Goal: Task Accomplishment & Management: Use online tool/utility

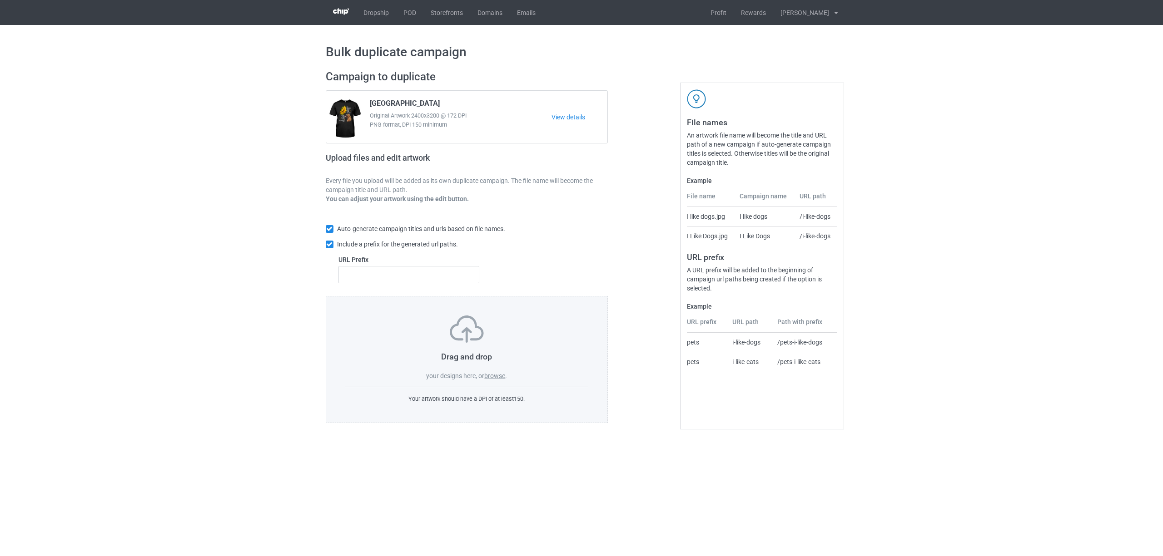
click at [490, 375] on label "browse" at bounding box center [494, 375] width 21 height 7
click at [0, 0] on input "browse" at bounding box center [0, 0] width 0 height 0
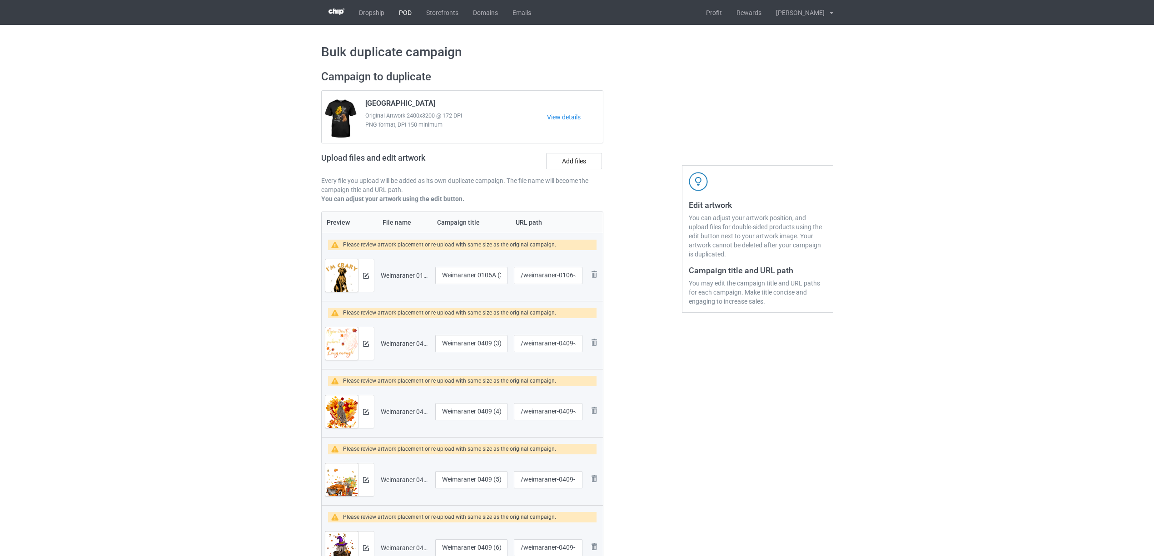
click at [411, 12] on link "POD" at bounding box center [404, 12] width 27 height 25
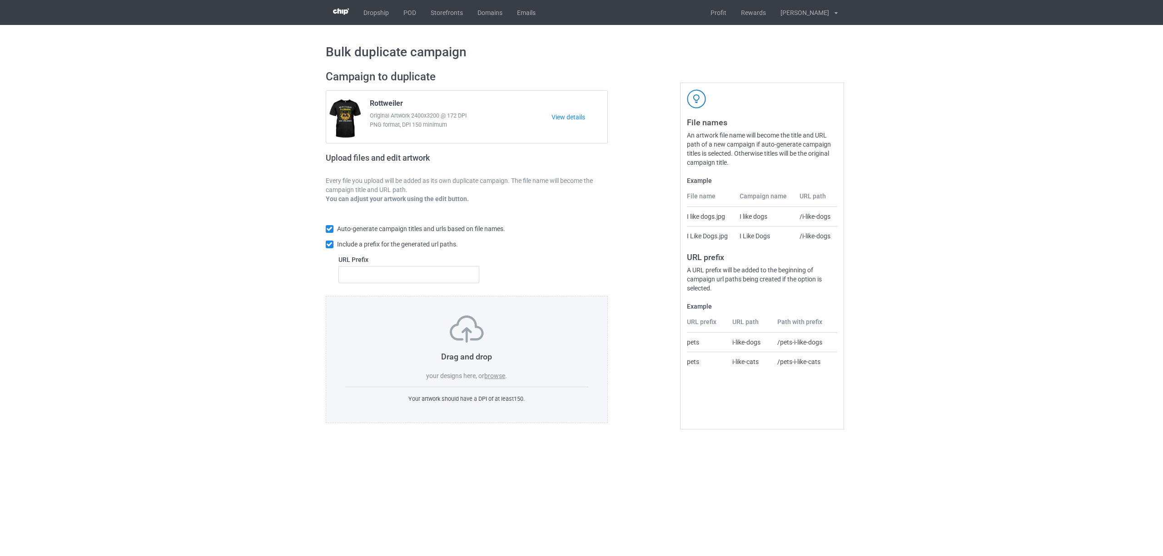
click at [496, 376] on label "browse" at bounding box center [494, 375] width 21 height 7
click at [0, 0] on input "browse" at bounding box center [0, 0] width 0 height 0
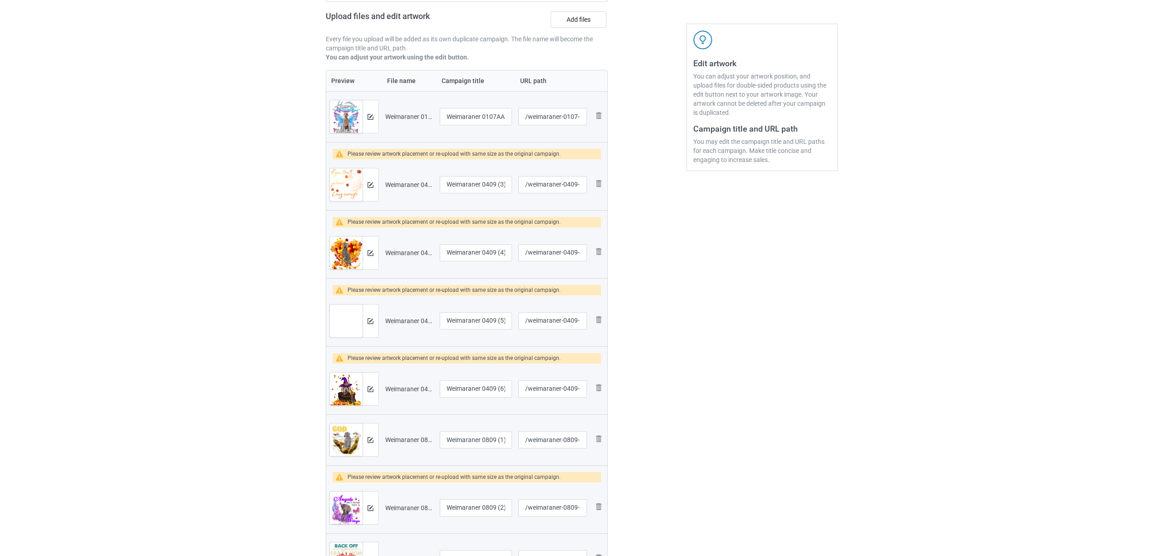
scroll to position [182, 0]
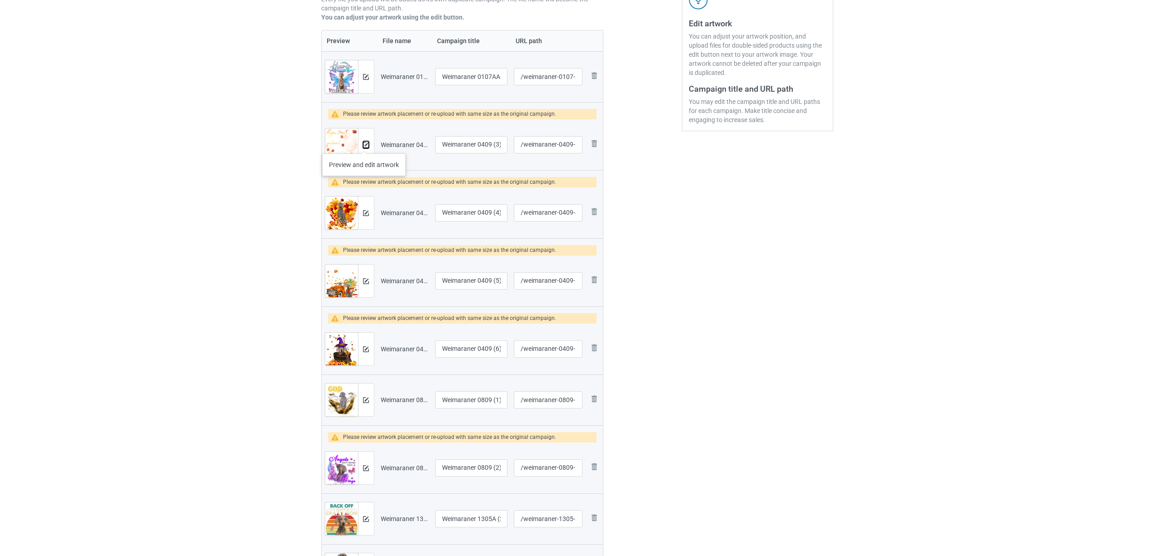
click at [364, 144] on img at bounding box center [366, 145] width 6 height 6
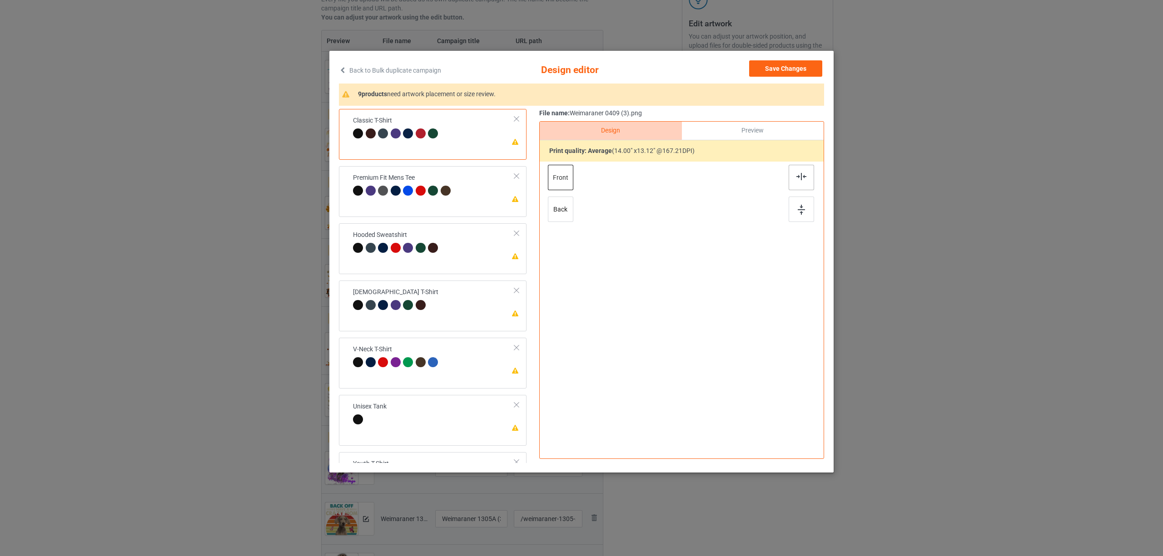
click at [802, 182] on div at bounding box center [800, 177] width 25 height 25
click at [414, 186] on div at bounding box center [409, 192] width 13 height 13
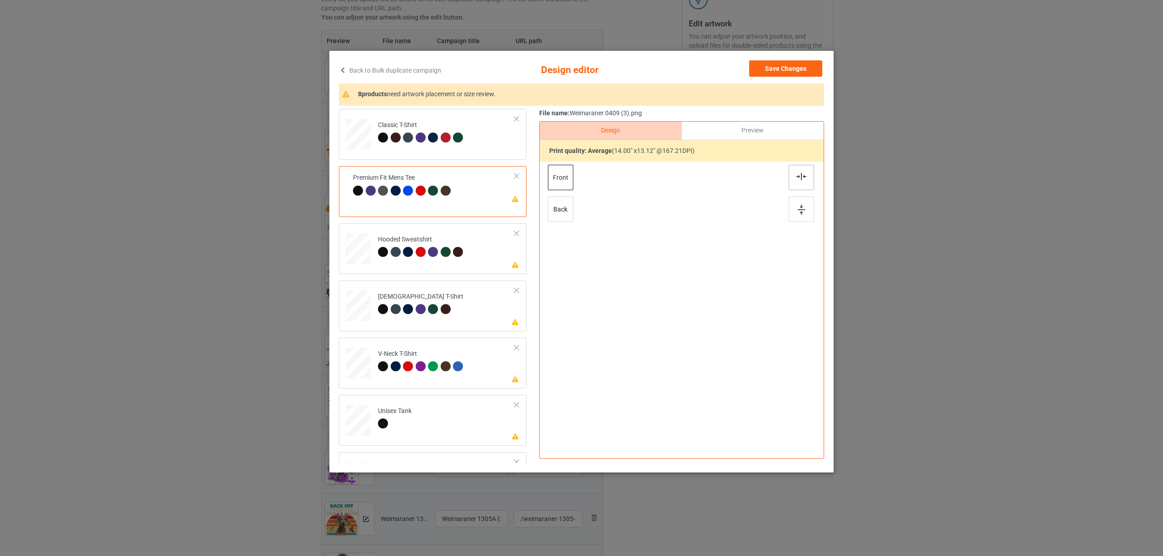
click at [797, 181] on div at bounding box center [800, 177] width 25 height 25
click at [447, 240] on div "Hooded Sweatshirt" at bounding box center [422, 245] width 88 height 21
click at [798, 175] on img at bounding box center [801, 176] width 10 height 7
click at [451, 298] on div "[DEMOGRAPHIC_DATA] T-Shirt" at bounding box center [420, 302] width 85 height 21
click at [805, 177] on img at bounding box center [801, 176] width 10 height 7
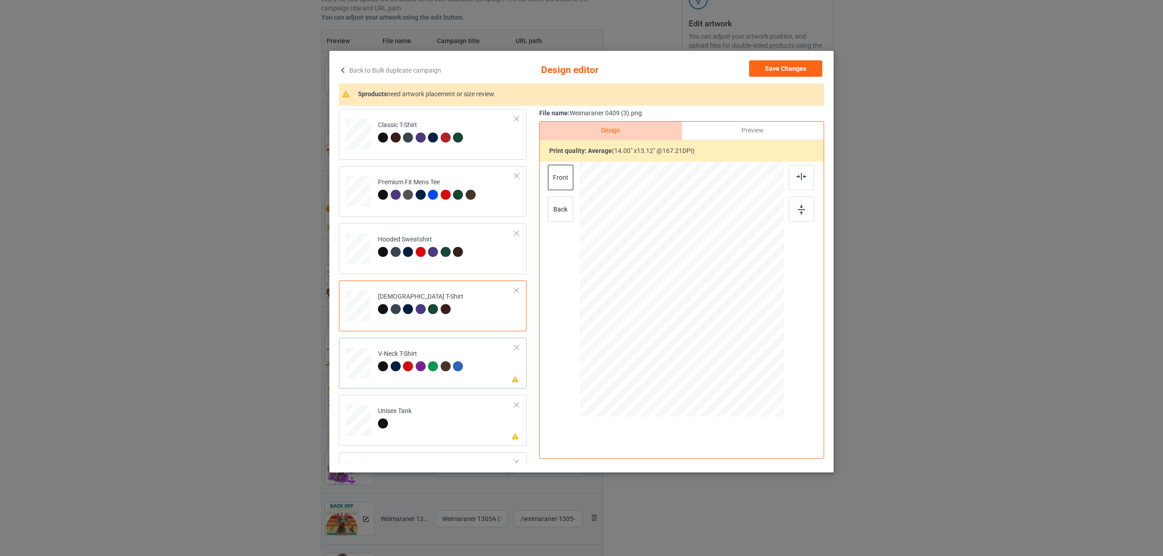
click at [444, 351] on div "V-Neck T-Shirt" at bounding box center [422, 360] width 88 height 21
click at [792, 175] on div at bounding box center [800, 177] width 25 height 25
click at [430, 414] on td "Please review artwork placement Unisex Tank" at bounding box center [446, 419] width 147 height 40
click at [799, 177] on img at bounding box center [801, 176] width 10 height 7
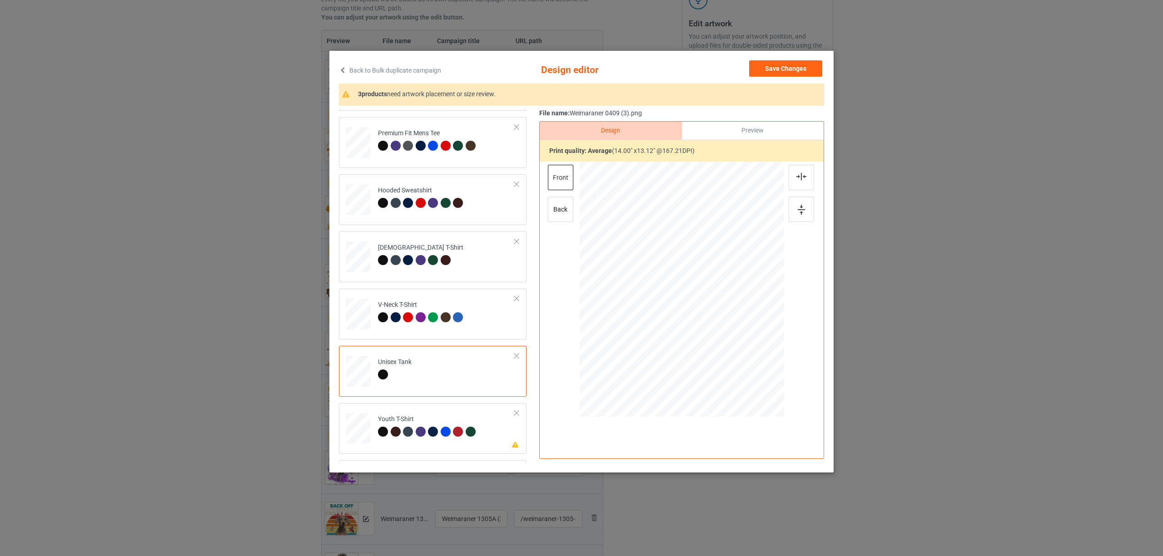
scroll to position [121, 0]
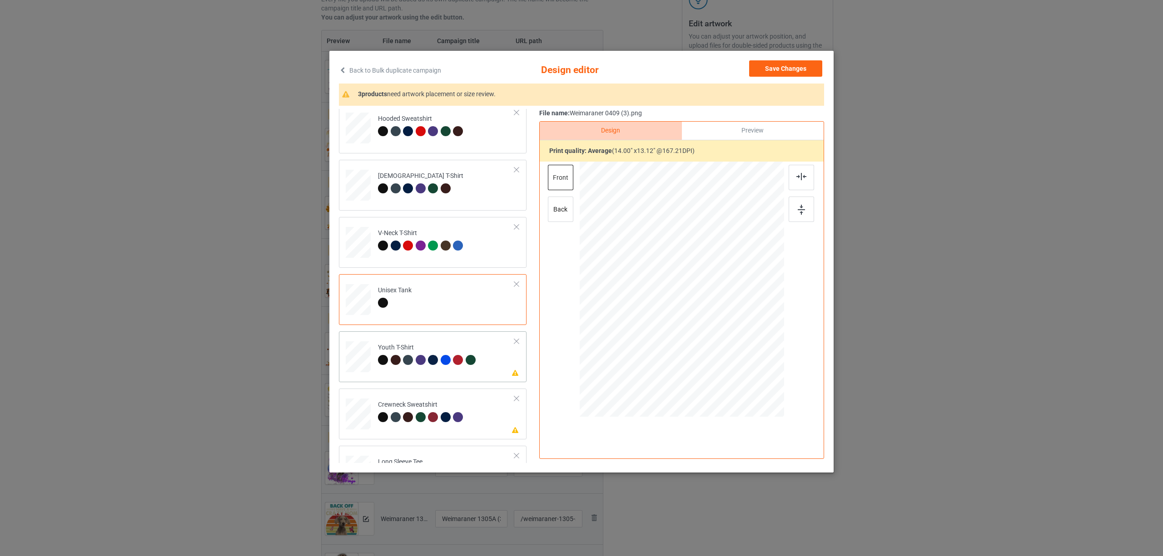
click at [442, 352] on div "Youth T-Shirt" at bounding box center [428, 353] width 100 height 21
click at [796, 175] on img at bounding box center [801, 176] width 10 height 7
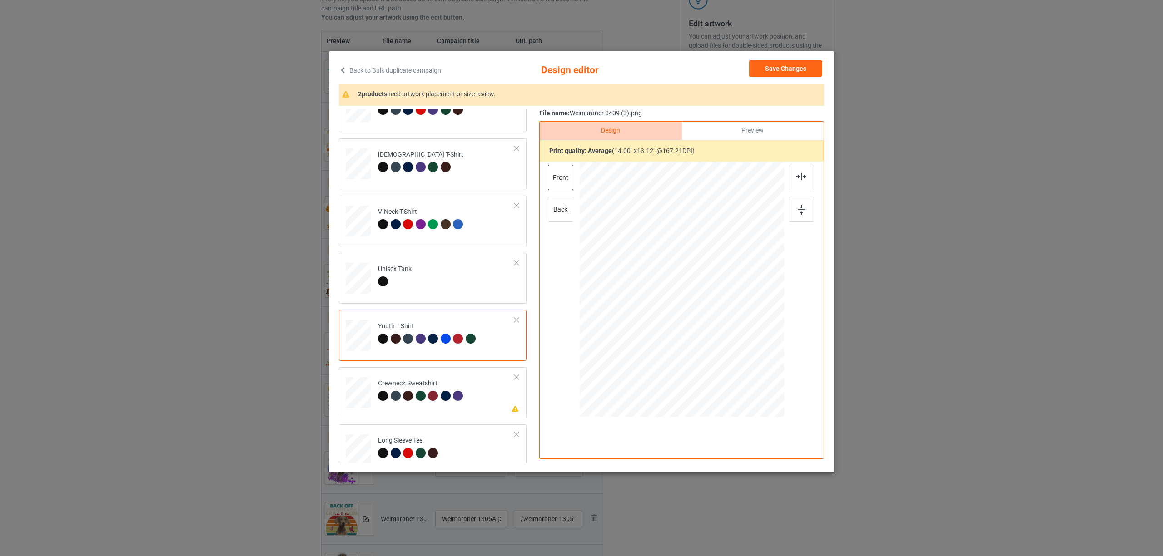
scroll to position [154, 0]
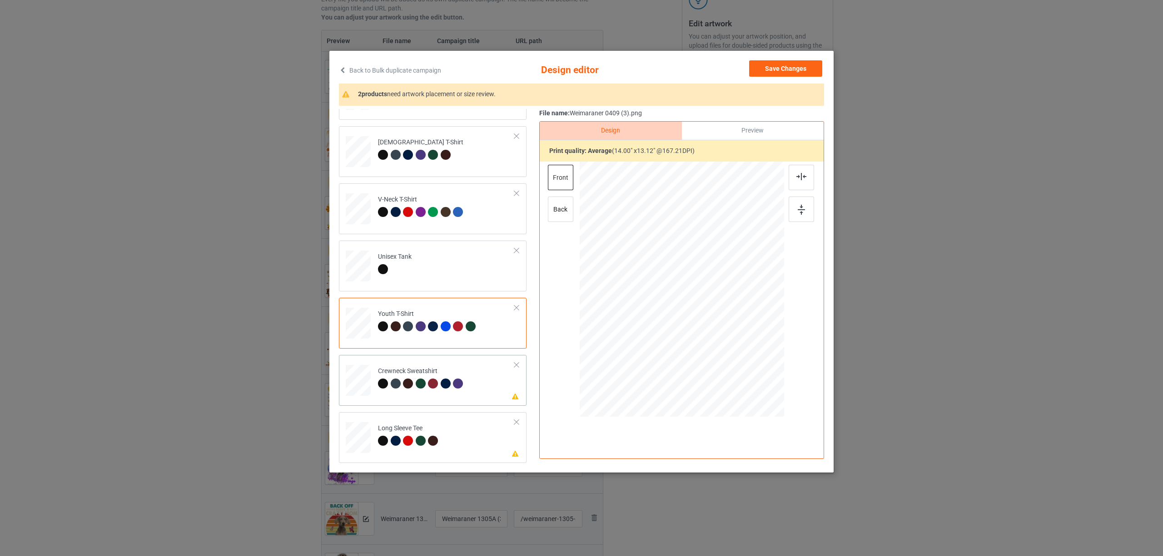
click at [420, 373] on div "Crewneck Sweatshirt" at bounding box center [422, 377] width 88 height 21
click at [796, 174] on div at bounding box center [800, 177] width 25 height 25
click at [427, 443] on div at bounding box center [422, 442] width 13 height 13
click at [803, 181] on div at bounding box center [800, 177] width 25 height 25
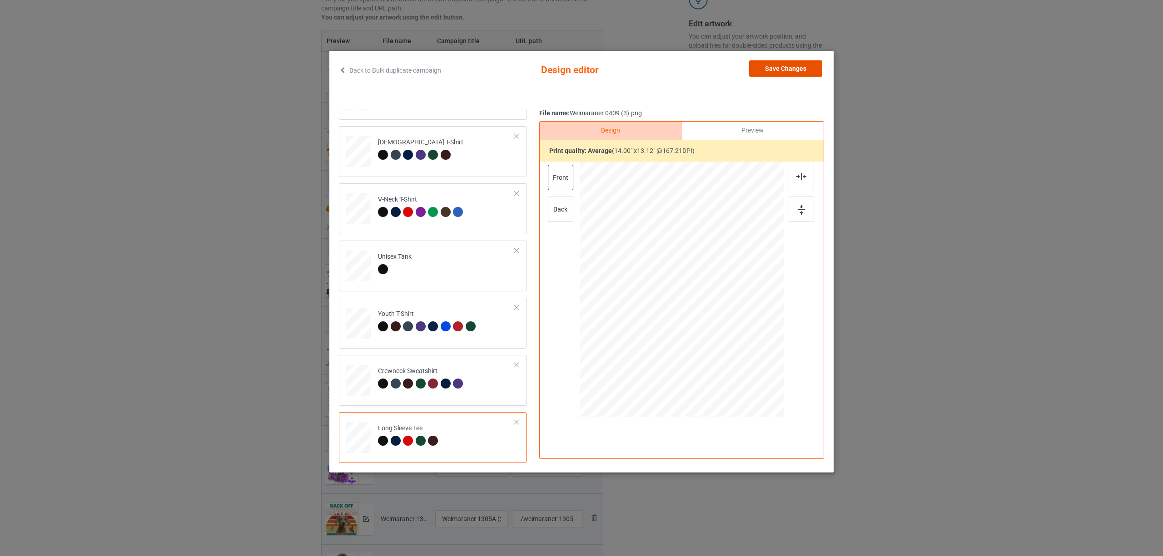
click at [797, 66] on button "Save Changes" at bounding box center [785, 68] width 73 height 16
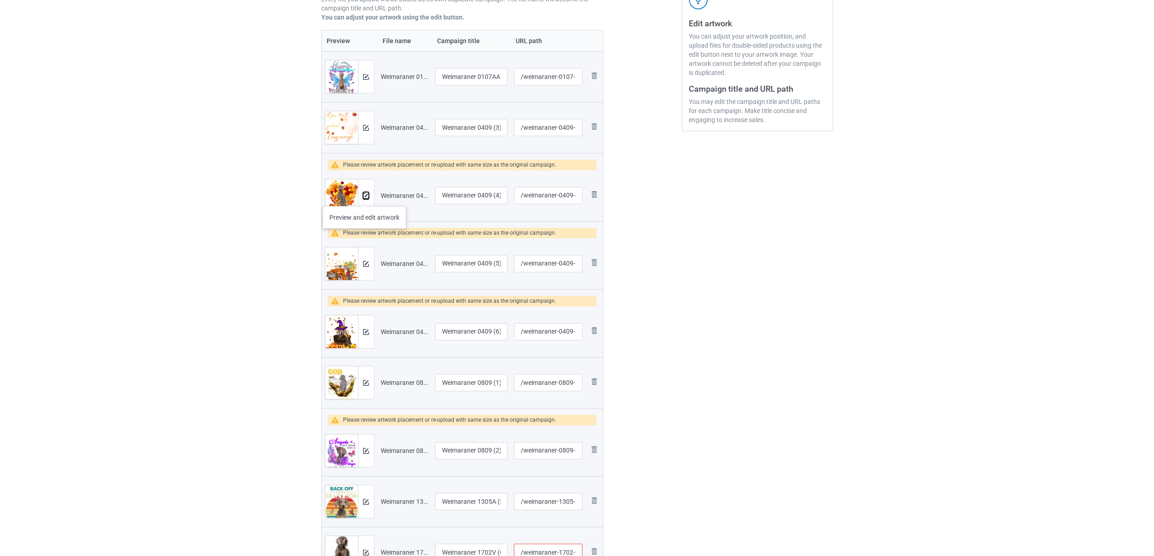
click at [365, 197] on img at bounding box center [366, 196] width 6 height 6
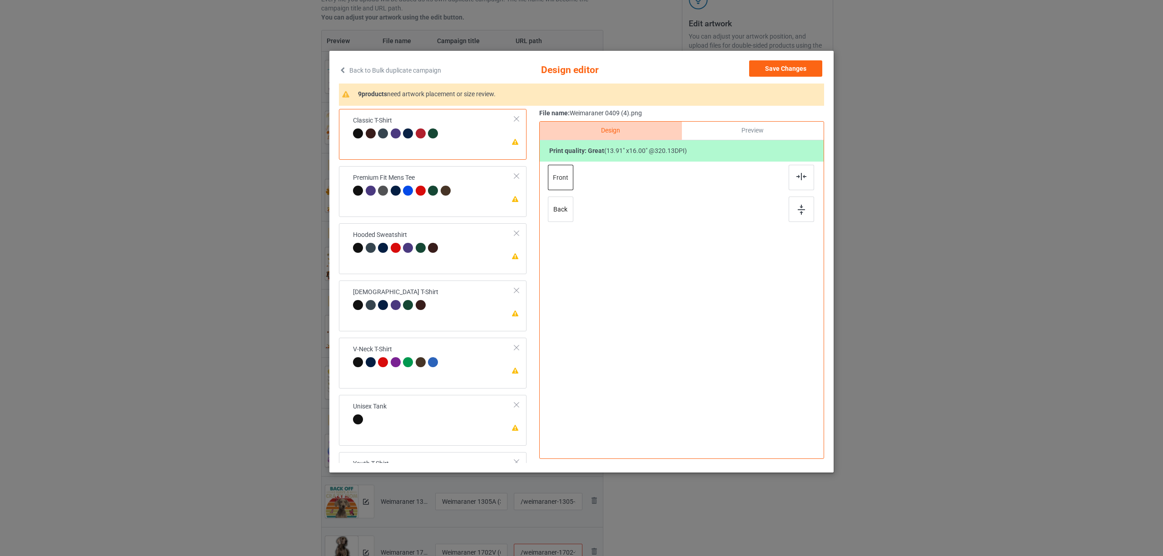
click at [798, 181] on div at bounding box center [800, 177] width 25 height 25
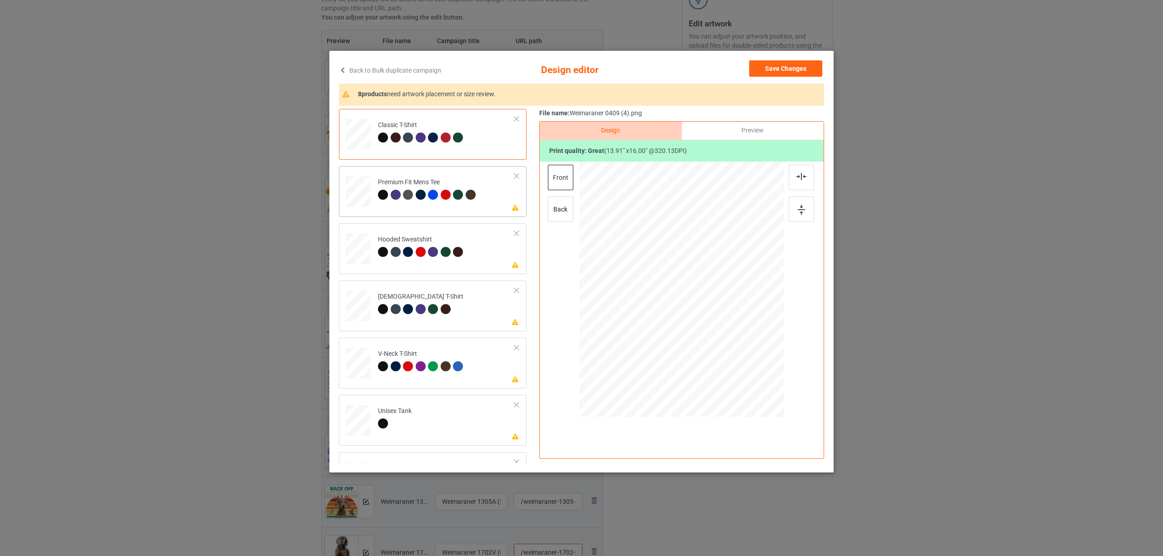
click at [451, 204] on td "Please review artwork placement Premium Fit Mens Tee" at bounding box center [446, 190] width 147 height 40
click at [803, 179] on img at bounding box center [801, 176] width 10 height 7
click at [437, 246] on div "Hooded Sweatshirt" at bounding box center [422, 245] width 88 height 21
click at [800, 177] on img at bounding box center [801, 176] width 10 height 7
click at [454, 305] on td "Please review artwork placement [DEMOGRAPHIC_DATA] T-Shirt" at bounding box center [446, 304] width 147 height 40
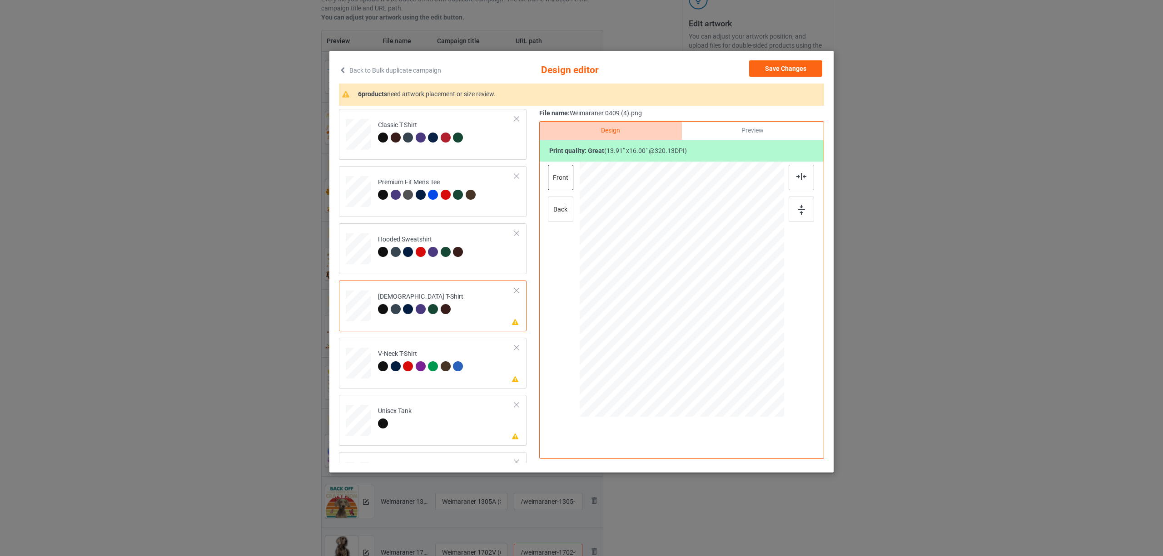
click at [807, 173] on div at bounding box center [800, 177] width 25 height 25
click at [418, 355] on div "V-Neck T-Shirt" at bounding box center [422, 360] width 88 height 21
click at [807, 179] on div at bounding box center [800, 177] width 25 height 25
click at [440, 418] on td "Please review artwork placement Unisex Tank" at bounding box center [446, 419] width 147 height 40
click at [797, 178] on img at bounding box center [801, 176] width 10 height 7
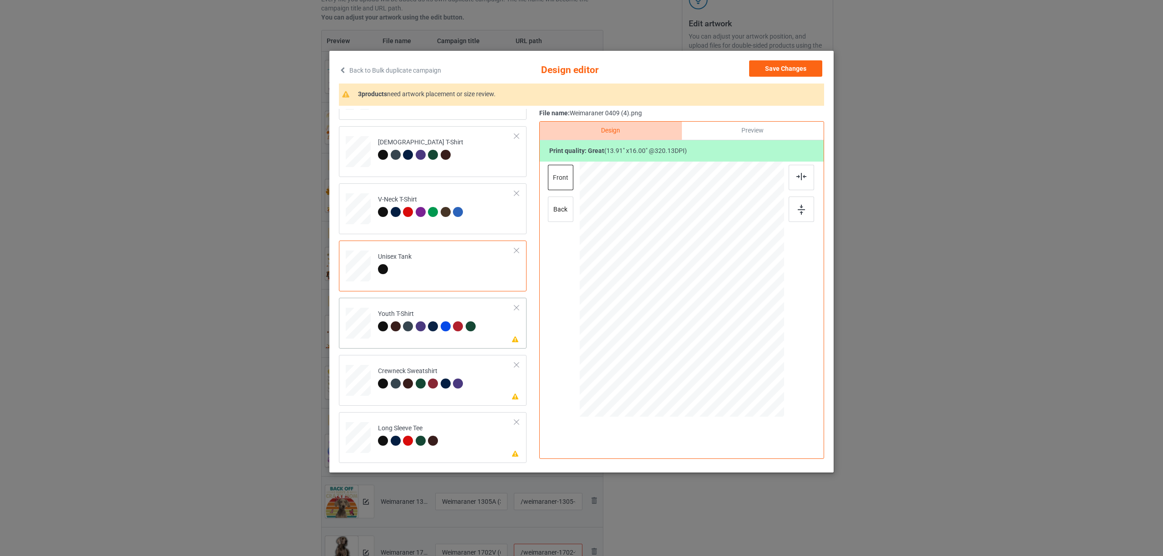
click at [386, 326] on div at bounding box center [383, 327] width 10 height 10
click at [802, 173] on img at bounding box center [801, 176] width 10 height 7
click at [449, 367] on div "Crewneck Sweatshirt" at bounding box center [422, 377] width 88 height 21
click at [802, 178] on img at bounding box center [801, 176] width 10 height 7
click at [418, 435] on div "Long Sleeve Tee" at bounding box center [409, 434] width 63 height 21
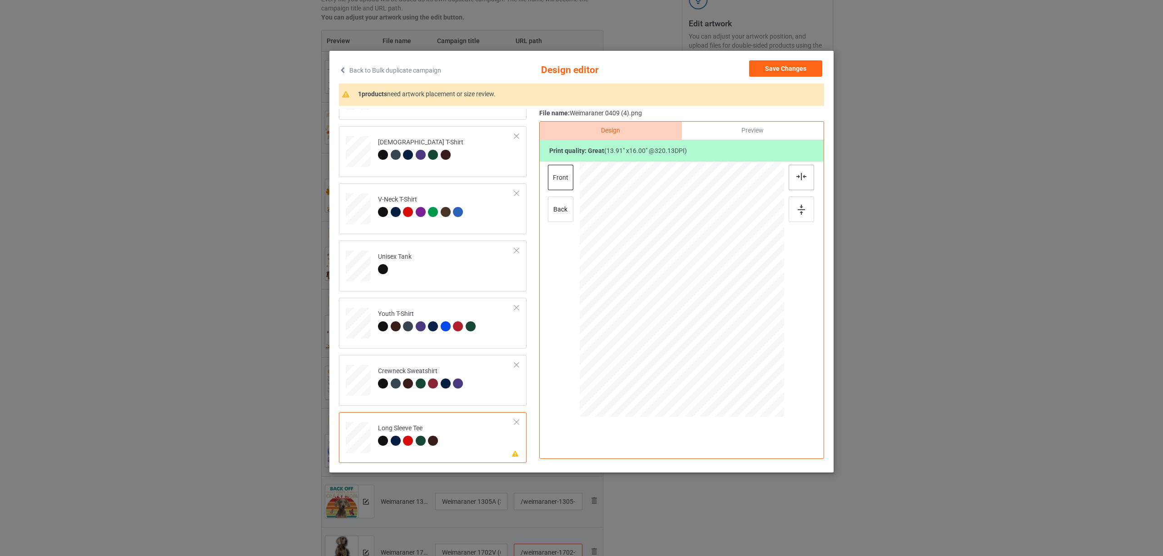
click at [804, 183] on div at bounding box center [800, 177] width 25 height 25
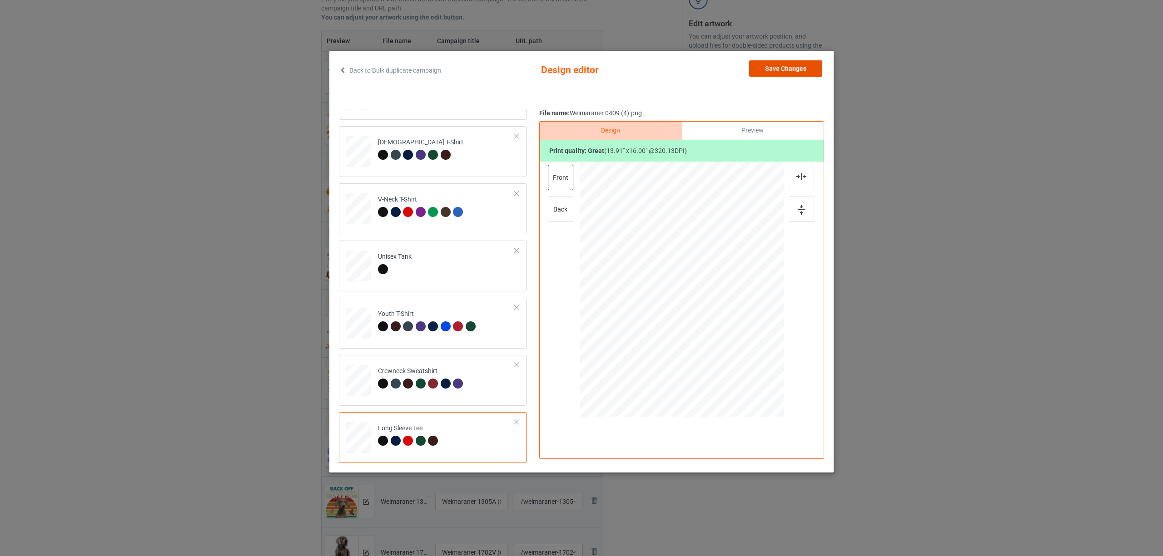
click at [766, 71] on button "Save Changes" at bounding box center [785, 68] width 73 height 16
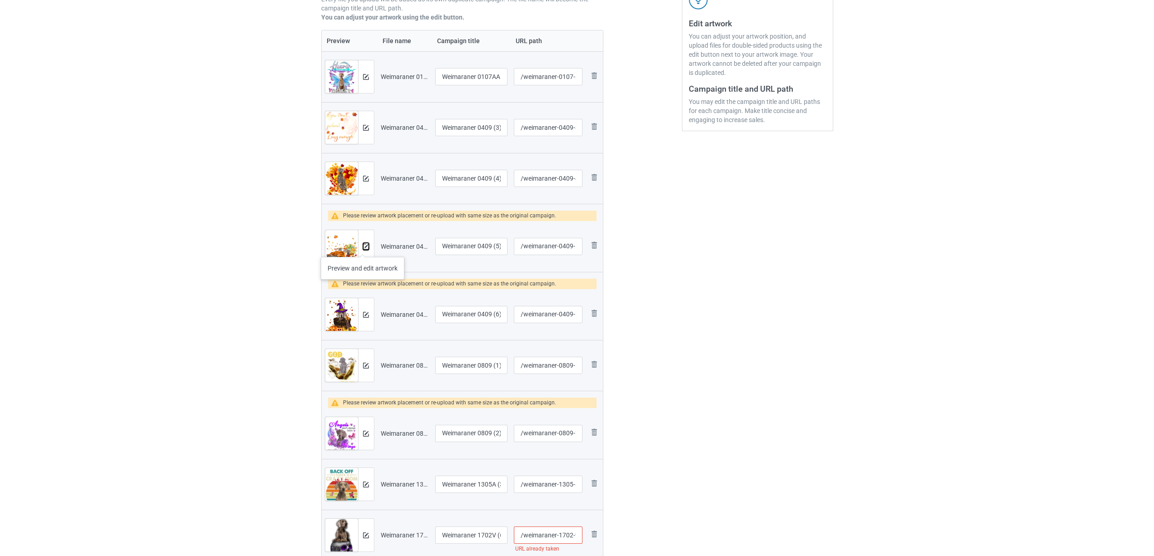
click at [363, 248] on img at bounding box center [366, 247] width 6 height 6
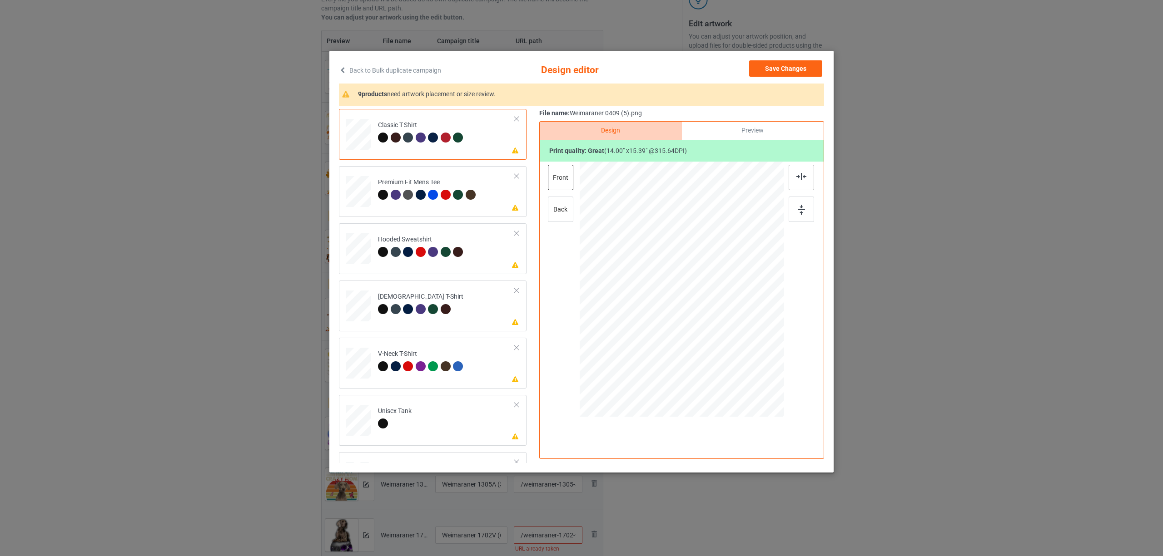
click at [796, 177] on div at bounding box center [800, 177] width 25 height 25
click at [435, 176] on td "Please review artwork placement Premium Fit Mens Tee" at bounding box center [446, 190] width 147 height 40
click at [800, 175] on img at bounding box center [801, 176] width 10 height 7
click at [442, 237] on div "Hooded Sweatshirt" at bounding box center [422, 245] width 88 height 21
click at [800, 176] on img at bounding box center [801, 176] width 10 height 7
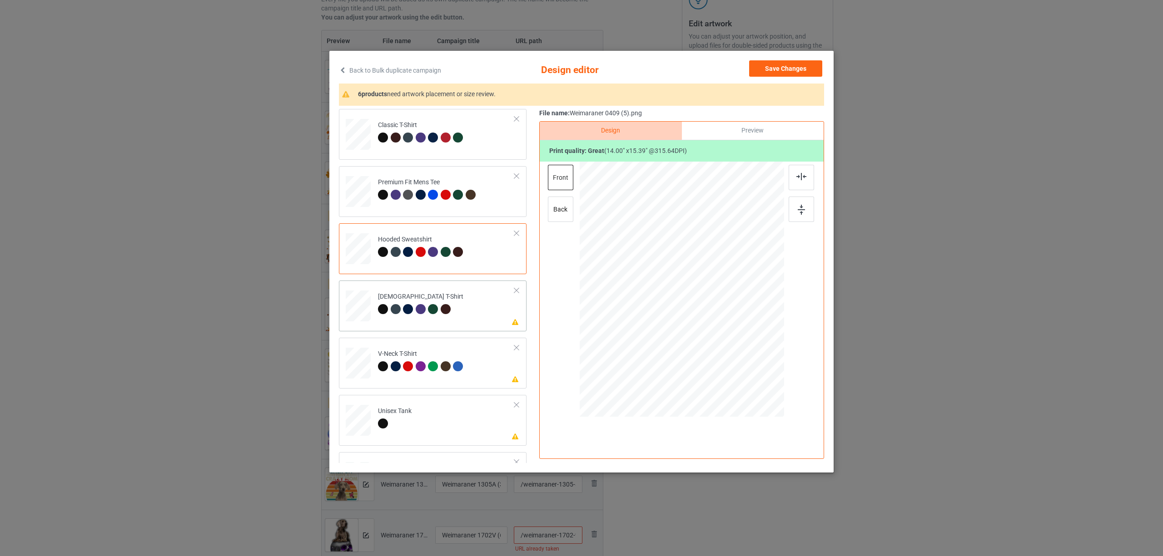
click at [453, 302] on td "Please review artwork placement [DEMOGRAPHIC_DATA] T-Shirt" at bounding box center [446, 304] width 147 height 40
click at [802, 178] on img at bounding box center [801, 176] width 10 height 7
click at [428, 353] on div "V-Neck T-Shirt" at bounding box center [422, 360] width 88 height 21
click at [801, 184] on div at bounding box center [800, 177] width 25 height 25
click at [421, 419] on td "Please review artwork placement Unisex Tank" at bounding box center [446, 419] width 147 height 40
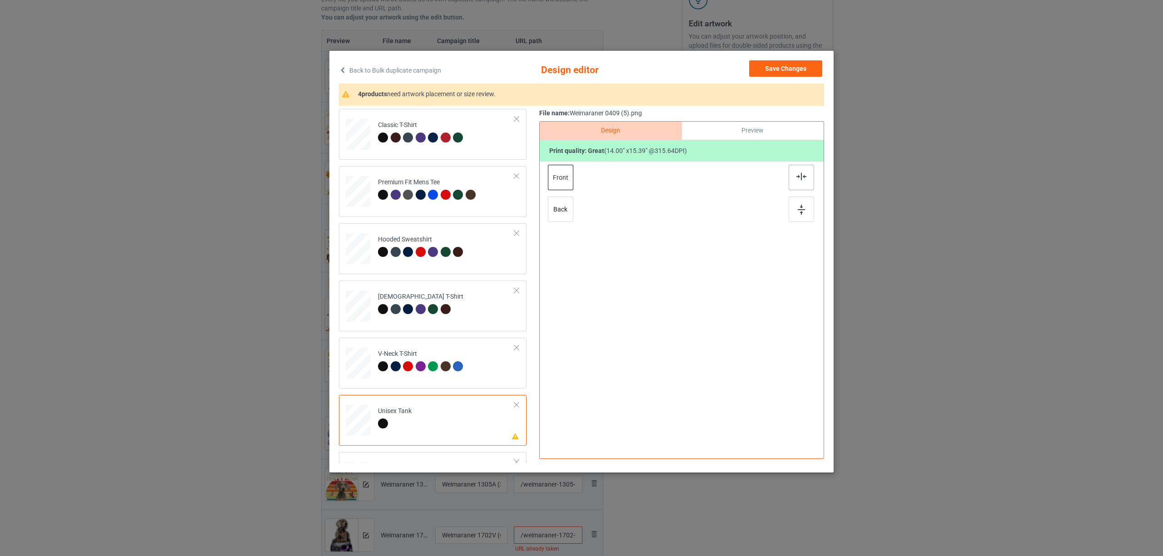
click at [800, 173] on img at bounding box center [801, 176] width 10 height 7
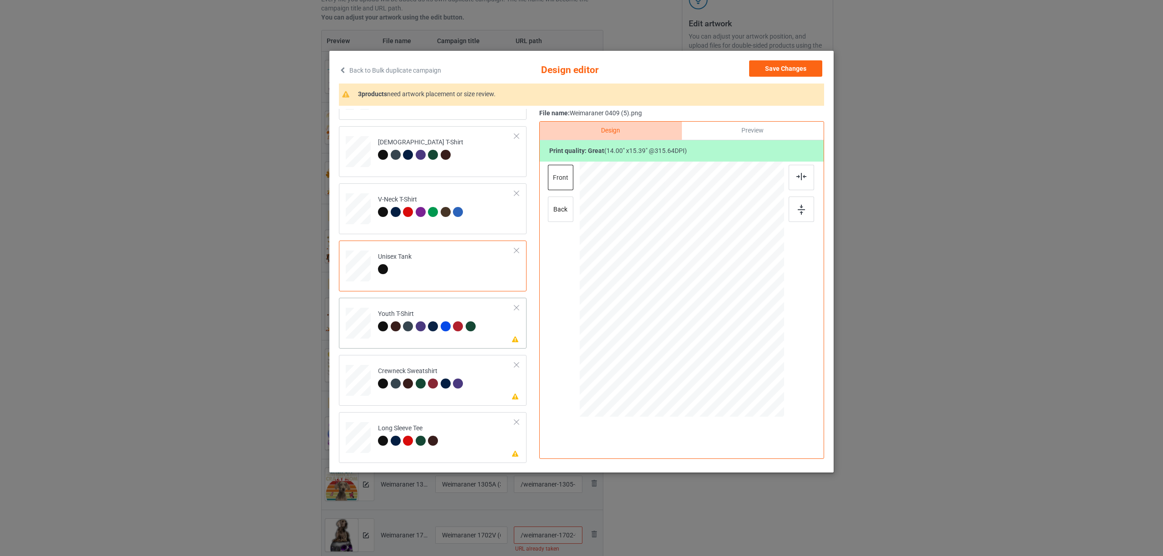
click at [404, 329] on div at bounding box center [408, 327] width 10 height 10
click at [807, 175] on div at bounding box center [800, 177] width 25 height 25
click at [378, 381] on div at bounding box center [384, 385] width 13 height 13
click at [803, 180] on div at bounding box center [800, 177] width 25 height 25
click at [388, 438] on div at bounding box center [384, 442] width 13 height 13
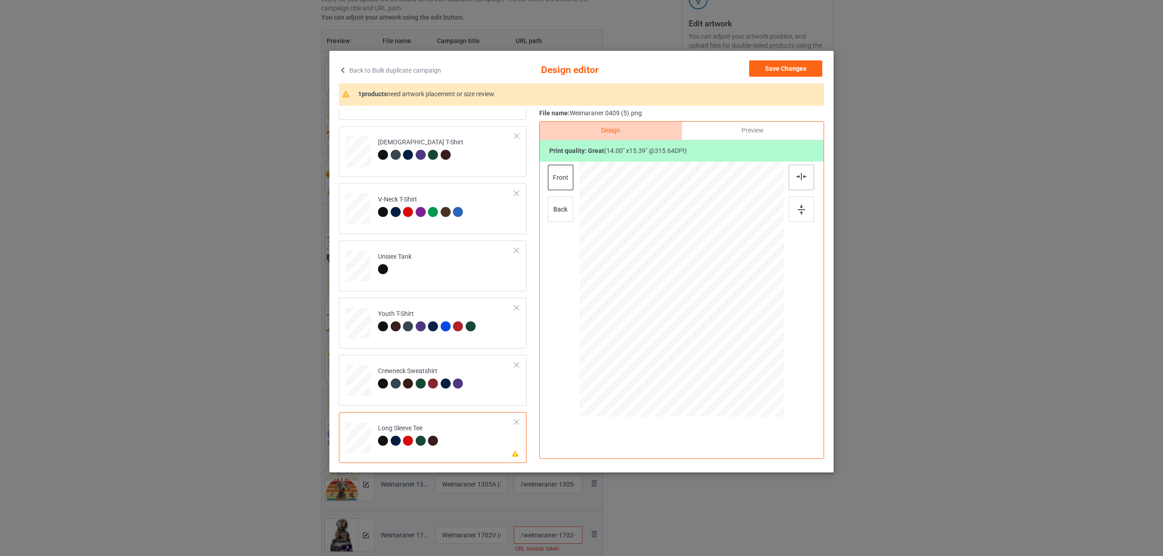
click at [801, 178] on img at bounding box center [801, 176] width 10 height 7
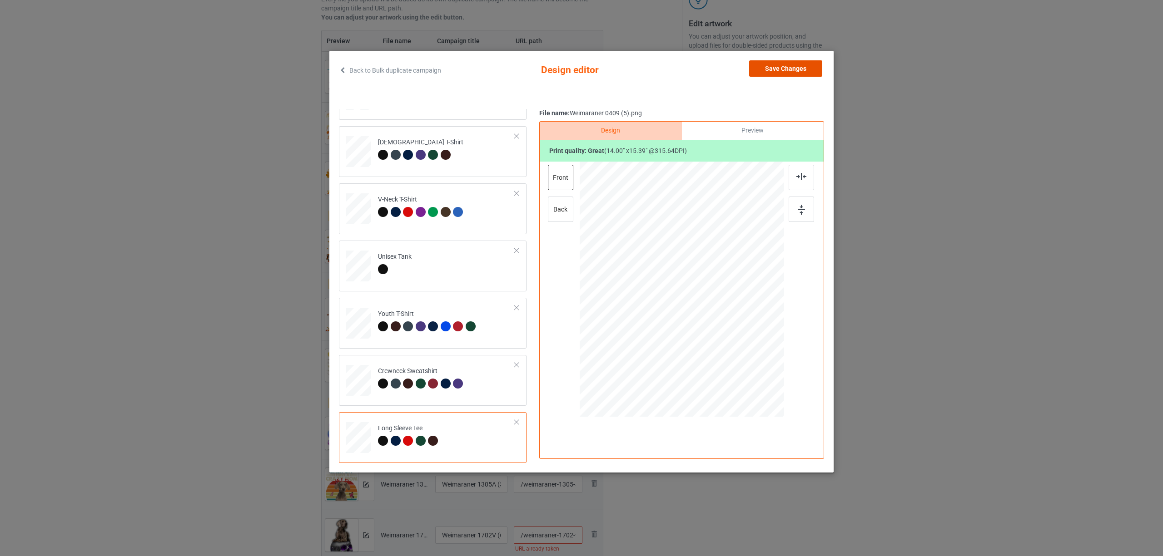
click at [772, 71] on button "Save Changes" at bounding box center [785, 68] width 73 height 16
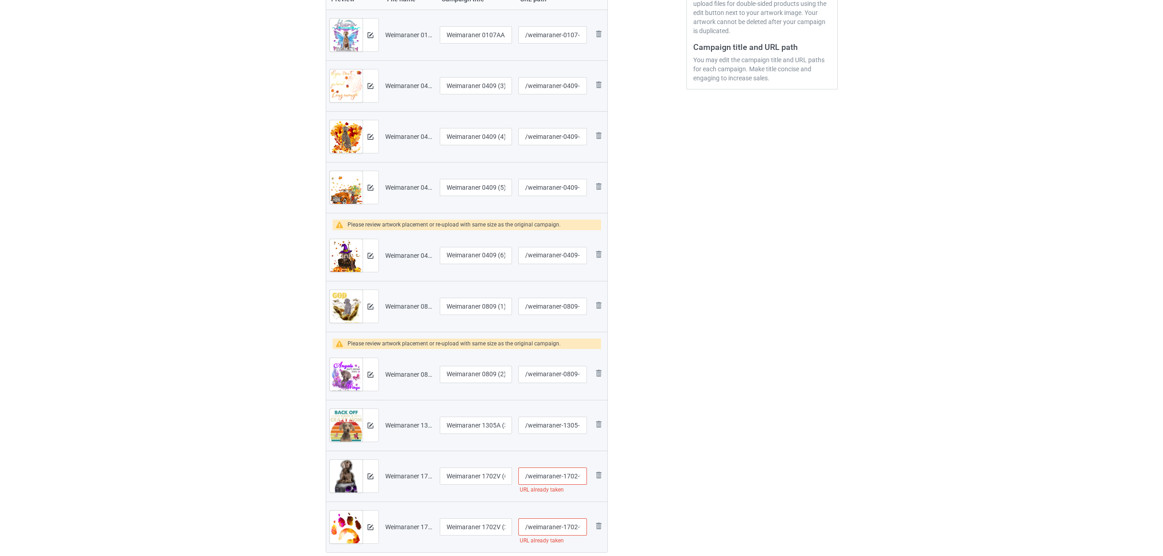
scroll to position [302, 0]
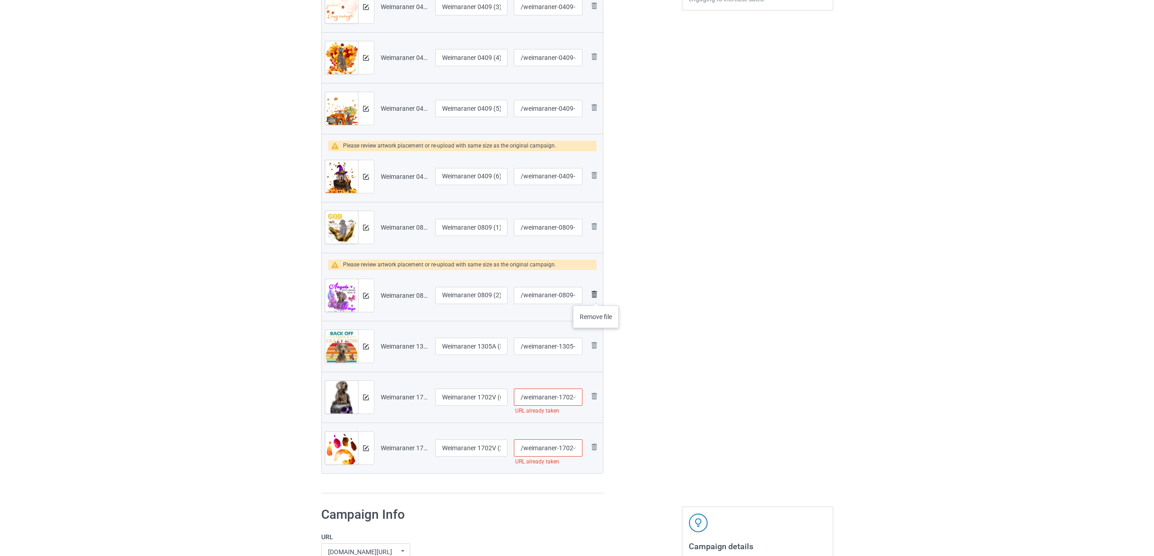
click at [596, 297] on img at bounding box center [594, 294] width 11 height 11
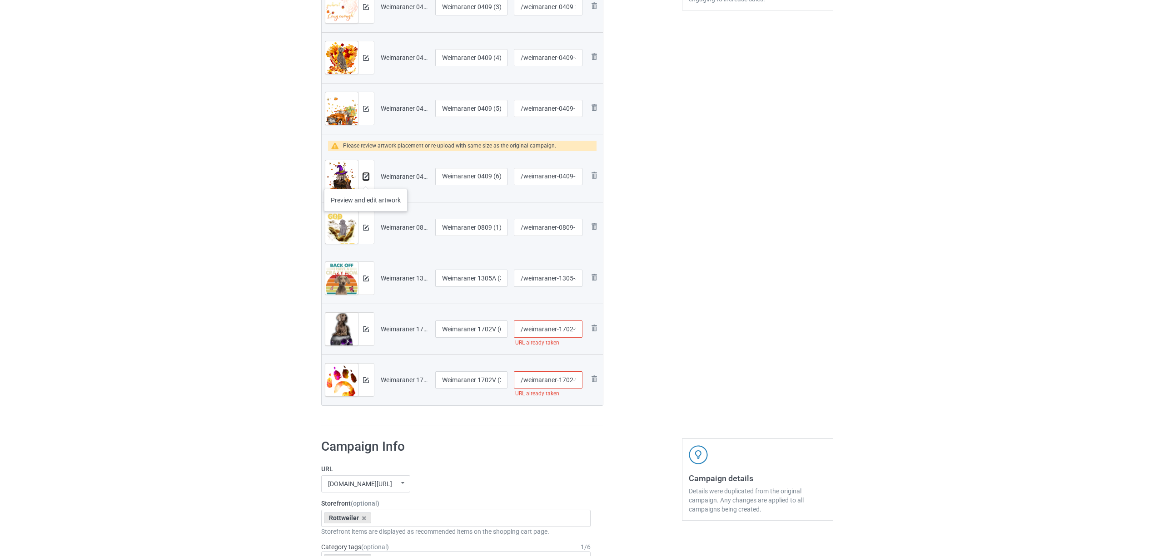
click at [366, 180] on img at bounding box center [366, 177] width 6 height 6
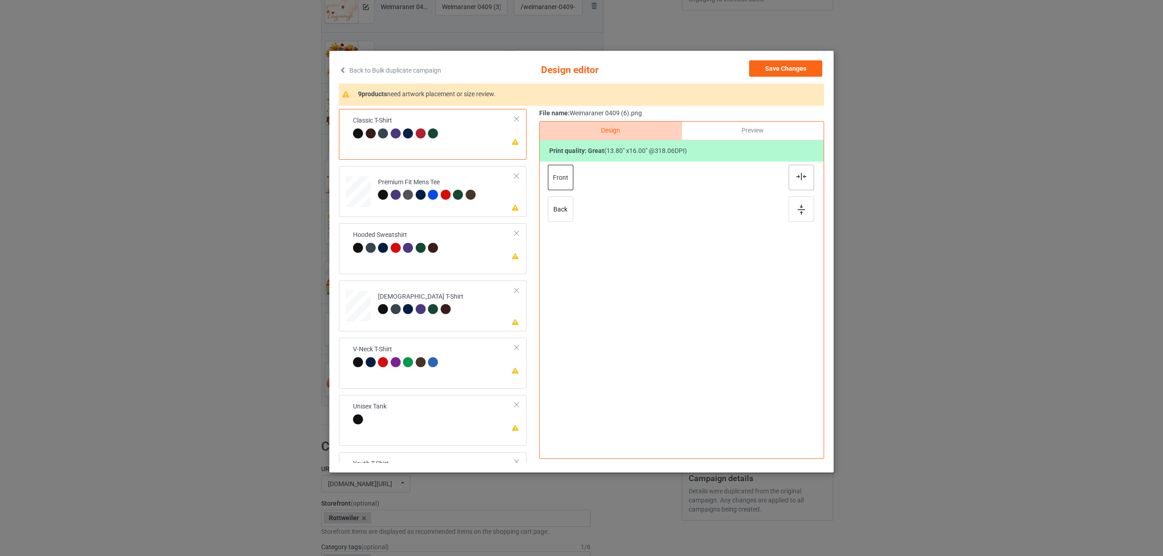
click at [798, 173] on img at bounding box center [801, 176] width 10 height 7
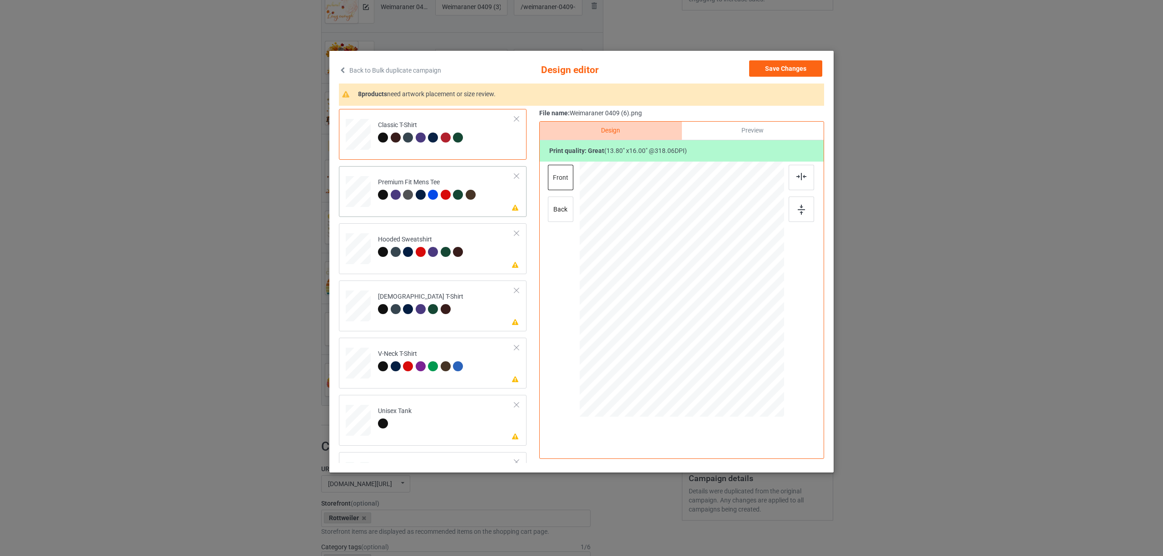
click at [384, 193] on div at bounding box center [383, 195] width 10 height 10
click at [803, 173] on img at bounding box center [801, 176] width 10 height 7
click at [427, 244] on div "Hooded Sweatshirt" at bounding box center [422, 245] width 88 height 21
click at [798, 181] on div at bounding box center [800, 177] width 25 height 25
click at [411, 305] on div at bounding box center [408, 309] width 10 height 10
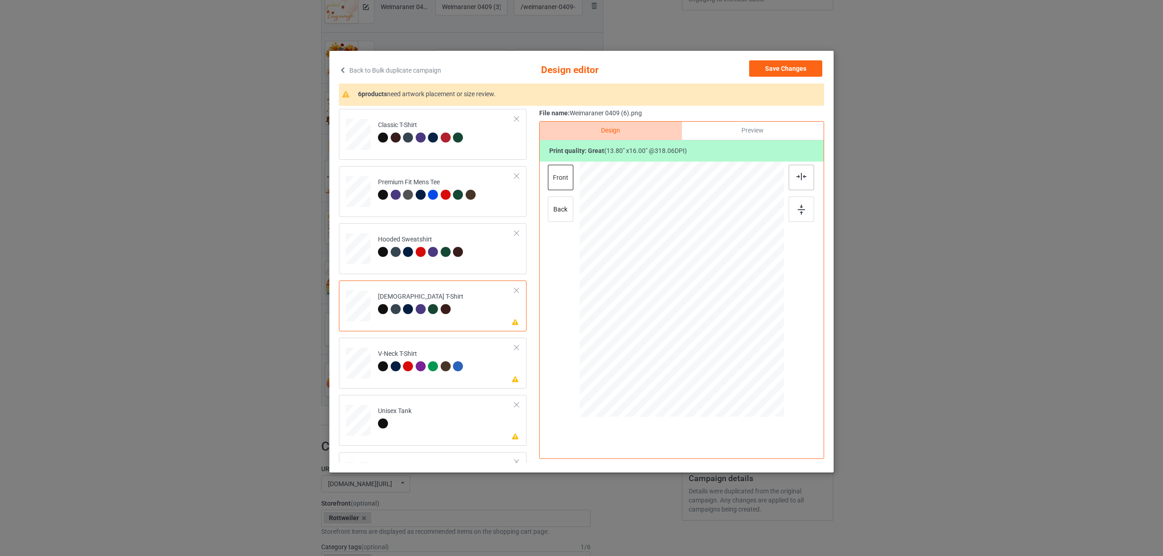
click at [792, 178] on div at bounding box center [800, 177] width 25 height 25
click at [440, 360] on div "V-Neck T-Shirt" at bounding box center [422, 360] width 88 height 21
click at [801, 177] on img at bounding box center [801, 176] width 10 height 7
click at [429, 418] on td "Please review artwork placement Unisex Tank" at bounding box center [446, 419] width 147 height 40
click at [800, 175] on img at bounding box center [801, 176] width 10 height 7
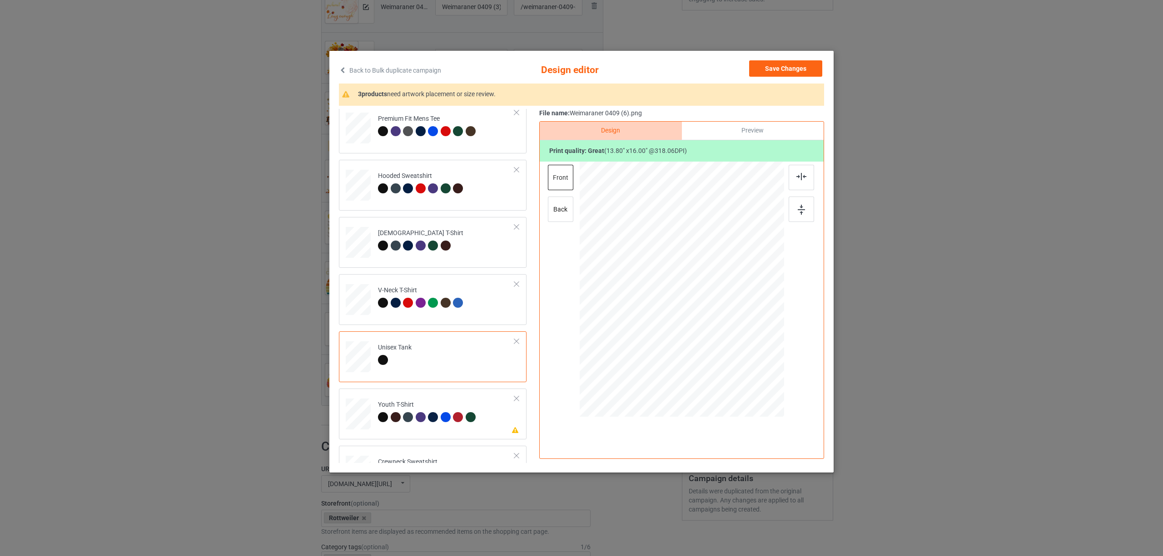
scroll to position [121, 0]
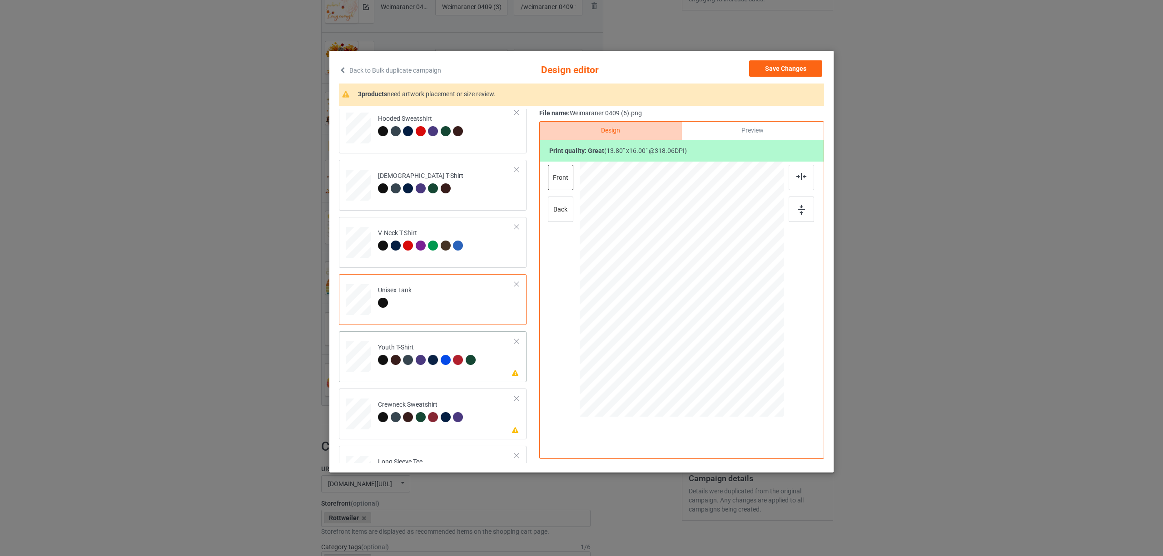
click at [396, 358] on div at bounding box center [396, 360] width 10 height 10
click at [803, 184] on div at bounding box center [800, 177] width 25 height 25
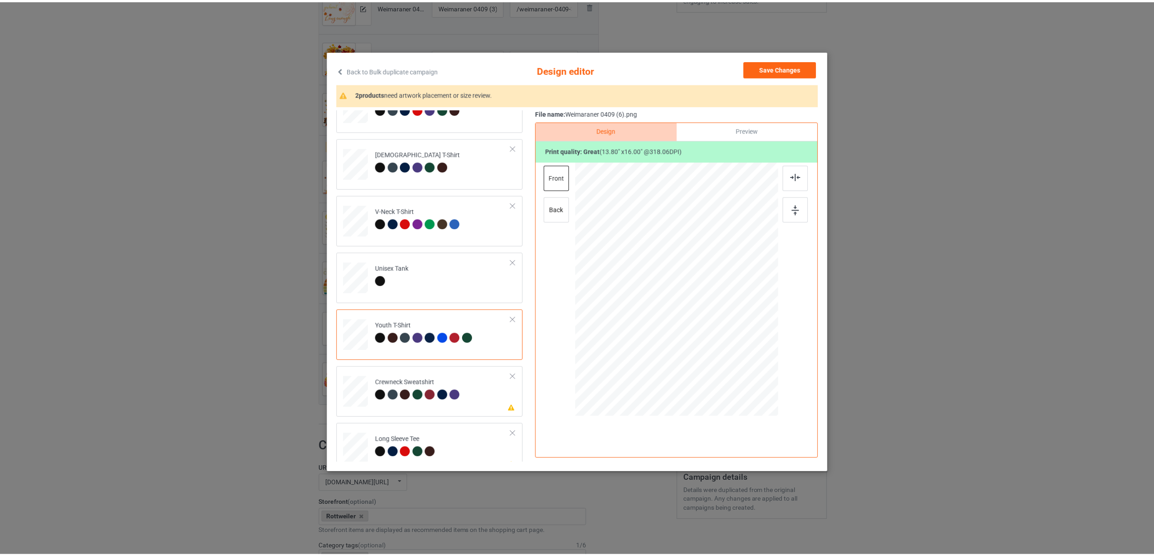
scroll to position [154, 0]
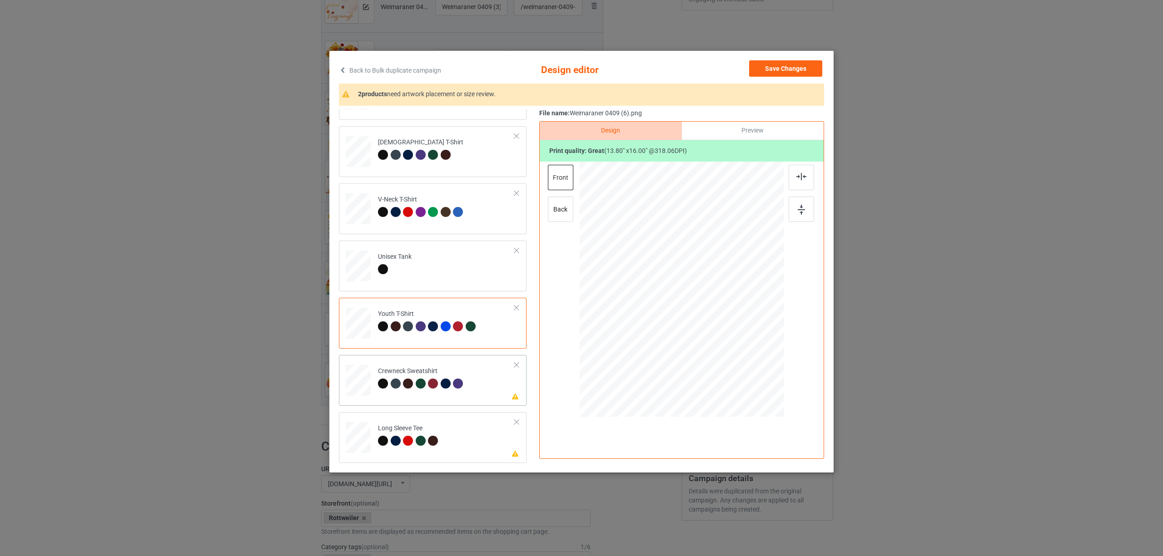
click at [418, 366] on td "Please review artwork placement Crewneck Sweatshirt" at bounding box center [446, 379] width 147 height 40
click at [795, 176] on div at bounding box center [800, 177] width 25 height 25
click at [404, 442] on div at bounding box center [408, 441] width 10 height 10
click at [794, 169] on div at bounding box center [800, 177] width 25 height 25
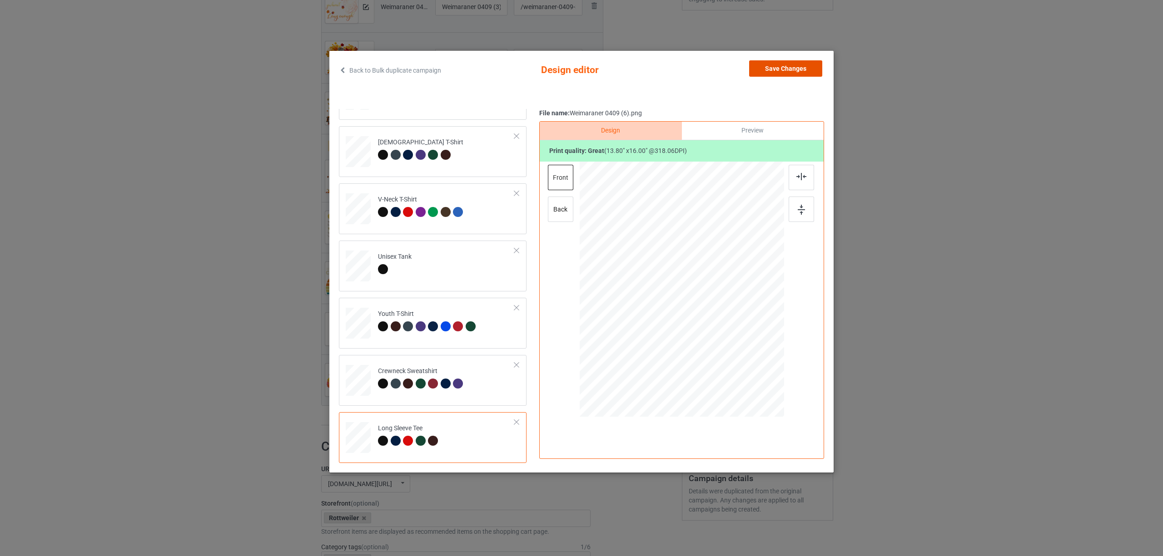
click at [785, 71] on button "Save Changes" at bounding box center [785, 68] width 73 height 16
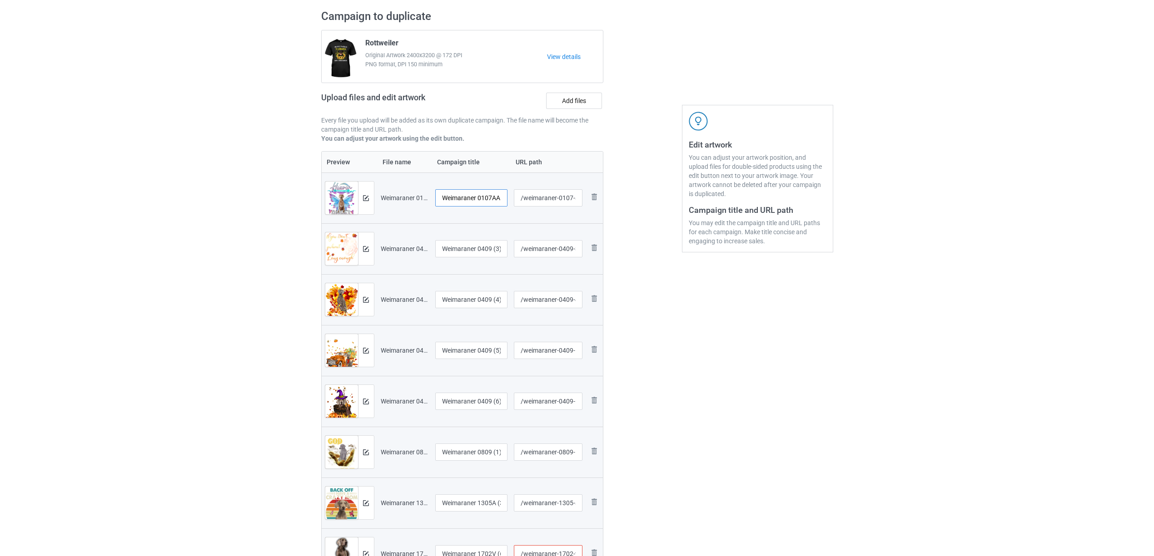
scroll to position [0, 10]
drag, startPoint x: 480, startPoint y: 196, endPoint x: 520, endPoint y: 195, distance: 40.4
click at [520, 195] on tr "Preview and edit artwork Weimaraner 0107AA (2).png Weimaraner 0107AA (2) /weima…" at bounding box center [463, 198] width 282 height 51
click at [463, 199] on input "Weimaraner" at bounding box center [471, 197] width 73 height 17
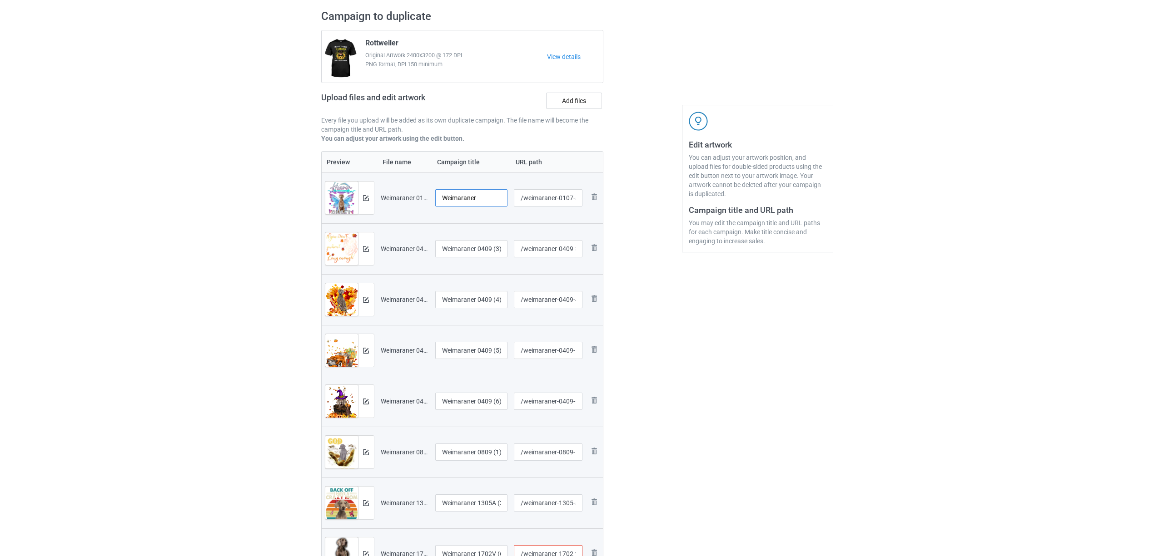
click at [463, 199] on input "Weimaraner" at bounding box center [471, 197] width 73 height 17
type input "Weimaraner"
click at [463, 251] on input "Weimaraner 0409 (3)" at bounding box center [471, 248] width 73 height 17
paste input "text"
type input "Weimaraner"
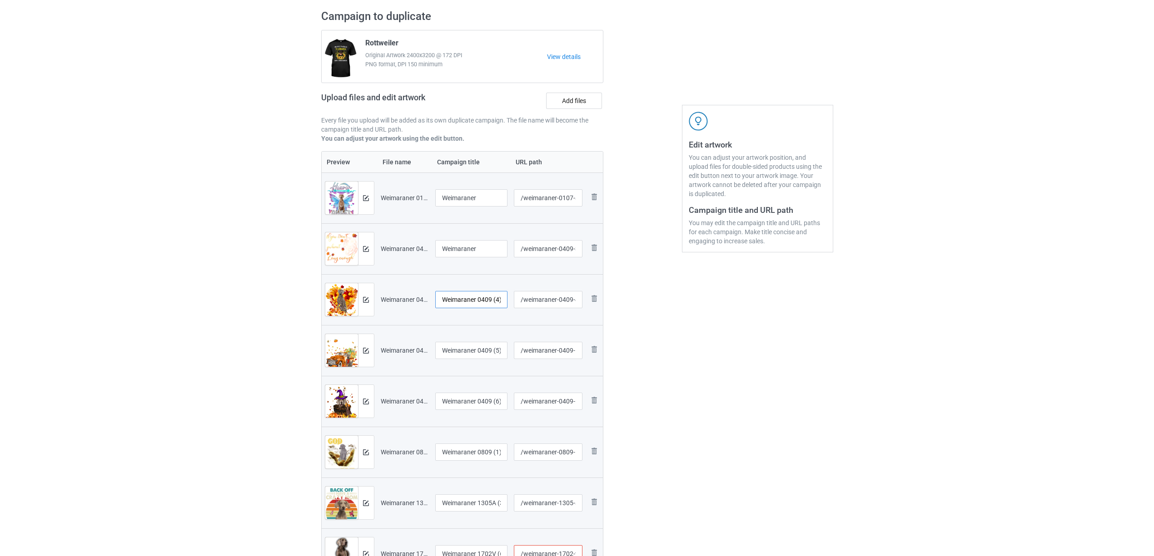
click at [460, 305] on input "Weimaraner 0409 (4)" at bounding box center [471, 299] width 73 height 17
paste input "text"
type input "Weimaraner"
click at [464, 346] on input "Weimaraner 0409 (5)" at bounding box center [471, 350] width 73 height 17
paste input "text"
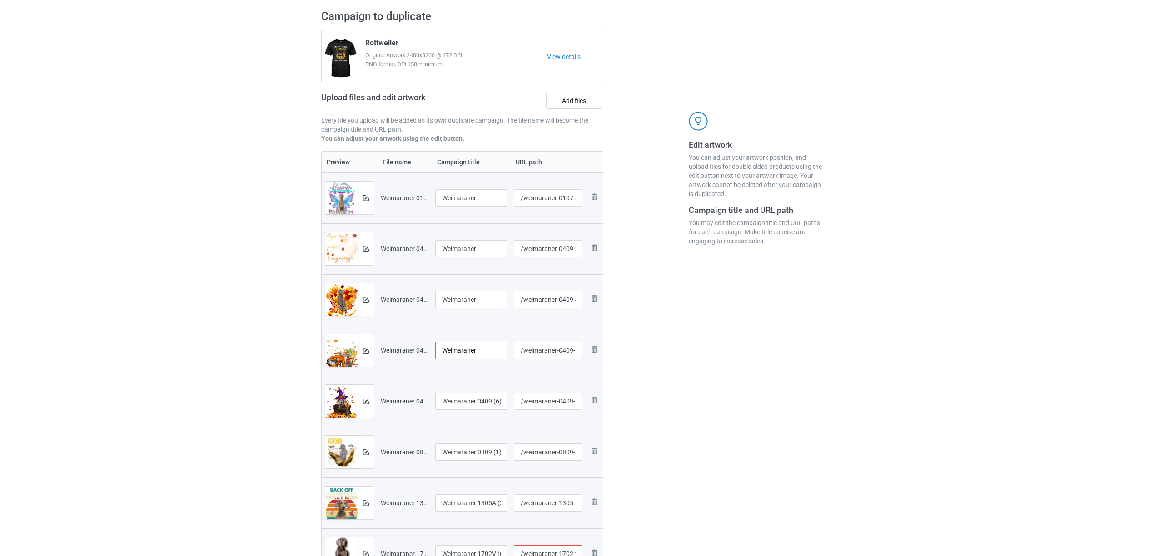
type input "Weimaraner"
click at [476, 400] on input "Weimaraner 0409 (6)" at bounding box center [471, 401] width 73 height 17
paste input "text"
type input "Weimaraner"
click at [468, 446] on input "Weimaraner 0809 (1)" at bounding box center [471, 452] width 73 height 17
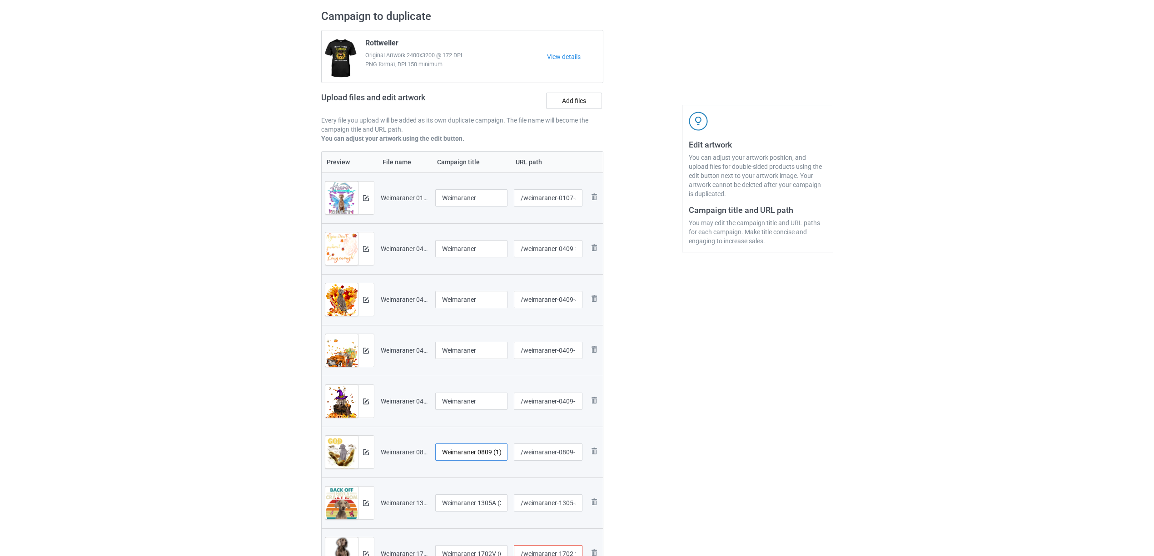
paste input "text"
type input "Weimaraner"
click at [458, 497] on input "Weimaraner 1305A (3)" at bounding box center [471, 503] width 73 height 17
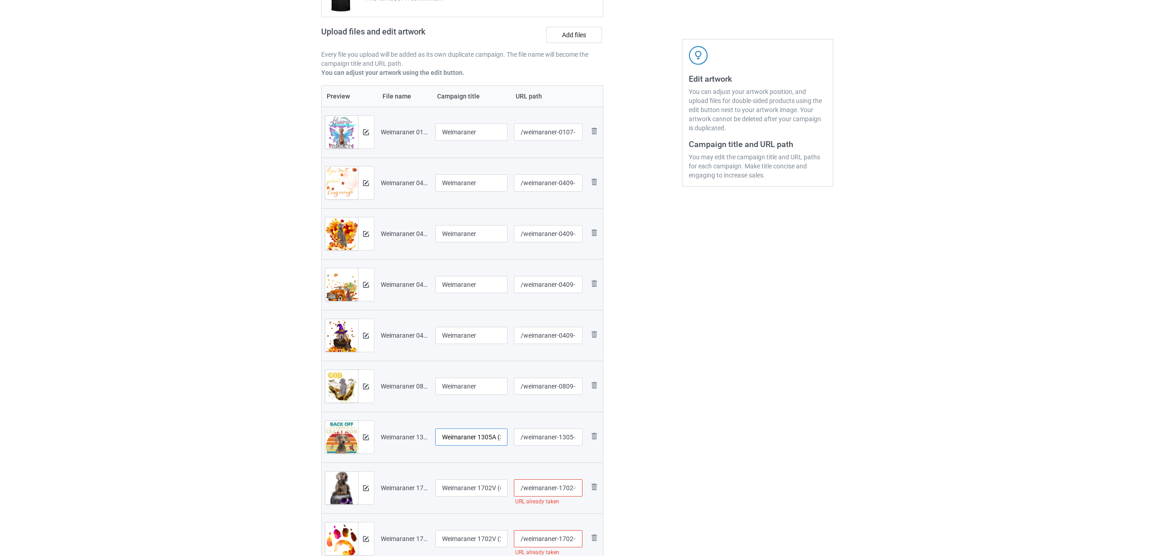
scroll to position [242, 0]
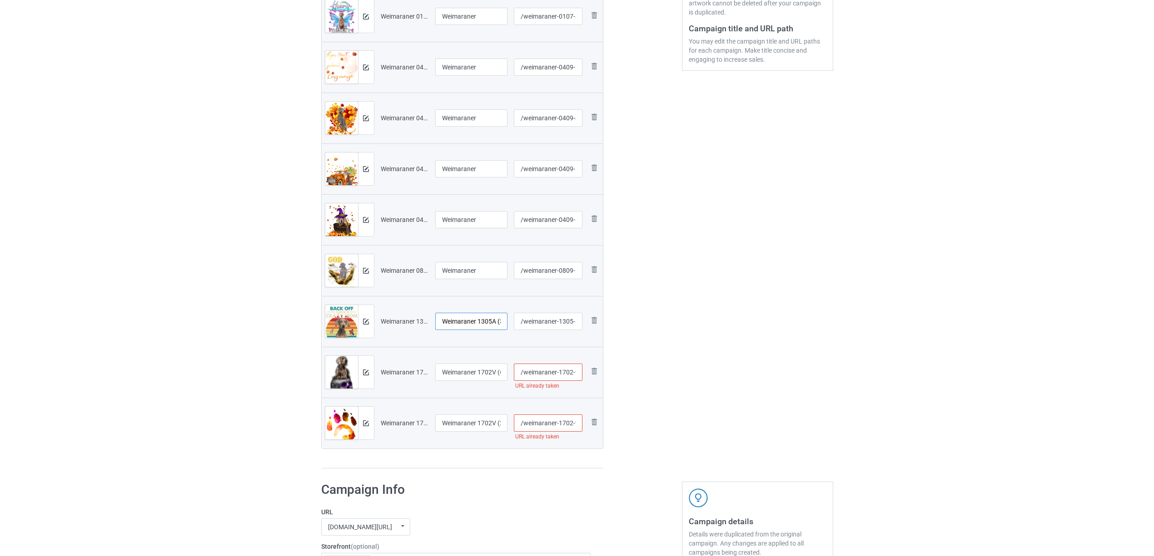
paste input "text"
type input "Weimaraner"
click at [443, 369] on input "Weimaraner 1702V (6)" at bounding box center [471, 372] width 73 height 17
paste input "text"
type input "Weimaraner"
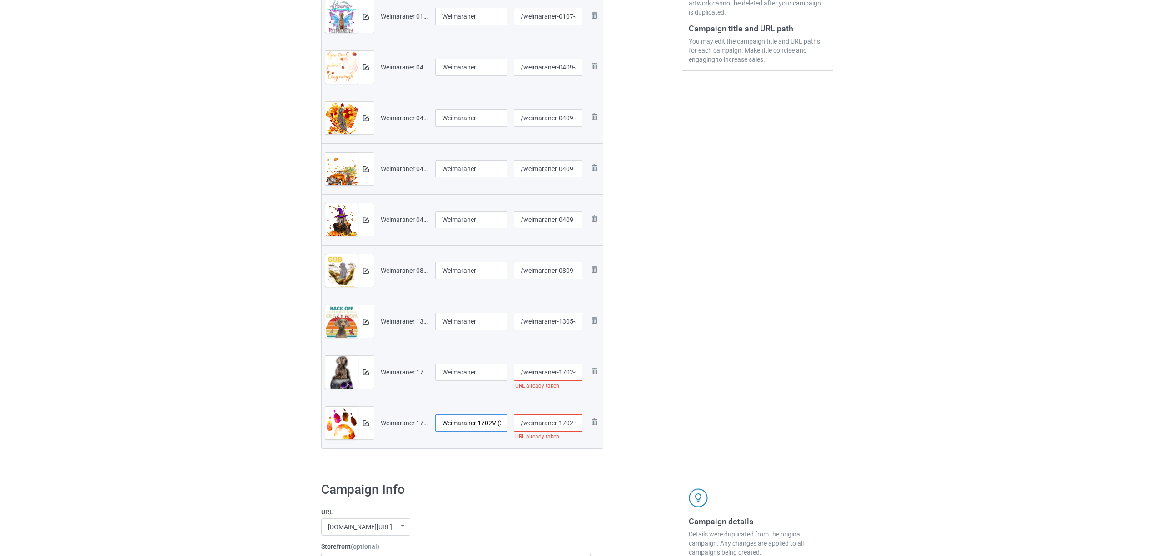
click at [466, 422] on input "Weimaraner 1702V (27)" at bounding box center [471, 423] width 73 height 17
paste input "text"
type input "Weimaraner"
click at [458, 465] on div "Preview File name Campaign title URL path Preview and edit artwork Weimaraner 0…" at bounding box center [462, 220] width 282 height 500
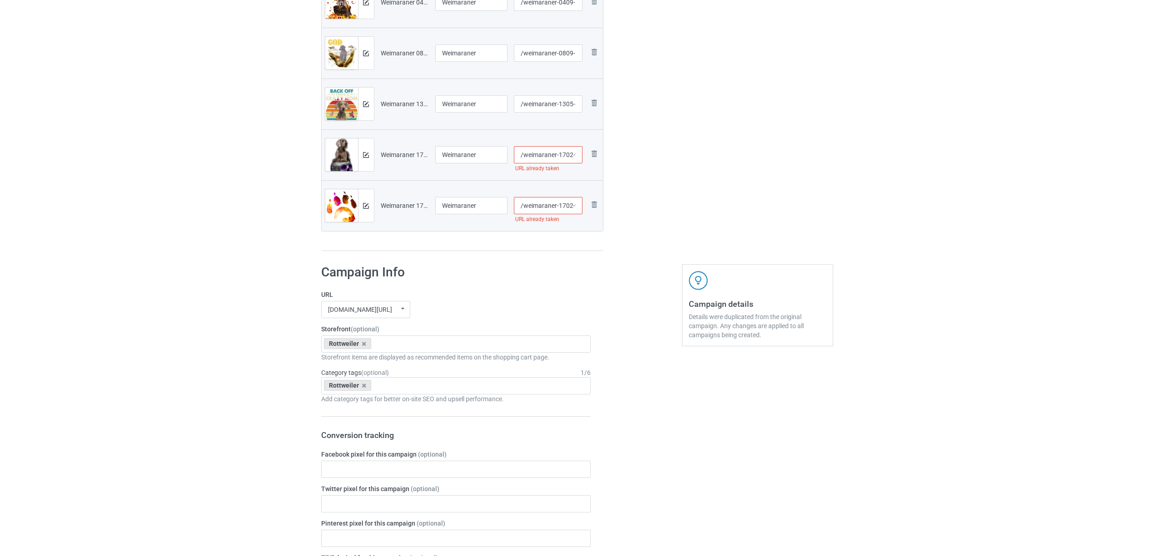
scroll to position [484, 0]
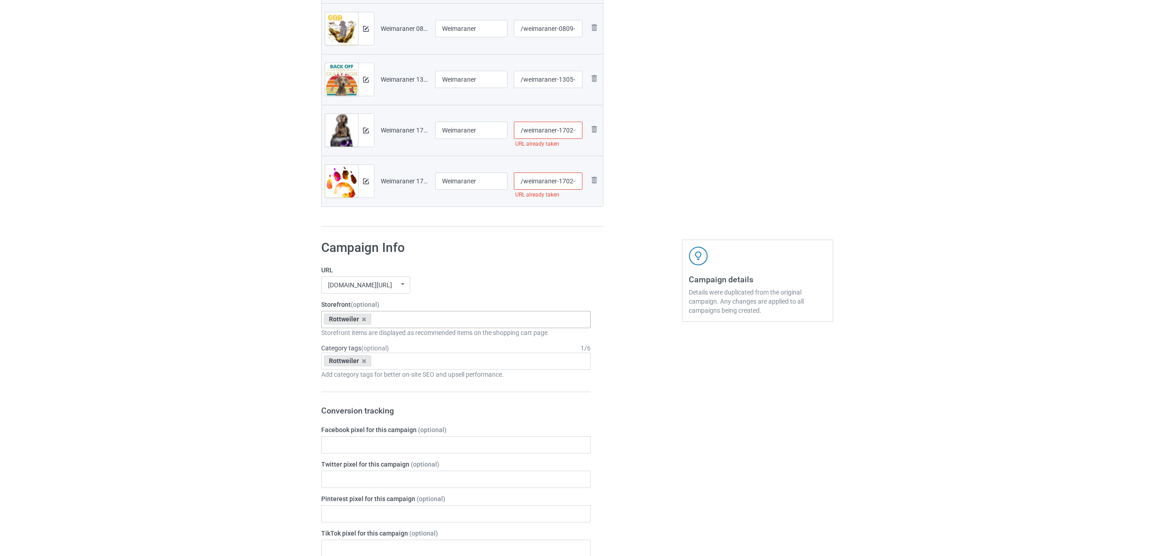
click at [362, 323] on div "Rottweiler" at bounding box center [348, 319] width 48 height 11
click at [362, 319] on icon at bounding box center [363, 320] width 5 height 6
paste input "Weimaraner"
type input "Weimaraner"
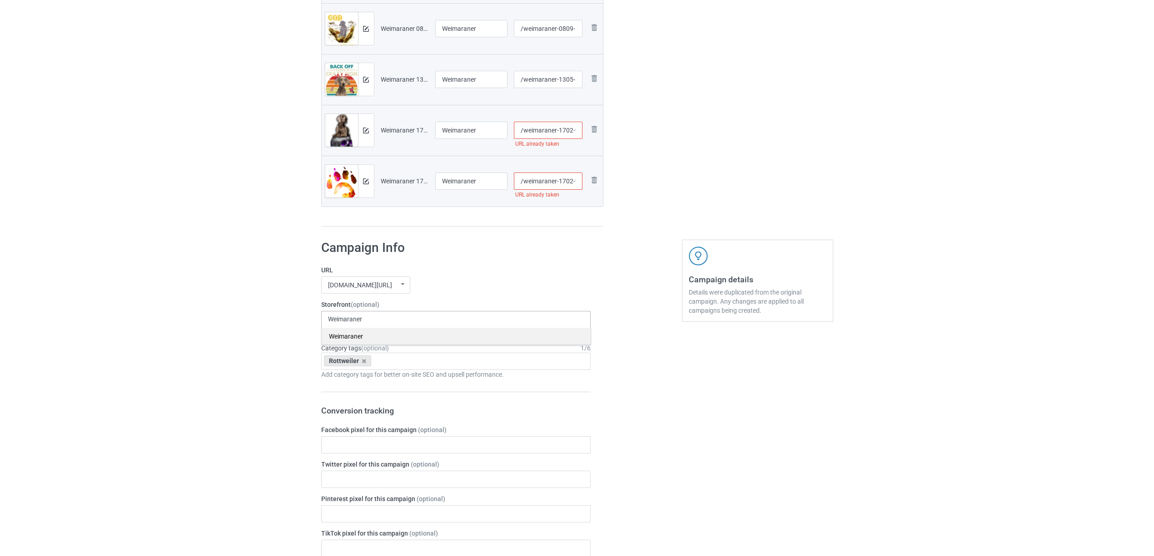
click at [352, 337] on div "Weimaraner" at bounding box center [456, 336] width 269 height 17
click at [363, 364] on icon at bounding box center [363, 361] width 5 height 6
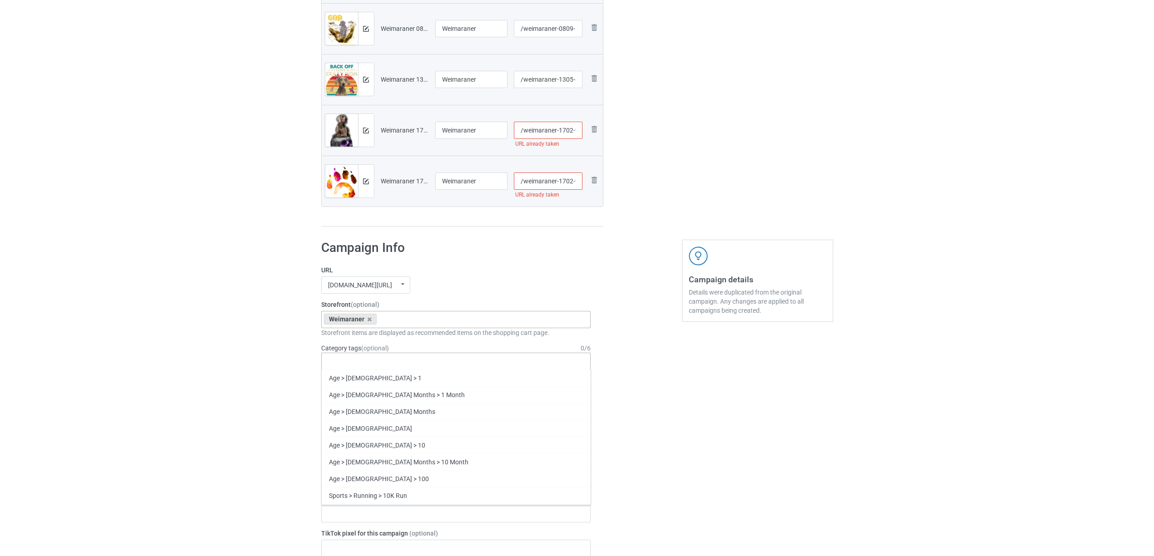
paste input "Weimaraner"
type input "Weimaraner"
click at [345, 393] on div "Weimaraner" at bounding box center [456, 394] width 269 height 17
click at [564, 186] on input "/weimaraner-1702-v-27" at bounding box center [548, 181] width 69 height 17
type input "/weimaraner-17a02-v-27"
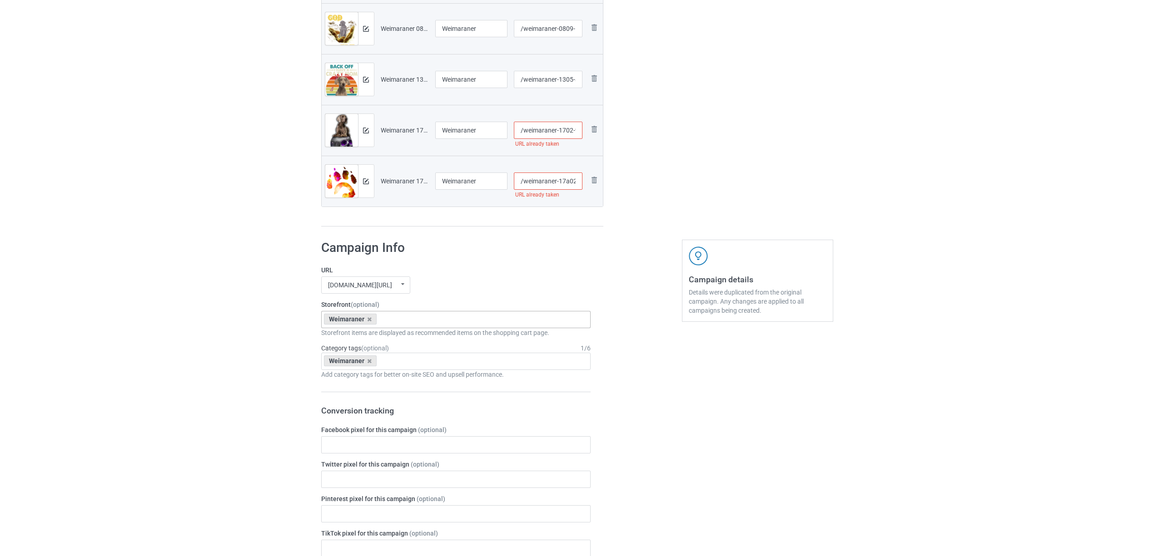
click at [567, 130] on input "/weimaraner-1702-v-6" at bounding box center [548, 130] width 69 height 17
type input "/weimaraner-17a02-v-6"
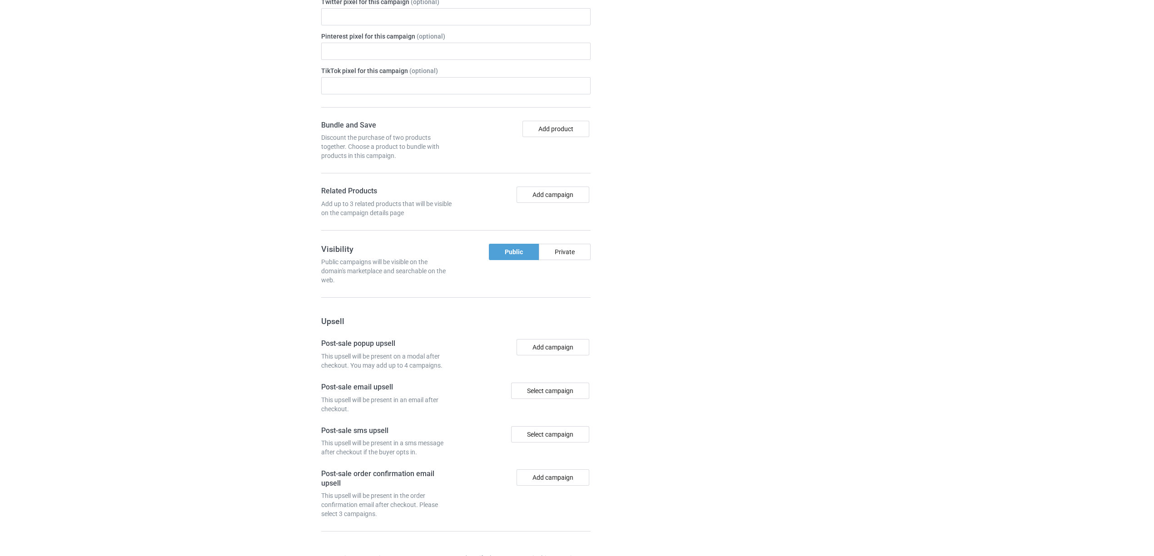
scroll to position [1012, 0]
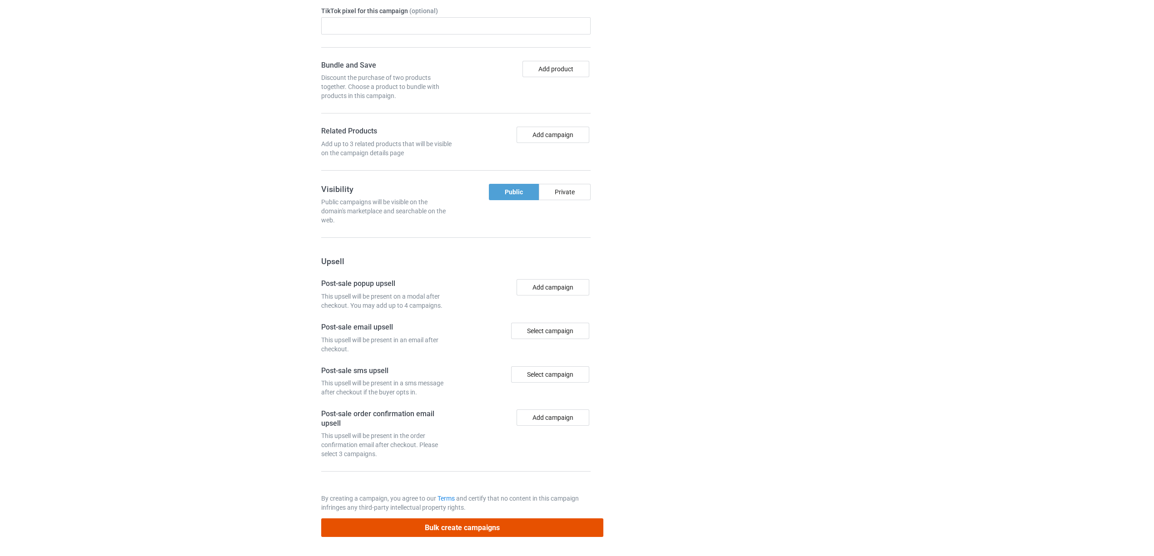
click at [443, 526] on button "Bulk create campaigns" at bounding box center [462, 528] width 282 height 19
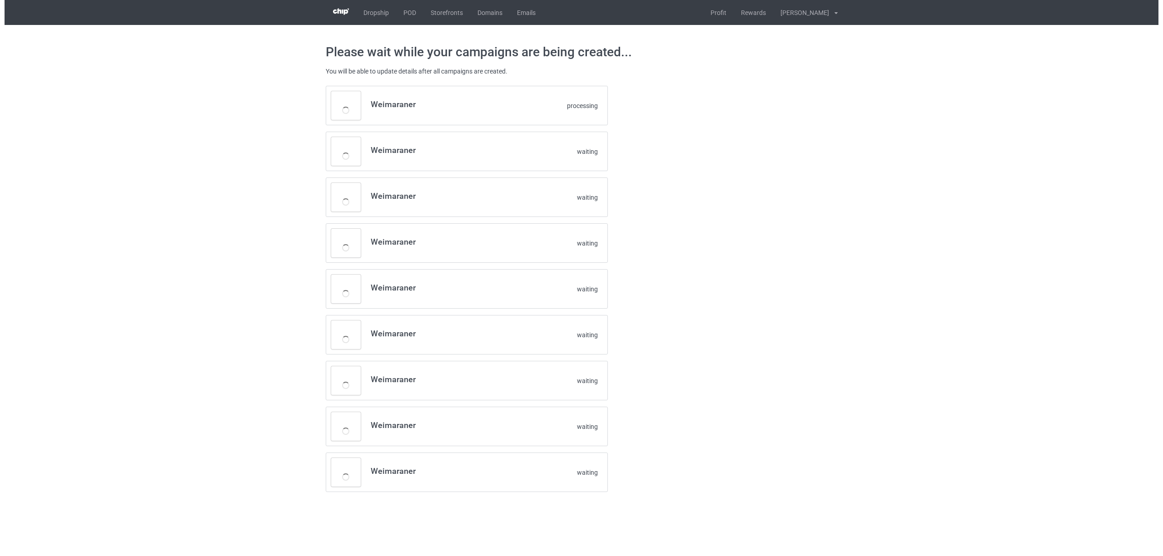
scroll to position [0, 0]
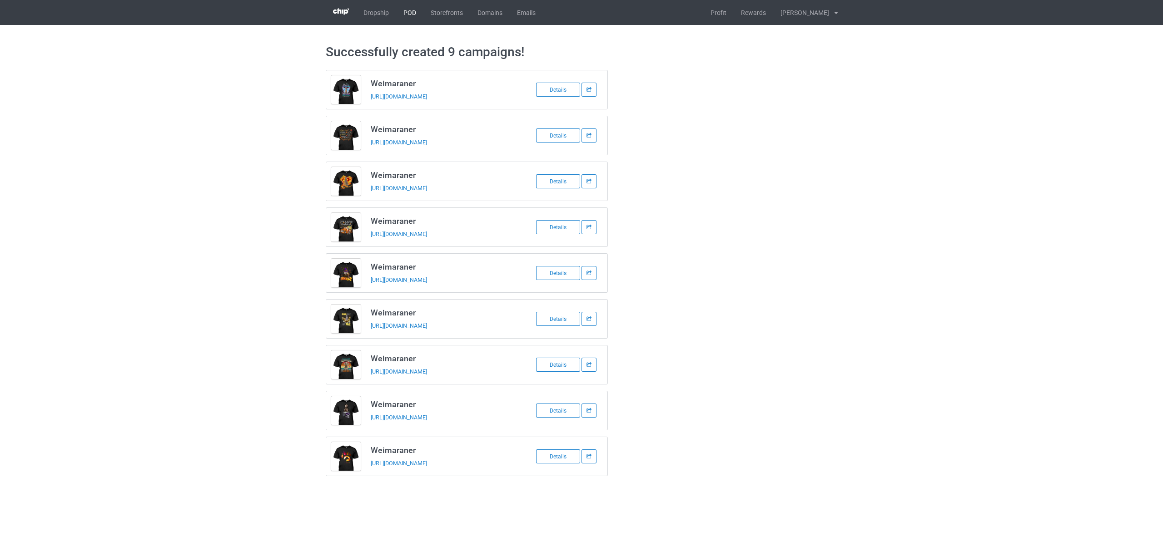
click at [411, 13] on link "POD" at bounding box center [409, 12] width 27 height 25
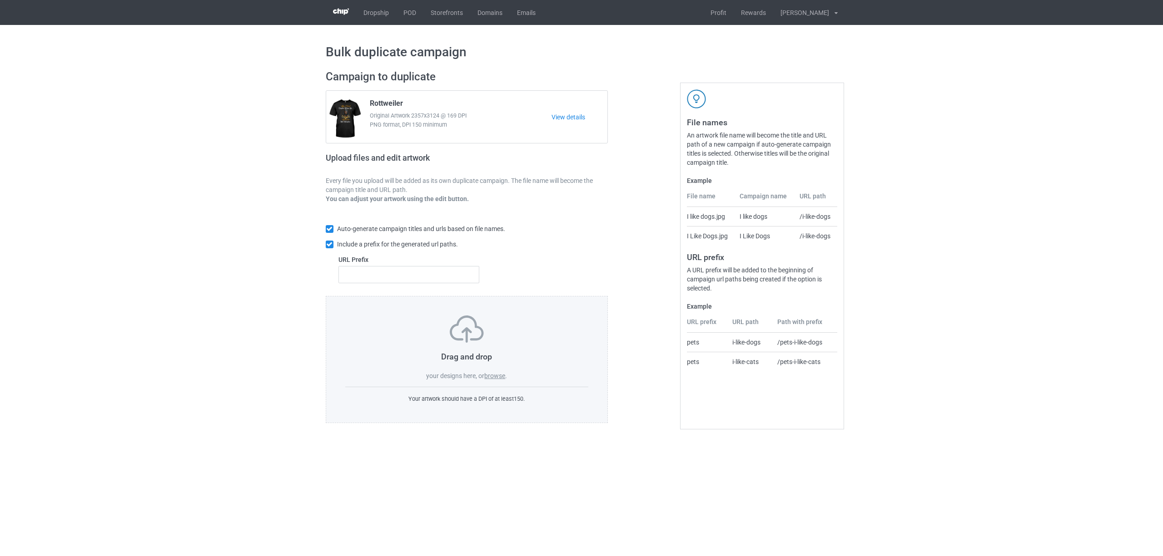
click at [491, 375] on label "browse" at bounding box center [494, 375] width 21 height 7
click at [0, 0] on input "browse" at bounding box center [0, 0] width 0 height 0
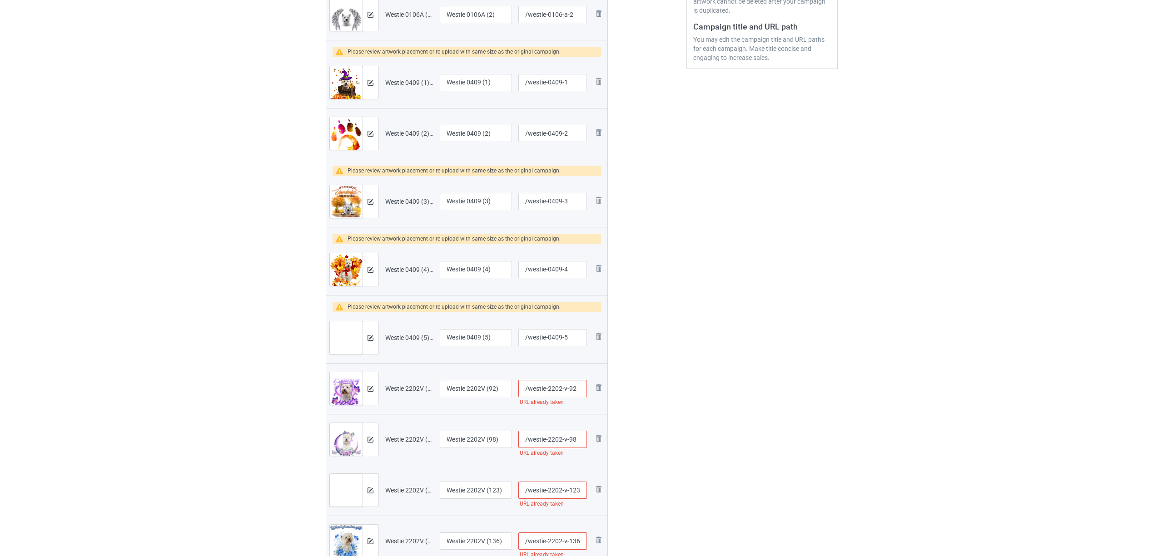
scroll to position [242, 0]
click at [366, 83] on img at bounding box center [366, 85] width 6 height 6
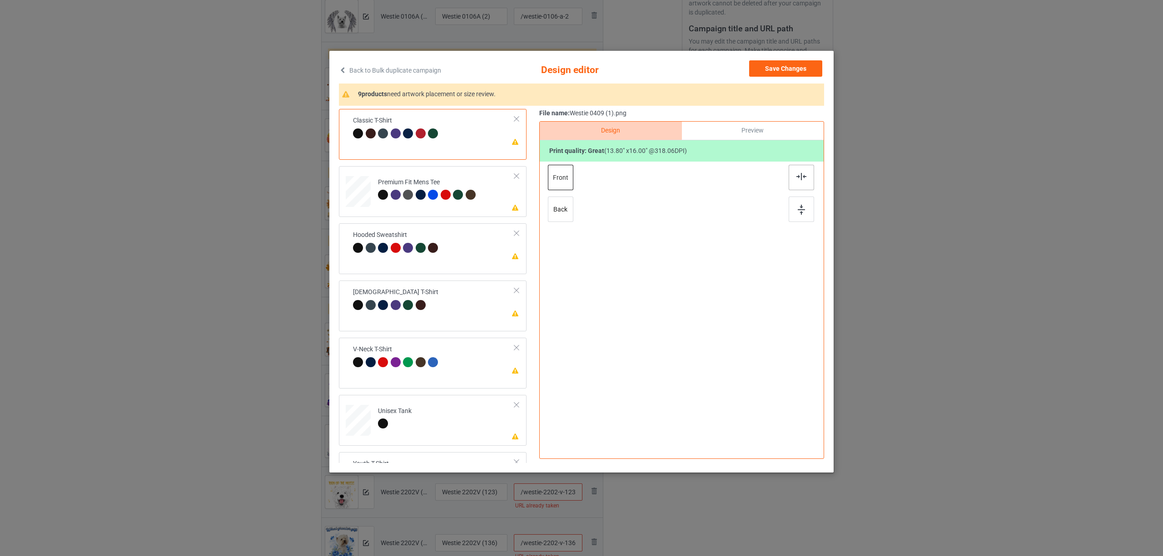
click at [798, 175] on img at bounding box center [801, 176] width 10 height 7
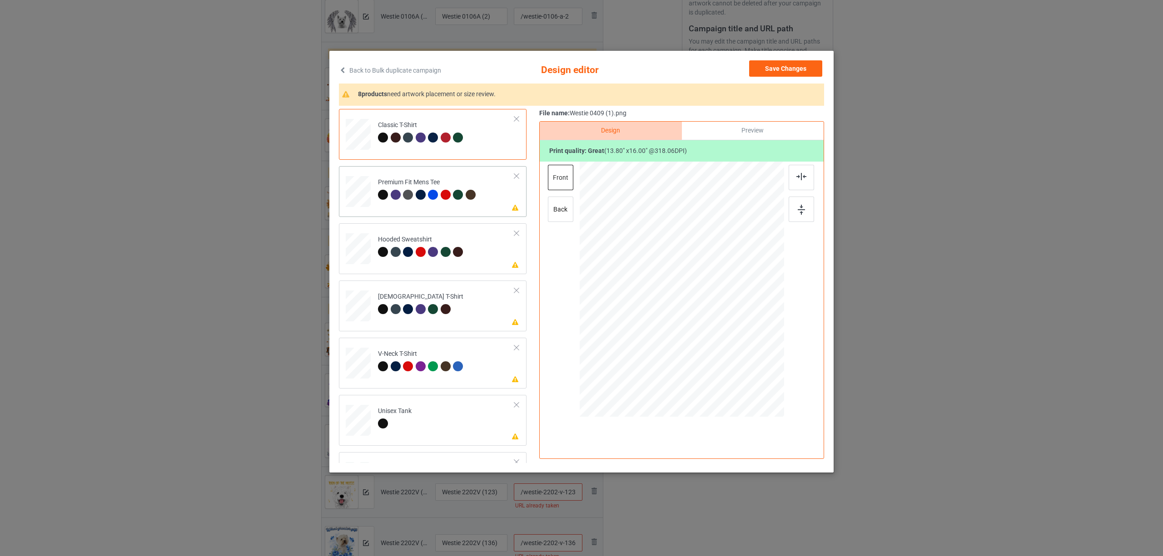
click at [433, 194] on div at bounding box center [433, 195] width 10 height 10
click at [791, 173] on div at bounding box center [800, 177] width 25 height 25
click at [432, 245] on div "Hooded Sweatshirt" at bounding box center [422, 245] width 88 height 21
click at [799, 171] on div at bounding box center [800, 177] width 25 height 25
click at [424, 297] on div "[DEMOGRAPHIC_DATA] T-Shirt" at bounding box center [420, 302] width 85 height 21
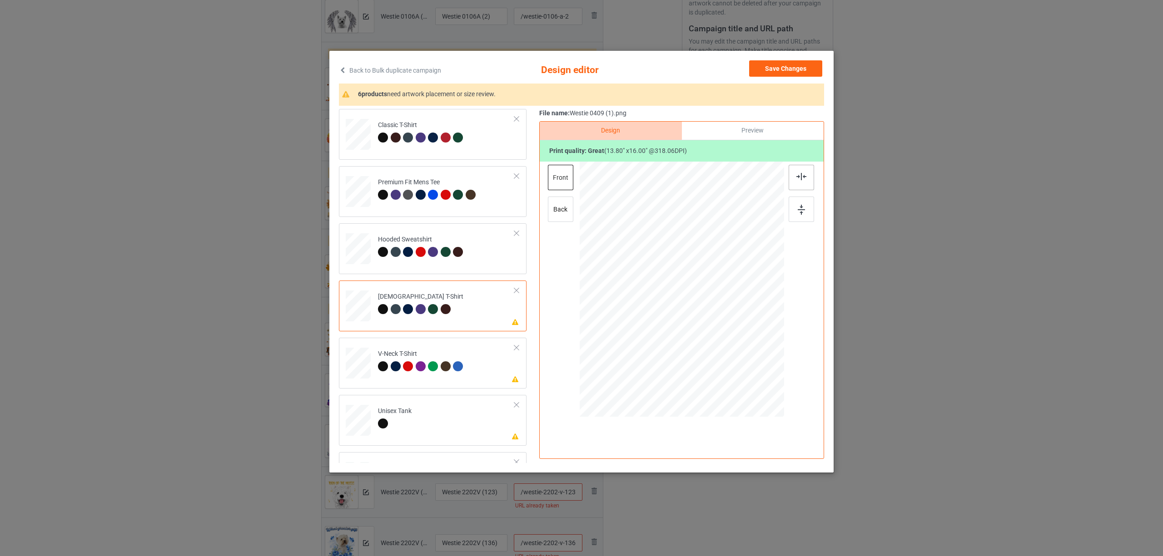
click at [805, 175] on img at bounding box center [801, 176] width 10 height 7
click at [388, 358] on div "V-Neck T-Shirt" at bounding box center [422, 360] width 88 height 21
click at [806, 183] on div at bounding box center [800, 177] width 25 height 25
click at [402, 427] on div at bounding box center [395, 425] width 34 height 13
click at [795, 171] on div at bounding box center [800, 177] width 25 height 25
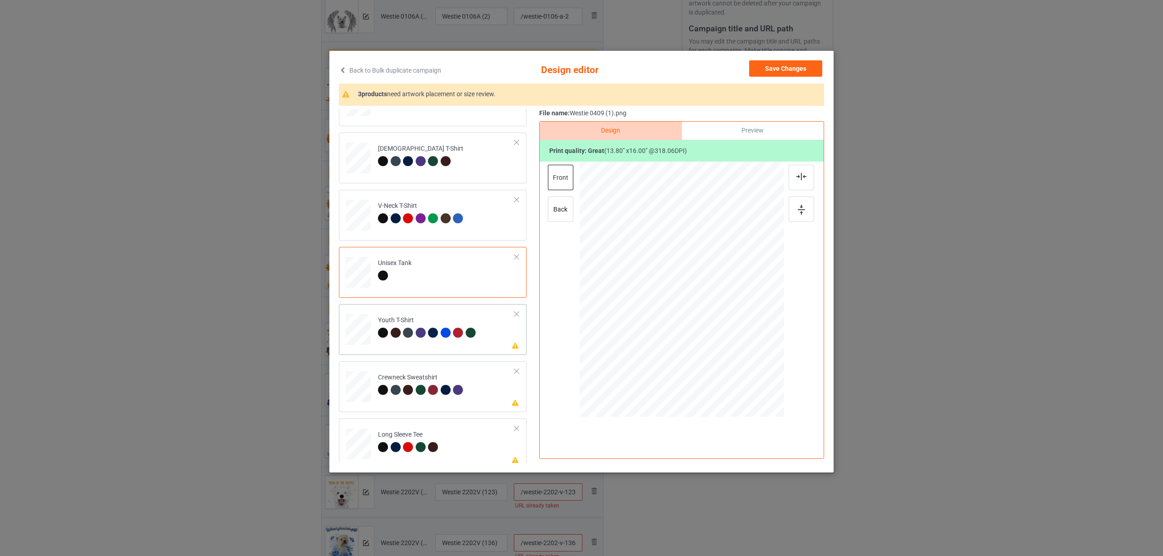
scroll to position [154, 0]
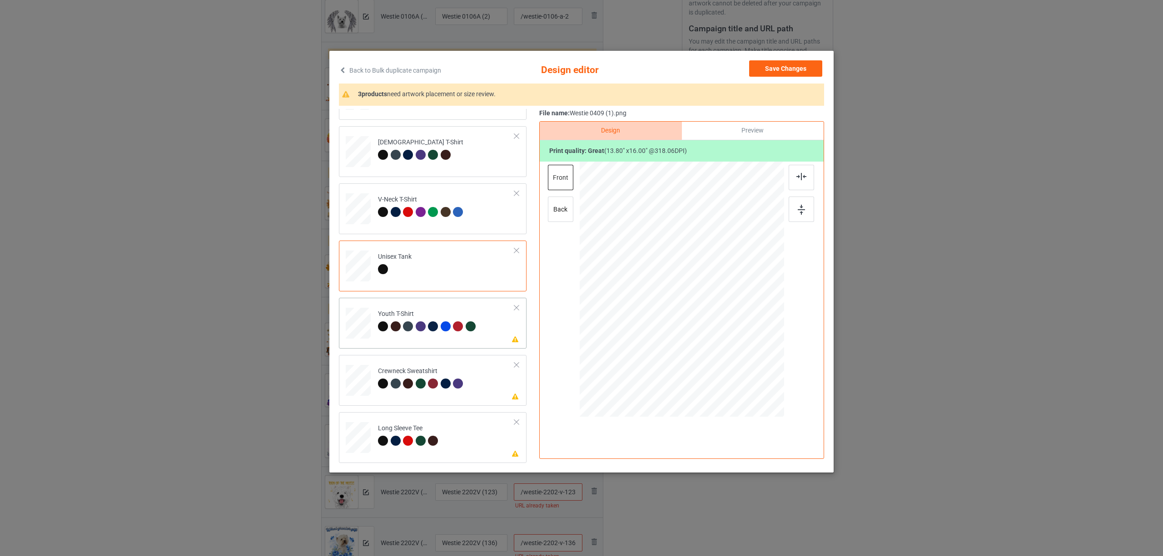
click at [358, 306] on td at bounding box center [359, 322] width 27 height 40
click at [805, 174] on img at bounding box center [801, 176] width 10 height 7
click at [403, 372] on div "Crewneck Sweatshirt" at bounding box center [422, 377] width 88 height 21
click at [801, 175] on img at bounding box center [801, 176] width 10 height 7
click at [376, 438] on td "Please review artwork placement Long Sleeve Tee" at bounding box center [446, 436] width 147 height 40
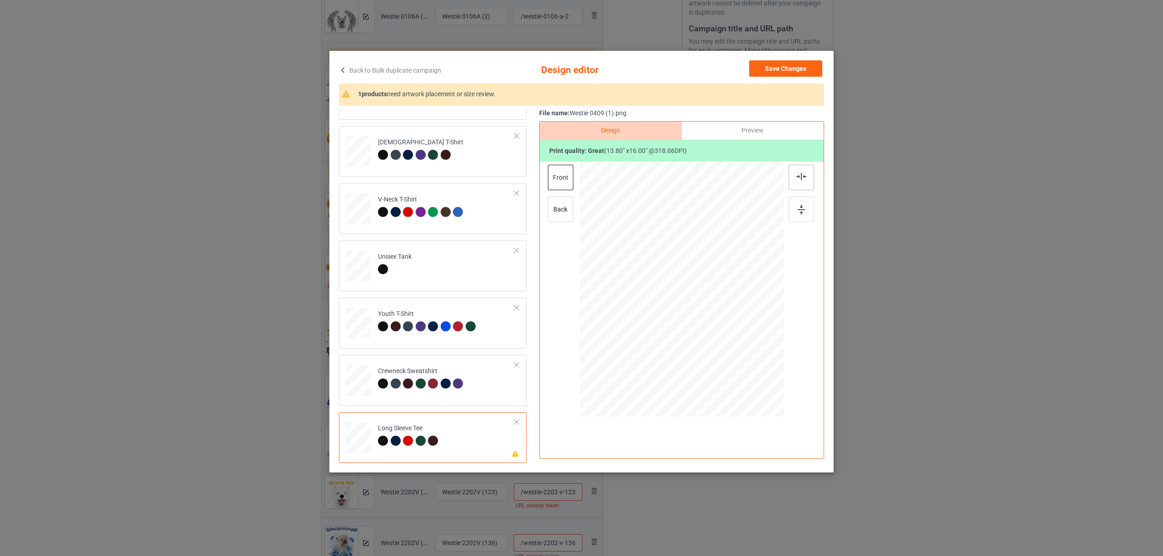
click at [799, 176] on img at bounding box center [801, 176] width 10 height 7
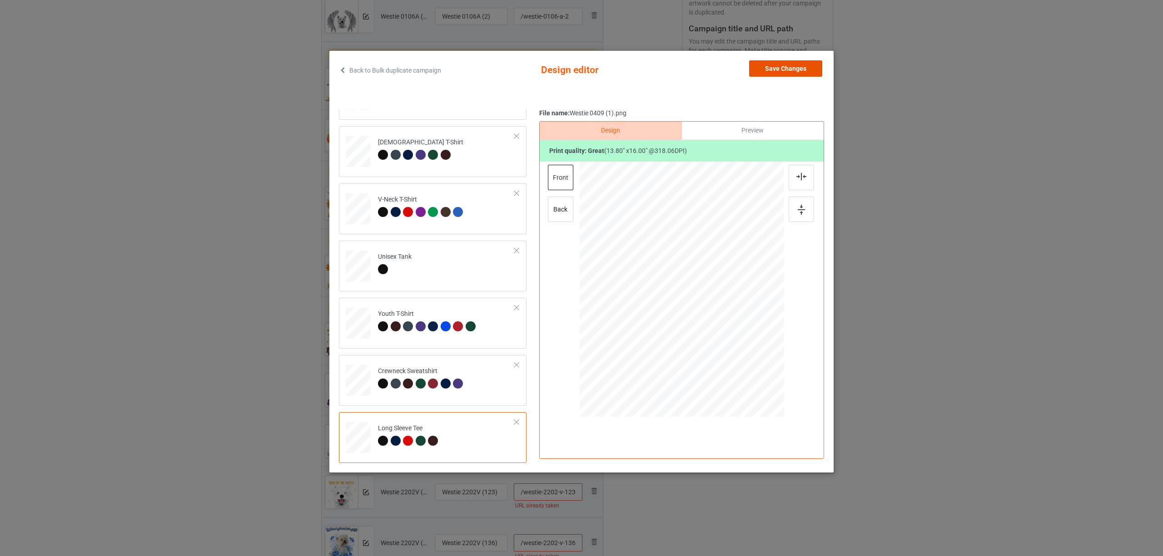
click at [783, 68] on button "Save Changes" at bounding box center [785, 68] width 73 height 16
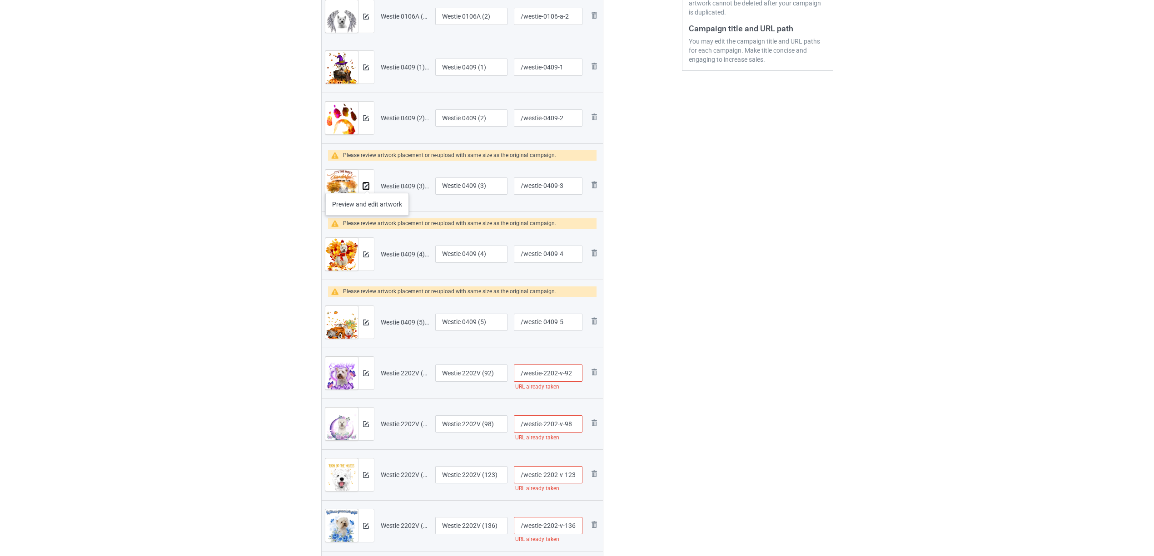
click at [367, 184] on img at bounding box center [366, 186] width 6 height 6
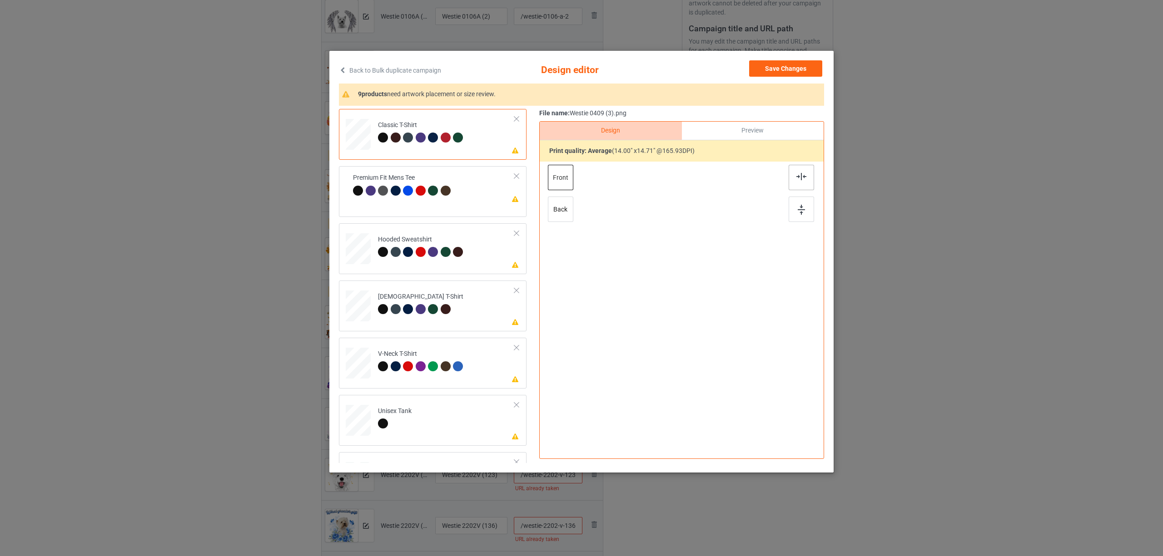
click at [807, 176] on div at bounding box center [800, 177] width 25 height 25
click at [430, 195] on div at bounding box center [433, 195] width 10 height 10
click at [800, 176] on img at bounding box center [801, 176] width 10 height 7
click at [424, 246] on div "Hooded Sweatshirt" at bounding box center [422, 245] width 88 height 21
click at [806, 175] on img at bounding box center [801, 176] width 10 height 7
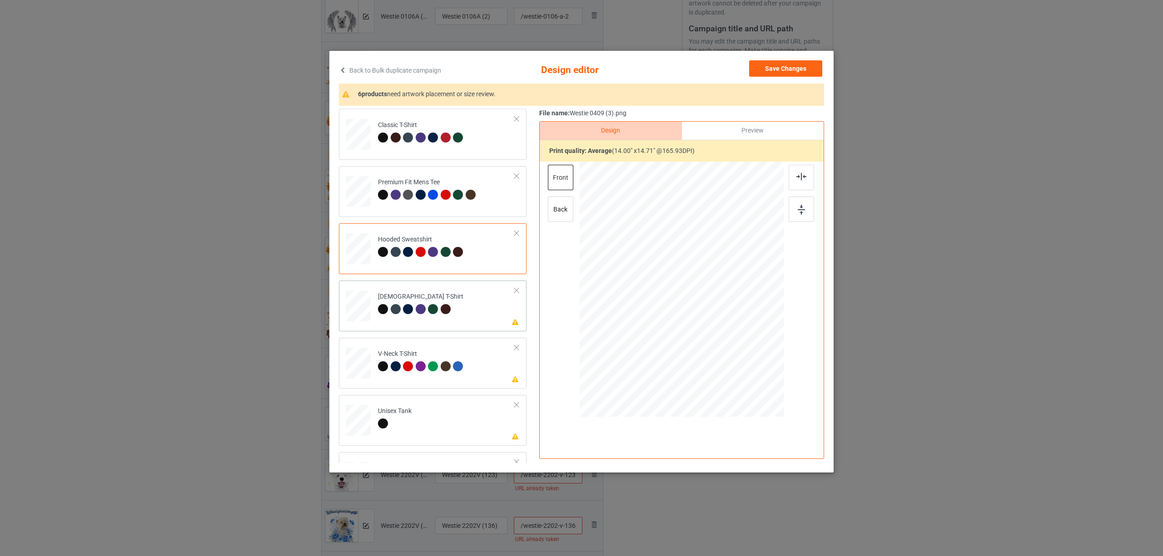
click at [398, 308] on div at bounding box center [396, 309] width 10 height 10
click at [796, 180] on img at bounding box center [801, 176] width 10 height 7
click at [420, 366] on div at bounding box center [421, 366] width 10 height 10
click at [803, 173] on img at bounding box center [801, 176] width 10 height 7
click at [406, 408] on div "Unisex Tank" at bounding box center [395, 417] width 34 height 21
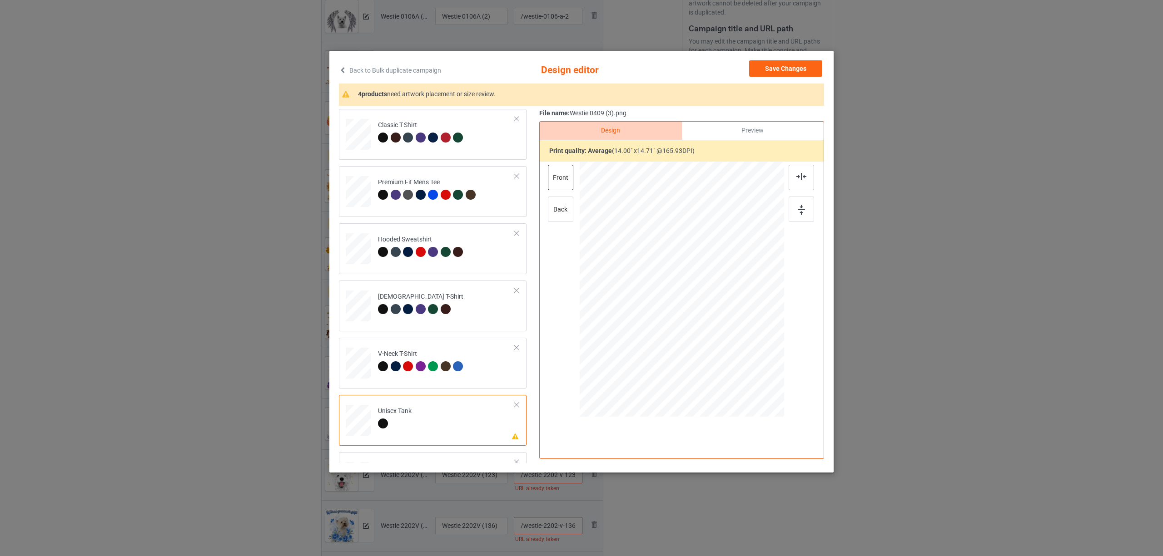
click at [800, 173] on img at bounding box center [801, 176] width 10 height 7
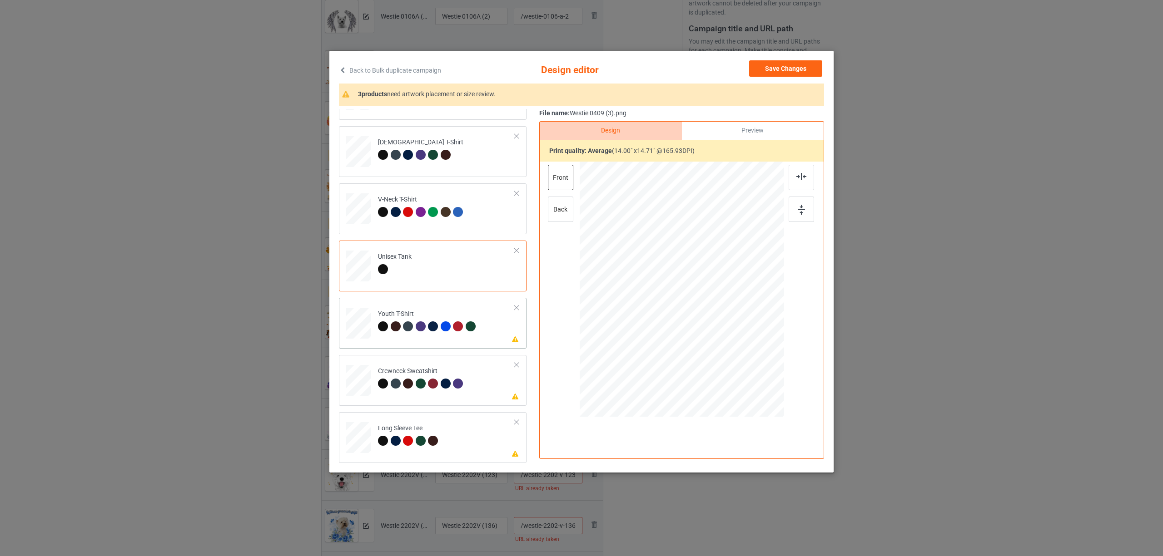
click at [392, 317] on div "Youth T-Shirt" at bounding box center [428, 320] width 100 height 21
click at [803, 173] on div at bounding box center [800, 177] width 25 height 25
click at [411, 375] on div "Crewneck Sweatshirt" at bounding box center [422, 377] width 88 height 21
click at [797, 177] on img at bounding box center [801, 176] width 10 height 7
click at [407, 433] on div "Long Sleeve Tee" at bounding box center [409, 434] width 63 height 21
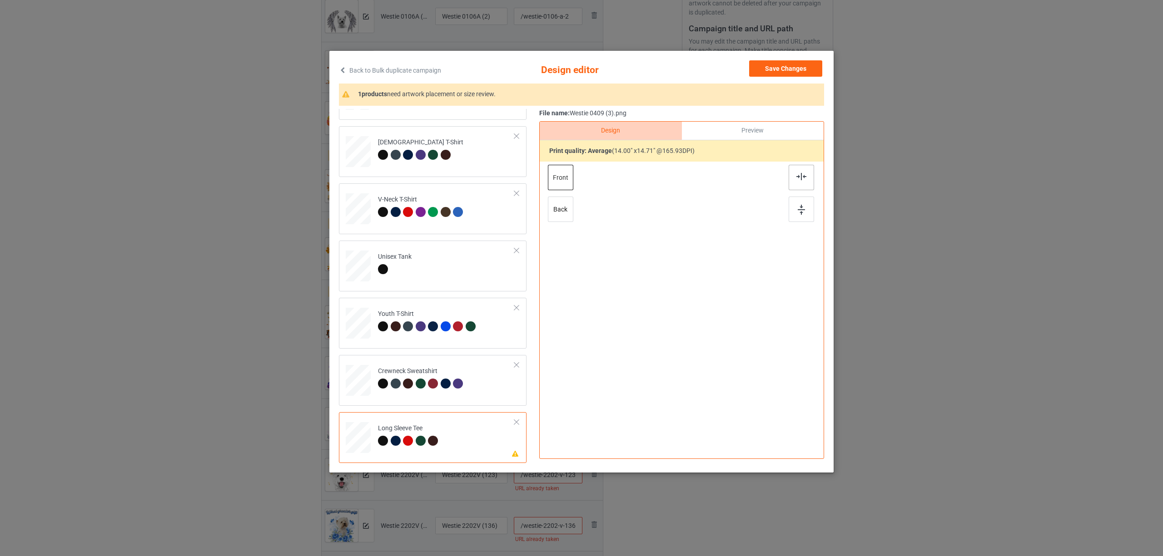
click at [798, 178] on img at bounding box center [801, 176] width 10 height 7
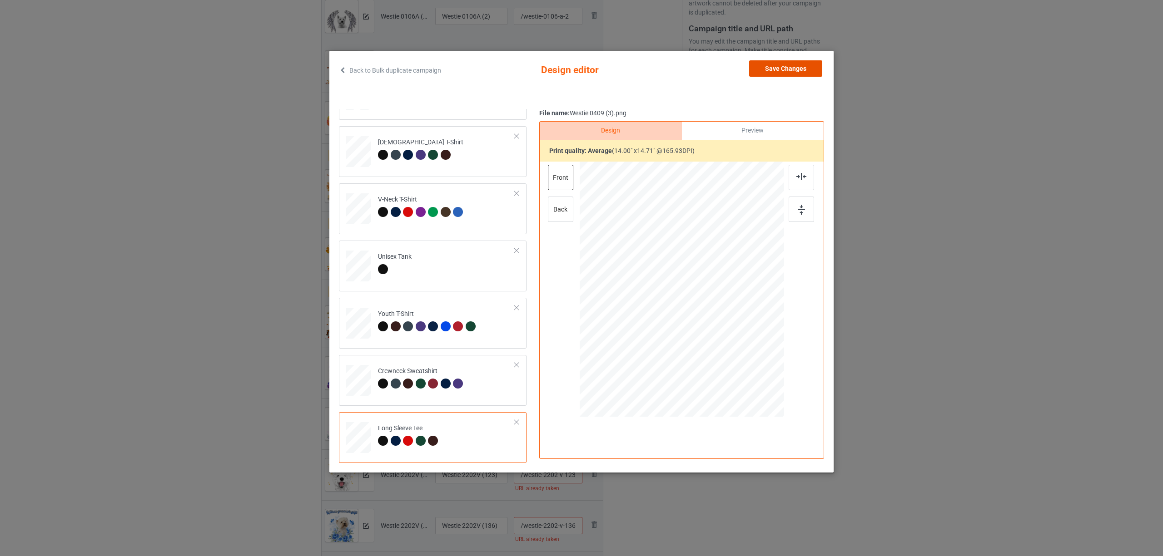
click at [767, 65] on button "Save Changes" at bounding box center [785, 68] width 73 height 16
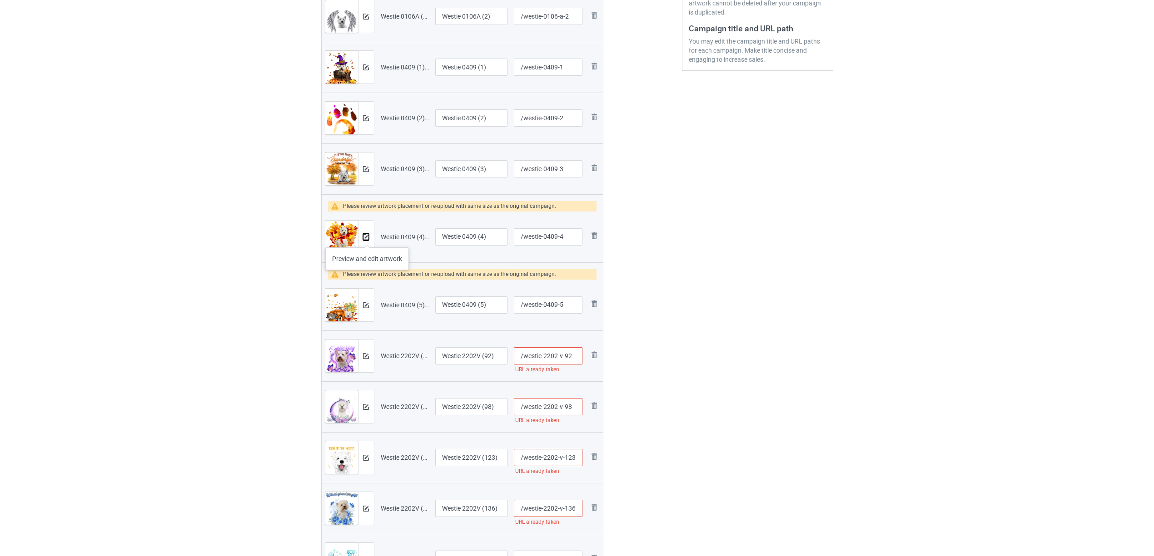
click at [367, 238] on img at bounding box center [366, 237] width 6 height 6
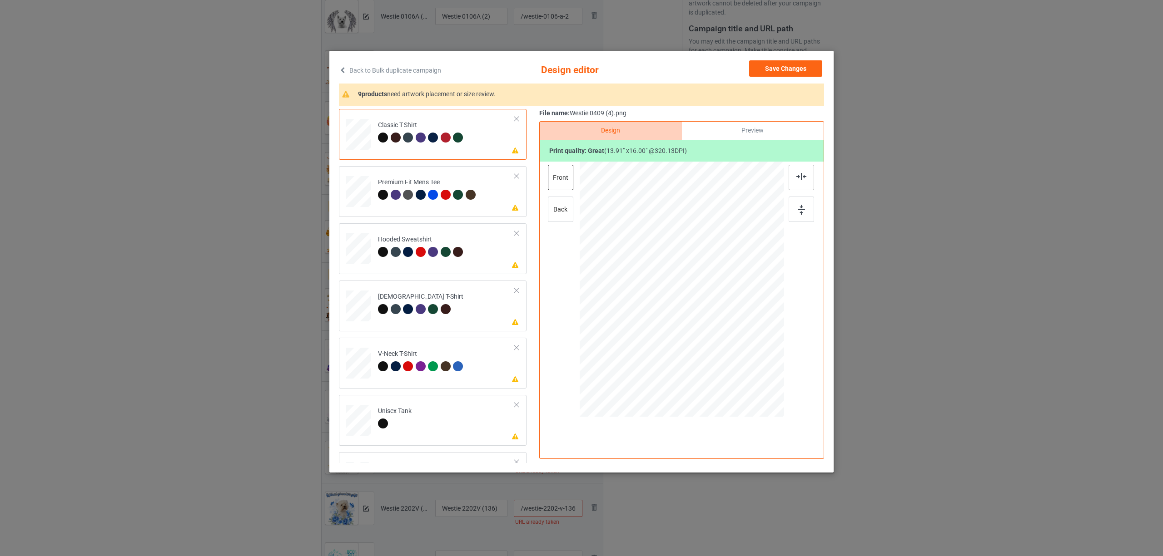
click at [805, 168] on div at bounding box center [800, 177] width 25 height 25
click at [435, 174] on td "Please review artwork placement Premium Fit Mens Tee" at bounding box center [446, 190] width 147 height 40
click at [805, 171] on div at bounding box center [800, 177] width 25 height 25
click at [358, 233] on td at bounding box center [359, 247] width 27 height 40
click at [803, 175] on img at bounding box center [801, 176] width 10 height 7
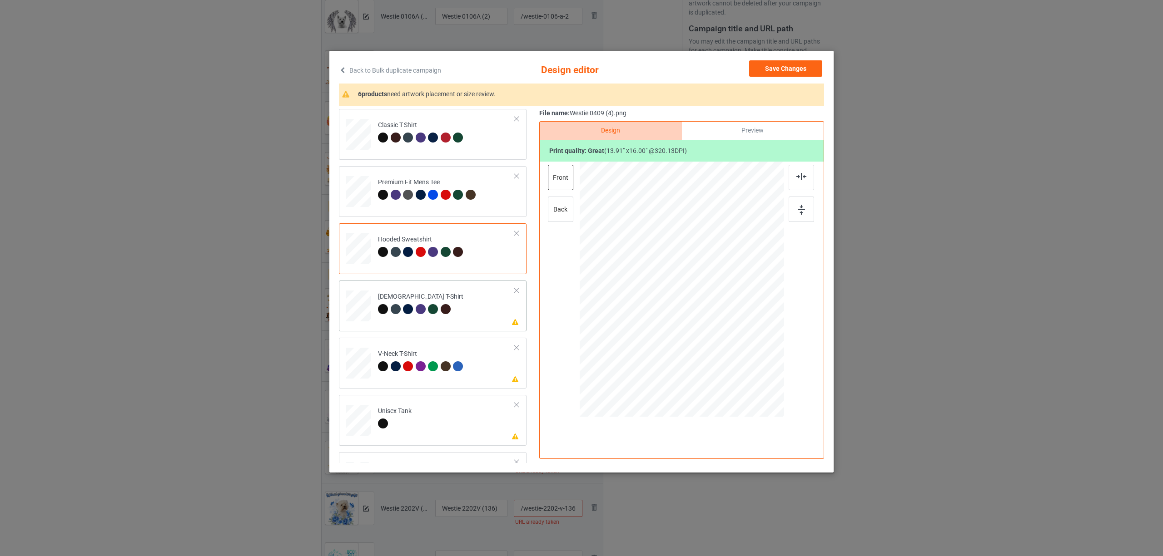
click at [407, 286] on td "Please review artwork placement [DEMOGRAPHIC_DATA] T-Shirt" at bounding box center [446, 304] width 147 height 40
click at [802, 182] on div at bounding box center [800, 177] width 25 height 25
click at [389, 355] on div "V-Neck T-Shirt" at bounding box center [422, 360] width 88 height 21
click at [803, 180] on div at bounding box center [800, 177] width 25 height 25
click at [397, 420] on div at bounding box center [395, 425] width 34 height 13
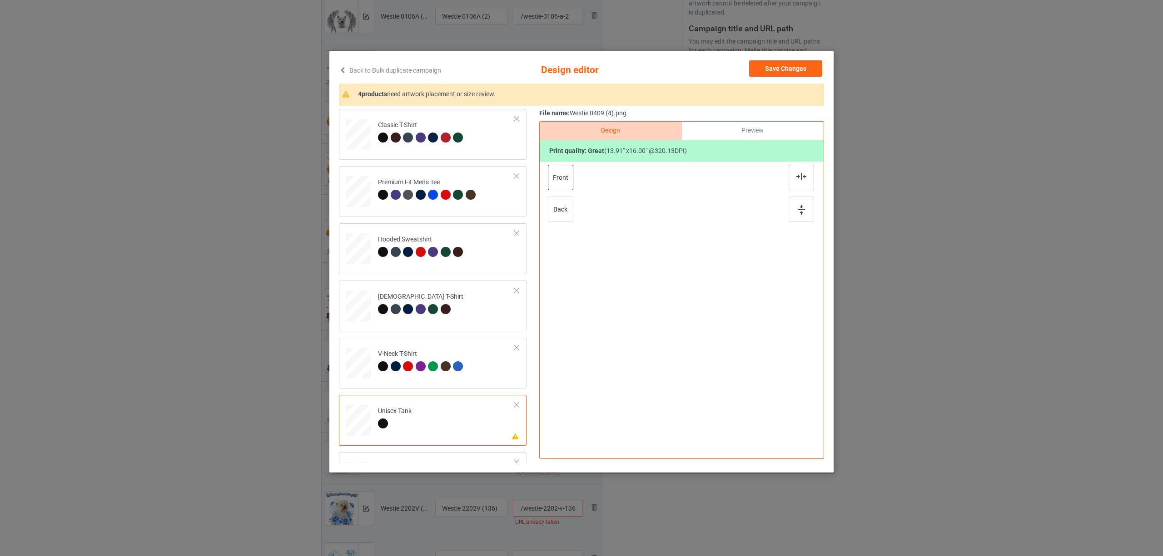
click at [797, 188] on div at bounding box center [800, 177] width 25 height 25
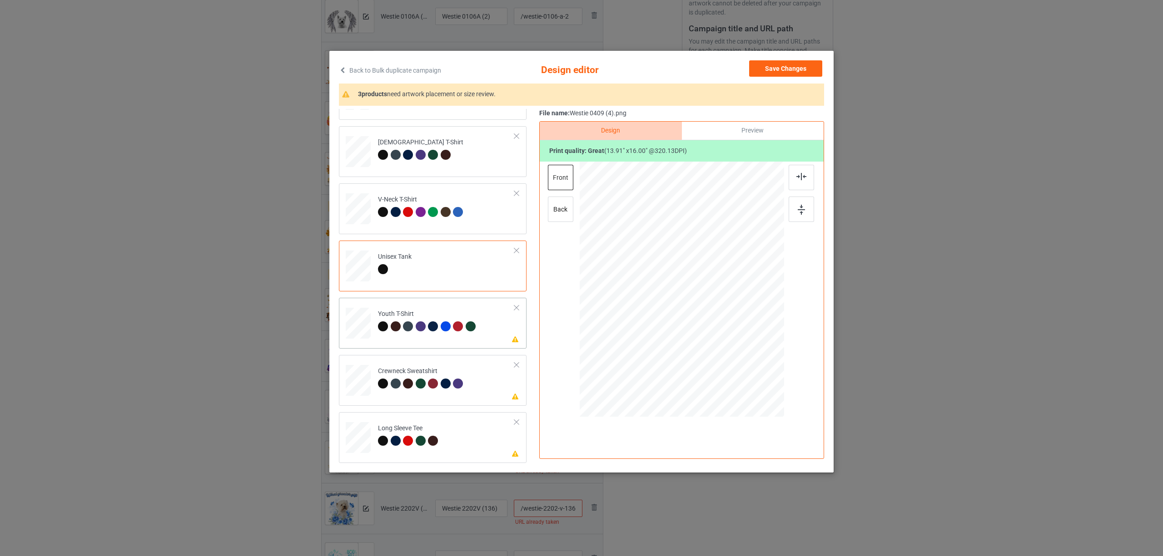
click at [381, 335] on td "Please review artwork placement Youth T-Shirt" at bounding box center [446, 322] width 147 height 40
click at [791, 172] on div at bounding box center [800, 177] width 25 height 25
click at [418, 394] on td "Please review artwork placement Crewneck Sweatshirt" at bounding box center [446, 379] width 147 height 40
click at [807, 175] on div at bounding box center [800, 177] width 25 height 25
click at [424, 423] on td "Please review artwork placement Long Sleeve Tee" at bounding box center [446, 436] width 147 height 40
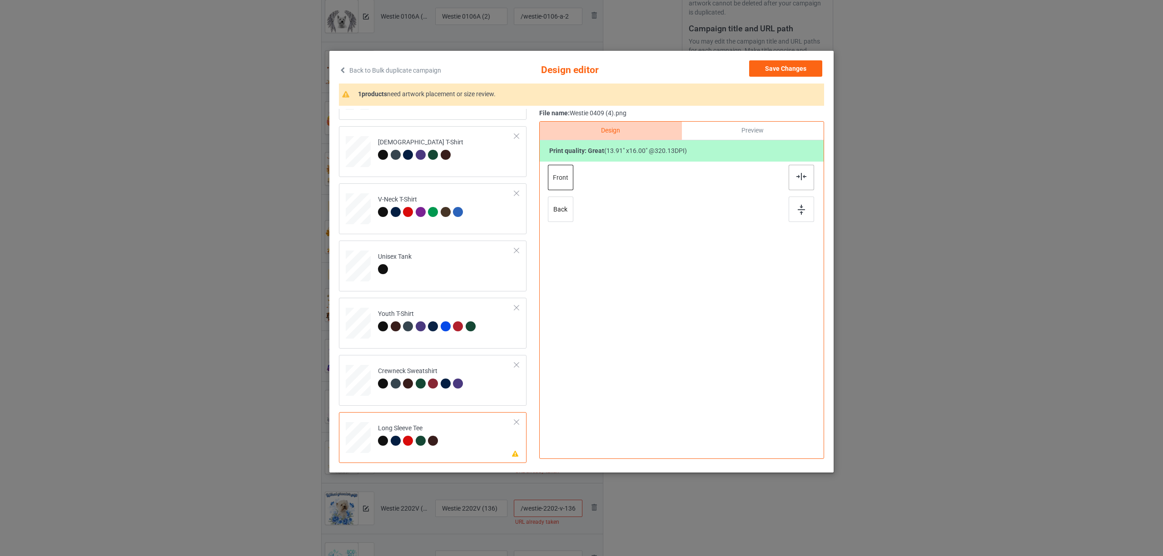
click at [797, 175] on img at bounding box center [801, 176] width 10 height 7
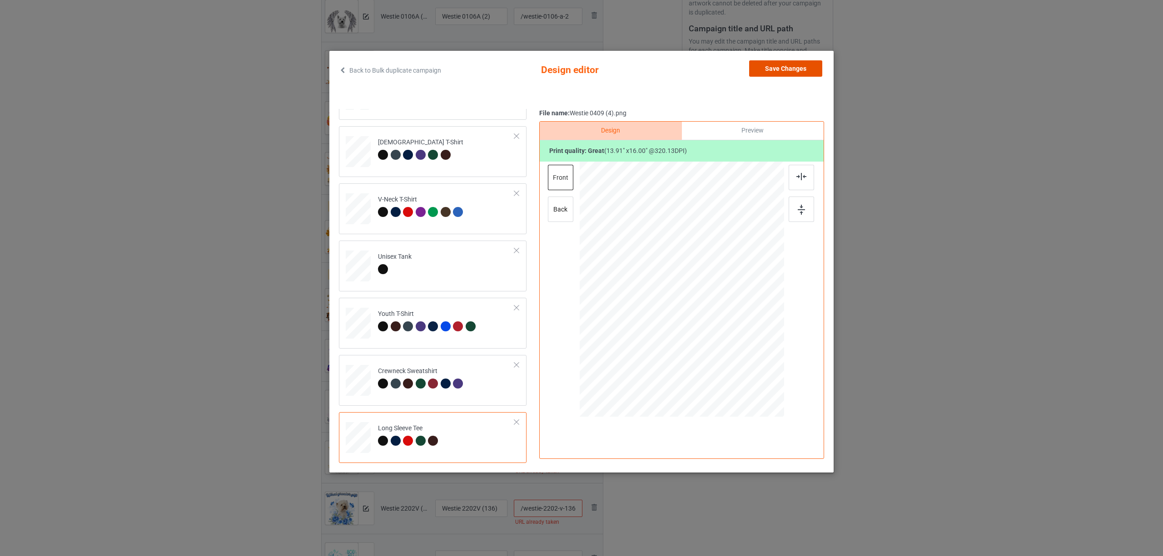
click at [765, 75] on button "Save Changes" at bounding box center [785, 68] width 73 height 16
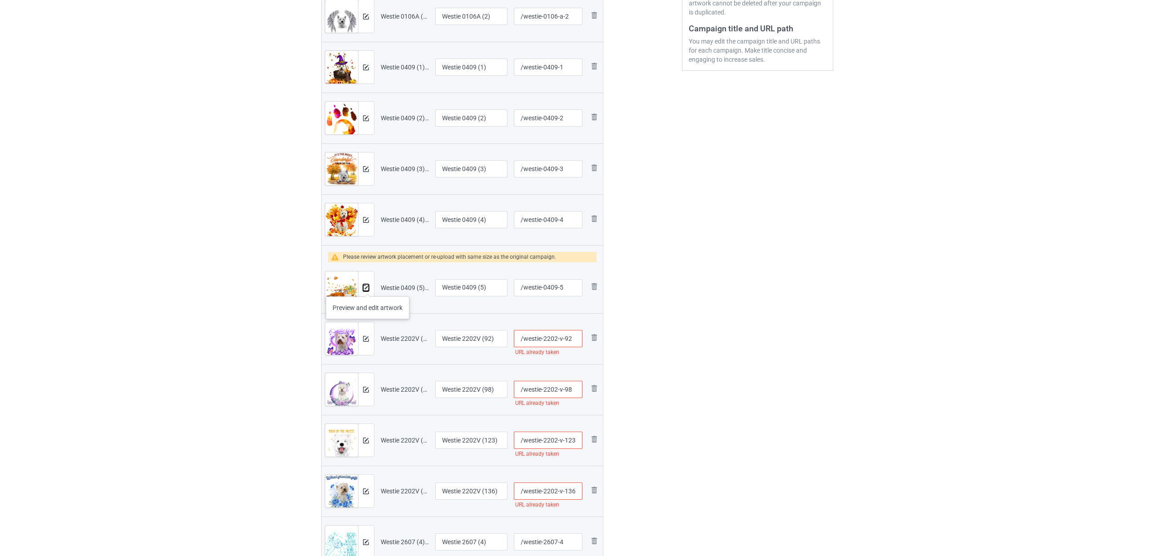
click at [367, 287] on img at bounding box center [366, 288] width 6 height 6
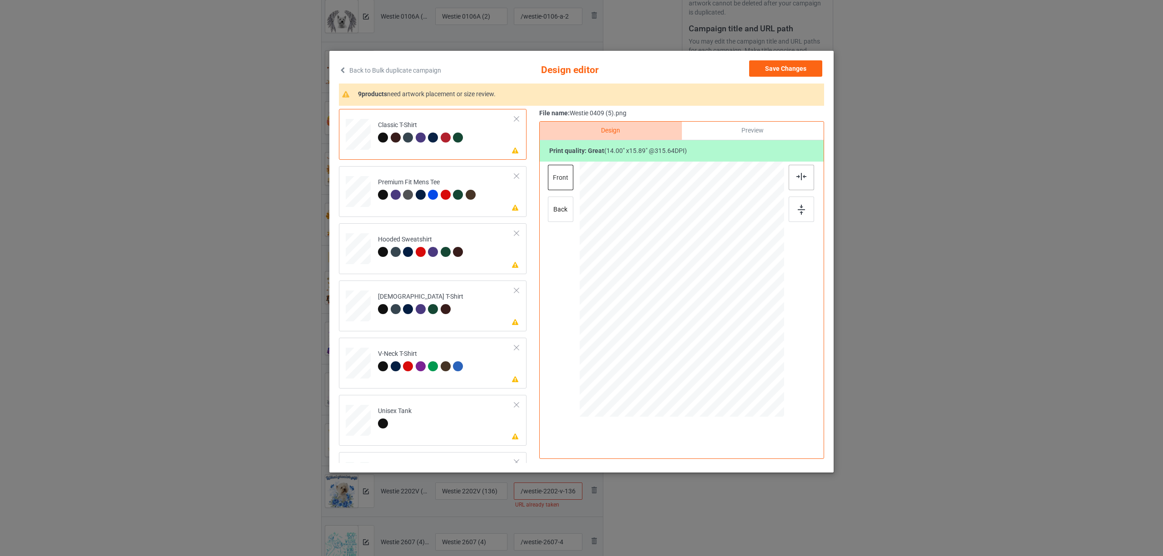
click at [798, 175] on img at bounding box center [801, 176] width 10 height 7
click at [398, 190] on div at bounding box center [396, 195] width 10 height 10
click at [796, 177] on img at bounding box center [801, 176] width 10 height 7
click at [450, 253] on div at bounding box center [446, 252] width 10 height 10
click at [800, 173] on img at bounding box center [801, 176] width 10 height 7
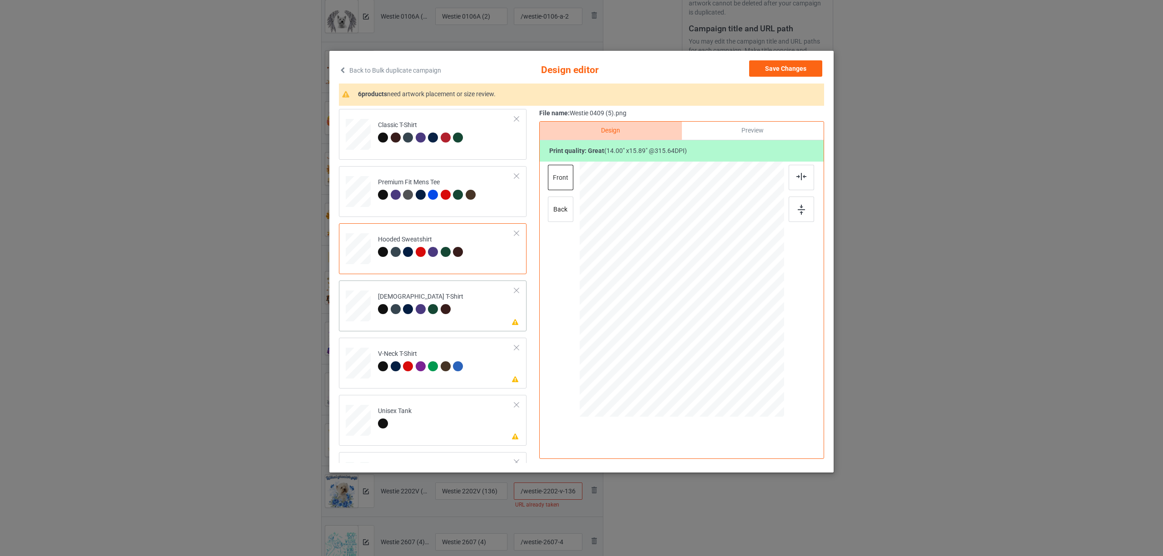
click at [382, 300] on div "[DEMOGRAPHIC_DATA] T-Shirt" at bounding box center [420, 302] width 85 height 21
click at [791, 178] on div at bounding box center [800, 177] width 25 height 25
click at [378, 367] on div at bounding box center [383, 366] width 10 height 10
click at [793, 176] on div at bounding box center [800, 177] width 25 height 25
click at [387, 424] on div at bounding box center [383, 424] width 10 height 10
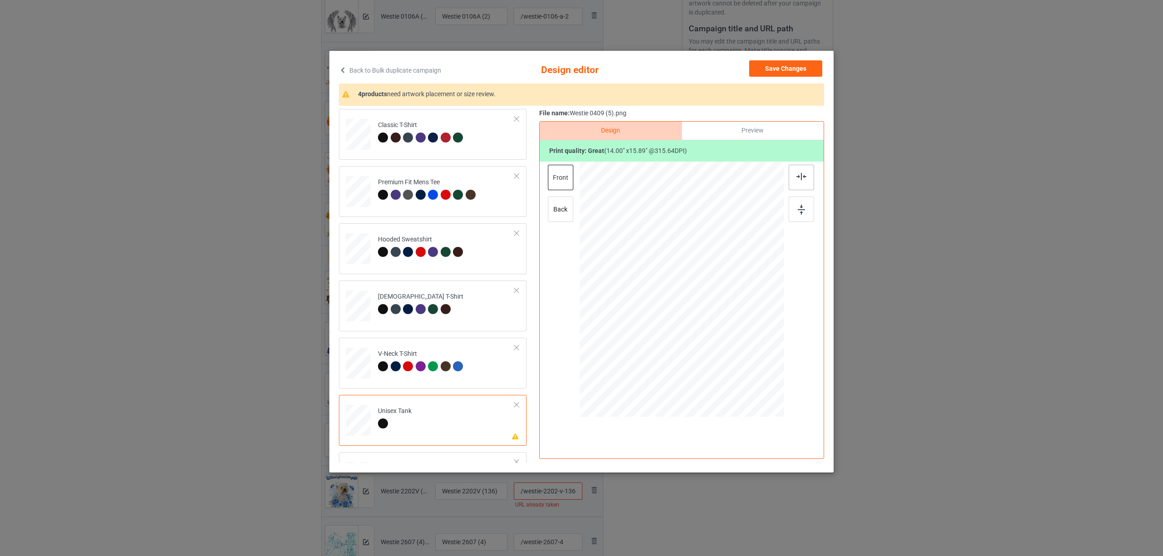
click at [794, 178] on div at bounding box center [800, 177] width 25 height 25
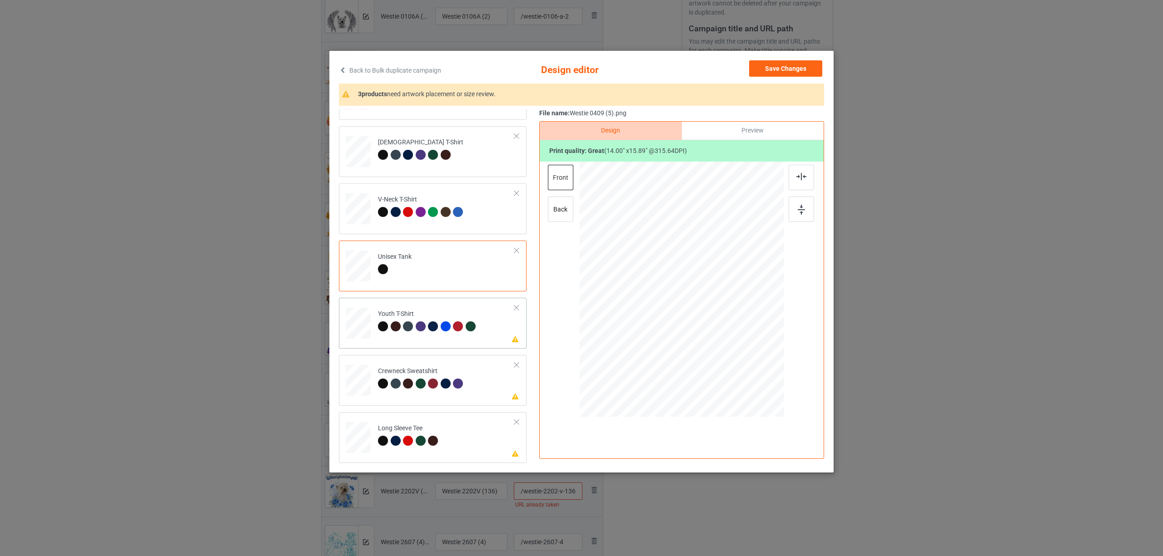
click at [412, 315] on div "Youth T-Shirt" at bounding box center [428, 320] width 100 height 21
click at [791, 175] on div at bounding box center [800, 177] width 25 height 25
click at [434, 384] on div at bounding box center [433, 384] width 10 height 10
click at [798, 175] on img at bounding box center [801, 176] width 10 height 7
click at [409, 432] on div "Long Sleeve Tee" at bounding box center [409, 434] width 63 height 21
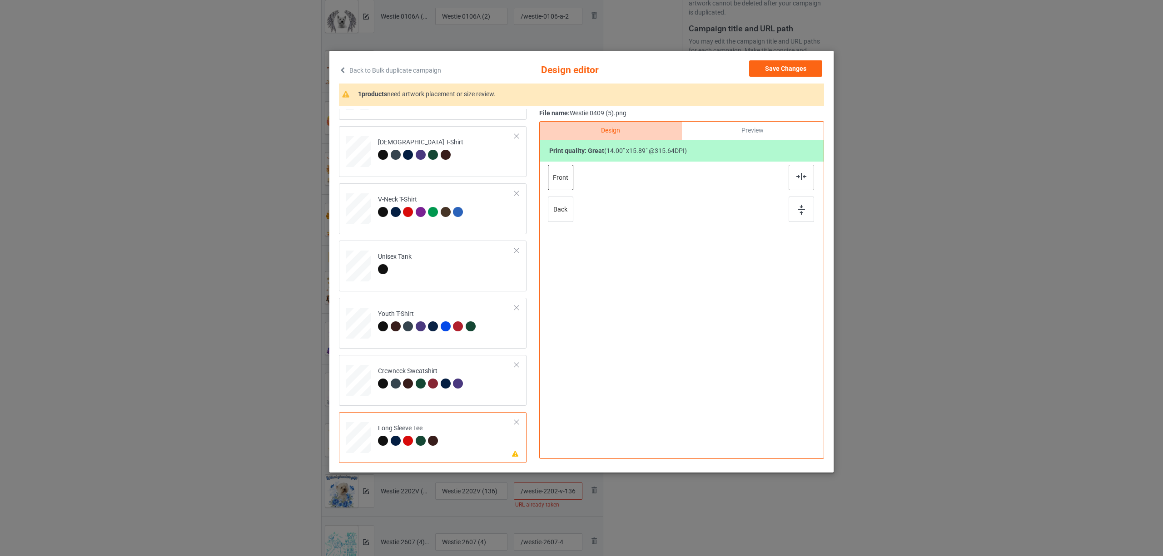
click at [802, 178] on img at bounding box center [801, 176] width 10 height 7
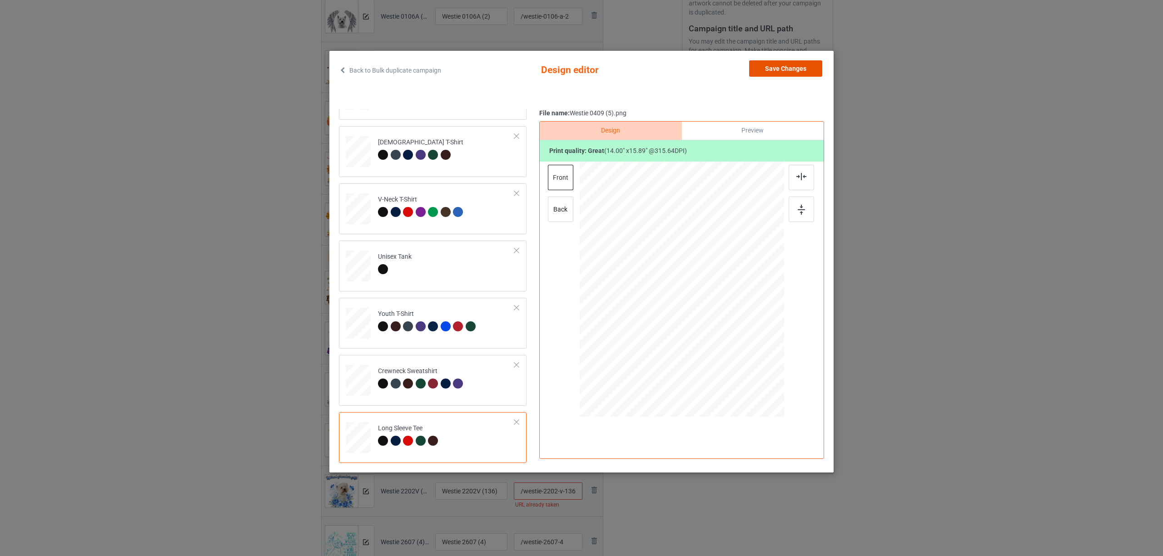
click at [794, 70] on button "Save Changes" at bounding box center [785, 68] width 73 height 16
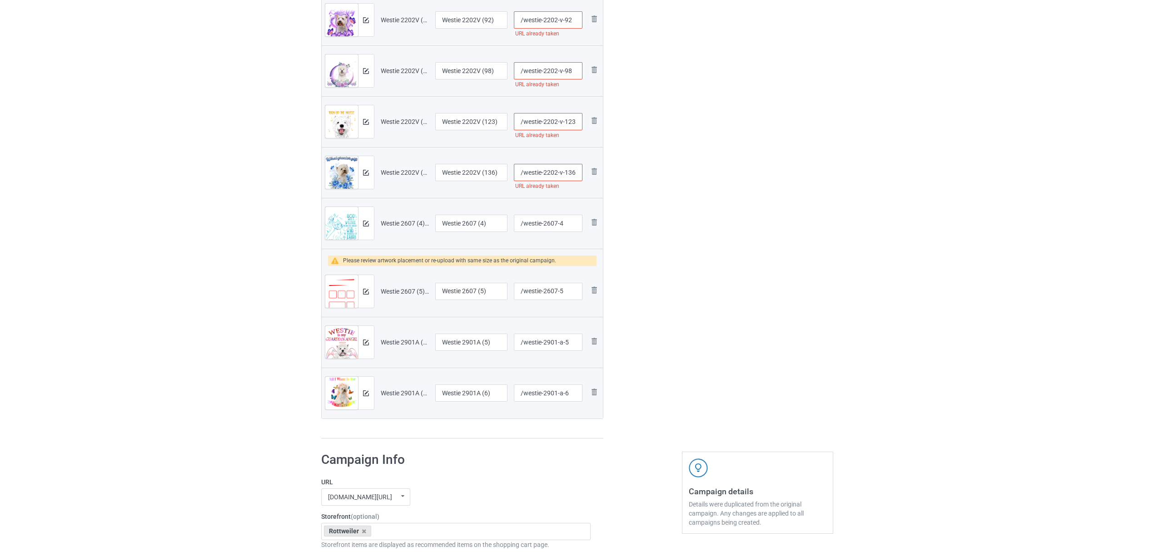
scroll to position [545, 0]
click at [597, 292] on img at bounding box center [594, 288] width 11 height 11
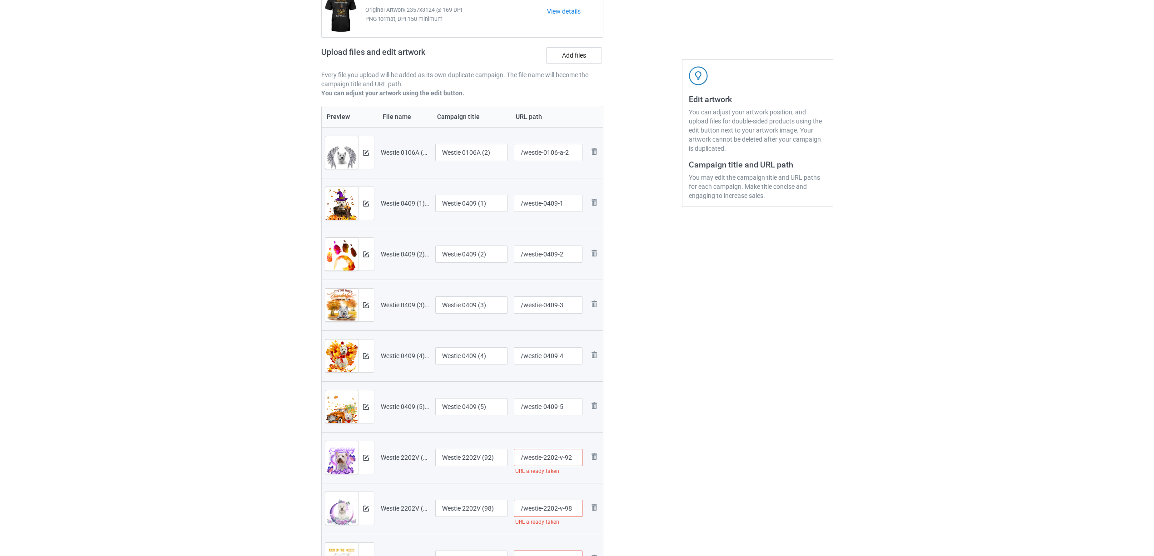
scroll to position [0, 0]
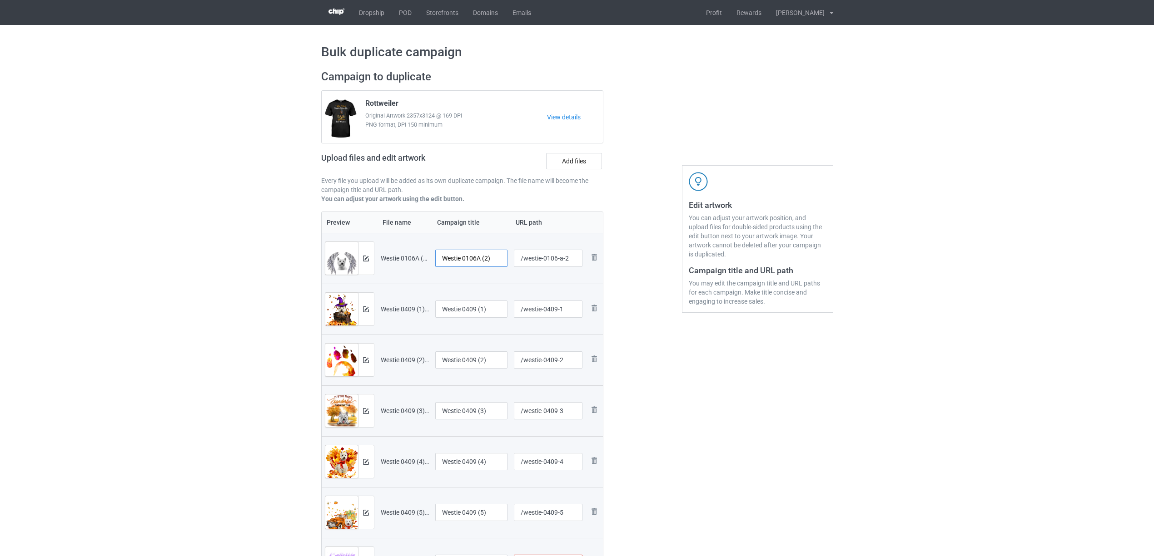
drag, startPoint x: 460, startPoint y: 261, endPoint x: 527, endPoint y: 252, distance: 66.9
click at [527, 252] on tr "Preview and edit artwork Westie 0106A (2).png Westie 0106A (2) /westie-0106-a-2…" at bounding box center [463, 258] width 282 height 51
drag, startPoint x: 476, startPoint y: 253, endPoint x: 431, endPoint y: 234, distance: 48.7
click at [350, 243] on tr "Preview and edit artwork Westie 0106A (2).png Westie /westie-0106-a-2 Remove fi…" at bounding box center [463, 258] width 282 height 51
type input "Westie"
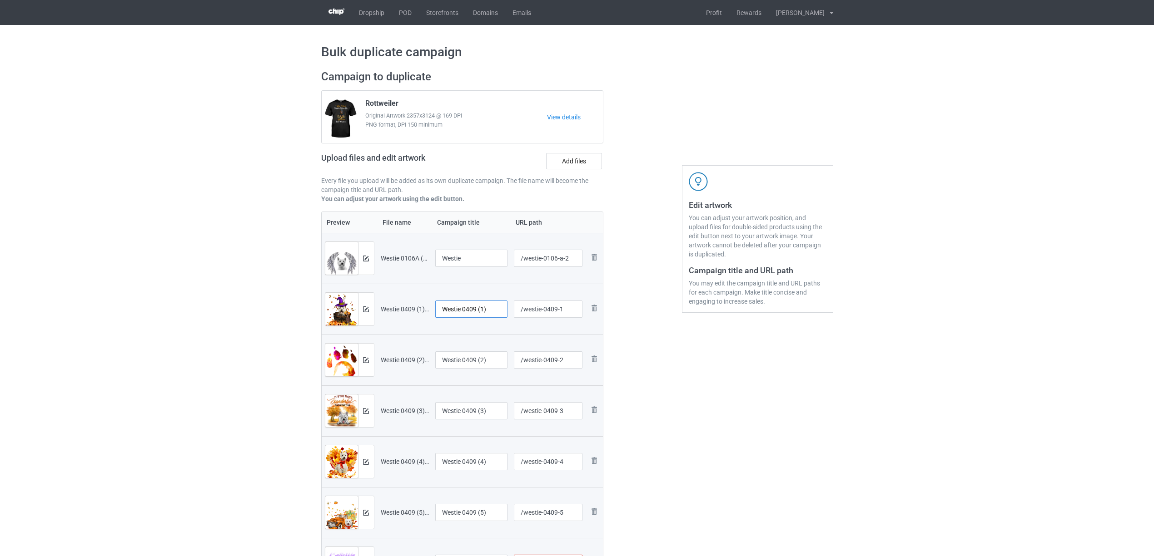
click at [455, 310] on input "Westie 0409 (1)" at bounding box center [471, 309] width 73 height 17
paste input "text"
type input "Westie"
click at [465, 362] on input "Westie 0409 (2)" at bounding box center [471, 360] width 73 height 17
paste input "text"
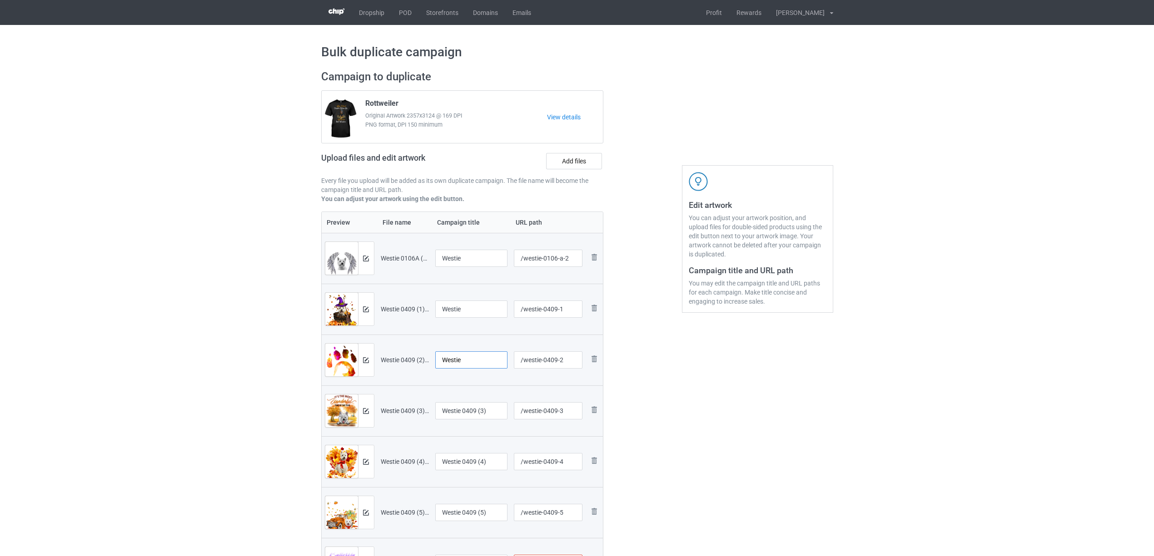
type input "Westie"
click at [465, 415] on input "Westie 0409 (3)" at bounding box center [471, 410] width 73 height 17
paste input "text"
type input "Westie"
click at [467, 462] on input "Westie 0409 (4)" at bounding box center [471, 461] width 73 height 17
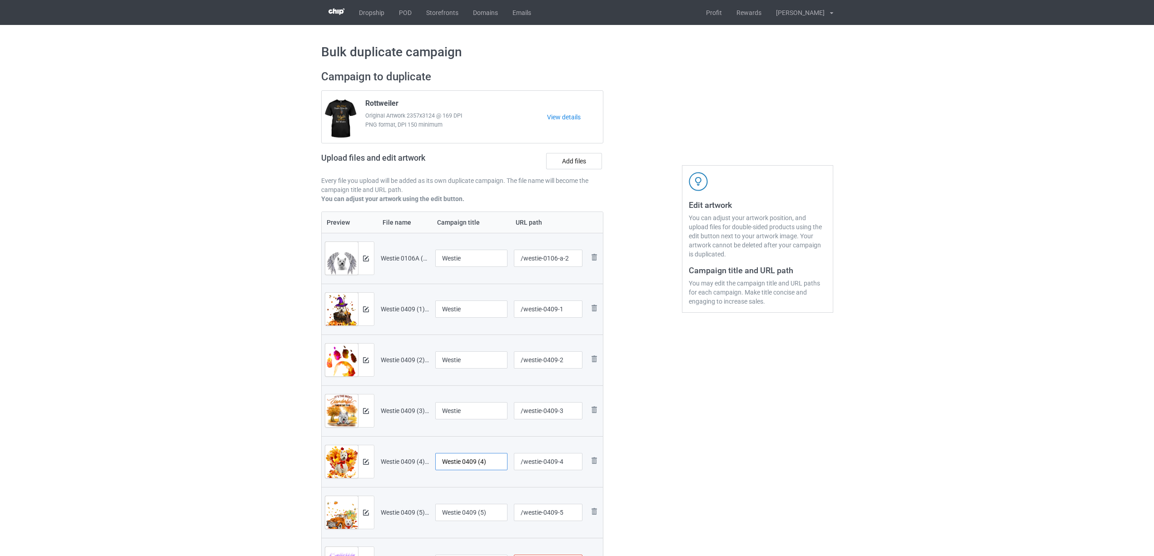
paste input "text"
type input "Westie"
click at [476, 504] on input "Westie 0409 (5)" at bounding box center [471, 512] width 73 height 17
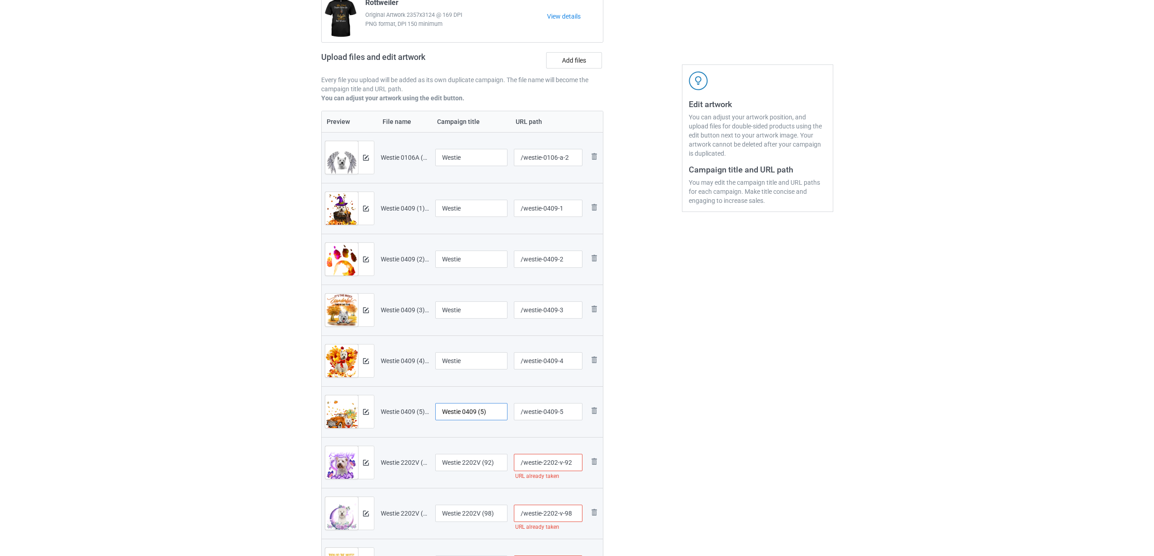
scroll to position [182, 0]
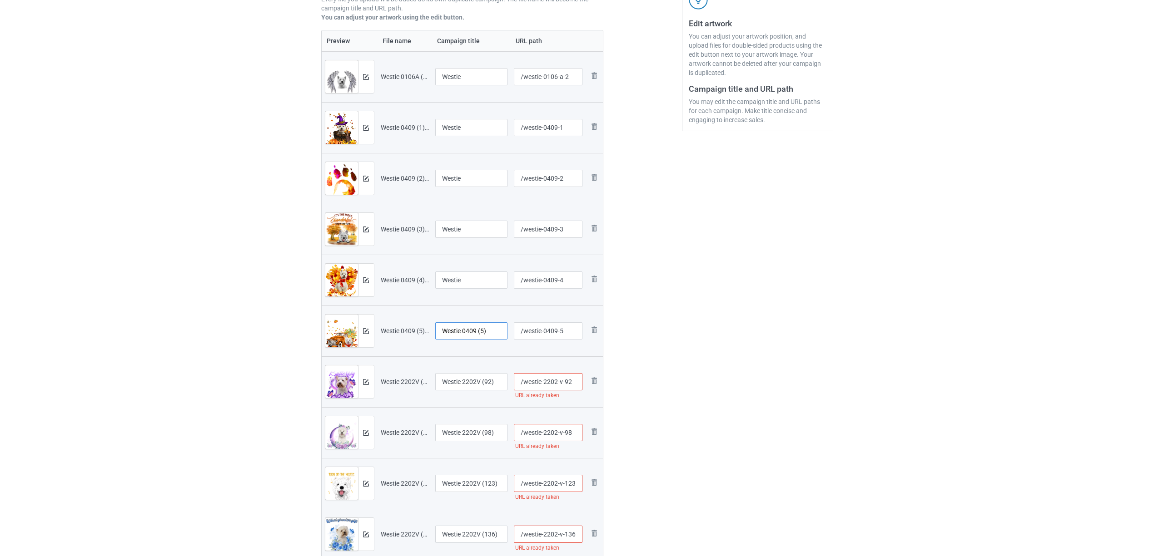
paste input "text"
type input "Westie"
click at [467, 378] on input "Westie 2202V (92)" at bounding box center [471, 381] width 73 height 17
paste input "text"
type input "Westie"
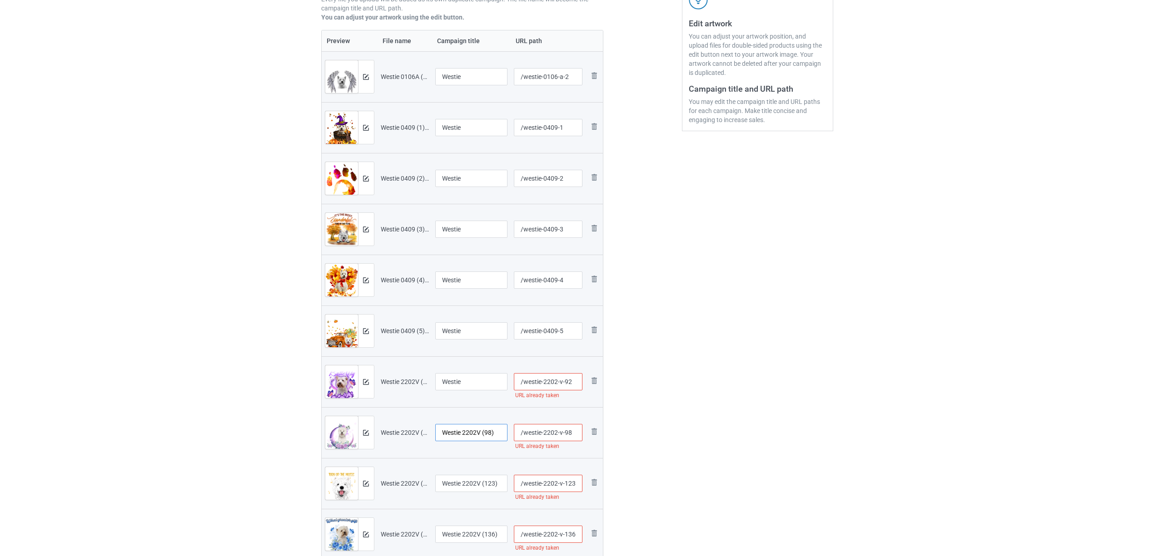
click at [465, 440] on input "Westie 2202V (98)" at bounding box center [471, 432] width 73 height 17
paste input "text"
type input "Westie"
click at [454, 501] on td "Westie 2202V (123)" at bounding box center [471, 483] width 79 height 51
click at [458, 485] on input "Westie 2202V (123)" at bounding box center [471, 483] width 73 height 17
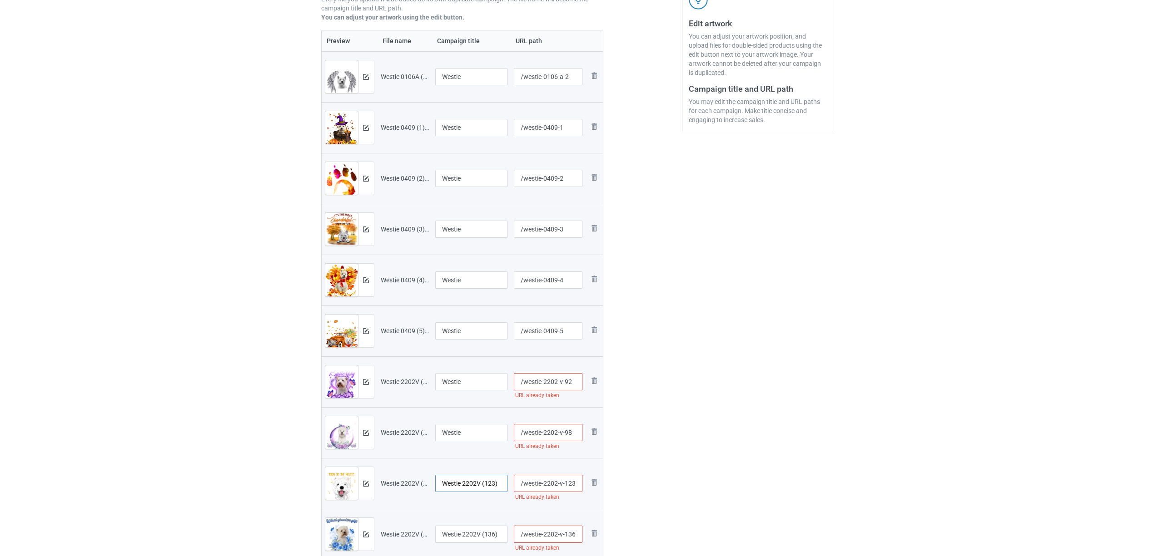
paste input "text"
type input "Westie"
click at [455, 531] on input "Westie 2202V (136)" at bounding box center [471, 534] width 73 height 17
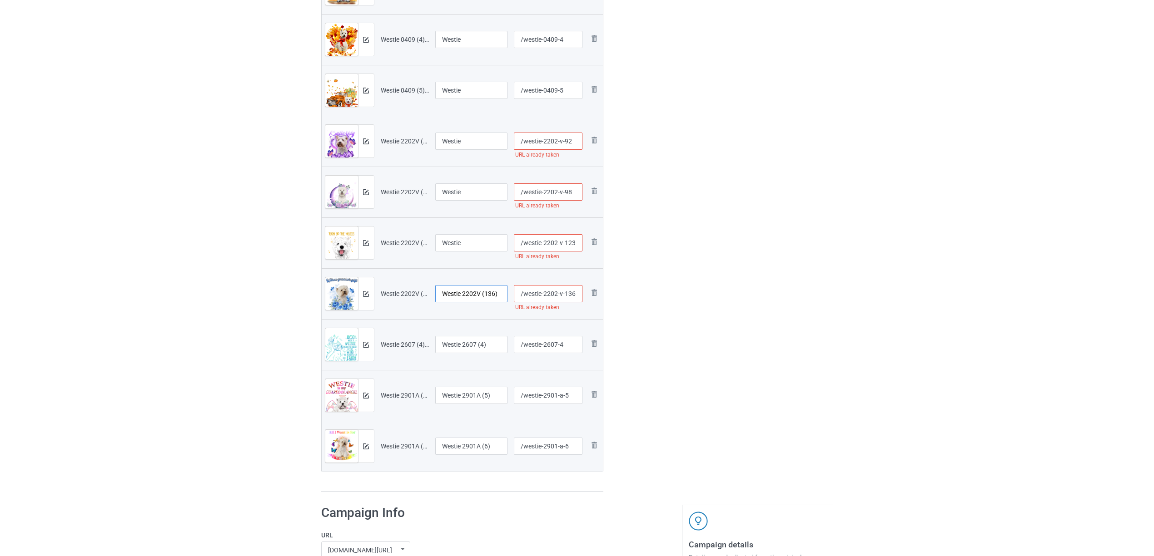
scroll to position [424, 0]
paste input "text"
type input "Westie"
click at [444, 342] on input "Westie 2607 (4)" at bounding box center [471, 343] width 73 height 17
paste input "text"
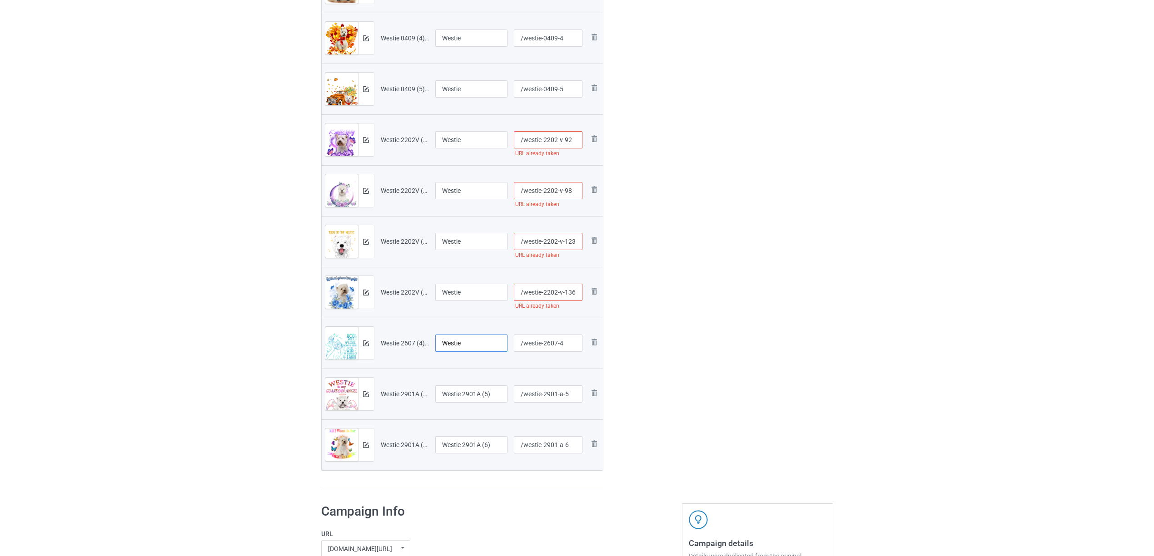
type input "Westie"
click at [458, 399] on input "Westie 2901A (5)" at bounding box center [471, 394] width 73 height 17
paste input "text"
type input "Westie"
click at [465, 441] on input "Westie 2901A (6)" at bounding box center [471, 444] width 73 height 17
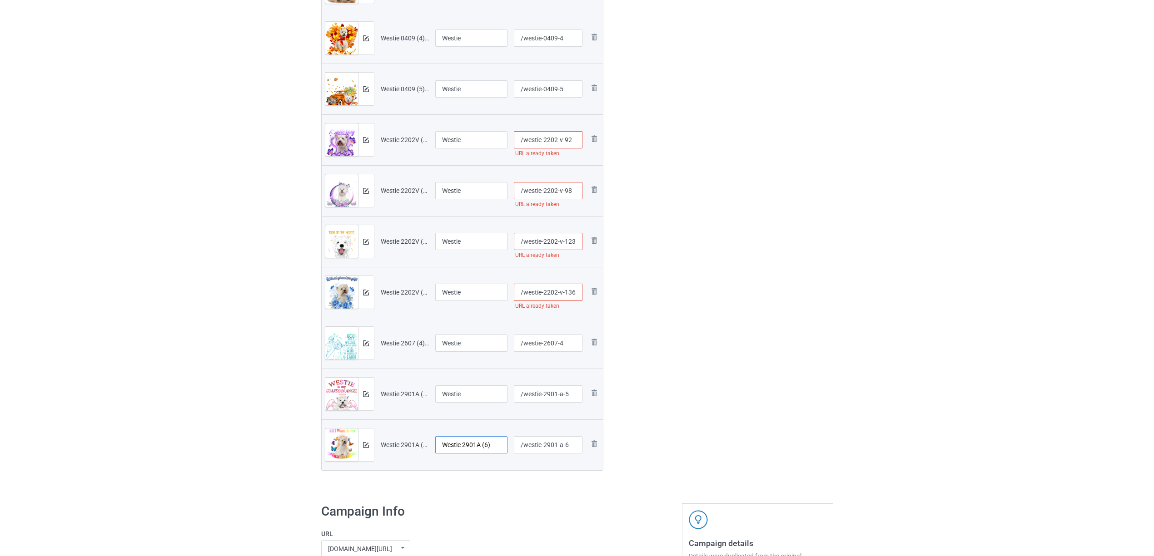
paste input "text"
type input "Westie"
click at [463, 481] on div "Preview File name Campaign title URL path Preview and edit artwork Westie 0106A…" at bounding box center [462, 139] width 282 height 703
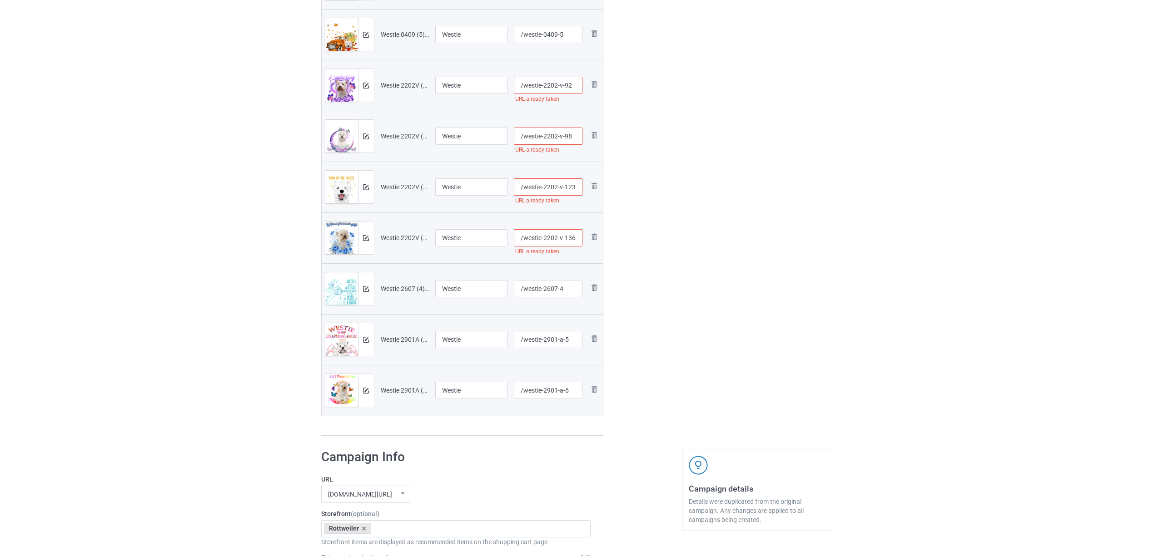
scroll to position [605, 0]
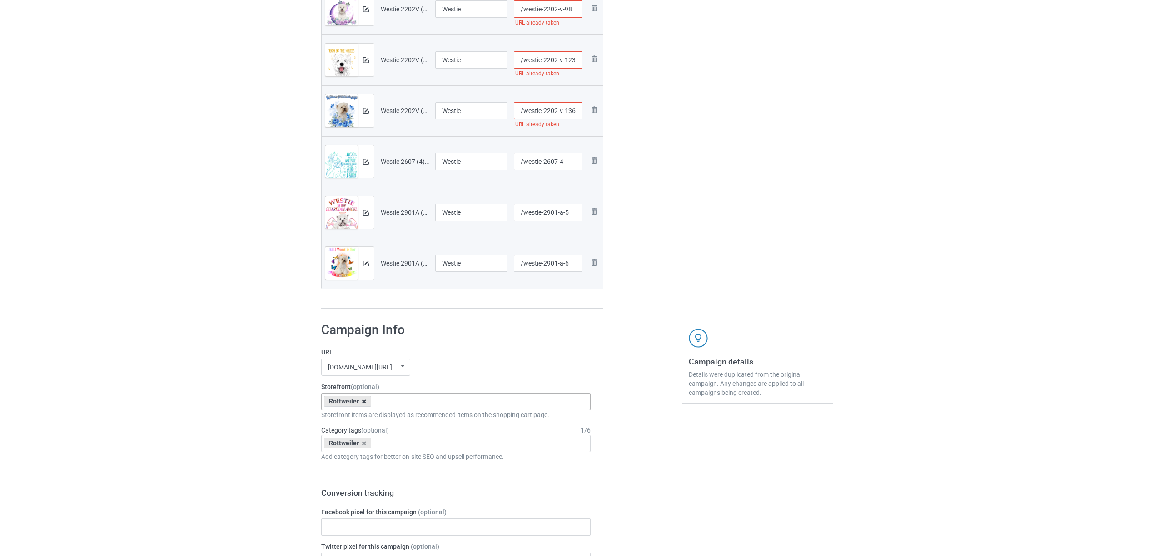
click at [362, 403] on icon at bounding box center [363, 402] width 5 height 6
paste input "Westie"
type input "Westie"
click at [334, 419] on div "Westie" at bounding box center [456, 418] width 269 height 17
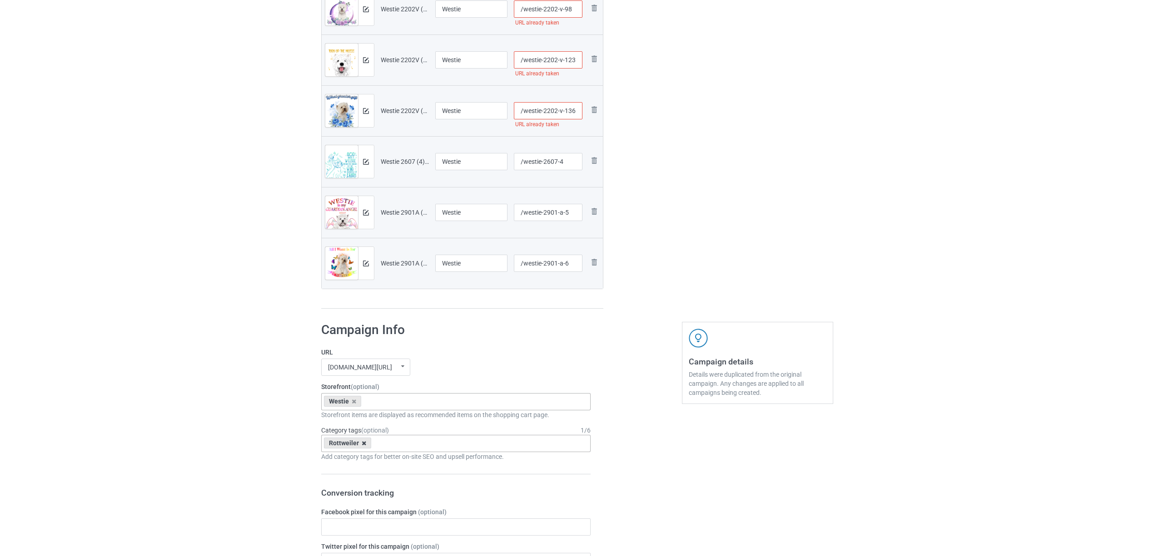
click at [363, 446] on icon at bounding box center [363, 444] width 5 height 6
paste input "Westie"
type input "Westie"
click at [347, 463] on div "Westie" at bounding box center [456, 460] width 269 height 17
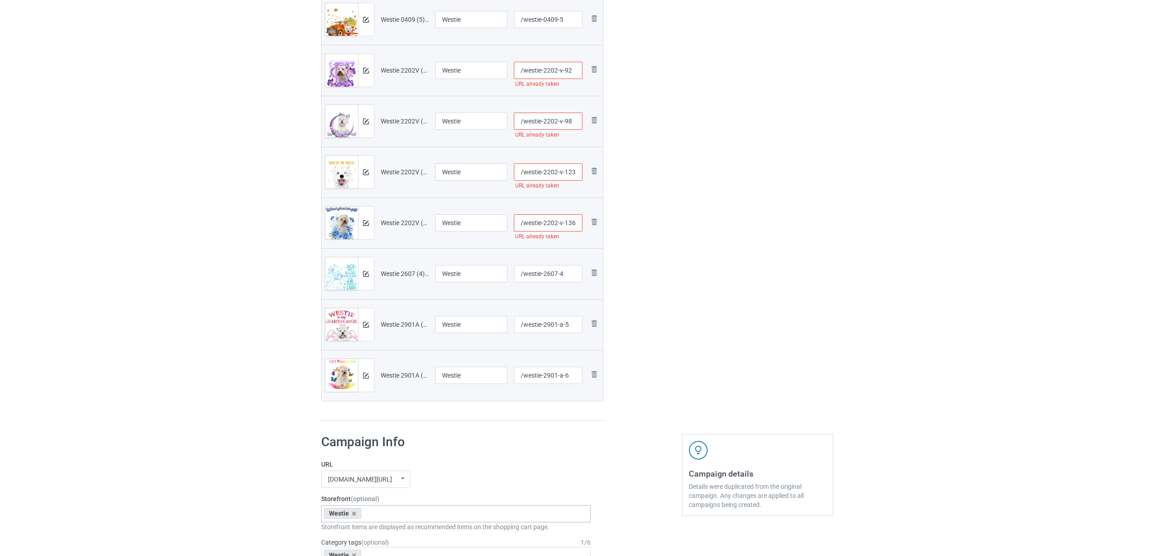
scroll to position [363, 0]
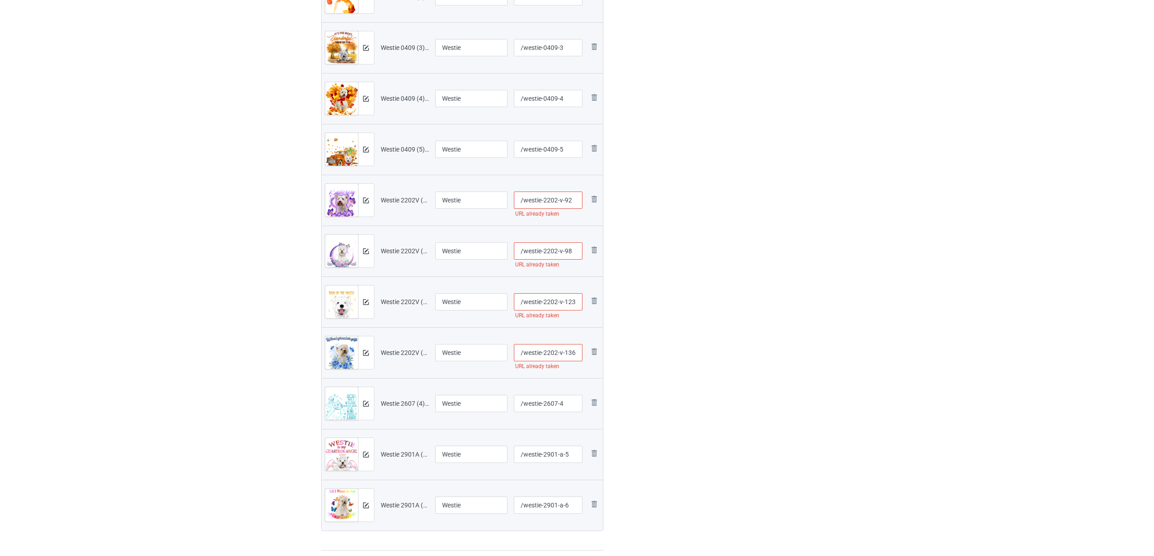
click at [547, 353] on input "/westie-2202-v-136" at bounding box center [548, 352] width 69 height 17
type input "/westie-2a202-v-136"
click at [552, 305] on input "/westie-2202-v-123" at bounding box center [548, 301] width 69 height 17
click at [548, 252] on input "/westie-2202-v-98" at bounding box center [548, 251] width 69 height 17
type input "/westie-220a2-v-123"
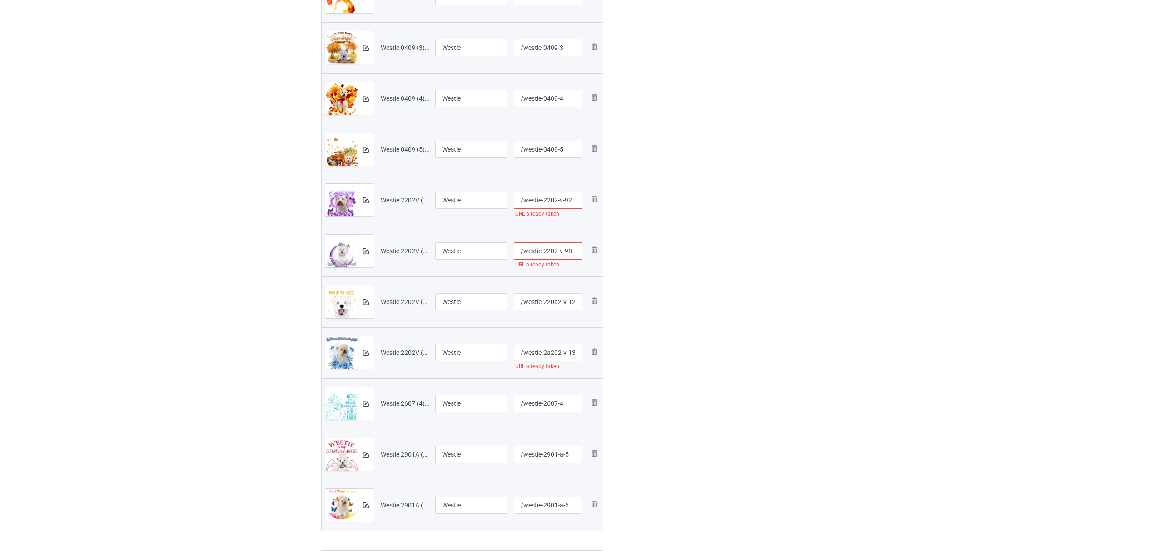
click at [551, 251] on input "/westie-2202-v-98" at bounding box center [548, 251] width 69 height 17
type input "/westie-22a02-v-98"
click at [554, 200] on input "/westie-2202-v-92" at bounding box center [548, 200] width 69 height 17
click at [550, 200] on input "/westie-2202-v-92" at bounding box center [548, 200] width 69 height 17
type input "/westie-22a02-v-92"
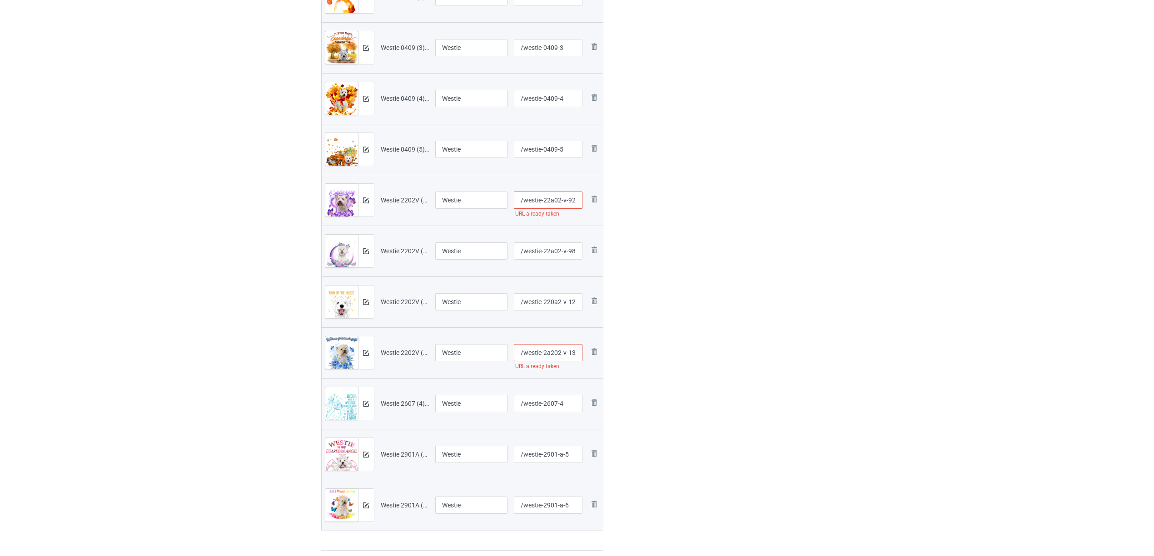
click at [720, 261] on div "Edit artwork You can adjust your artwork position, and upload files for double-…" at bounding box center [757, 128] width 164 height 857
click at [555, 355] on input "/westie-2a202-v-136" at bounding box center [548, 352] width 69 height 17
type input "/westie-2a2a02-v-136"
click at [676, 371] on div "Edit artwork You can adjust your artwork position, and upload files for double-…" at bounding box center [757, 128] width 164 height 857
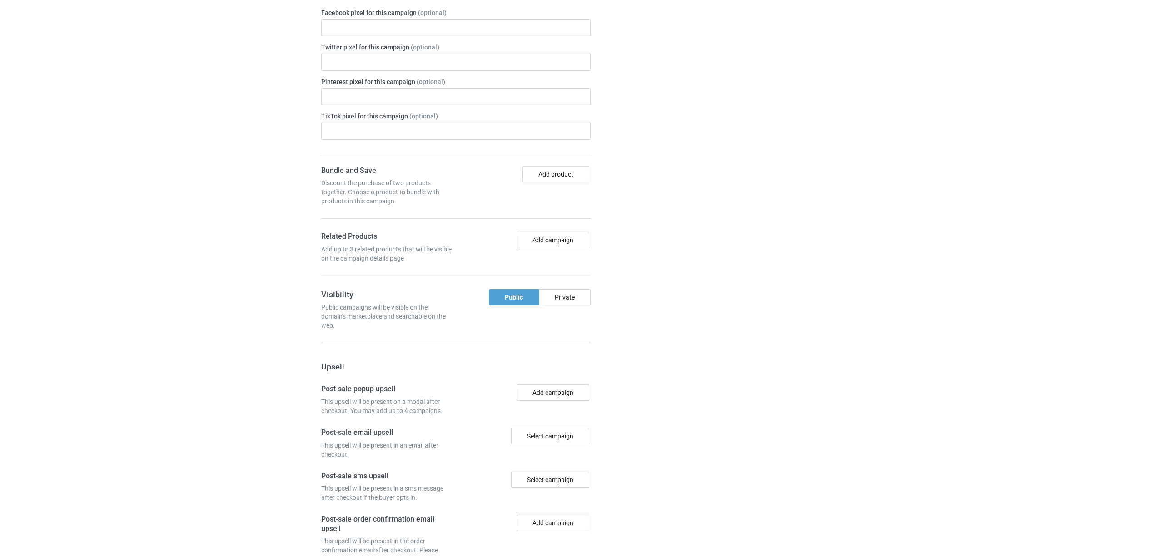
scroll to position [1215, 0]
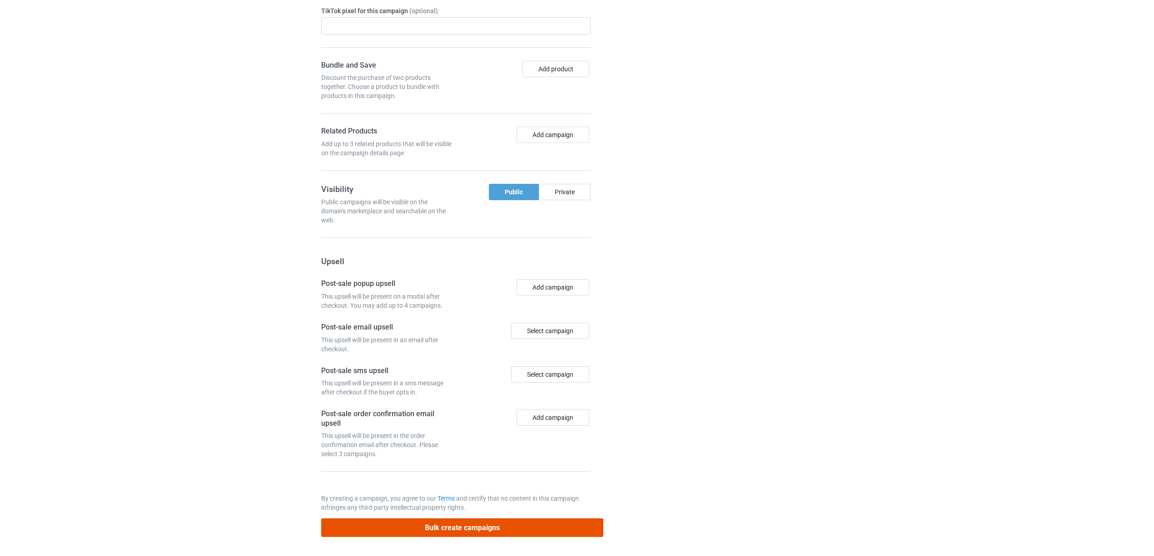
click at [478, 524] on button "Bulk create campaigns" at bounding box center [462, 528] width 282 height 19
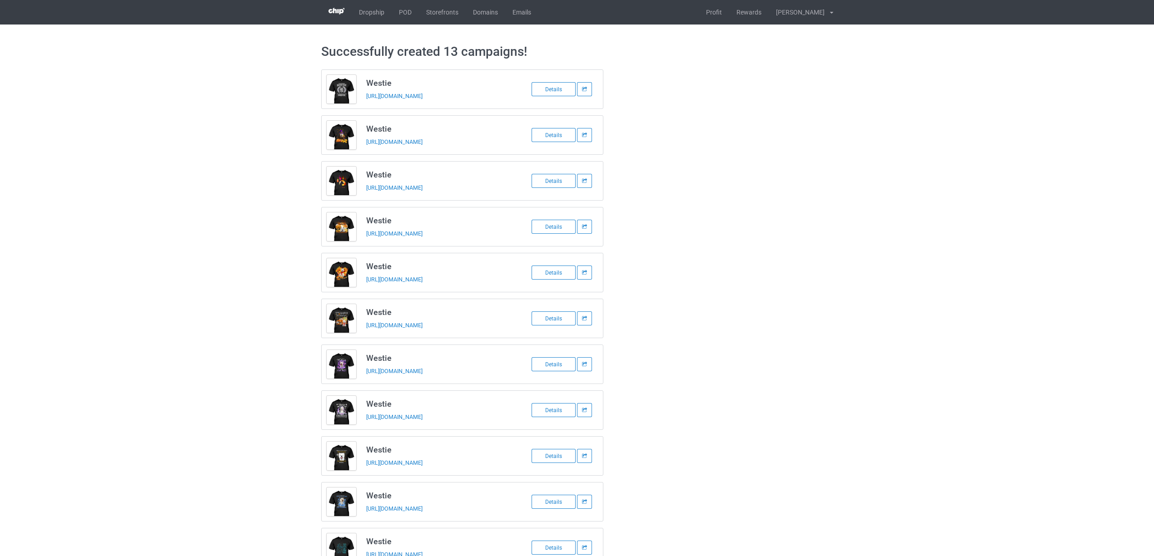
scroll to position [0, 0]
click at [404, 12] on link "POD" at bounding box center [404, 12] width 27 height 25
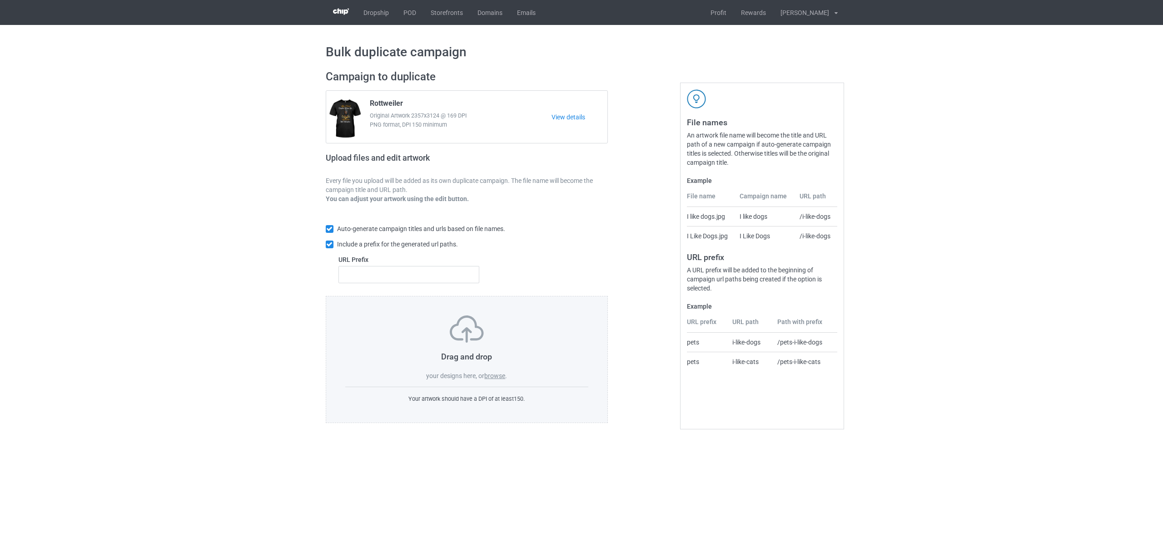
click at [493, 377] on label "browse" at bounding box center [494, 375] width 21 height 7
click at [0, 0] on input "browse" at bounding box center [0, 0] width 0 height 0
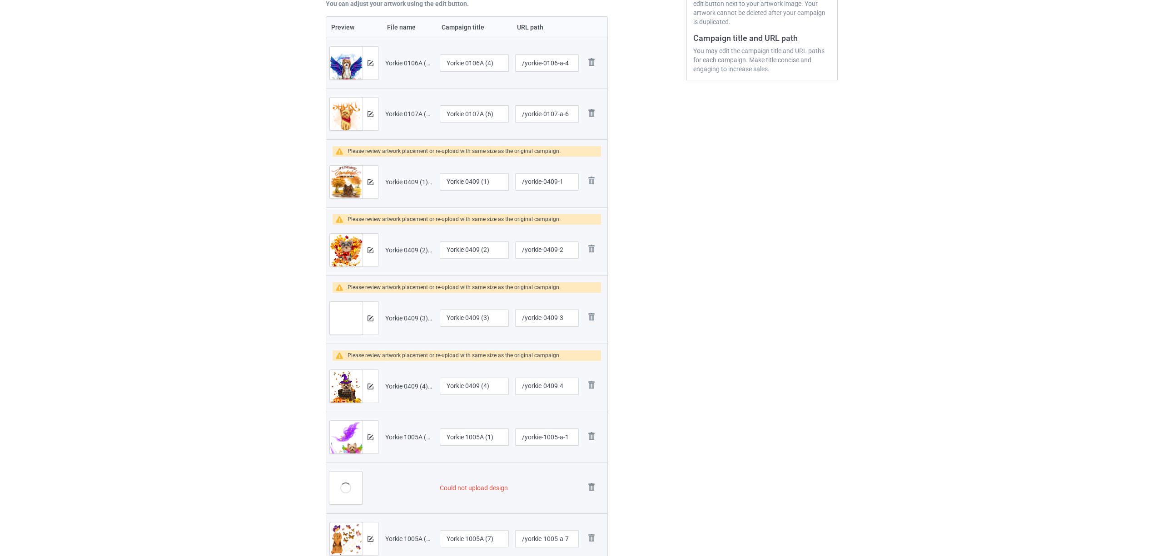
scroll to position [302, 0]
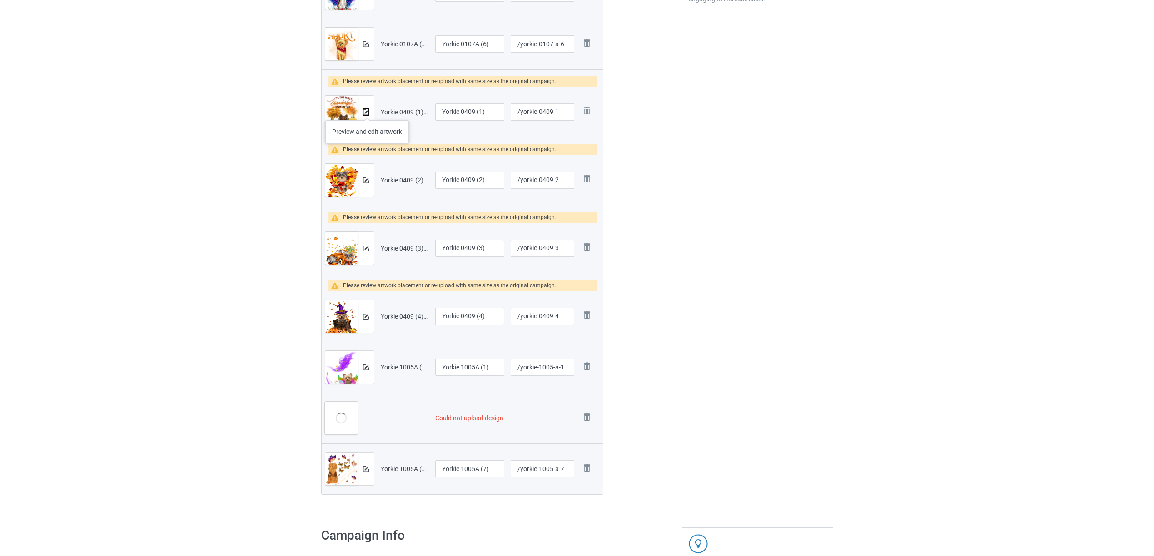
click at [367, 111] on img at bounding box center [366, 112] width 6 height 6
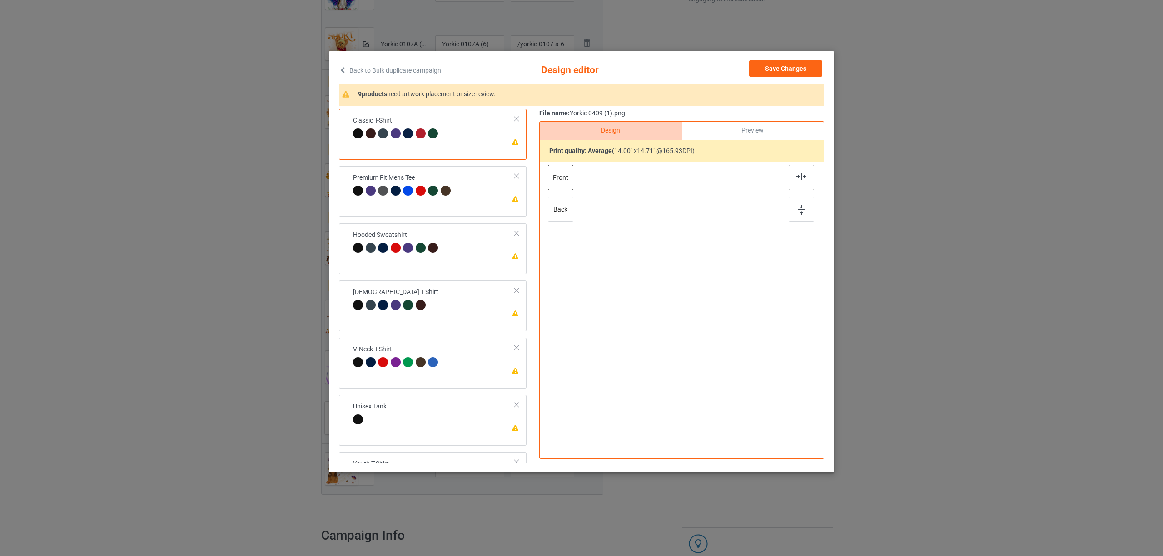
click at [797, 180] on div at bounding box center [800, 177] width 25 height 25
click at [442, 181] on div "Premium Fit Mens Tee" at bounding box center [403, 183] width 100 height 21
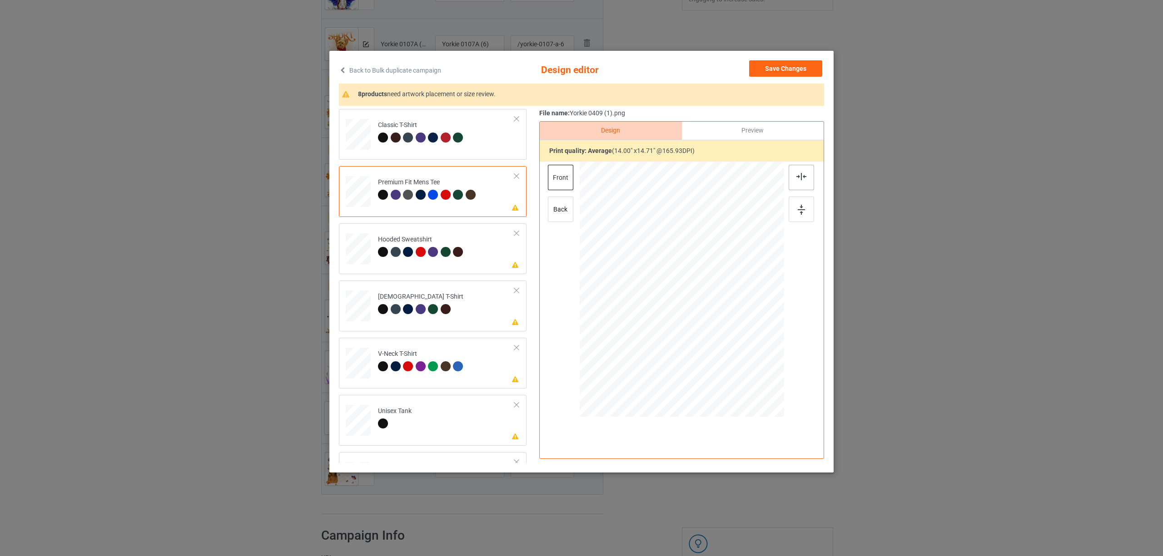
click at [807, 175] on div at bounding box center [800, 177] width 25 height 25
click at [431, 236] on div "Hooded Sweatshirt" at bounding box center [422, 245] width 88 height 21
click at [796, 180] on img at bounding box center [801, 176] width 10 height 7
click at [462, 306] on td "Please review artwork placement [DEMOGRAPHIC_DATA] T-Shirt" at bounding box center [446, 304] width 147 height 40
click at [798, 180] on img at bounding box center [801, 176] width 10 height 7
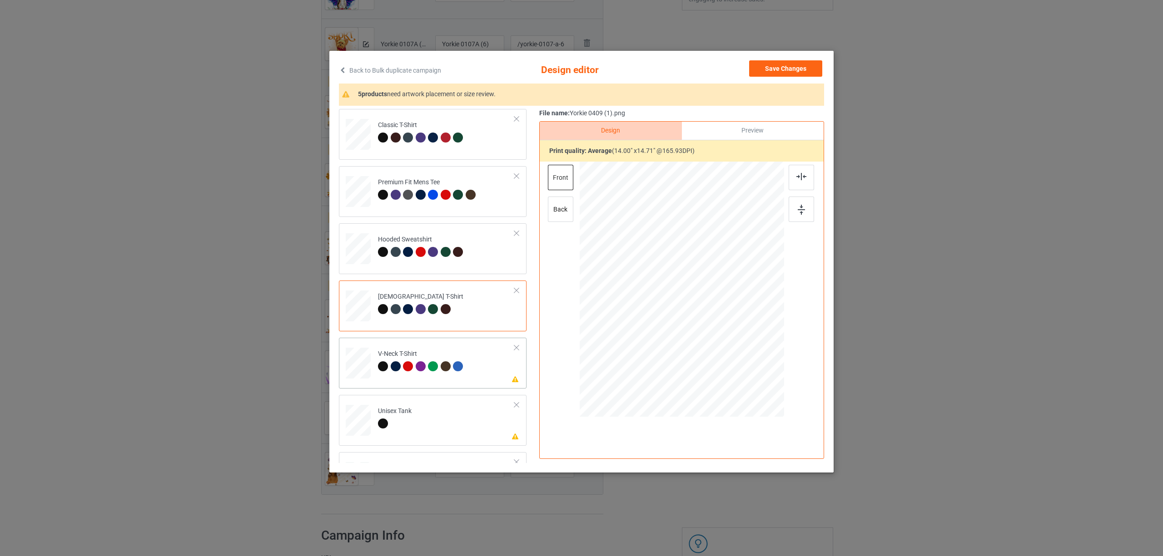
click at [418, 349] on td "Please review artwork placement V-Neck T-Shirt" at bounding box center [446, 362] width 147 height 40
click at [791, 176] on div at bounding box center [800, 177] width 25 height 25
click at [410, 427] on div at bounding box center [395, 425] width 34 height 13
click at [805, 175] on img at bounding box center [801, 176] width 10 height 7
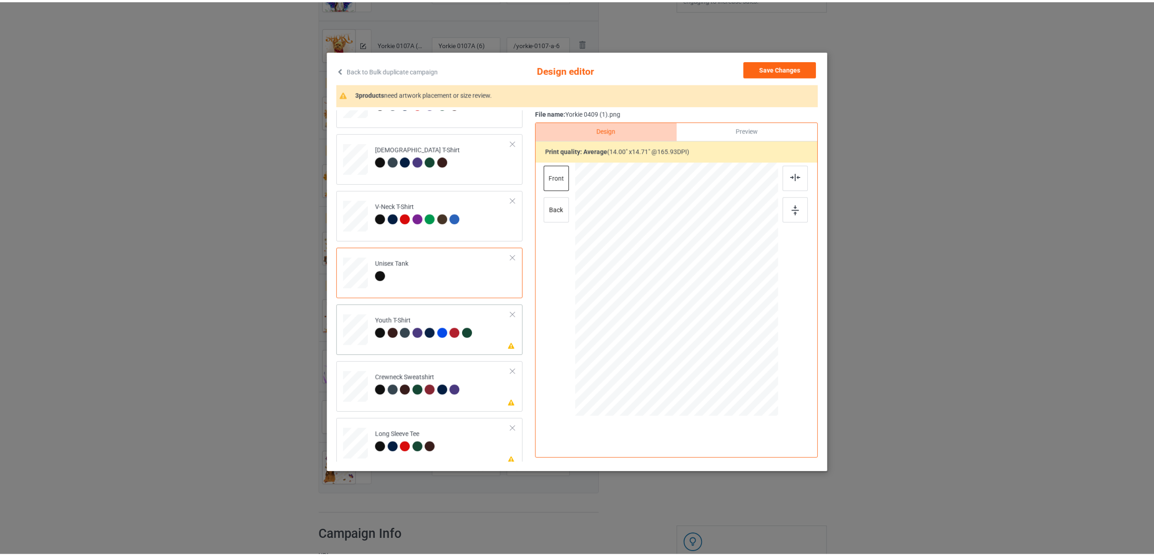
scroll to position [154, 0]
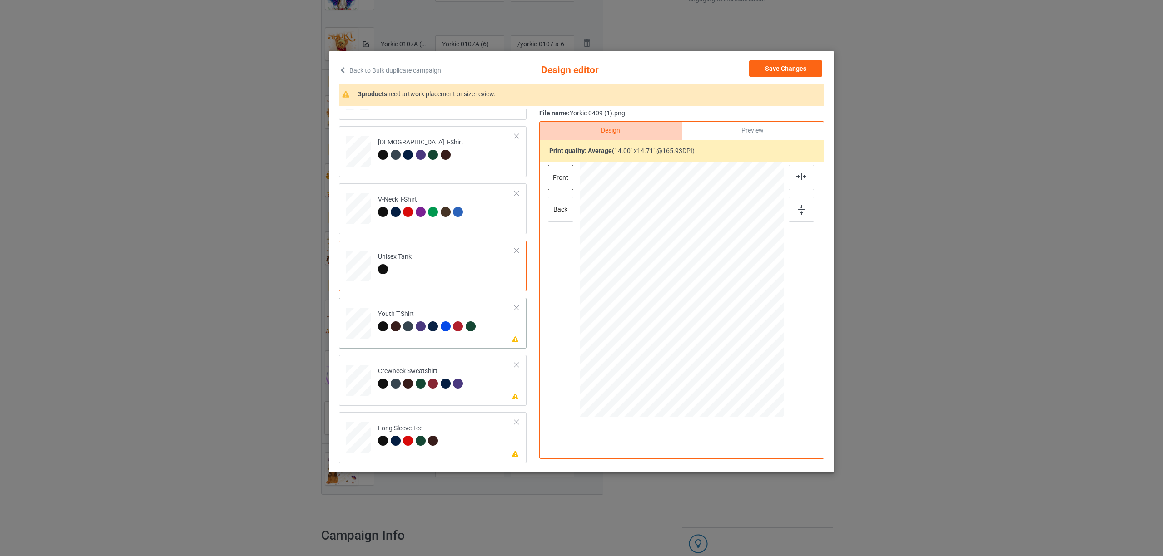
click at [404, 320] on div "Youth T-Shirt" at bounding box center [428, 320] width 100 height 21
click at [797, 173] on div at bounding box center [800, 177] width 25 height 25
click at [411, 384] on div at bounding box center [408, 384] width 10 height 10
click at [798, 172] on div at bounding box center [800, 177] width 25 height 25
click at [421, 440] on div at bounding box center [421, 441] width 10 height 10
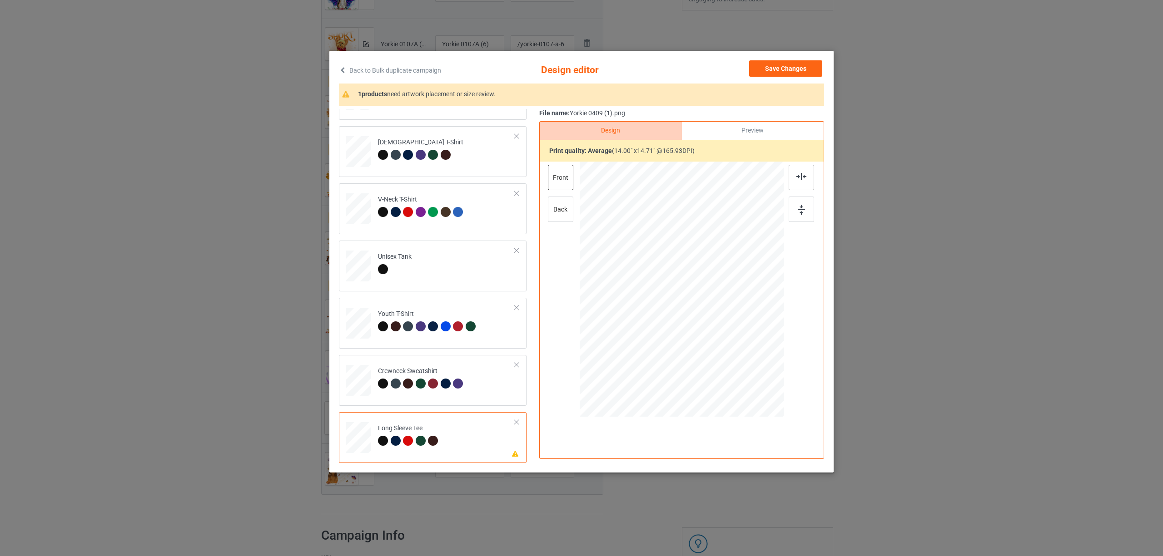
click at [796, 173] on img at bounding box center [801, 176] width 10 height 7
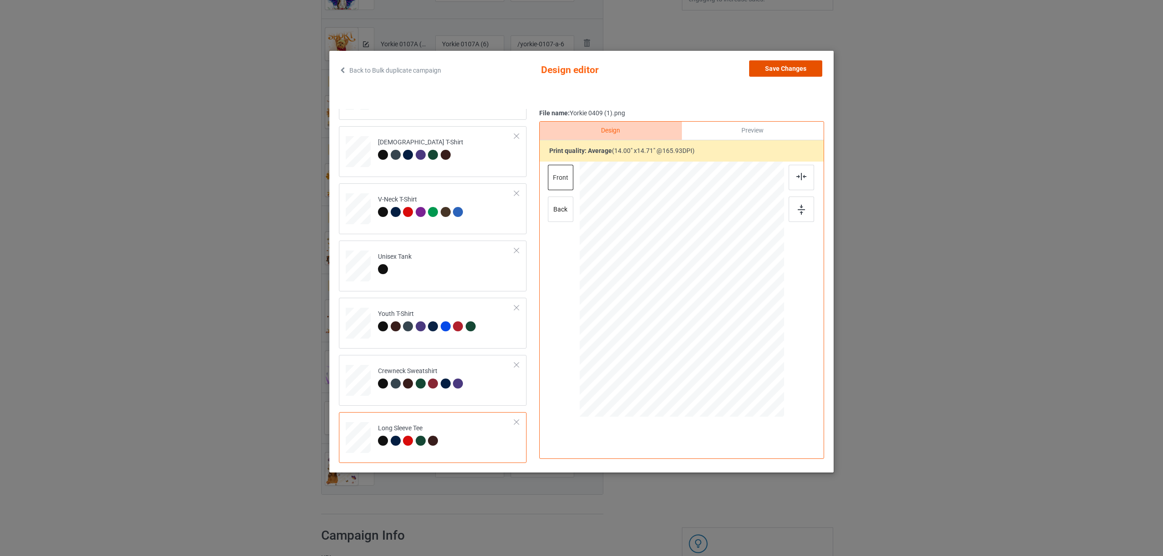
click at [769, 74] on button "Save Changes" at bounding box center [785, 68] width 73 height 16
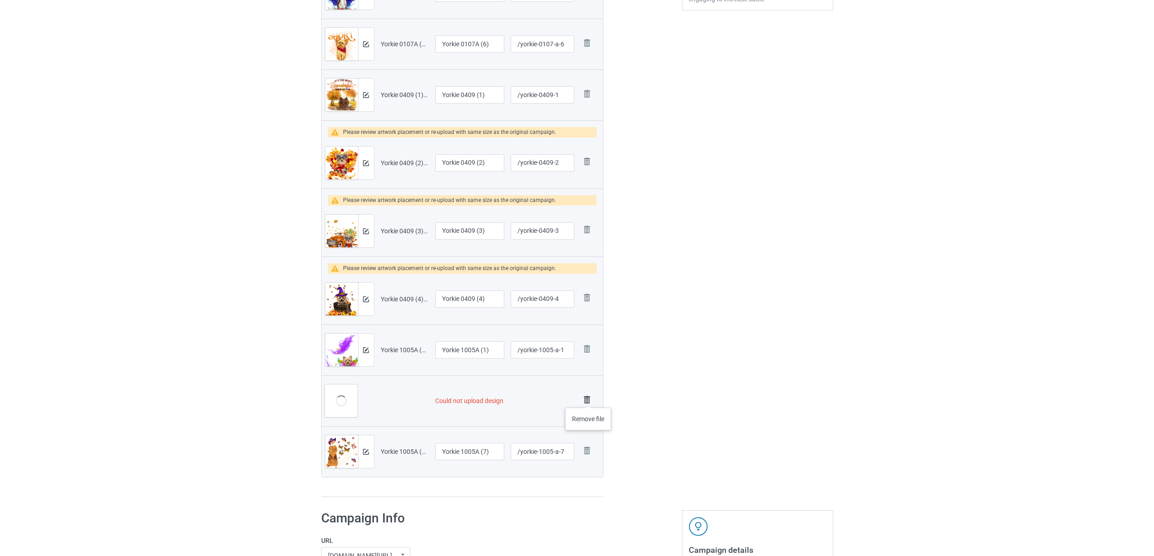
click at [588, 399] on img at bounding box center [586, 400] width 13 height 13
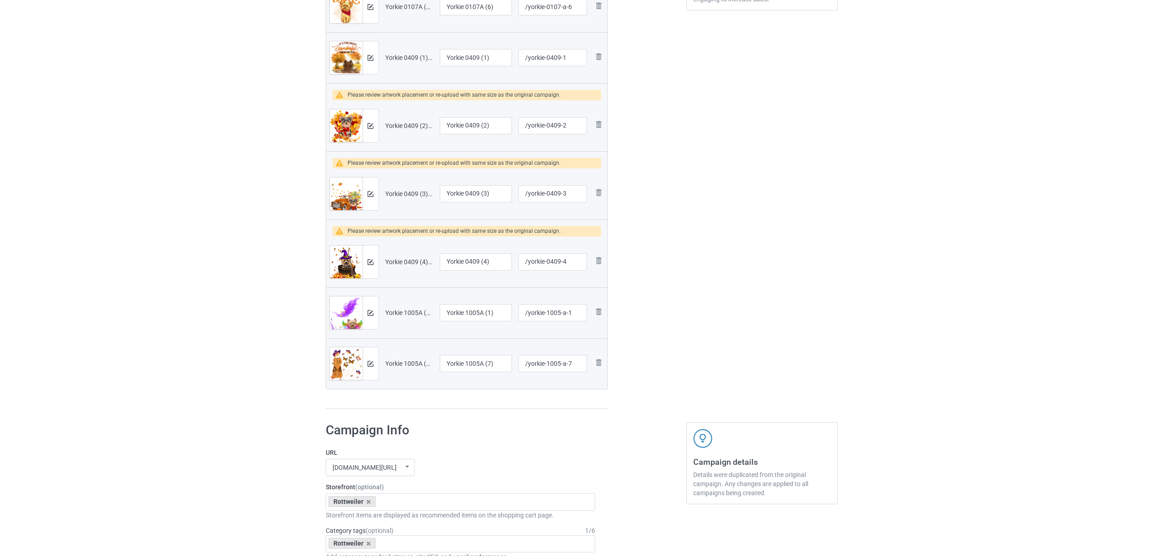
scroll to position [265, 0]
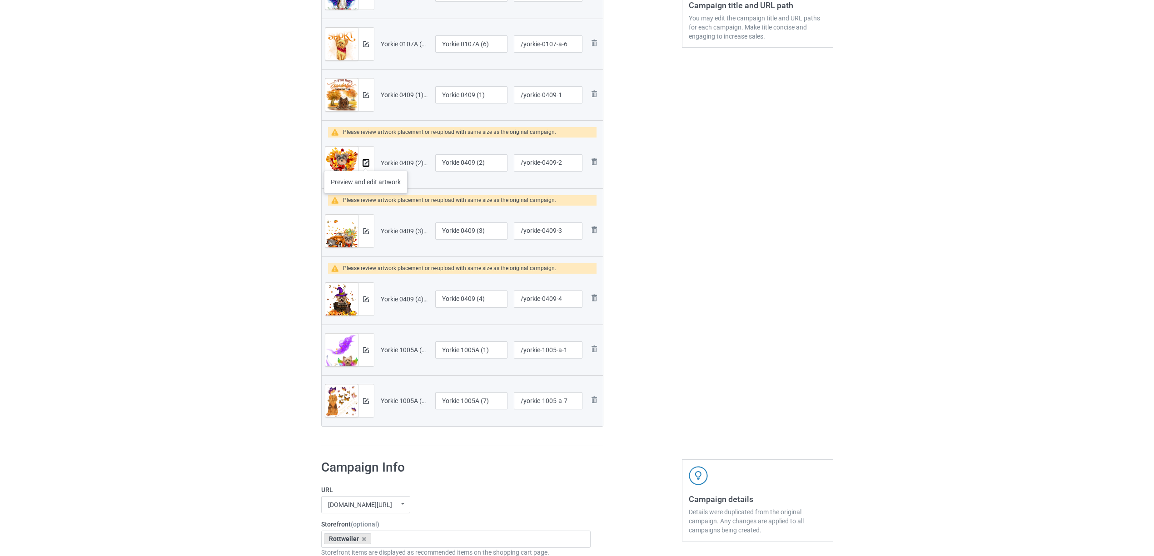
click at [366, 162] on img at bounding box center [366, 163] width 6 height 6
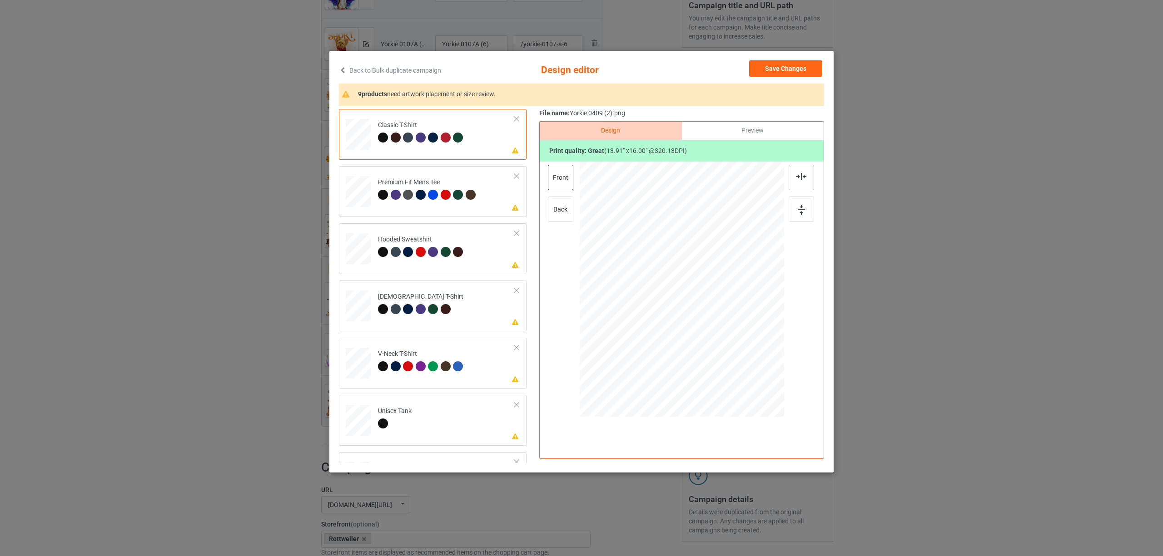
click at [806, 178] on img at bounding box center [801, 176] width 10 height 7
click at [407, 177] on td "Please review artwork placement Premium Fit Mens Tee" at bounding box center [446, 190] width 147 height 40
click at [798, 175] on img at bounding box center [801, 176] width 10 height 7
click at [389, 243] on div "Hooded Sweatshirt" at bounding box center [422, 245] width 88 height 21
click at [799, 175] on img at bounding box center [801, 176] width 10 height 7
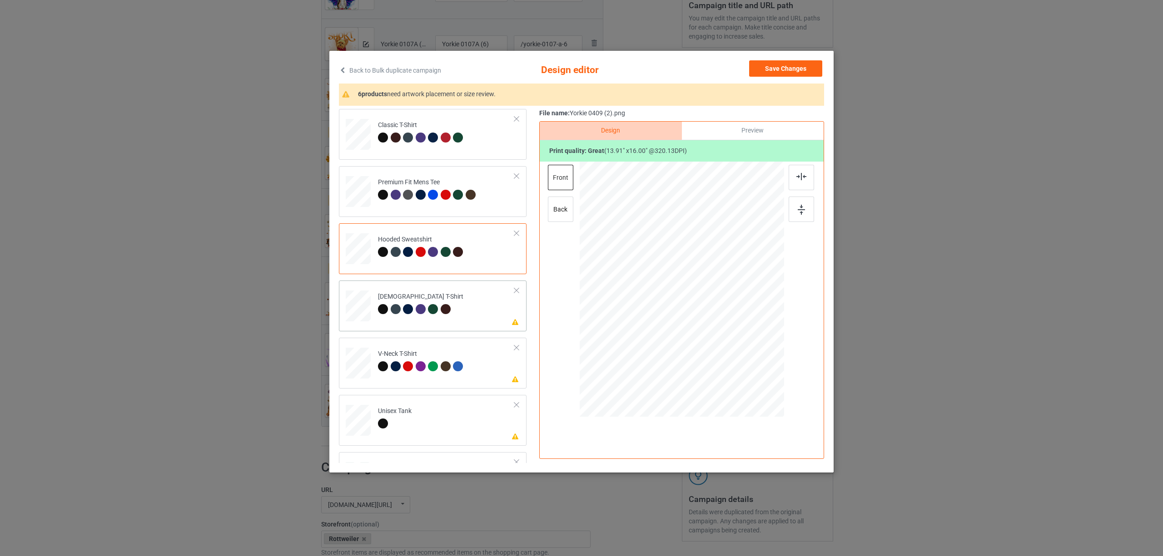
click at [455, 300] on td "Please review artwork placement [DEMOGRAPHIC_DATA] T-Shirt" at bounding box center [446, 304] width 147 height 40
click at [798, 175] on img at bounding box center [801, 176] width 10 height 7
click at [439, 352] on div "V-Neck T-Shirt" at bounding box center [422, 360] width 88 height 21
click at [802, 178] on img at bounding box center [801, 176] width 10 height 7
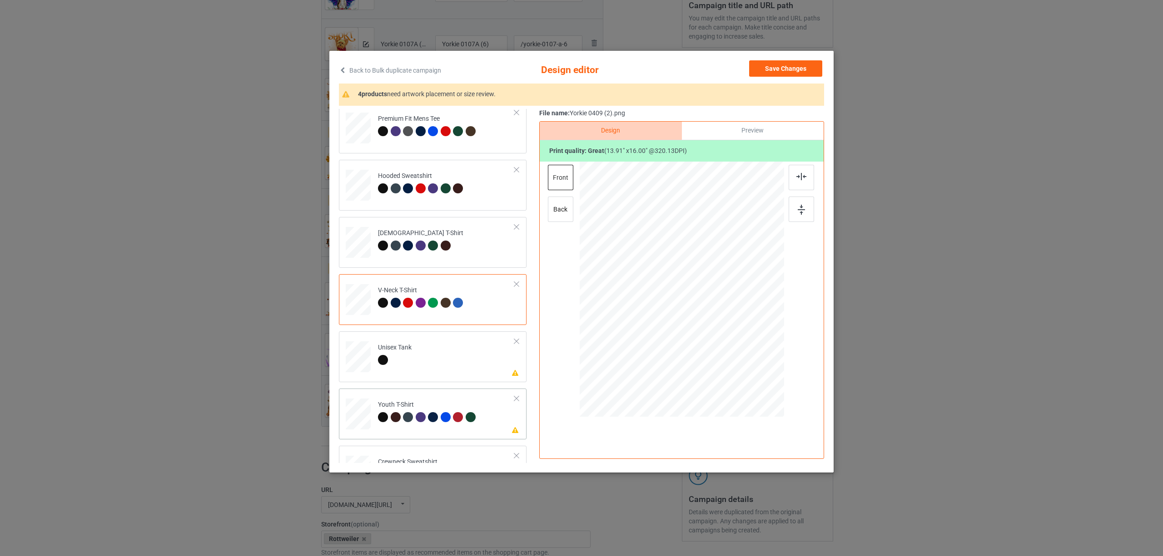
scroll to position [154, 0]
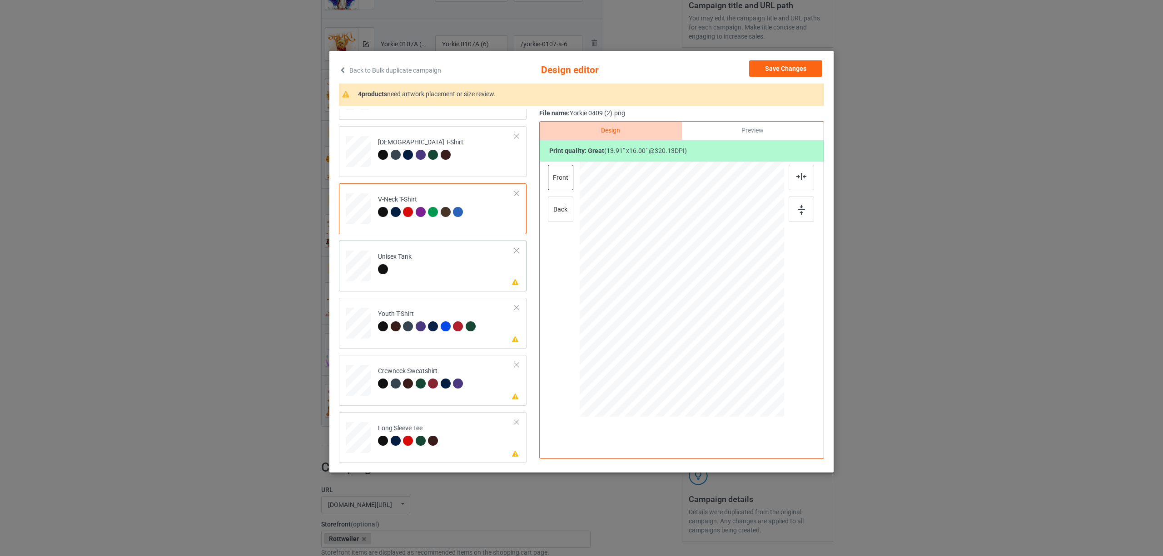
click at [398, 268] on div at bounding box center [395, 270] width 34 height 13
click at [797, 179] on img at bounding box center [801, 176] width 10 height 7
click at [433, 340] on td "Please review artwork placement Youth T-Shirt" at bounding box center [446, 322] width 147 height 40
click at [794, 175] on div at bounding box center [800, 177] width 25 height 25
click at [422, 375] on div "Crewneck Sweatshirt" at bounding box center [422, 377] width 88 height 21
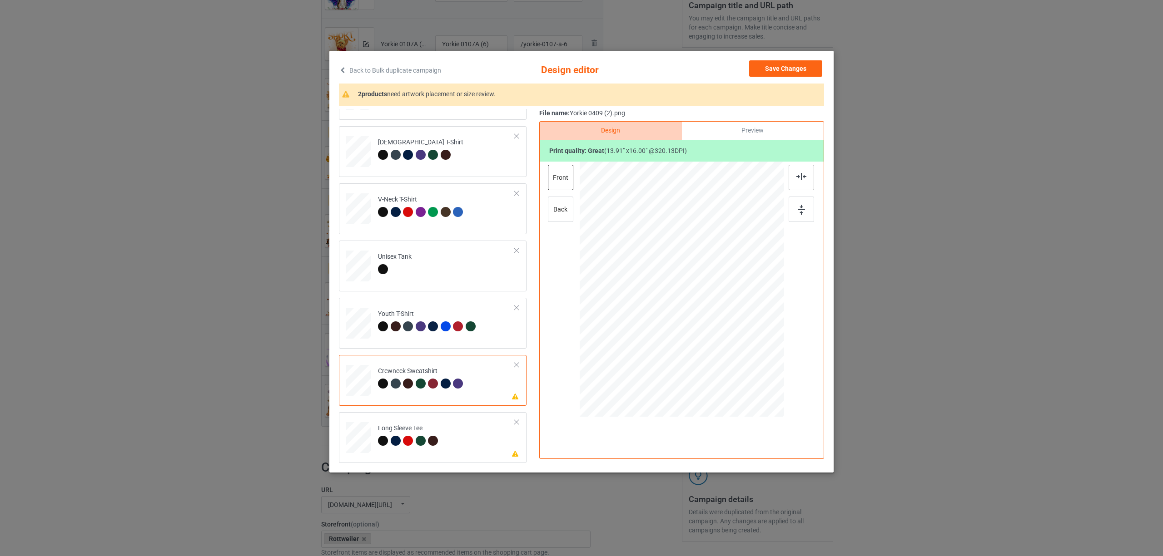
click at [799, 177] on img at bounding box center [801, 176] width 10 height 7
click at [407, 429] on div "Long Sleeve Tee" at bounding box center [409, 434] width 63 height 21
click at [794, 178] on div at bounding box center [800, 177] width 25 height 25
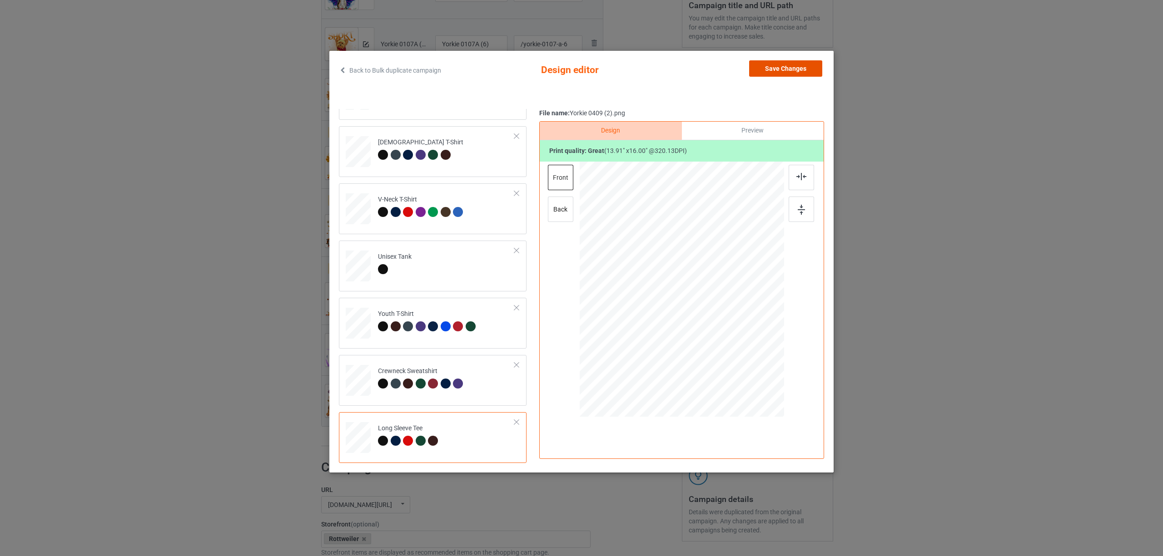
click at [783, 69] on button "Save Changes" at bounding box center [785, 68] width 73 height 16
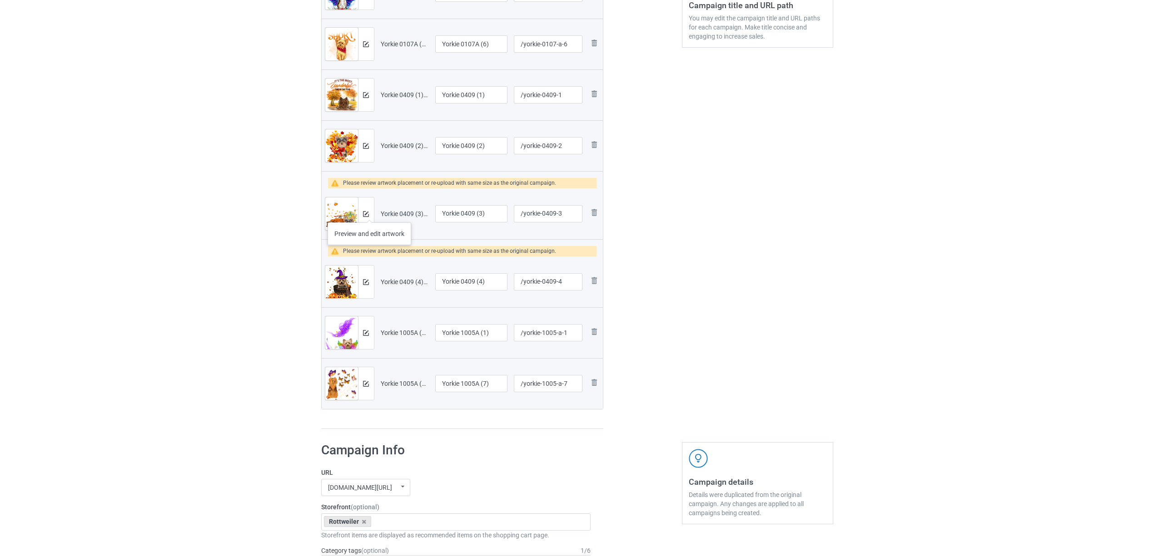
click at [369, 213] on div at bounding box center [366, 214] width 16 height 33
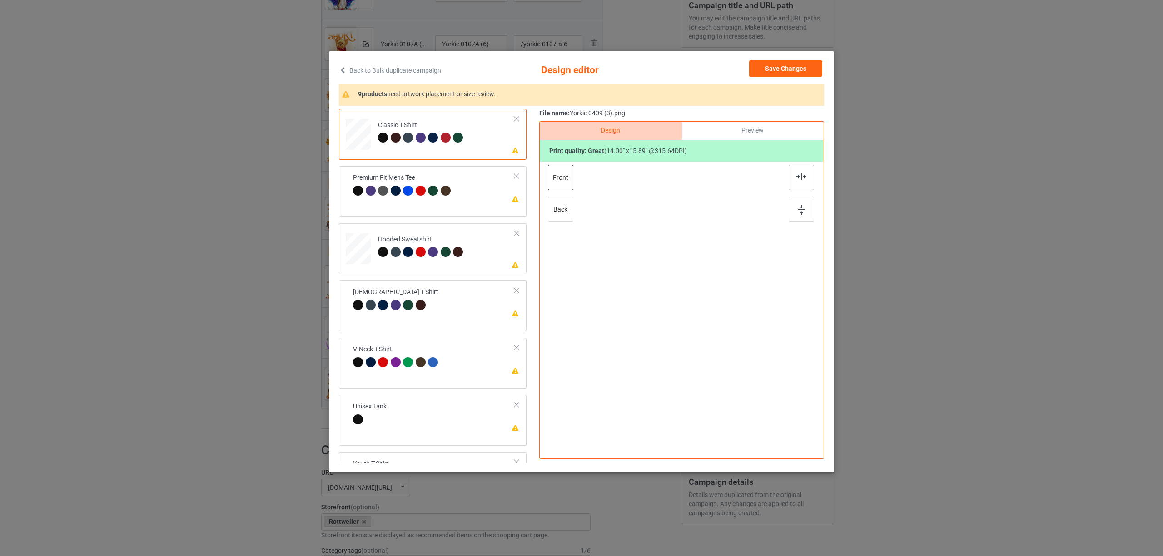
click at [802, 176] on img at bounding box center [801, 176] width 10 height 7
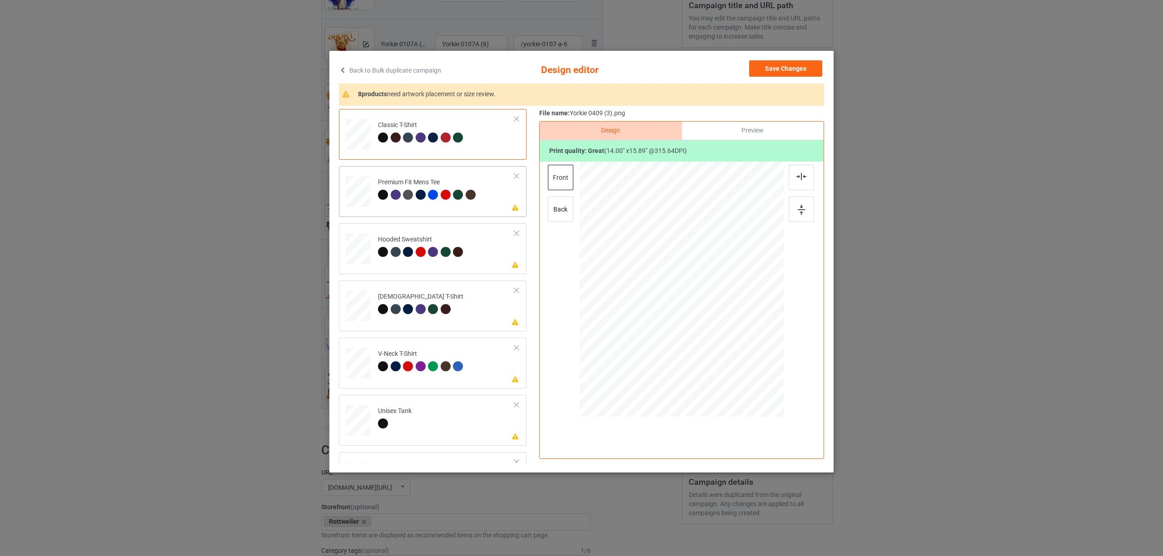
click at [404, 180] on div "Premium Fit Mens Tee" at bounding box center [428, 188] width 100 height 21
click at [796, 174] on img at bounding box center [801, 176] width 10 height 7
click at [462, 249] on div at bounding box center [458, 252] width 10 height 10
click at [800, 177] on img at bounding box center [801, 176] width 10 height 7
click at [431, 316] on div at bounding box center [434, 310] width 13 height 13
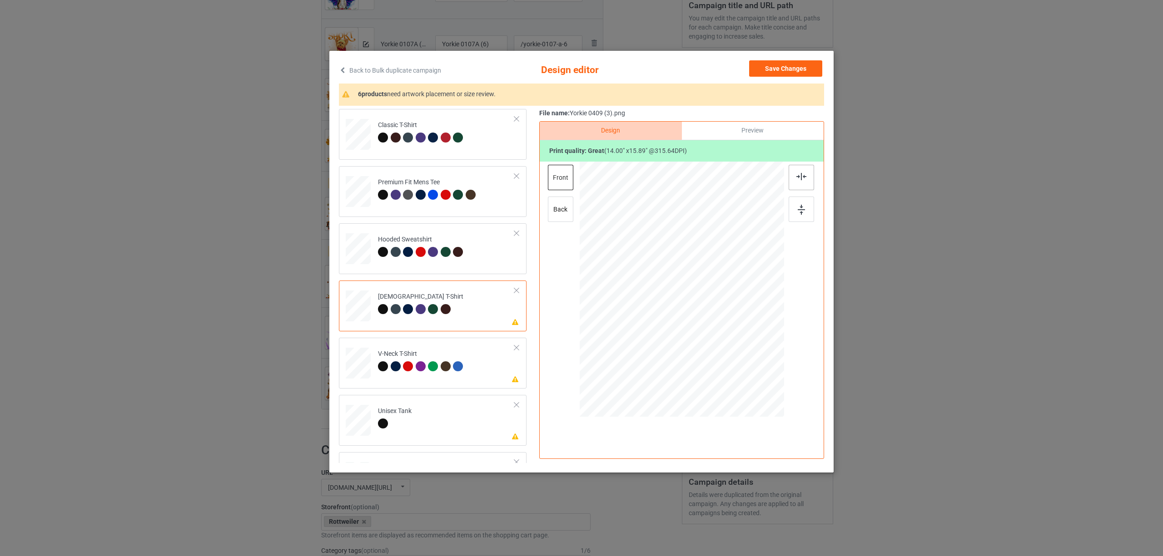
click at [798, 179] on img at bounding box center [801, 176] width 10 height 7
click at [342, 369] on div "Please review artwork placement V-Neck T-Shirt" at bounding box center [433, 363] width 188 height 51
click at [796, 173] on div at bounding box center [800, 177] width 25 height 25
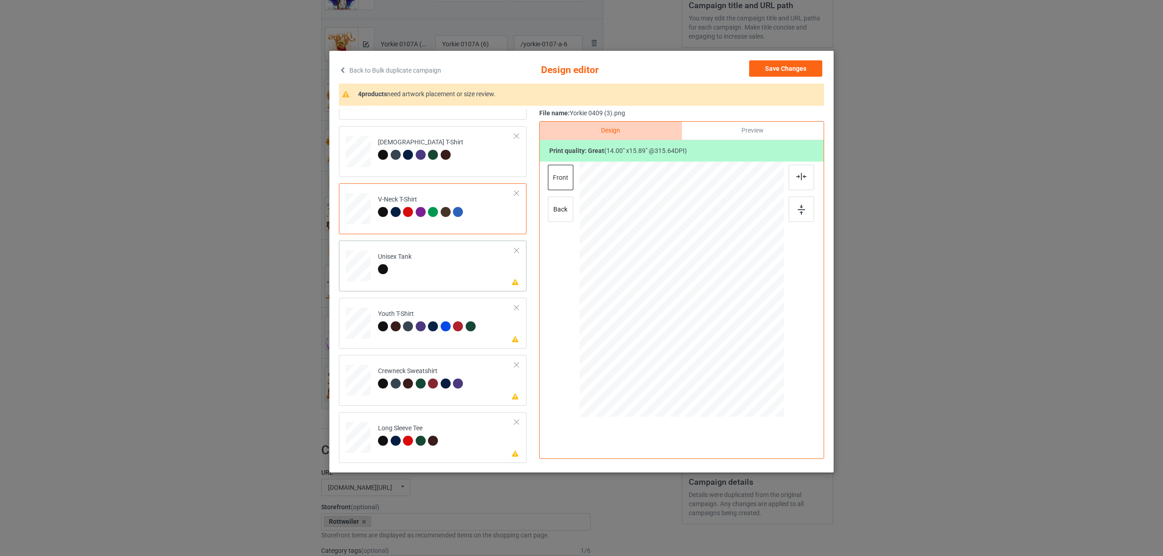
click at [393, 266] on div at bounding box center [395, 270] width 34 height 13
click at [800, 173] on div at bounding box center [800, 177] width 25 height 25
click at [404, 314] on div "Youth T-Shirt" at bounding box center [428, 320] width 100 height 21
click at [803, 180] on img at bounding box center [801, 176] width 10 height 7
click at [412, 382] on div at bounding box center [408, 384] width 10 height 10
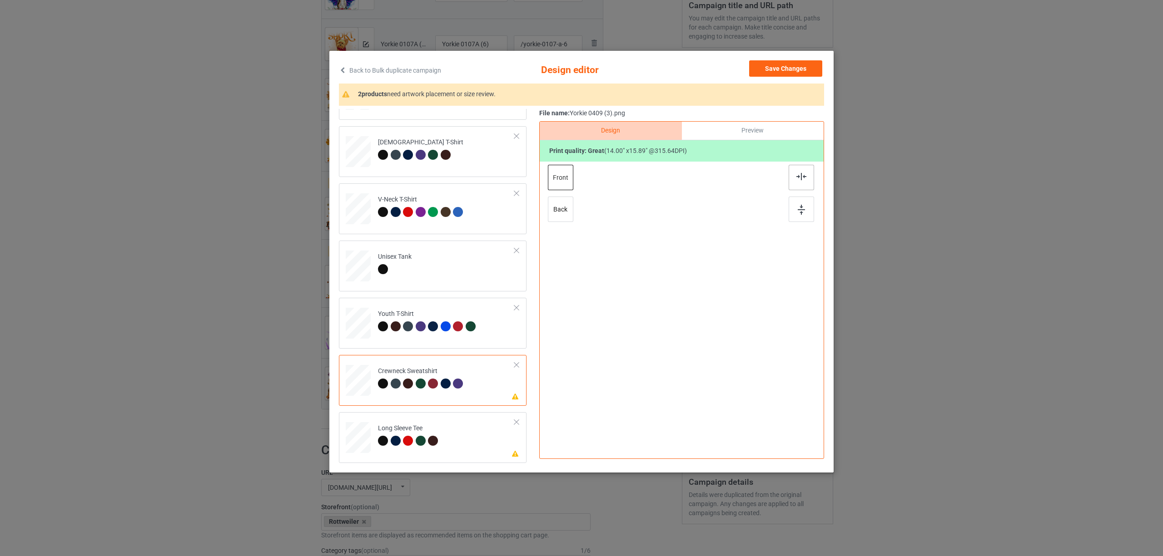
click at [796, 179] on img at bounding box center [801, 176] width 10 height 7
click at [435, 431] on div "Long Sleeve Tee" at bounding box center [409, 434] width 63 height 21
click at [804, 180] on div at bounding box center [800, 177] width 25 height 25
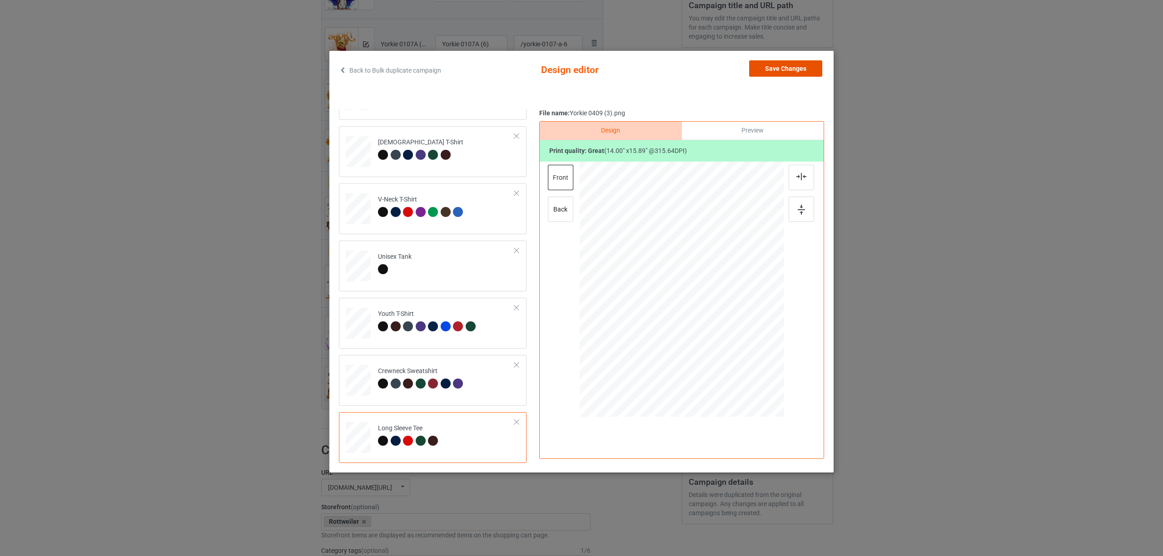
click at [771, 68] on button "Save Changes" at bounding box center [785, 68] width 73 height 16
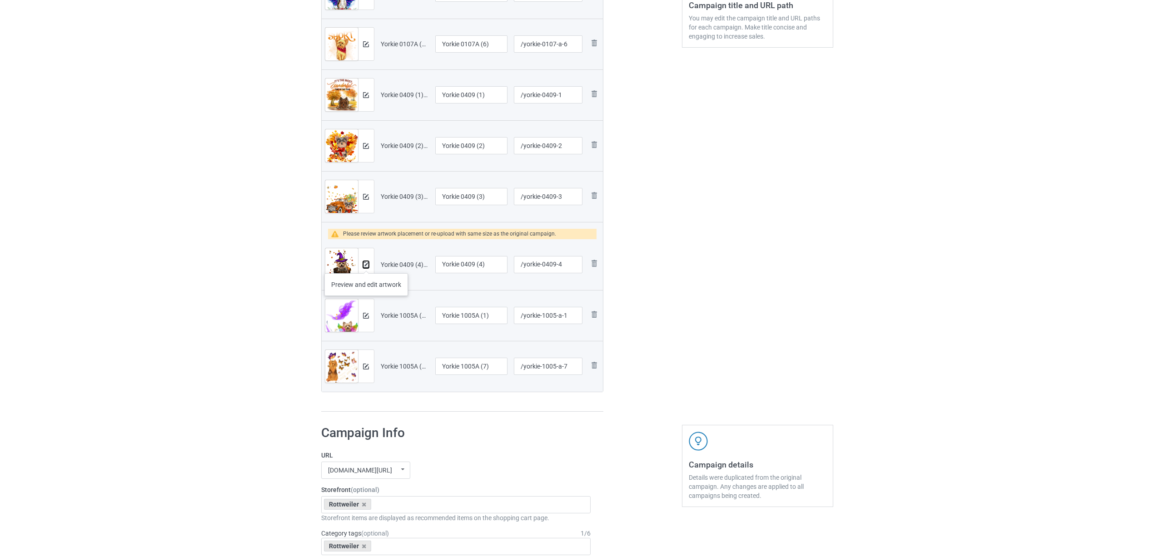
click at [366, 264] on img at bounding box center [366, 265] width 6 height 6
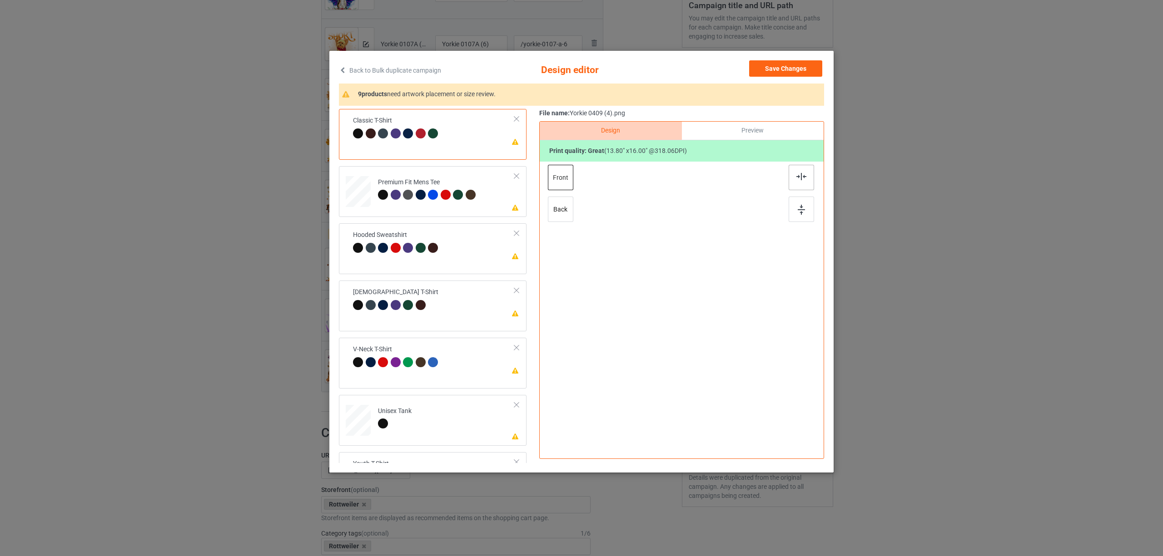
click at [799, 178] on img at bounding box center [801, 176] width 10 height 7
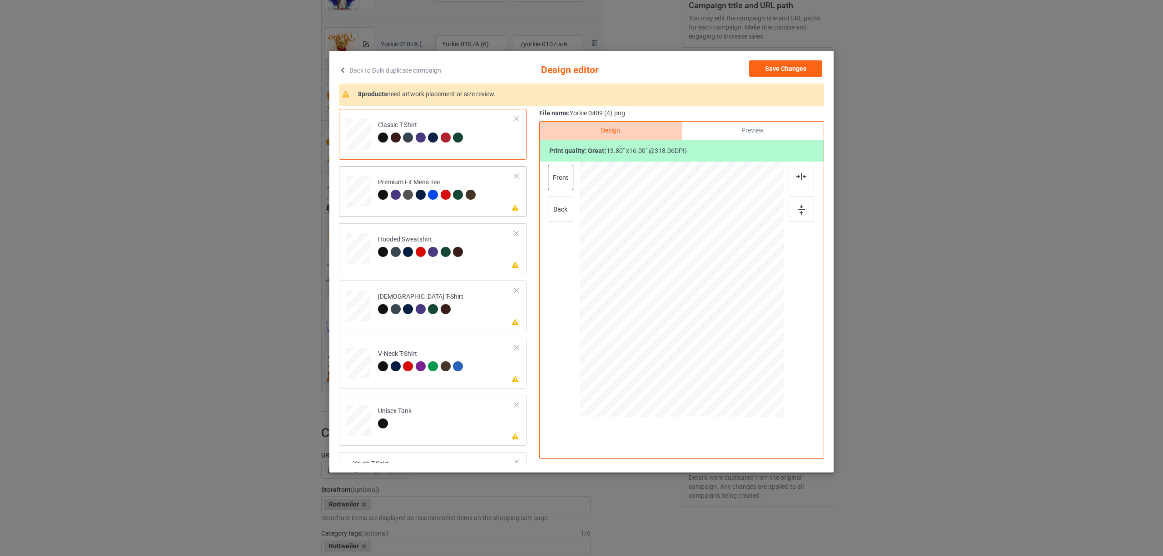
click at [427, 181] on div "Premium Fit Mens Tee" at bounding box center [428, 188] width 100 height 21
click at [806, 179] on img at bounding box center [801, 176] width 10 height 7
click at [406, 239] on div "Hooded Sweatshirt" at bounding box center [422, 245] width 88 height 21
click at [796, 175] on img at bounding box center [801, 176] width 10 height 7
click at [416, 295] on div "[DEMOGRAPHIC_DATA] T-Shirt" at bounding box center [420, 302] width 85 height 21
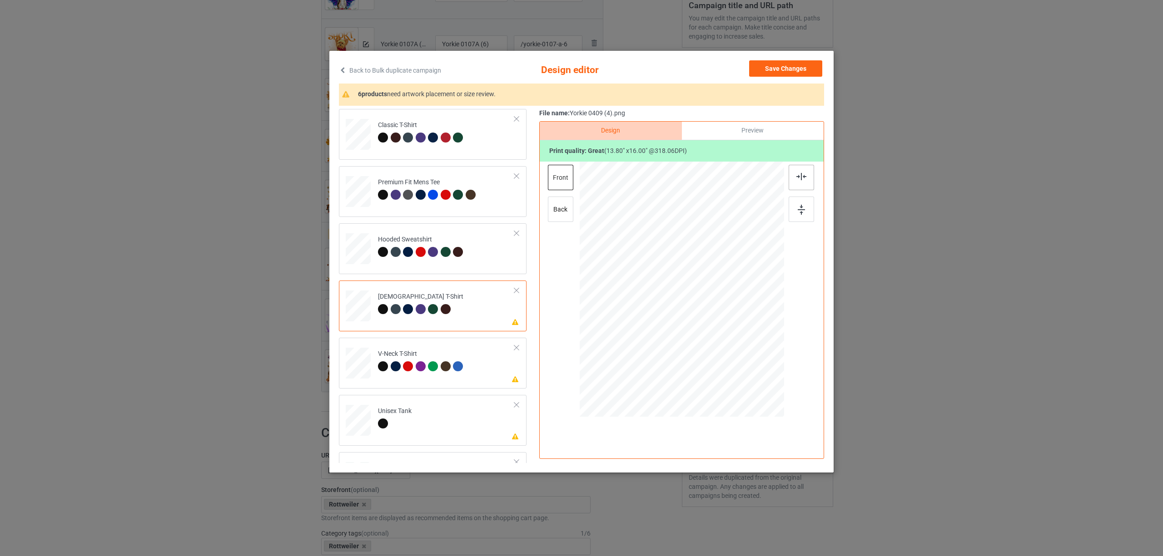
click at [805, 180] on img at bounding box center [801, 176] width 10 height 7
click at [426, 357] on div "V-Neck T-Shirt" at bounding box center [422, 360] width 88 height 21
click at [798, 177] on img at bounding box center [801, 176] width 10 height 7
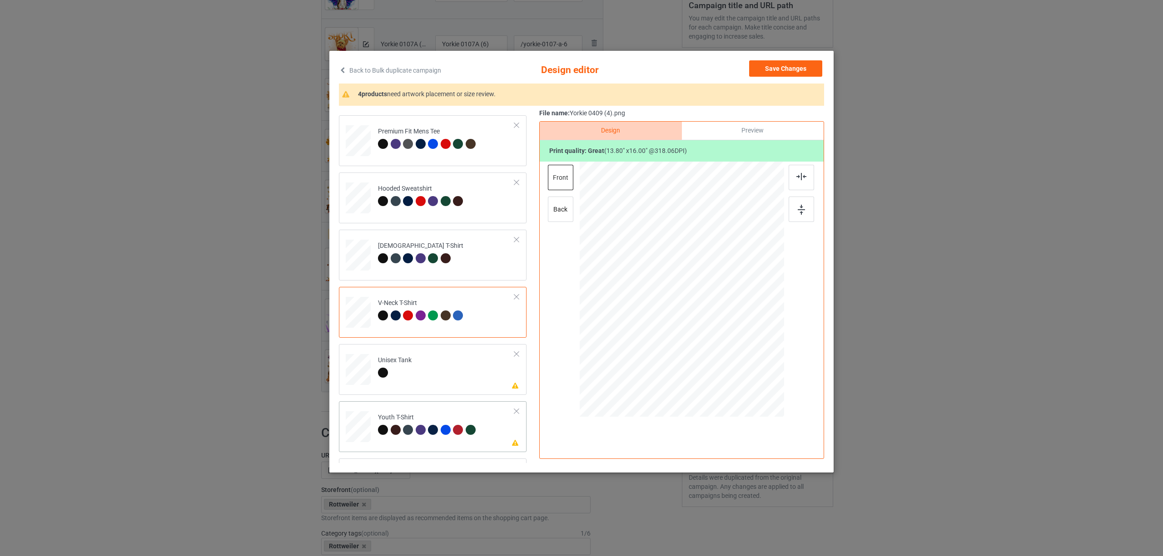
scroll to position [121, 0]
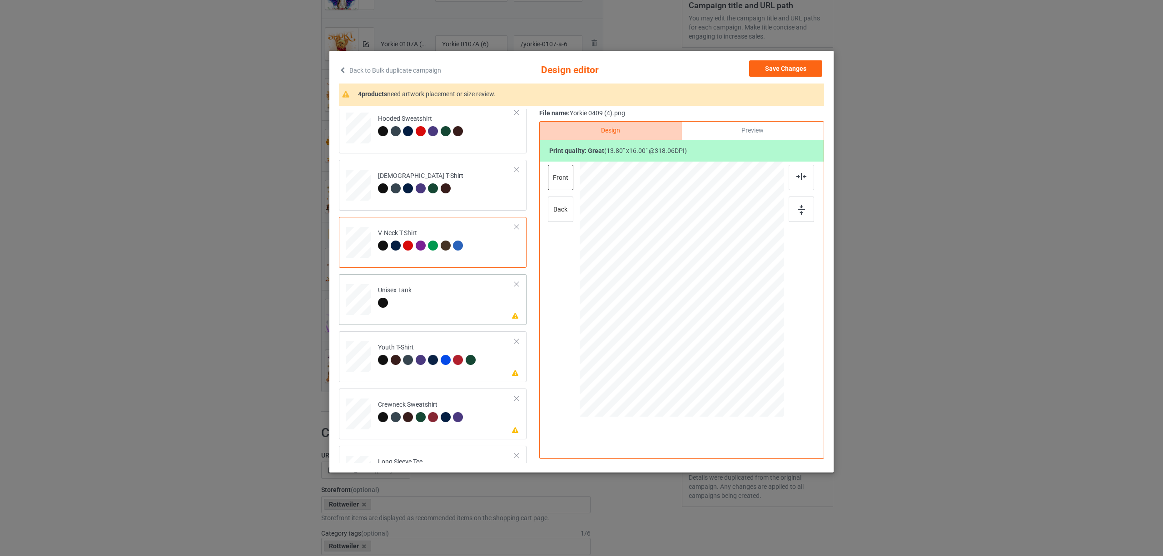
click at [407, 318] on div "Please review artwork placement Unisex Tank" at bounding box center [433, 299] width 188 height 51
click at [803, 176] on img at bounding box center [801, 176] width 10 height 7
click at [436, 360] on div at bounding box center [433, 360] width 10 height 10
click at [800, 179] on img at bounding box center [801, 176] width 10 height 7
click at [401, 421] on div at bounding box center [397, 418] width 13 height 13
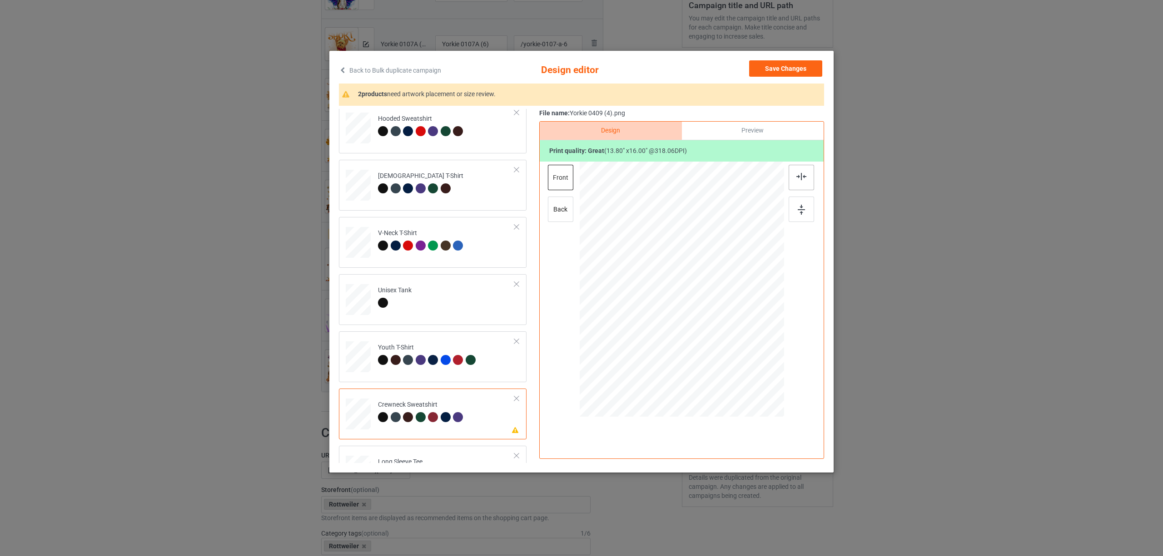
click at [795, 169] on div at bounding box center [800, 177] width 25 height 25
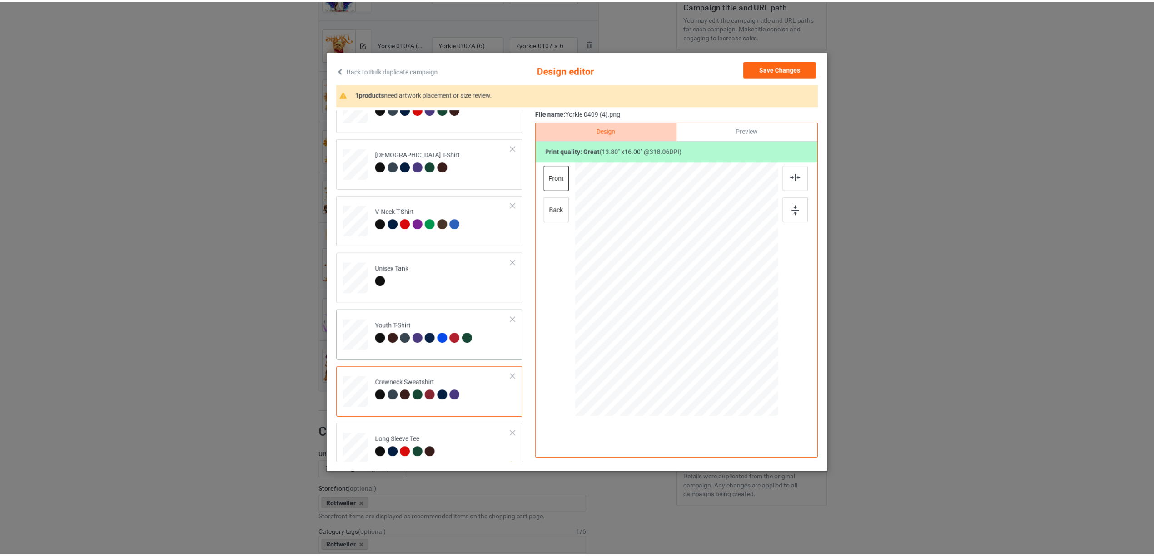
scroll to position [154, 0]
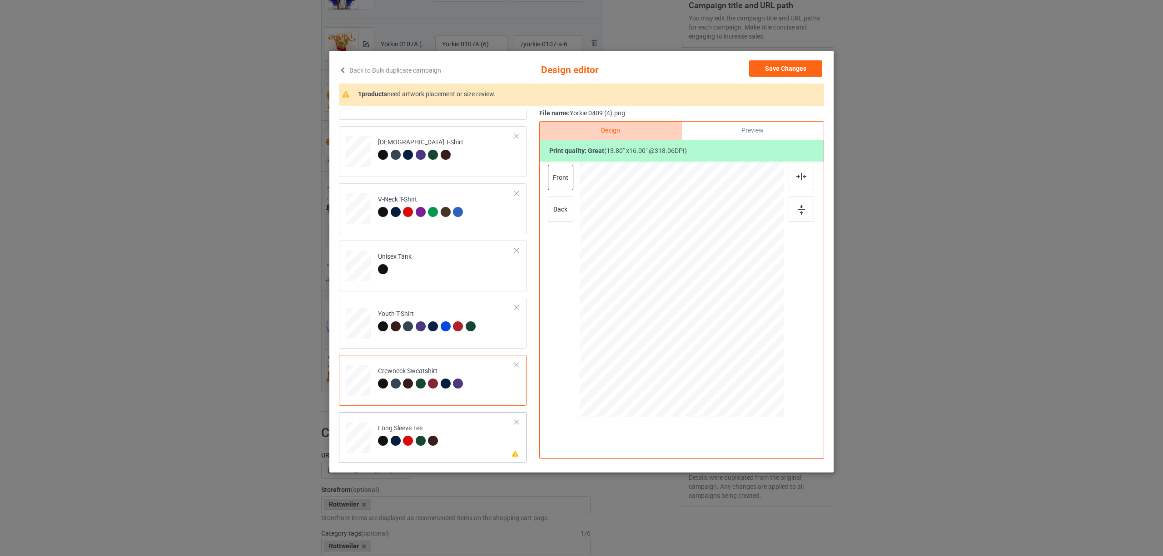
click at [415, 419] on td "Please review artwork placement Long Sleeve Tee" at bounding box center [446, 436] width 147 height 40
click at [803, 172] on div at bounding box center [800, 177] width 25 height 25
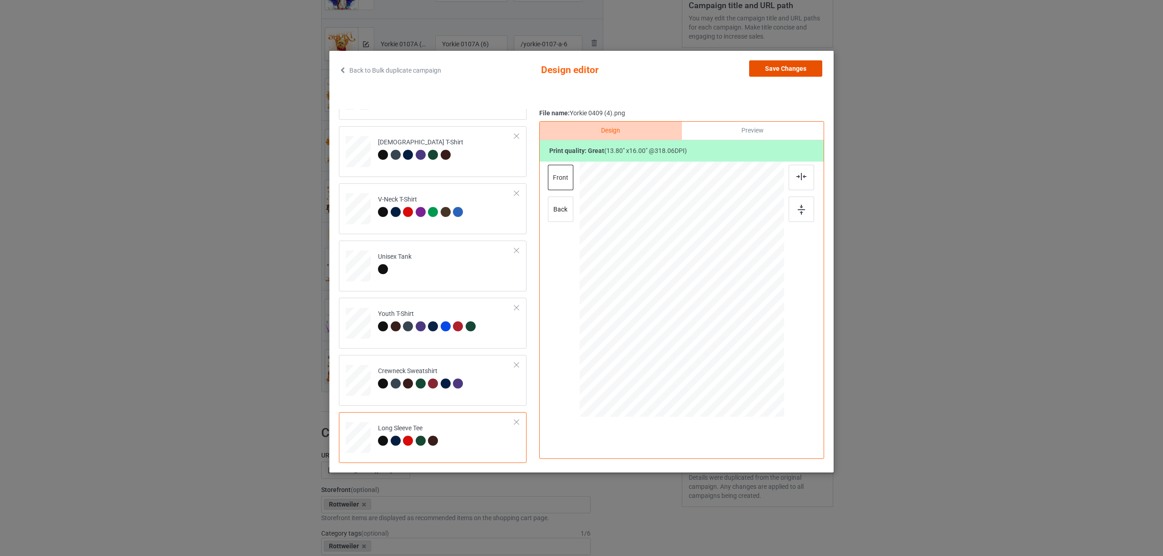
click at [770, 73] on button "Save Changes" at bounding box center [785, 68] width 73 height 16
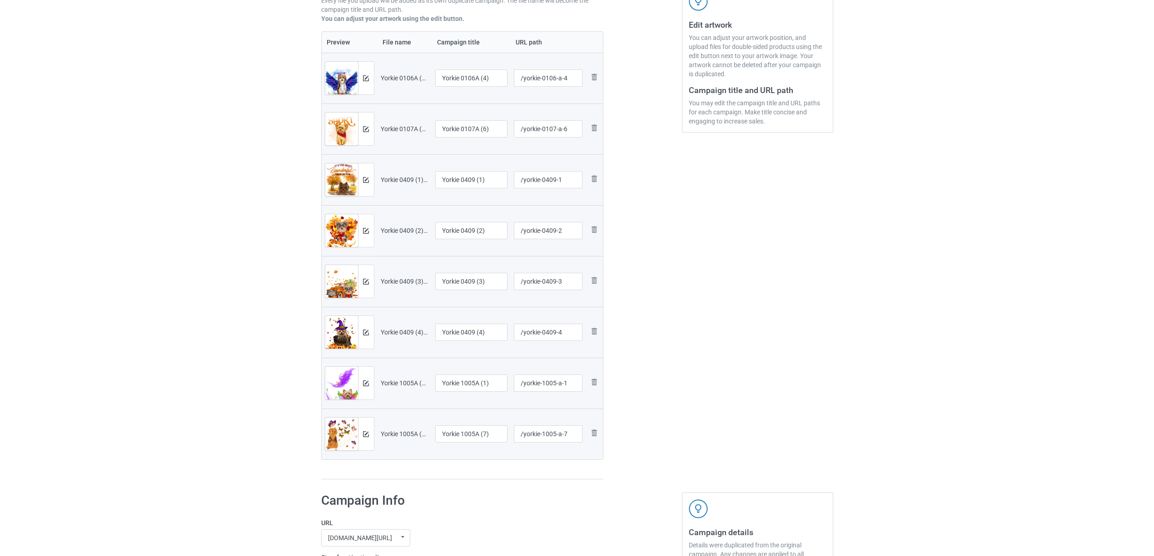
scroll to position [144, 0]
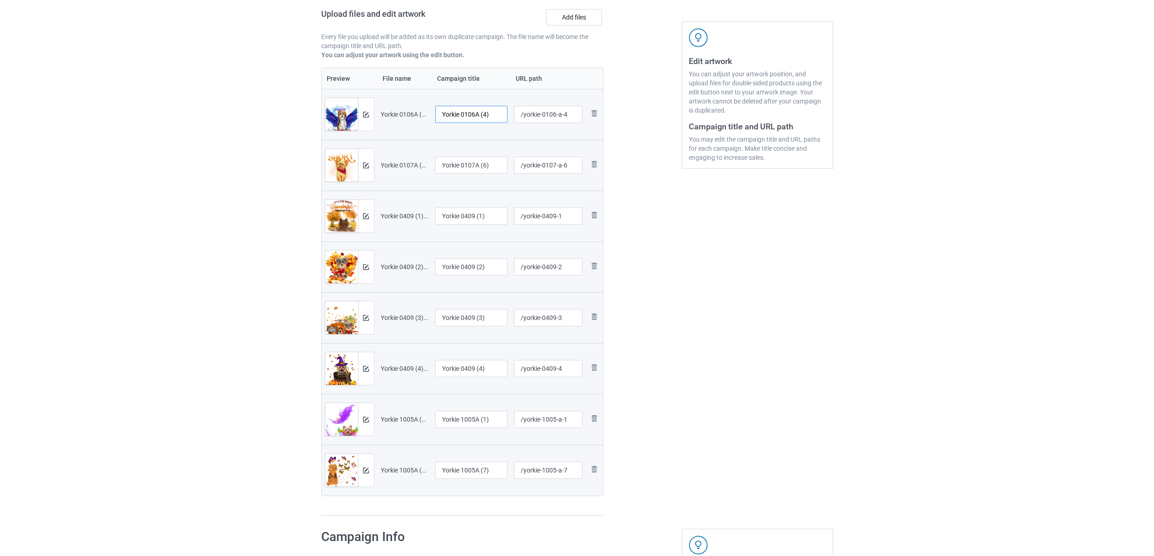
drag, startPoint x: 462, startPoint y: 113, endPoint x: 504, endPoint y: 111, distance: 42.3
click at [504, 111] on input "Yorkie 0106A (4)" at bounding box center [471, 114] width 73 height 17
drag, startPoint x: 485, startPoint y: 116, endPoint x: 324, endPoint y: 105, distance: 161.1
click at [326, 103] on tr "Preview and edit artwork Yorkie 0106A (4).png Yorkie /yorkie-0106-a-4 Remove fi…" at bounding box center [463, 114] width 282 height 51
type input "Yorkie"
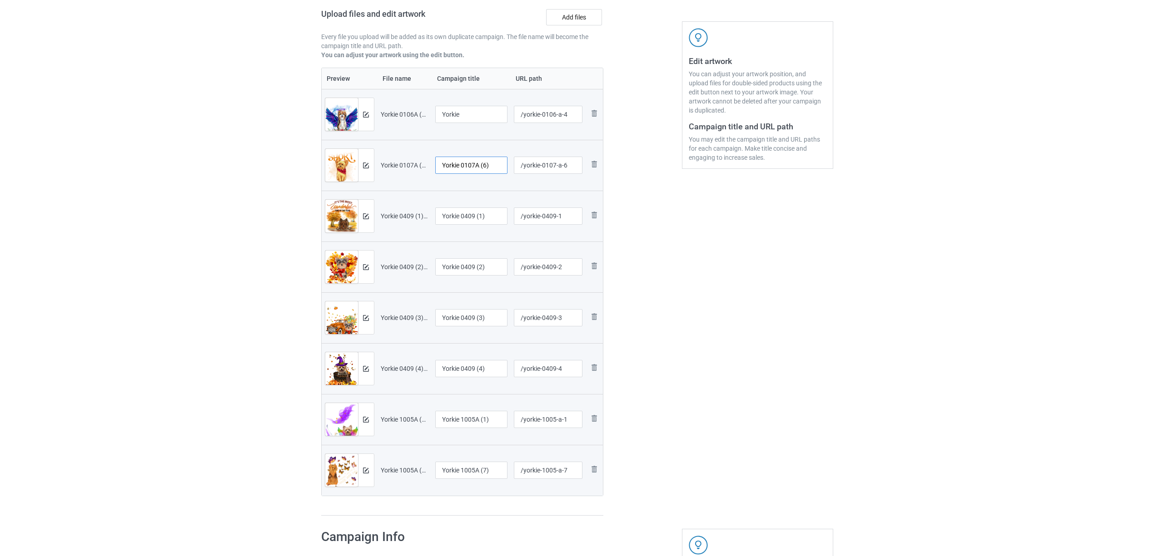
click at [473, 165] on input "Yorkie 0107A (6)" at bounding box center [471, 165] width 73 height 17
paste input "text"
type input "Yorkie"
click at [464, 219] on input "Yorkie 0409 (1)" at bounding box center [471, 216] width 73 height 17
paste input "text"
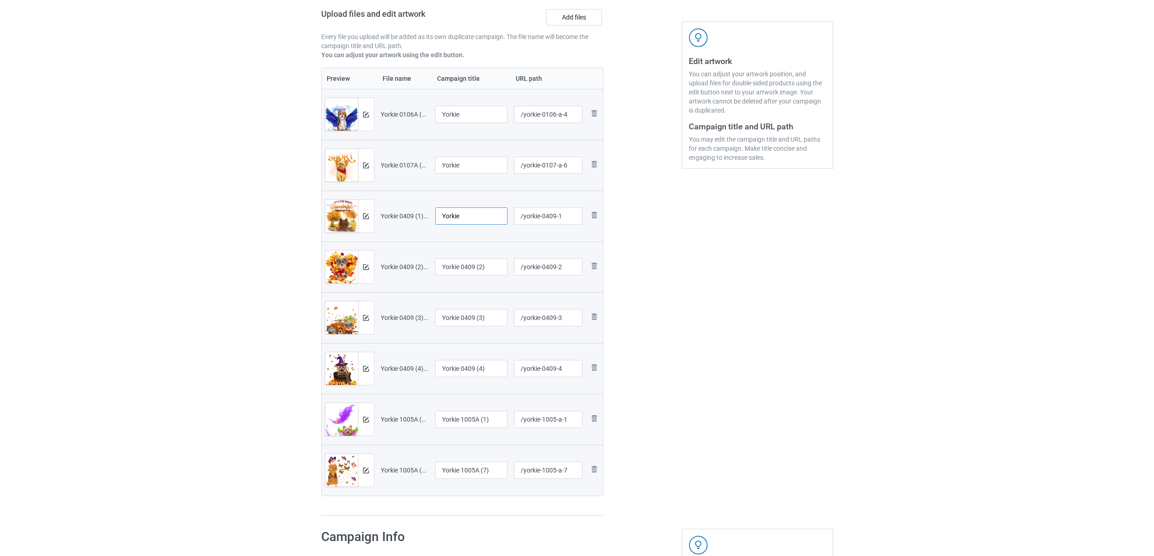
type input "Yorkie"
click at [462, 269] on input "Yorkie 0409 (2)" at bounding box center [471, 266] width 73 height 17
paste input "text"
type input "Yorkie"
click at [460, 324] on input "Yorkie 0409 (3)" at bounding box center [471, 317] width 73 height 17
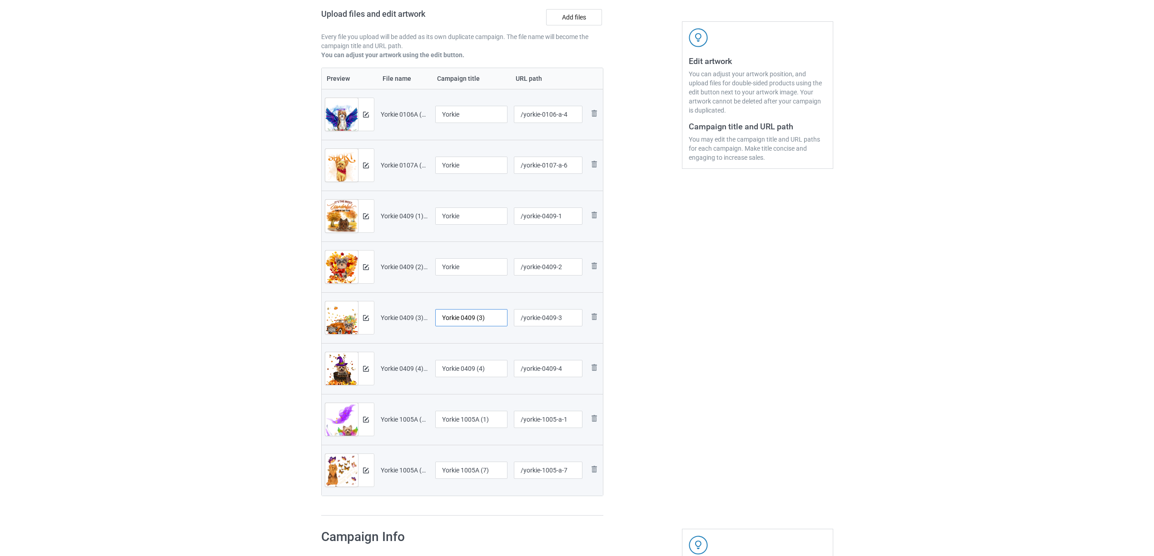
paste input "text"
type input "Yorkie"
click at [461, 375] on input "Yorkie 0409 (4)" at bounding box center [471, 368] width 73 height 17
paste input "text"
type input "Yorkie"
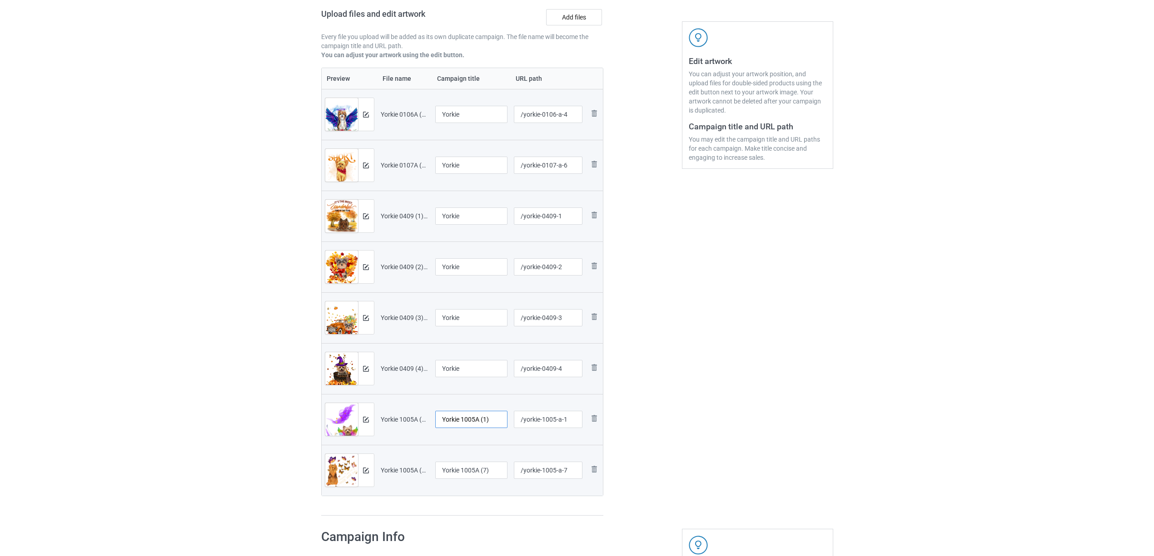
click at [453, 424] on input "Yorkie 1005A (1)" at bounding box center [471, 419] width 73 height 17
paste input "text"
type input "Yorkie"
click at [462, 478] on input "Yorkie 1005A (7)" at bounding box center [471, 470] width 73 height 17
paste input "text"
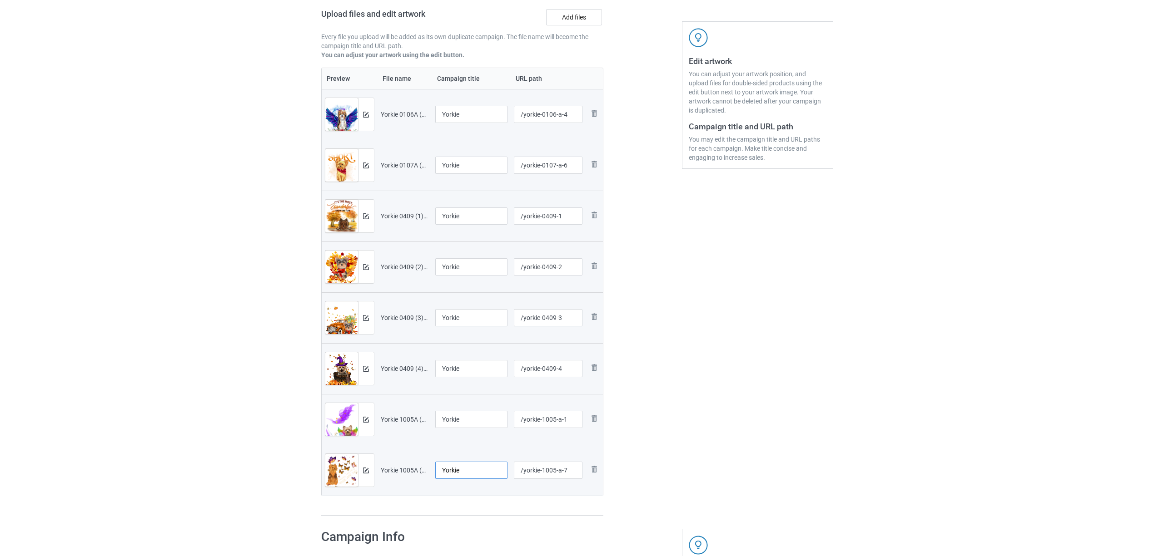
type input "Yorkie"
click at [456, 502] on div "Preview File name Campaign title URL path Preview and edit artwork Yorkie 0106A…" at bounding box center [462, 292] width 282 height 449
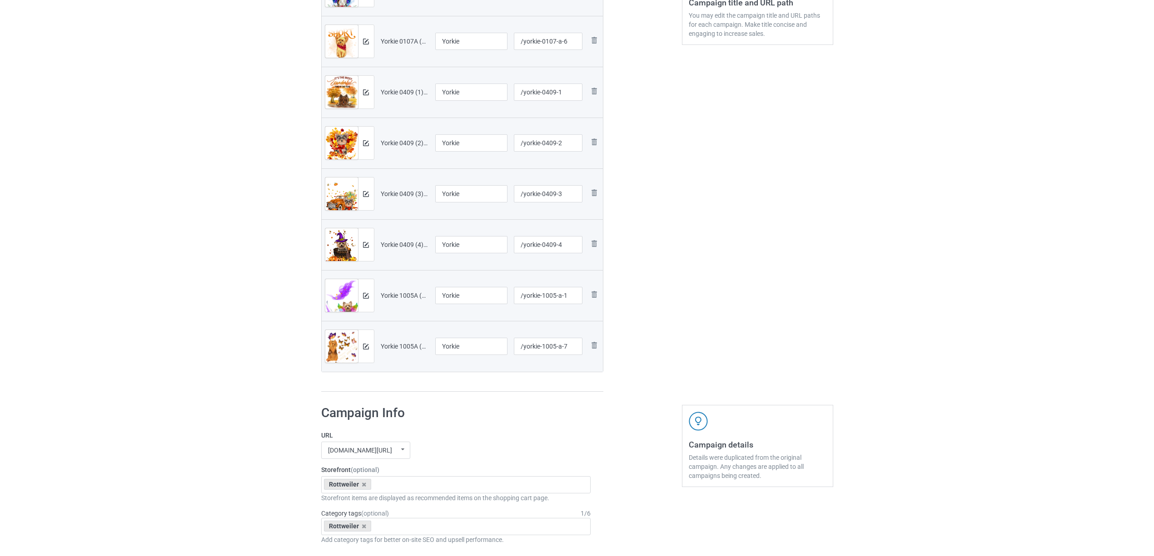
scroll to position [386, 0]
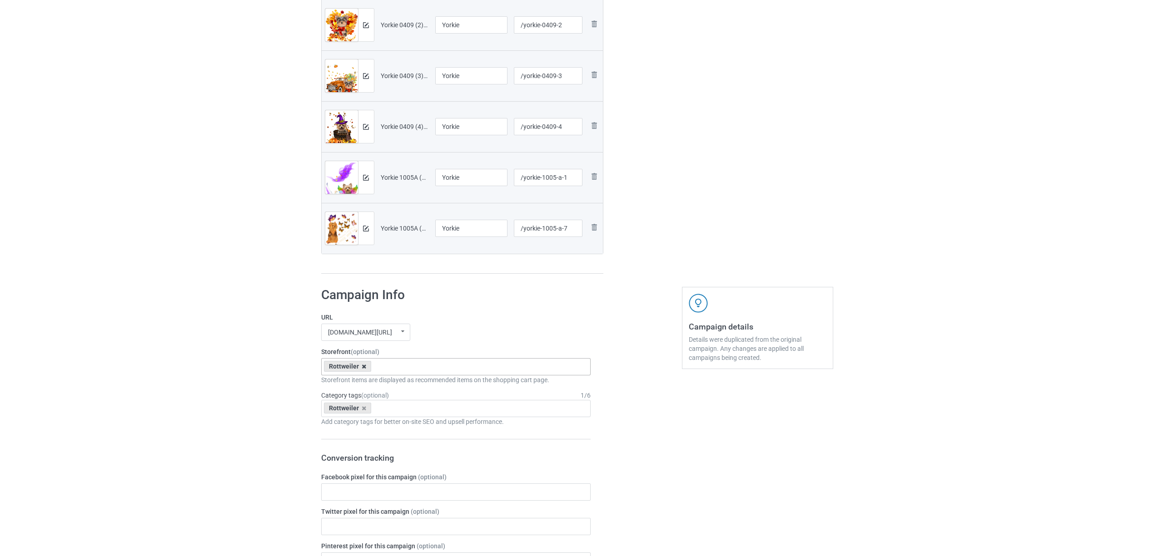
click at [364, 368] on icon at bounding box center [363, 367] width 5 height 6
paste input "Yorkie"
type input "Yorkie"
click at [339, 384] on div "Yorkie" at bounding box center [456, 383] width 269 height 17
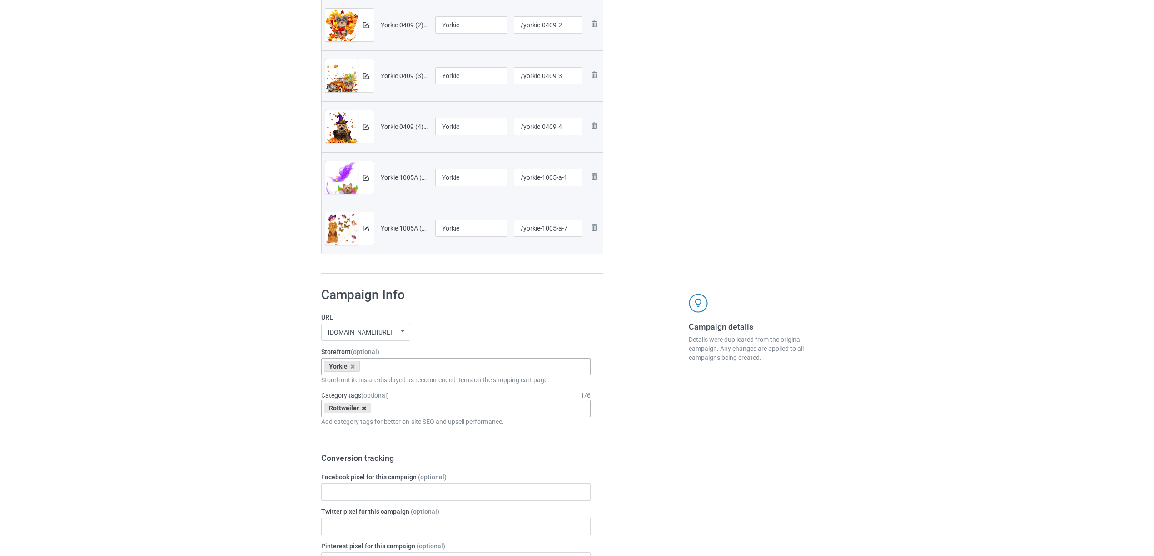
click at [362, 409] on icon at bounding box center [363, 409] width 5 height 6
paste input "Yorkie"
type input "Yorkie"
click at [344, 426] on div "Yorkie" at bounding box center [456, 425] width 269 height 17
click at [193, 388] on div "Bulk duplicate campaign Campaign to duplicate Rottweiler Original Artwork 2357x…" at bounding box center [577, 382] width 1154 height 1487
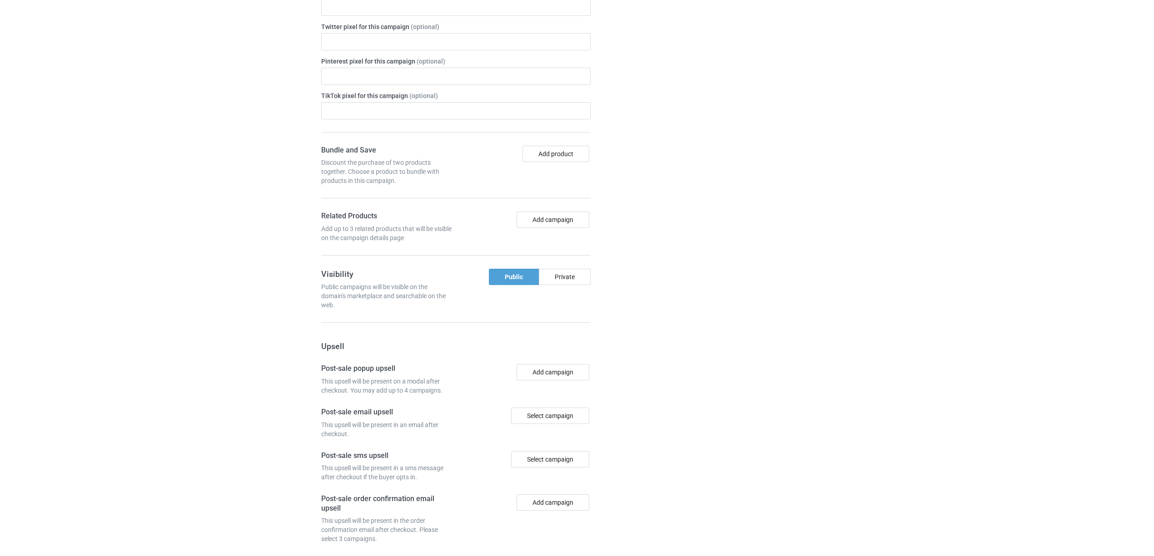
scroll to position [961, 0]
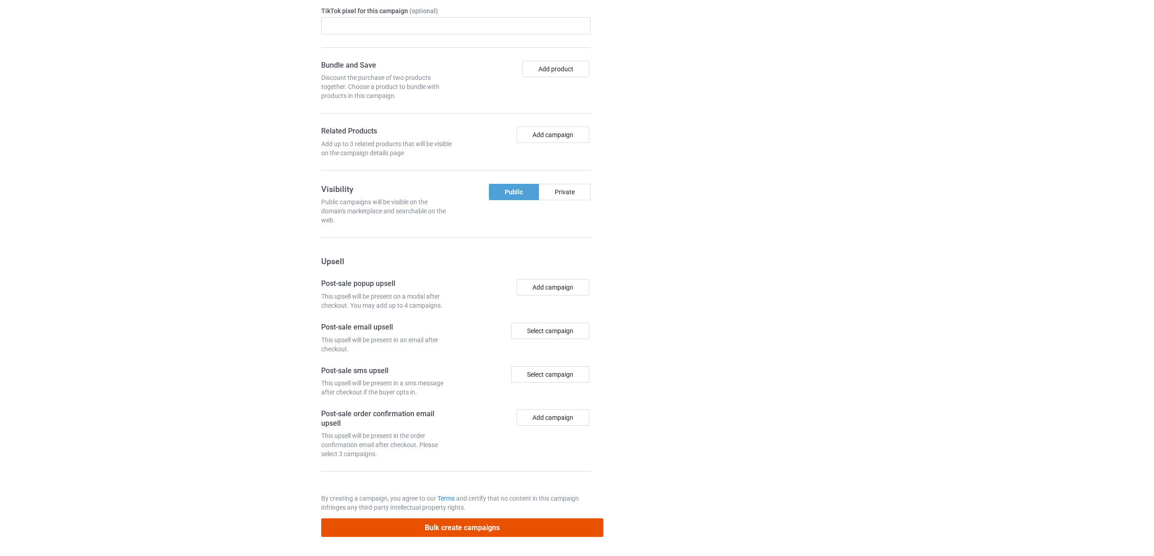
click at [460, 528] on button "Bulk create campaigns" at bounding box center [462, 528] width 282 height 19
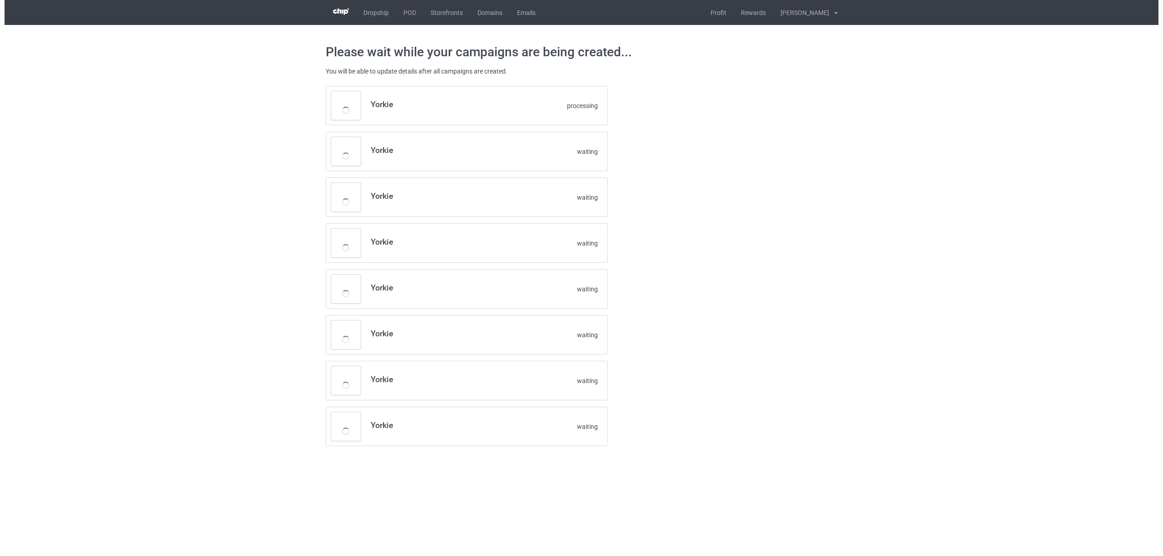
scroll to position [0, 0]
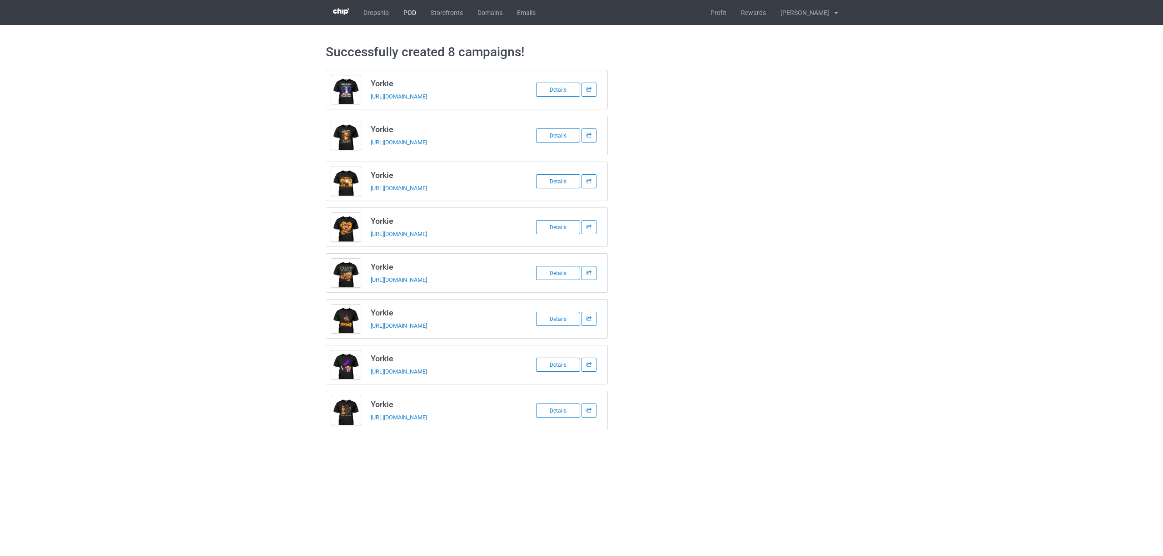
click at [413, 16] on link "POD" at bounding box center [409, 12] width 27 height 25
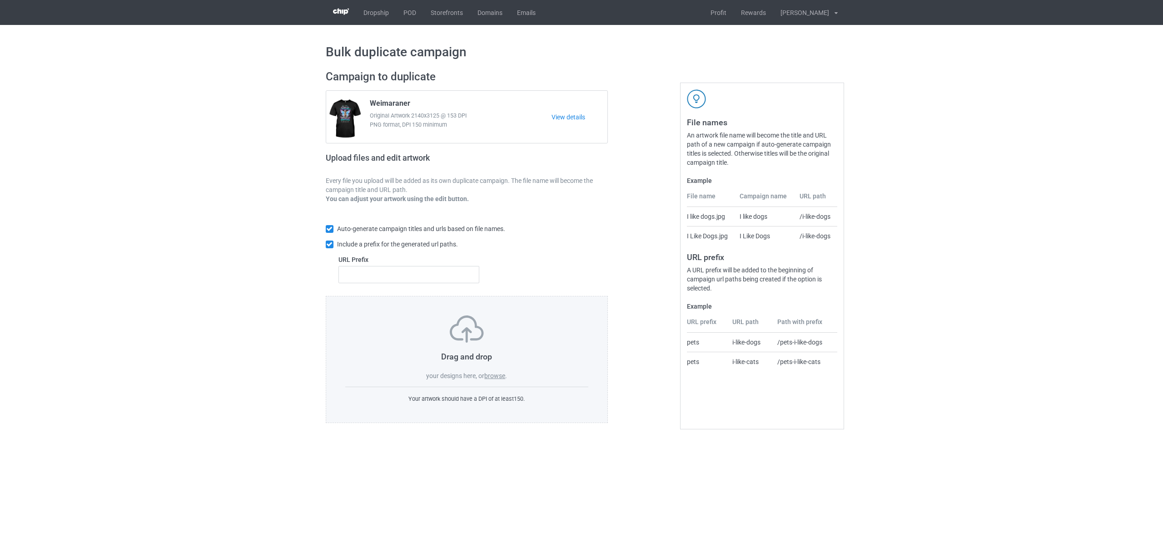
click at [493, 378] on label "browse" at bounding box center [494, 375] width 21 height 7
click at [0, 0] on input "browse" at bounding box center [0, 0] width 0 height 0
click at [502, 378] on label "browse" at bounding box center [494, 375] width 21 height 7
click at [0, 0] on input "browse" at bounding box center [0, 0] width 0 height 0
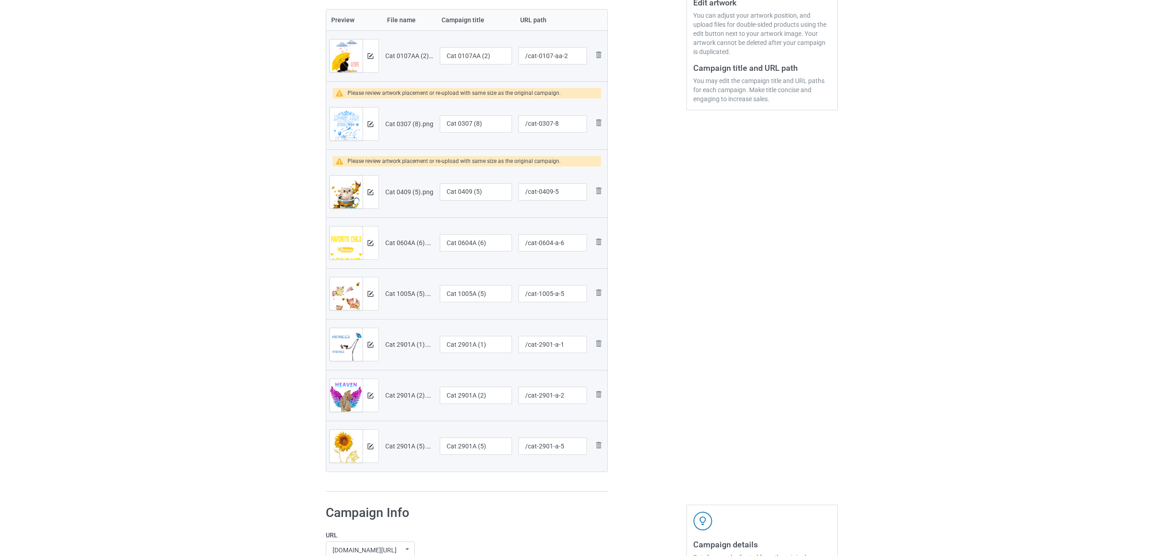
scroll to position [182, 0]
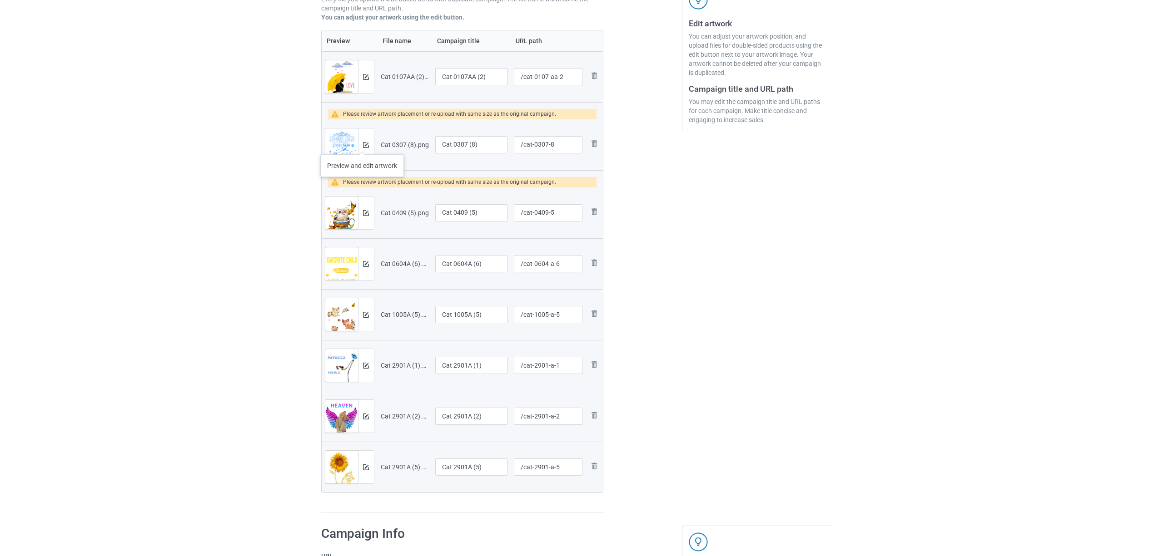
click at [362, 145] on div at bounding box center [366, 145] width 16 height 33
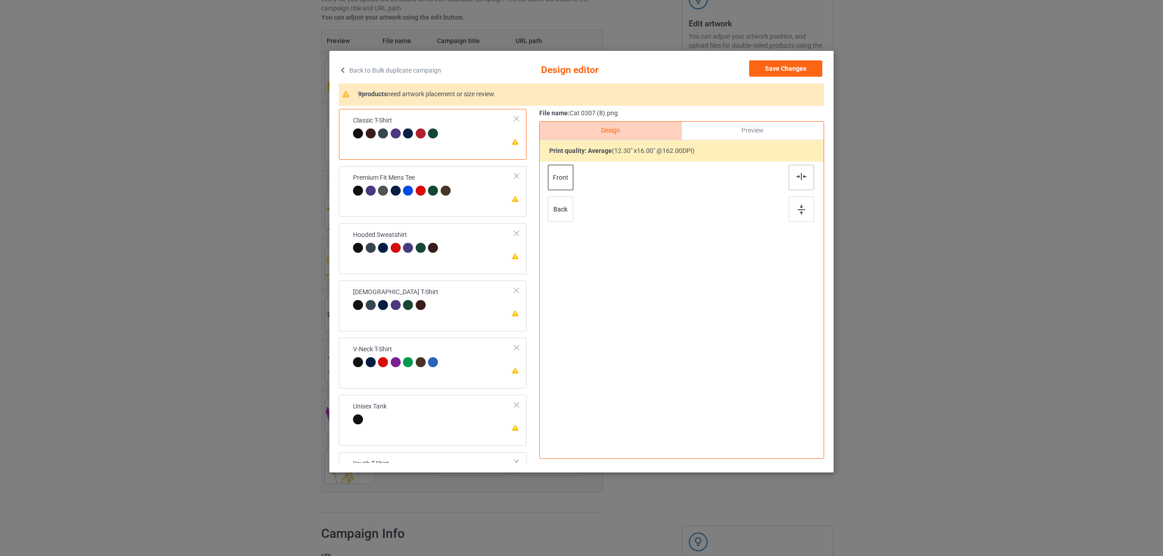
click at [807, 182] on div at bounding box center [800, 177] width 25 height 25
click at [443, 182] on div "Premium Fit Mens Tee" at bounding box center [403, 183] width 100 height 21
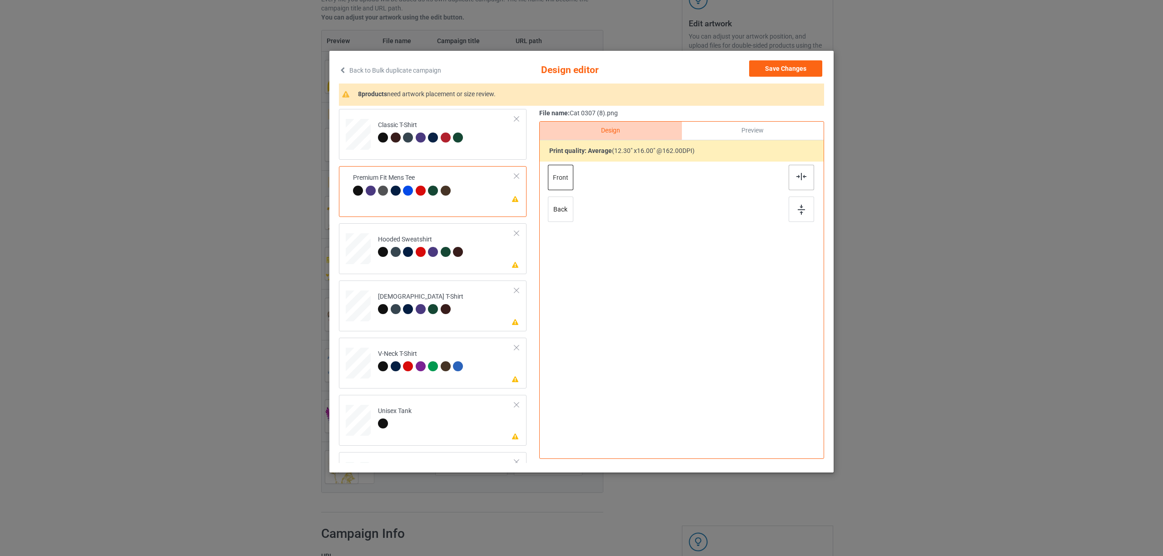
click at [803, 178] on img at bounding box center [801, 176] width 10 height 7
click at [451, 249] on div at bounding box center [447, 253] width 13 height 13
click at [797, 171] on div at bounding box center [800, 177] width 25 height 25
click at [426, 287] on td "Please review artwork placement [DEMOGRAPHIC_DATA] T-Shirt" at bounding box center [446, 304] width 147 height 40
click at [797, 174] on img at bounding box center [801, 176] width 10 height 7
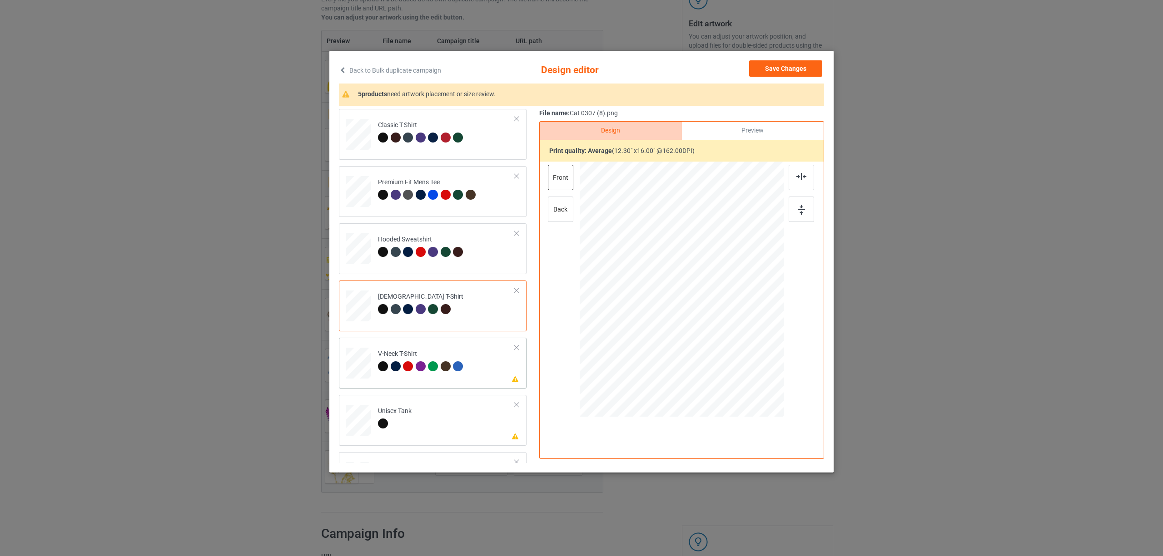
click at [462, 348] on td "Please review artwork placement V-Neck T-Shirt" at bounding box center [446, 362] width 147 height 40
click at [804, 175] on img at bounding box center [801, 176] width 10 height 7
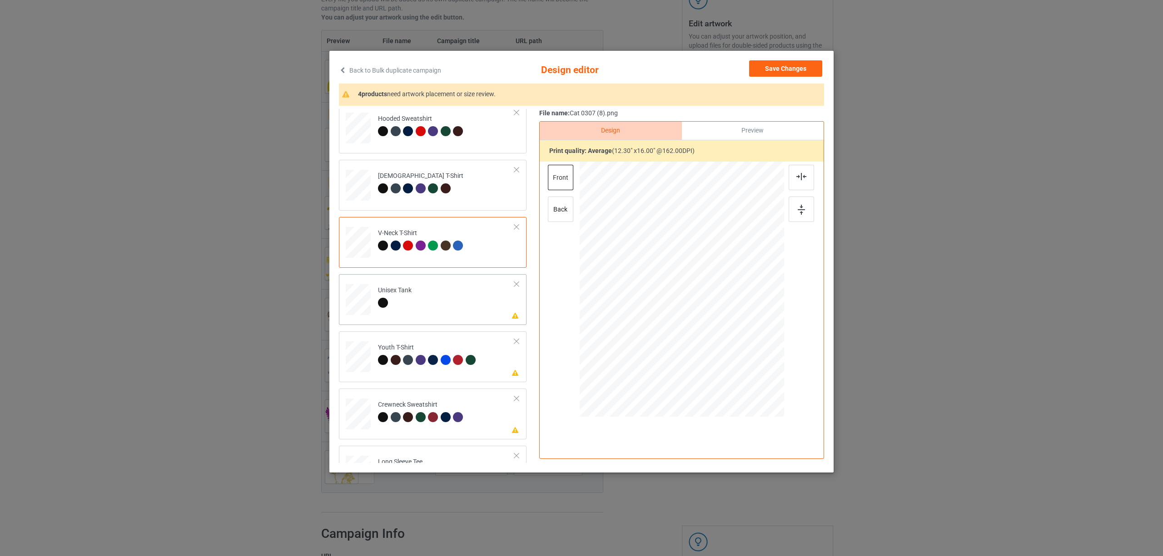
click at [414, 305] on td "Please review artwork placement Unisex Tank" at bounding box center [446, 298] width 147 height 40
click at [798, 177] on img at bounding box center [801, 176] width 10 height 7
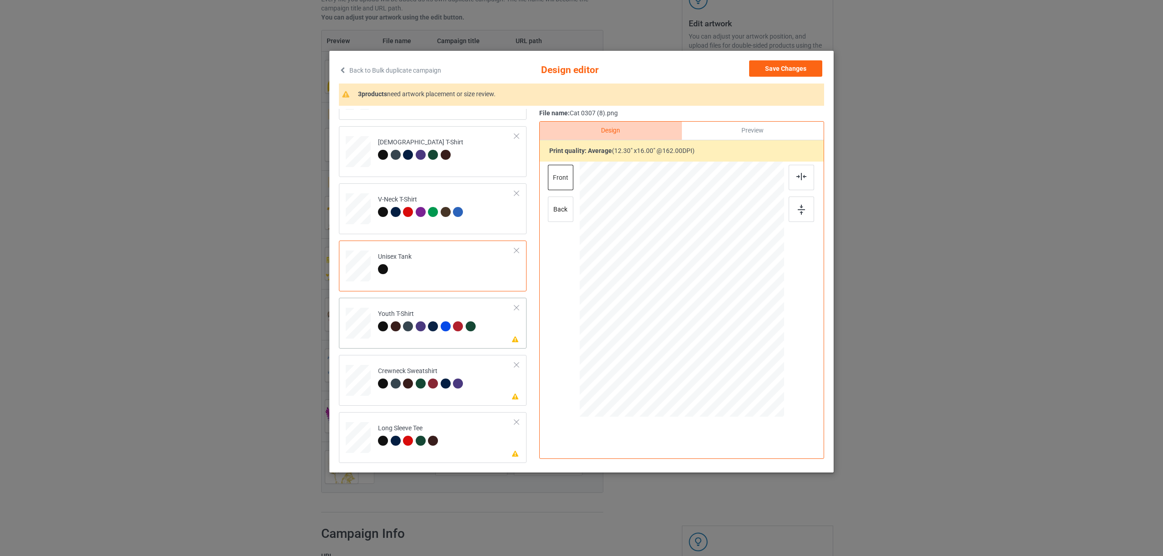
click at [396, 322] on div at bounding box center [396, 327] width 10 height 10
click at [800, 178] on img at bounding box center [801, 176] width 10 height 7
click at [381, 362] on td "Please review artwork placement Crewneck Sweatshirt" at bounding box center [446, 379] width 147 height 40
click at [803, 175] on img at bounding box center [801, 176] width 10 height 7
click at [404, 426] on div "Long Sleeve Tee" at bounding box center [409, 434] width 63 height 21
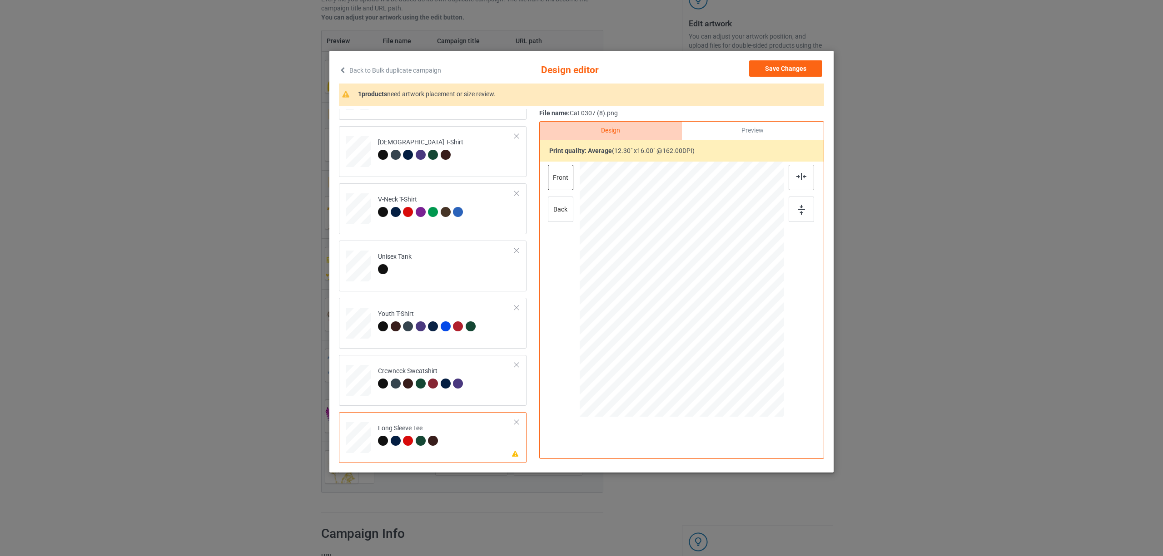
click at [798, 173] on img at bounding box center [801, 176] width 10 height 7
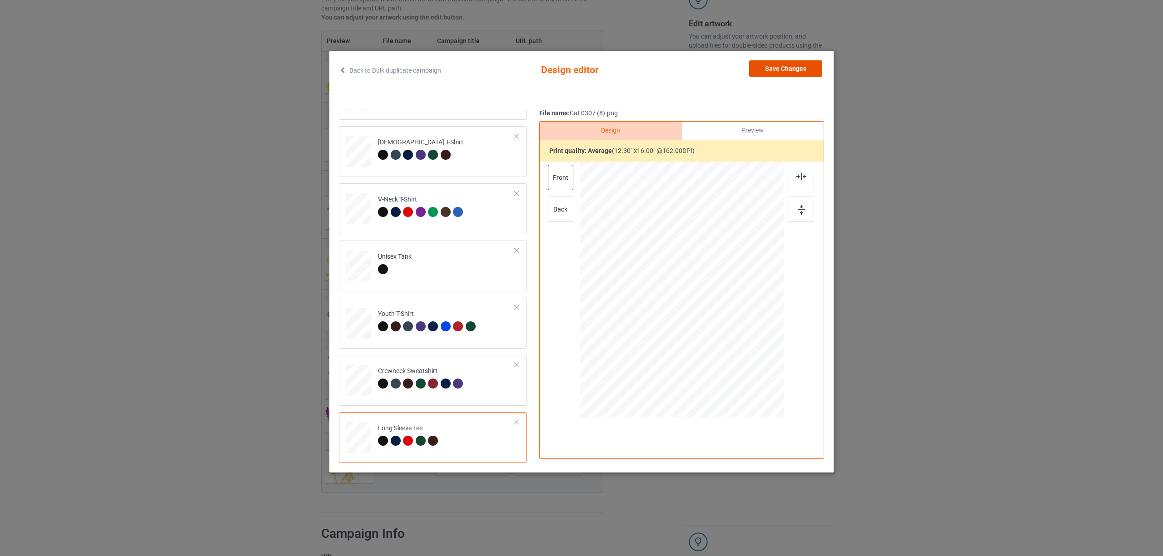
click at [779, 66] on button "Save Changes" at bounding box center [785, 68] width 73 height 16
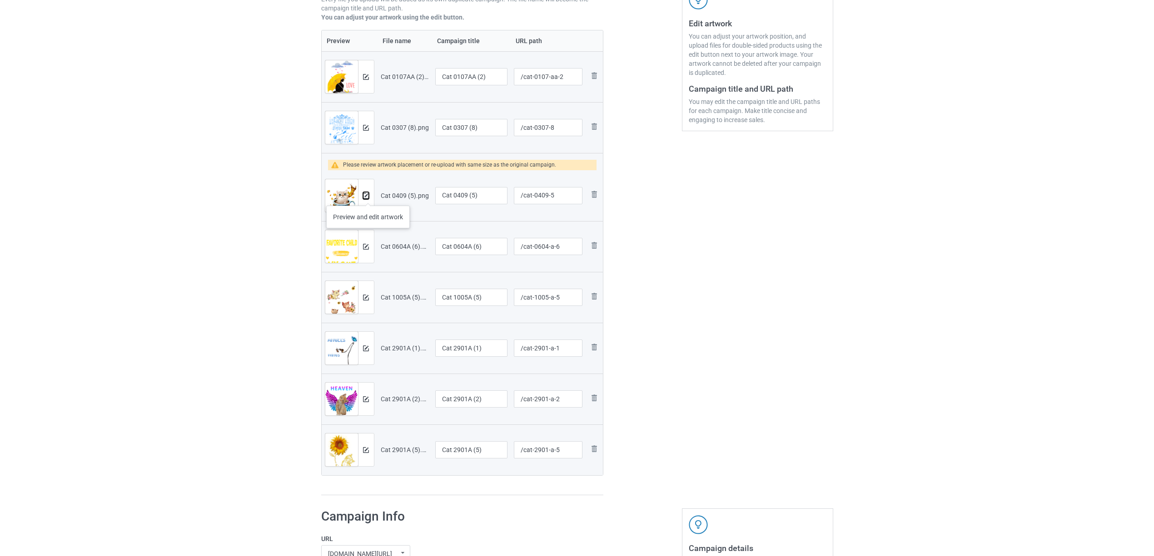
click at [368, 197] on img at bounding box center [366, 196] width 6 height 6
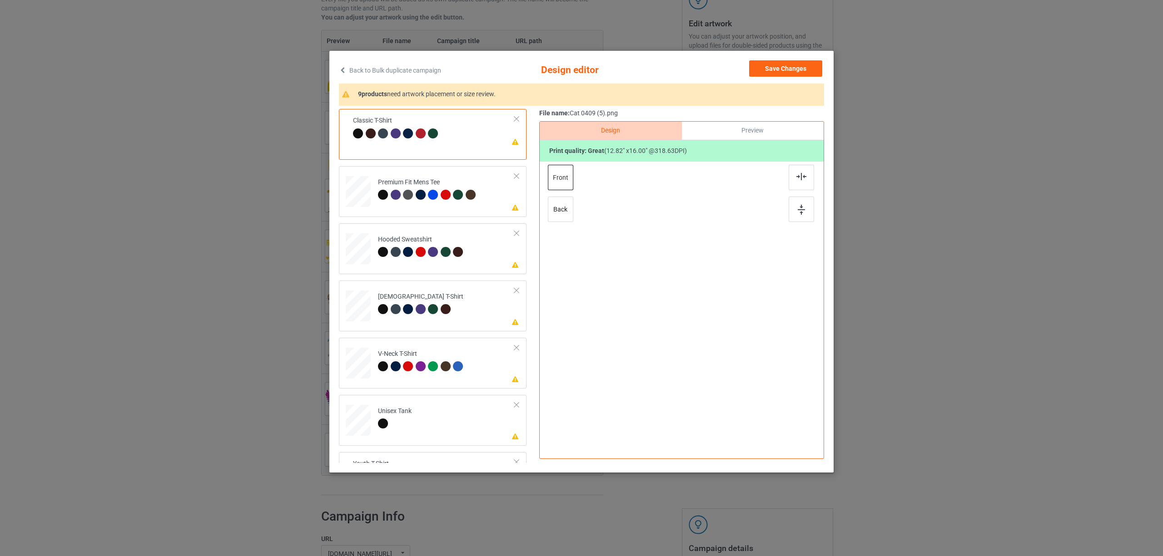
drag, startPoint x: 794, startPoint y: 173, endPoint x: 767, endPoint y: 175, distance: 27.8
click at [795, 173] on div at bounding box center [800, 177] width 25 height 25
click at [376, 196] on td "Please review artwork placement Premium Fit Mens Tee" at bounding box center [446, 190] width 147 height 40
click at [805, 175] on img at bounding box center [801, 176] width 10 height 7
click at [433, 250] on div at bounding box center [433, 252] width 10 height 10
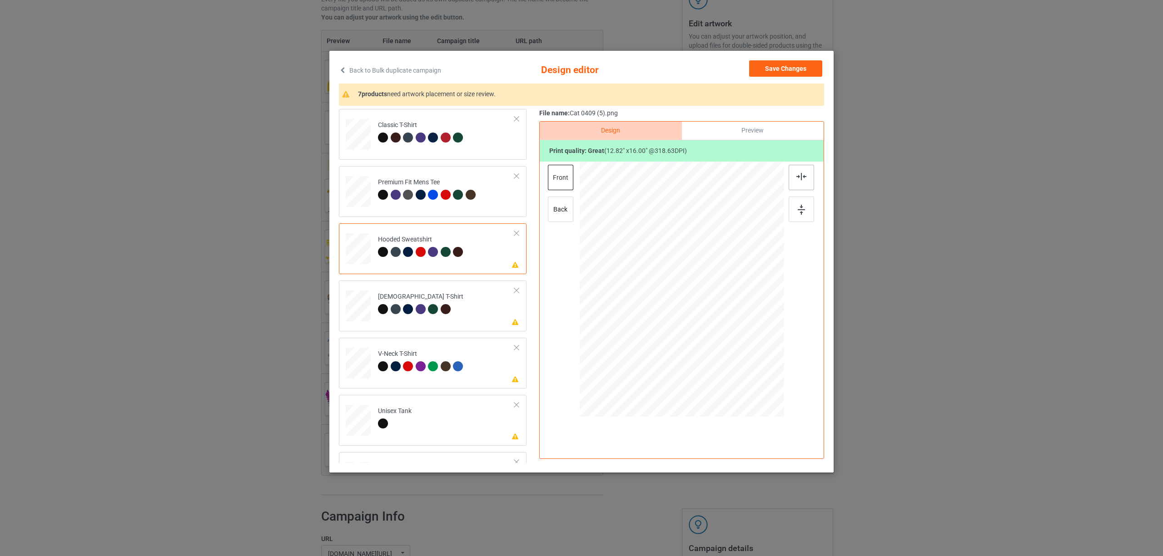
click at [796, 177] on img at bounding box center [801, 176] width 10 height 7
click at [441, 300] on div "[DEMOGRAPHIC_DATA] T-Shirt" at bounding box center [420, 302] width 85 height 21
click at [797, 177] on img at bounding box center [801, 176] width 10 height 7
click at [398, 364] on div at bounding box center [396, 366] width 10 height 10
click at [798, 170] on div at bounding box center [800, 177] width 25 height 25
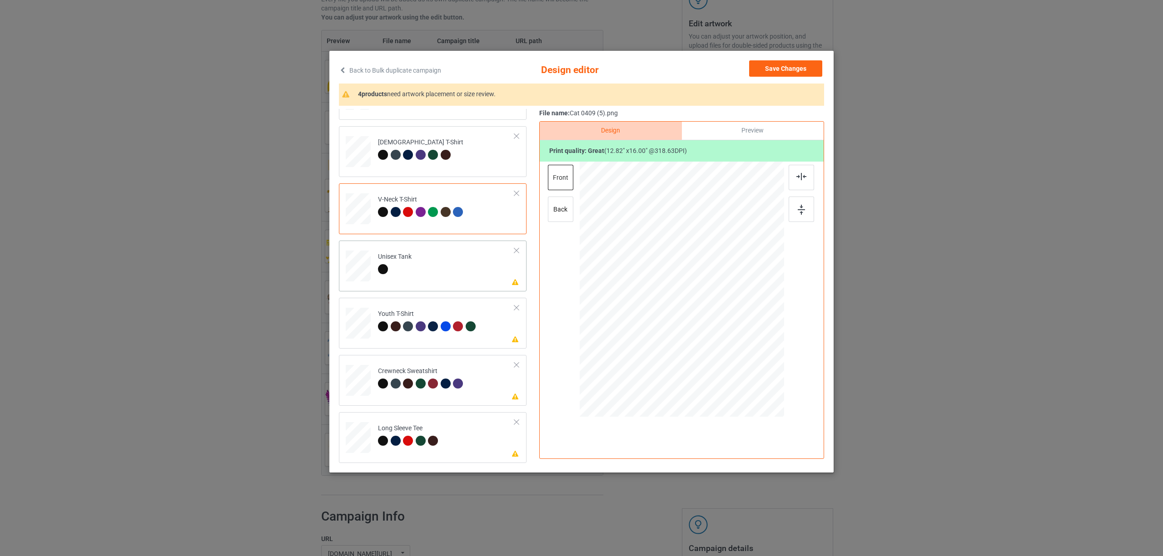
click at [396, 270] on div at bounding box center [395, 270] width 34 height 13
click at [804, 179] on img at bounding box center [801, 176] width 10 height 7
click at [444, 332] on div at bounding box center [447, 328] width 13 height 13
click at [800, 184] on div at bounding box center [800, 177] width 25 height 25
click at [376, 394] on td "Please review artwork placement Crewneck Sweatshirt" at bounding box center [446, 379] width 147 height 40
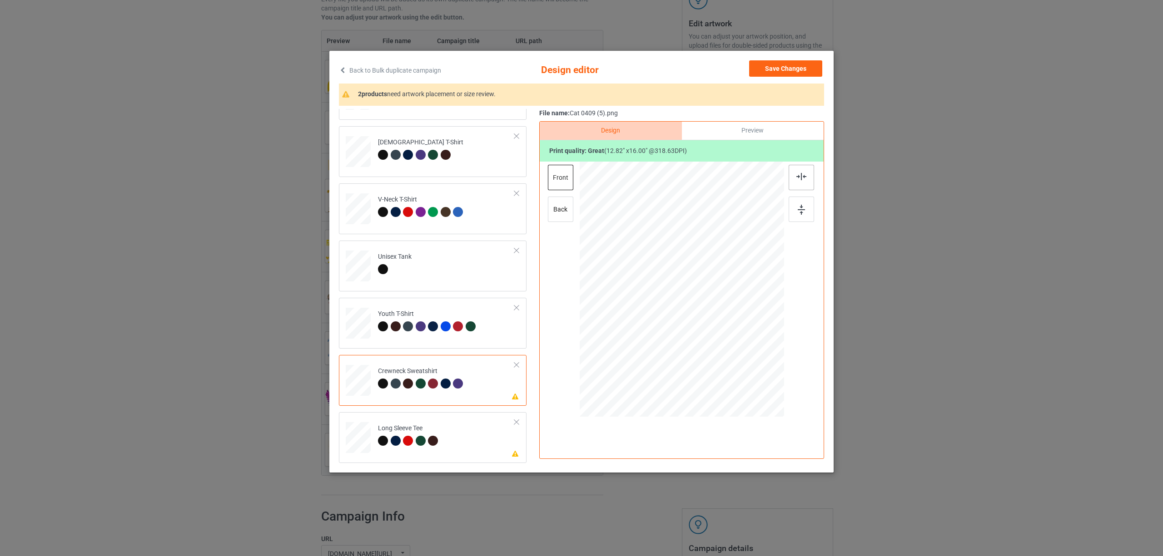
click at [798, 177] on img at bounding box center [801, 176] width 10 height 7
click at [405, 431] on div "Long Sleeve Tee" at bounding box center [409, 434] width 63 height 21
click at [794, 174] on div at bounding box center [800, 177] width 25 height 25
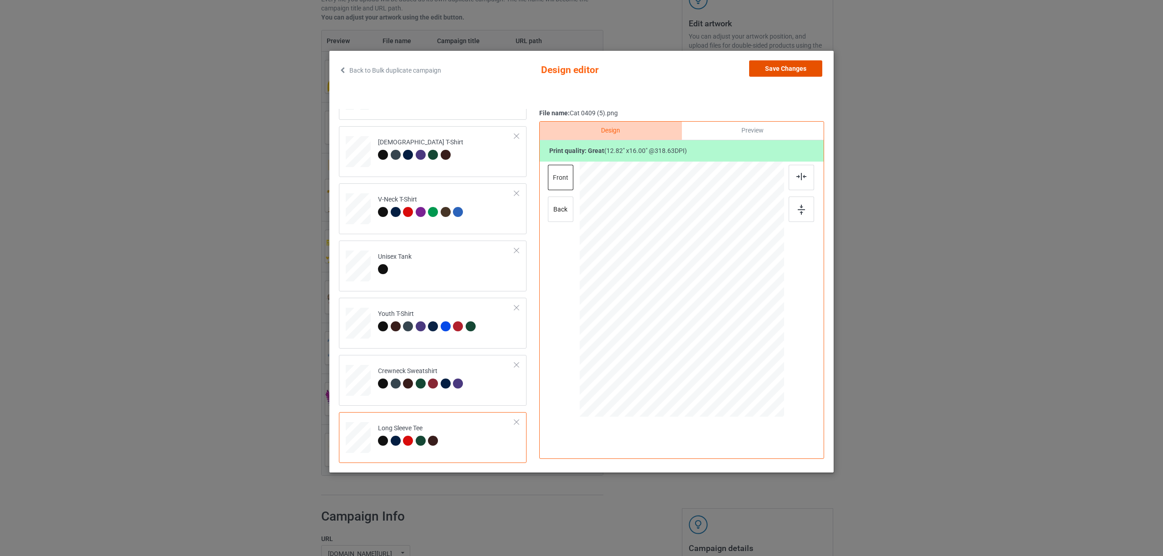
click at [792, 70] on button "Save Changes" at bounding box center [785, 68] width 73 height 16
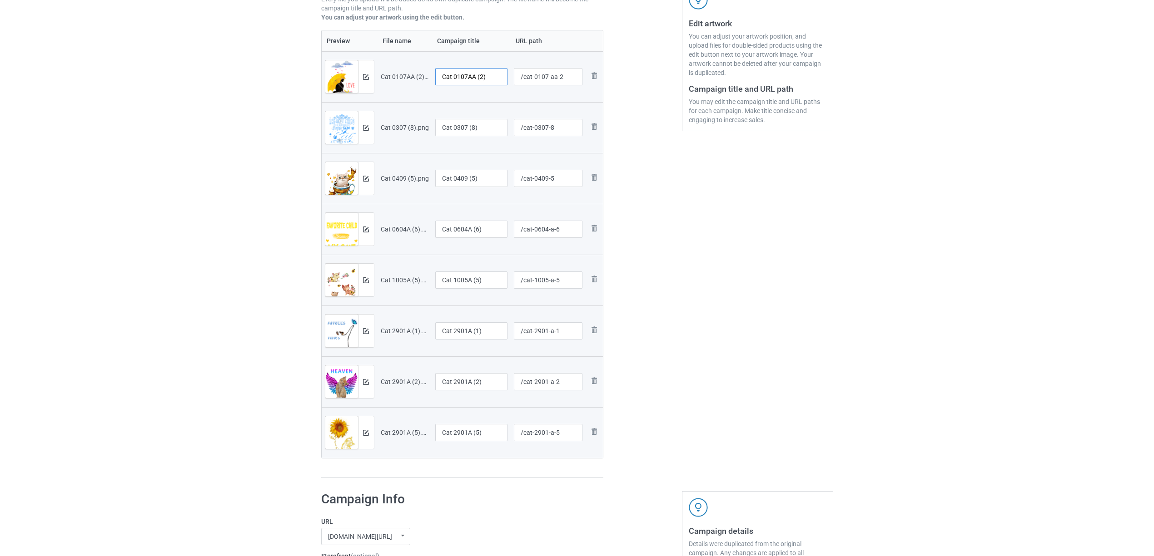
drag, startPoint x: 452, startPoint y: 79, endPoint x: 507, endPoint y: 75, distance: 54.6
click at [507, 75] on input "Cat 0107AA (2)" at bounding box center [471, 76] width 73 height 17
drag, startPoint x: 499, startPoint y: 74, endPoint x: 296, endPoint y: 45, distance: 204.6
type input "Cat"
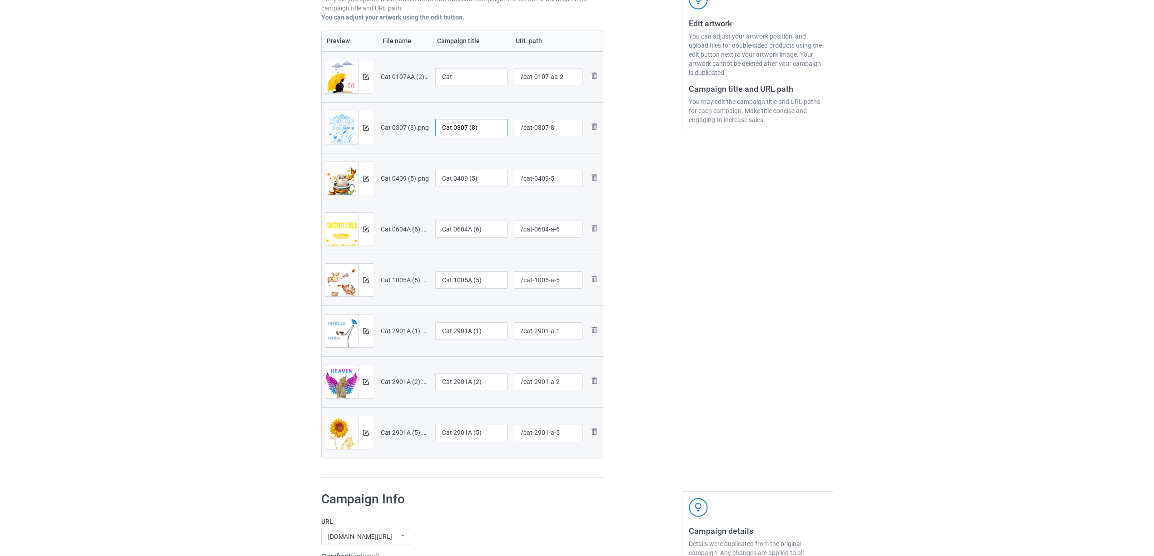
click at [480, 128] on input "Cat 0307 (8)" at bounding box center [471, 127] width 73 height 17
drag, startPoint x: 488, startPoint y: 128, endPoint x: 480, endPoint y: 160, distance: 33.2
click at [373, 116] on tr "Preview and edit artwork Cat 0307 (8).png Cat 0307 (8) /cat-0307-8 Remove file" at bounding box center [463, 127] width 282 height 51
paste input "text"
type input "Cat"
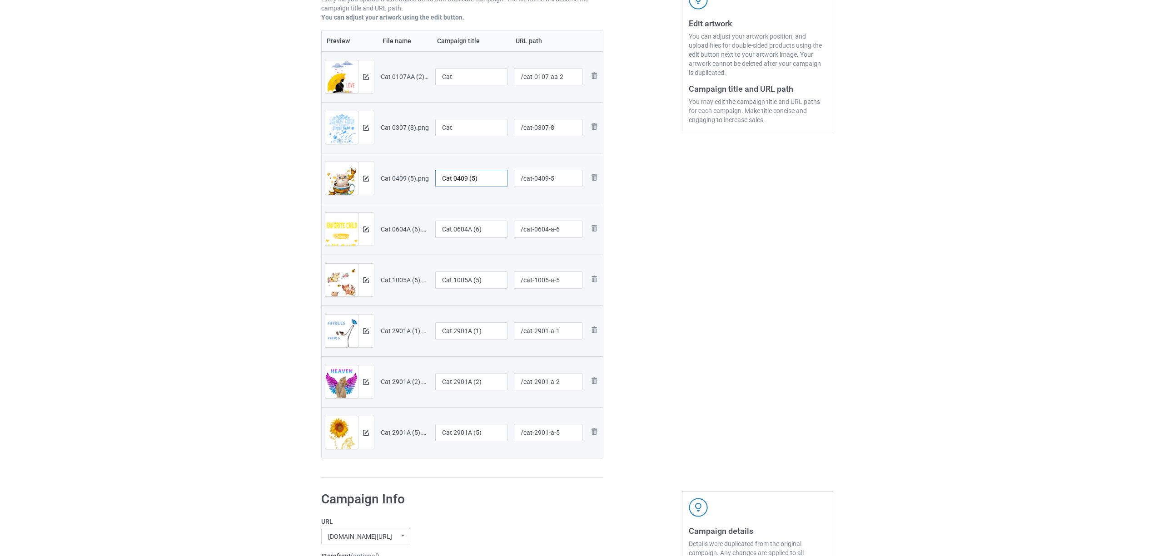
click at [479, 176] on input "Cat 0409 (5)" at bounding box center [471, 178] width 73 height 17
drag, startPoint x: 483, startPoint y: 178, endPoint x: 376, endPoint y: 174, distance: 106.8
click at [377, 174] on tr "Preview and edit artwork Cat 0409 (5).png Cat 0409 (5) /cat-0409-5 Remove file" at bounding box center [463, 178] width 282 height 51
paste input "text"
type input "Cat"
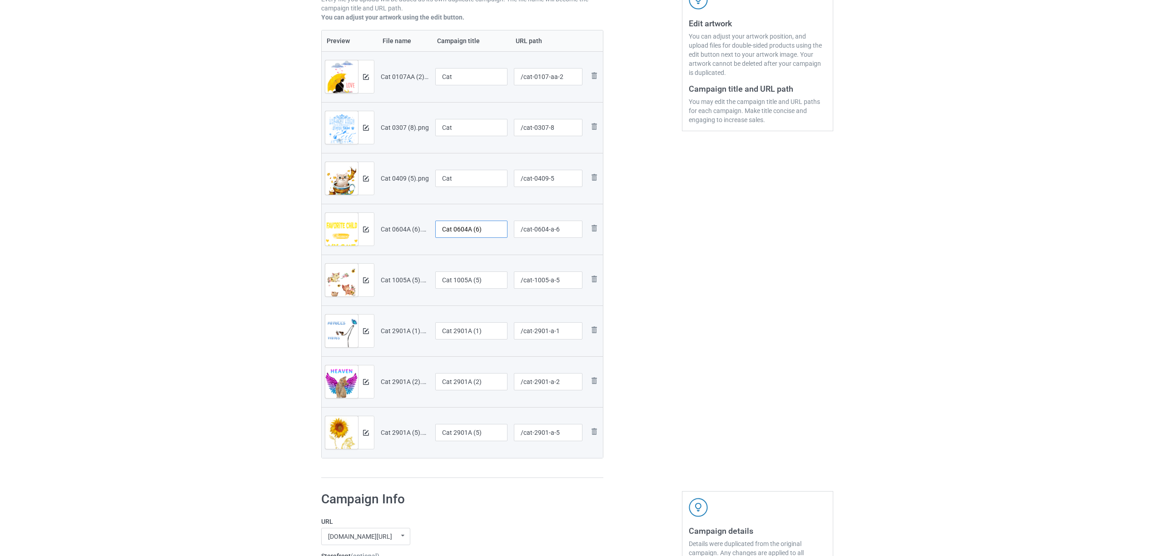
click at [474, 228] on input "Cat 0604A (6)" at bounding box center [471, 229] width 73 height 17
drag, startPoint x: 487, startPoint y: 228, endPoint x: 354, endPoint y: 222, distance: 132.7
click at [354, 222] on tr "Preview and edit artwork Cat 0604A (6).png Cat 0604A (6) /cat-0604-a-6 Remove f…" at bounding box center [463, 229] width 282 height 51
paste input "text"
type input "Cat"
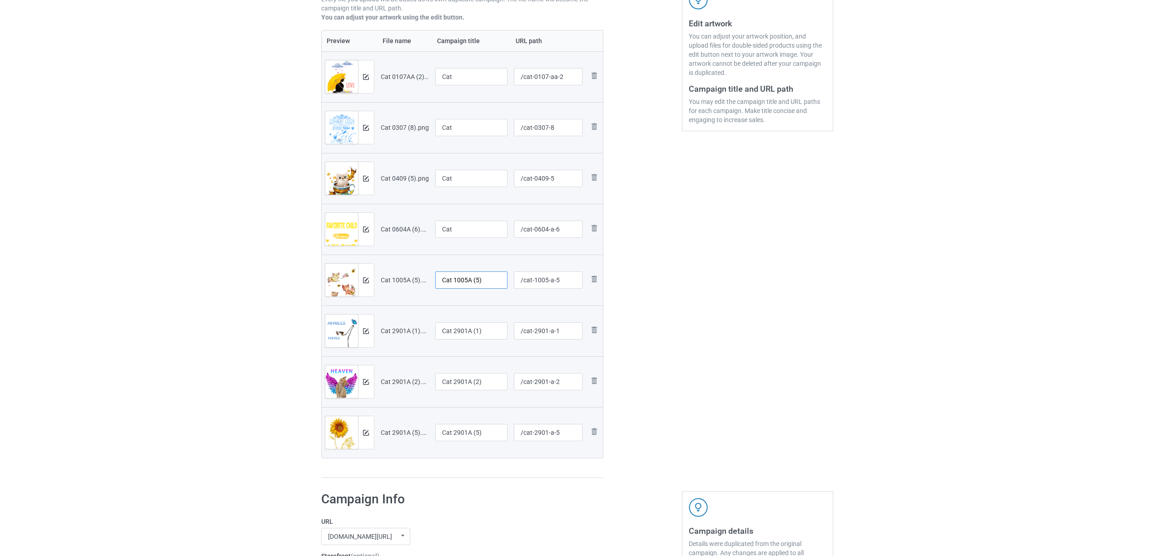
click at [489, 283] on input "Cat 1005A (5)" at bounding box center [471, 280] width 73 height 17
drag, startPoint x: 480, startPoint y: 277, endPoint x: 380, endPoint y: 275, distance: 100.4
click at [380, 275] on tr "Preview and edit artwork Cat 1005A (5).png Cat 1005A (5) /cat-1005-a-5 Remove f…" at bounding box center [463, 280] width 282 height 51
paste input "text"
type input "Cat"
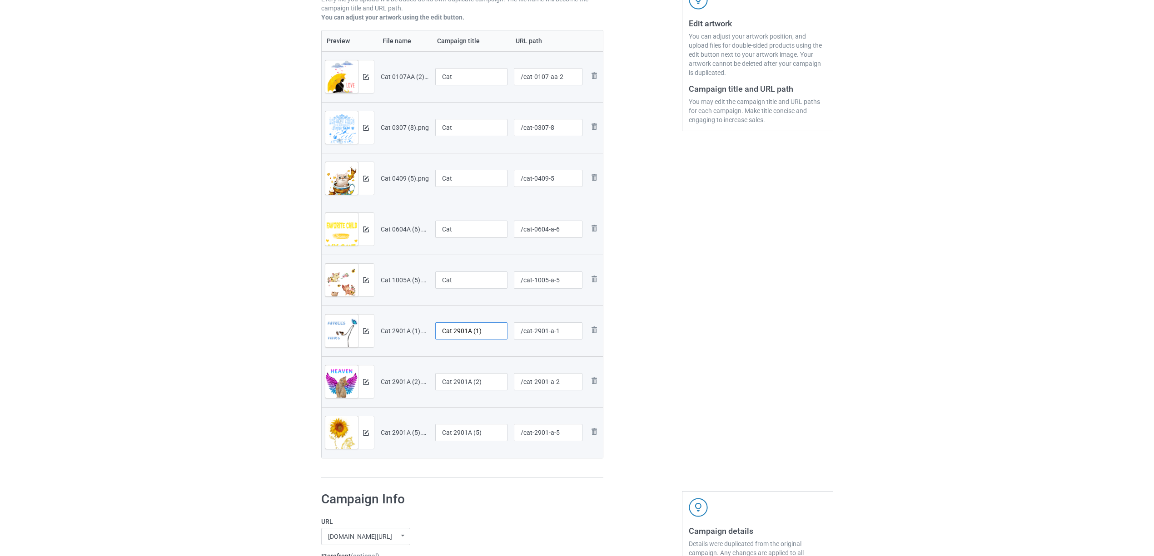
click at [491, 332] on input "Cat 2901A (1)" at bounding box center [471, 330] width 73 height 17
drag, startPoint x: 495, startPoint y: 330, endPoint x: 380, endPoint y: 327, distance: 114.5
click at [380, 327] on tr "Preview and edit artwork Cat 2901A (1).png Cat 2901A (1) /cat-2901-a-1 Remove f…" at bounding box center [463, 331] width 282 height 51
paste input "text"
type input "Cat"
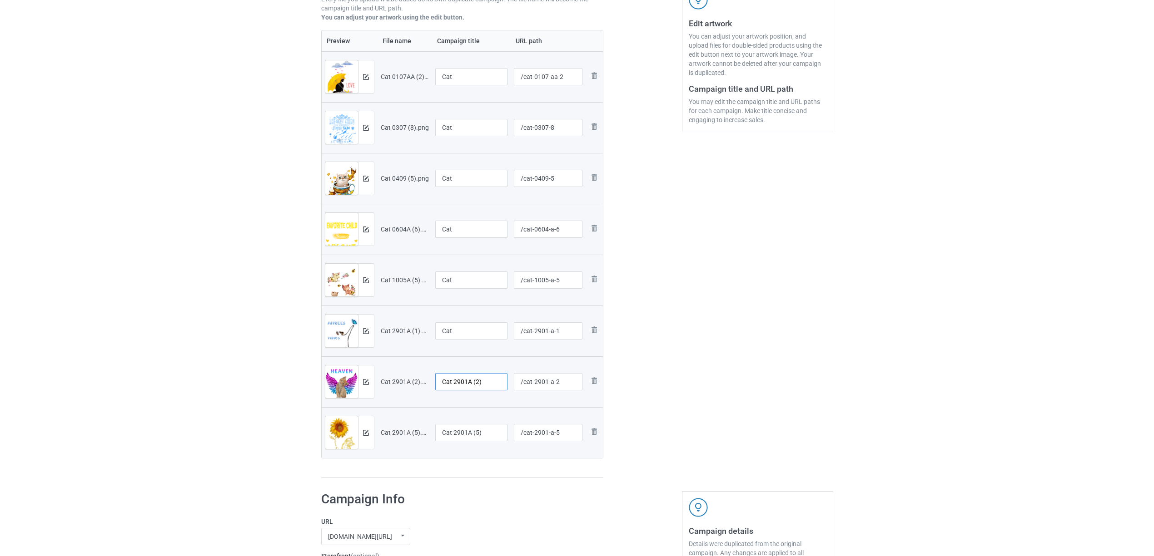
click at [479, 383] on input "Cat 2901A (2)" at bounding box center [471, 381] width 73 height 17
drag, startPoint x: 493, startPoint y: 384, endPoint x: 407, endPoint y: 381, distance: 85.4
click at [407, 381] on tr "Preview and edit artwork Cat 2901A (2).png Cat 2901A (2) /cat-2901-a-2 Remove f…" at bounding box center [463, 381] width 282 height 51
paste input "text"
type input "Cat"
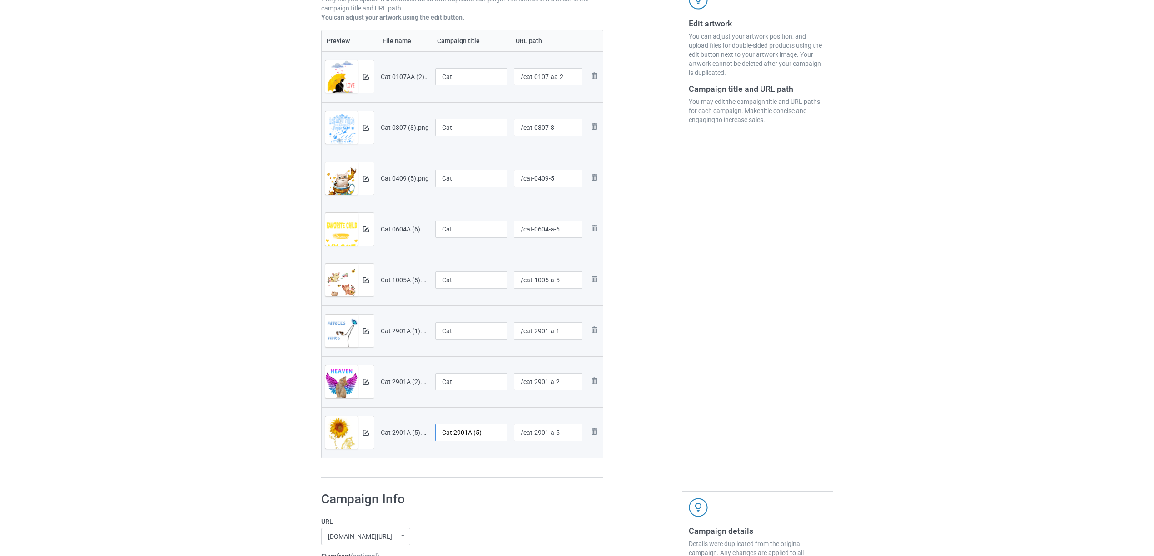
click at [498, 433] on input "Cat 2901A (5)" at bounding box center [471, 432] width 73 height 17
drag, startPoint x: 490, startPoint y: 436, endPoint x: 365, endPoint y: 424, distance: 126.0
click at [365, 424] on tr "Preview and edit artwork Cat 2901A (5).png Cat 2901A (5) /cat-2901-a-5 Remove f…" at bounding box center [463, 432] width 282 height 51
paste input "text"
type input "Cat"
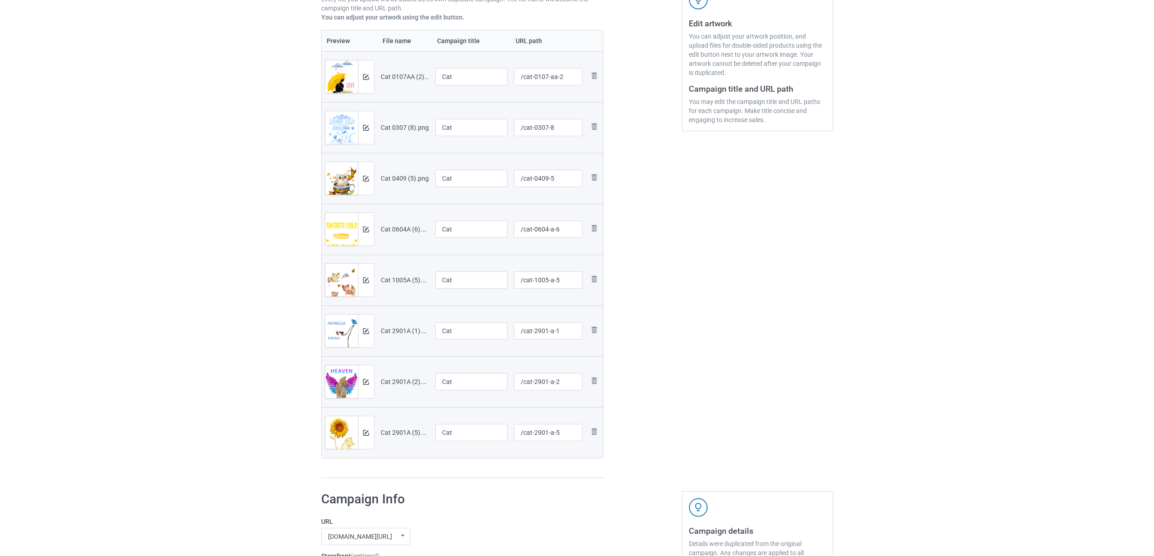
click at [736, 423] on div "Edit artwork You can adjust your artwork position, and upload files for double-…" at bounding box center [757, 183] width 164 height 603
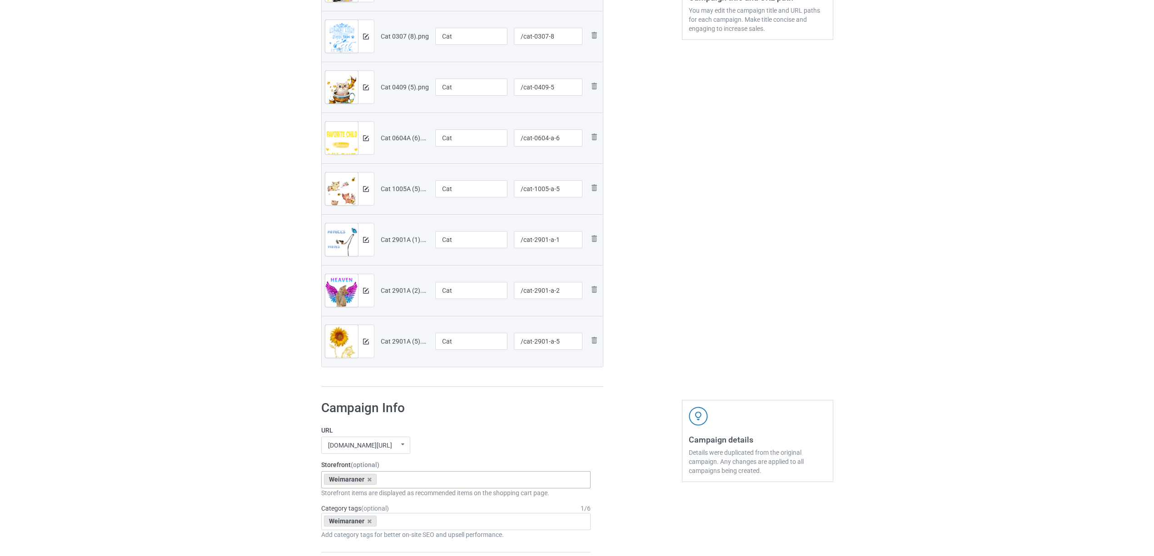
scroll to position [363, 0]
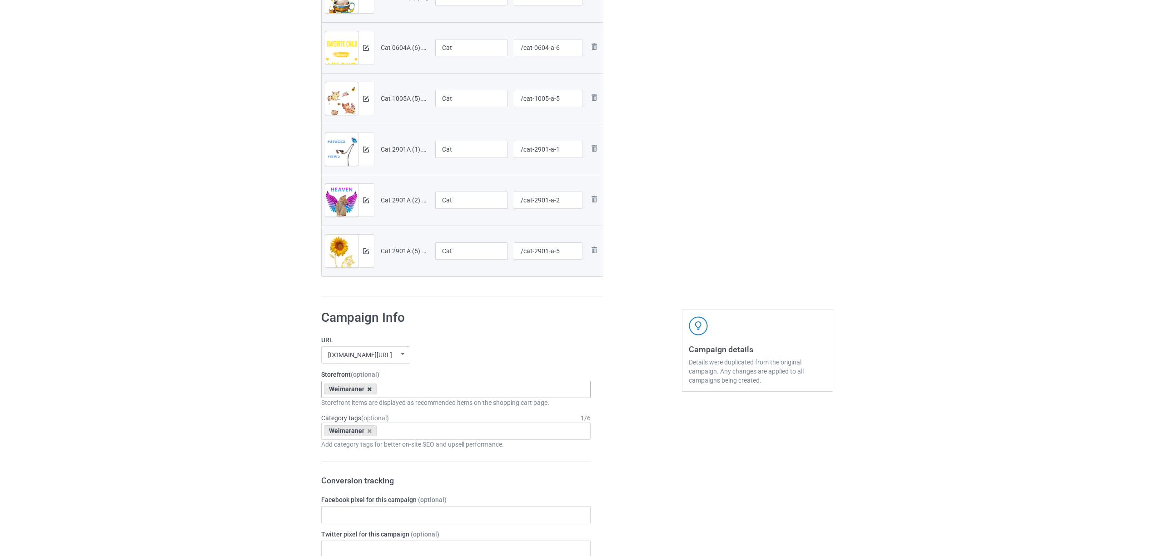
click at [369, 390] on icon at bounding box center [369, 389] width 5 height 6
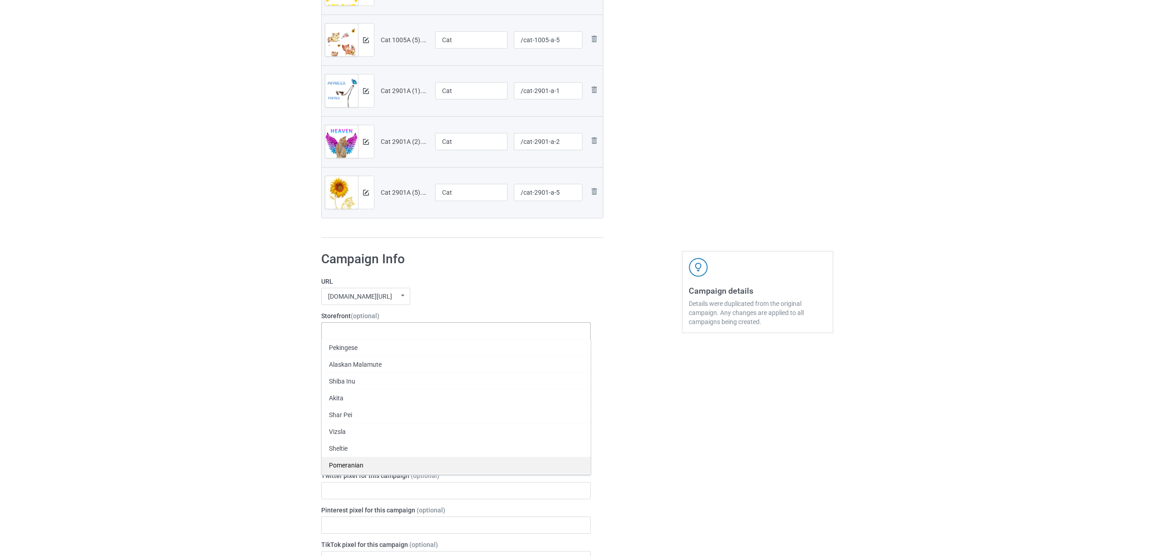
scroll to position [545, 0]
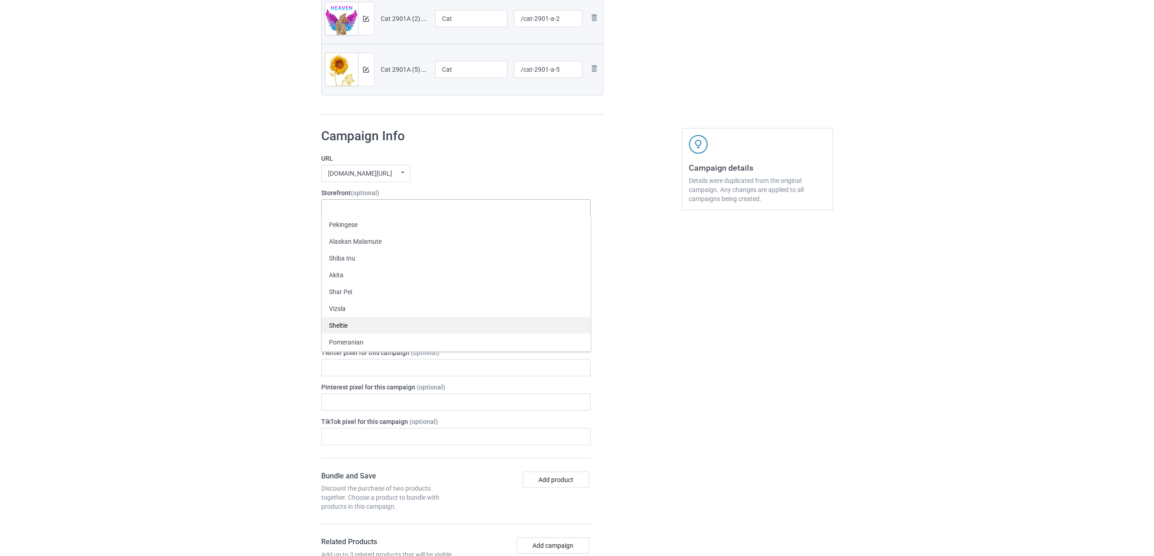
paste input "Cat"
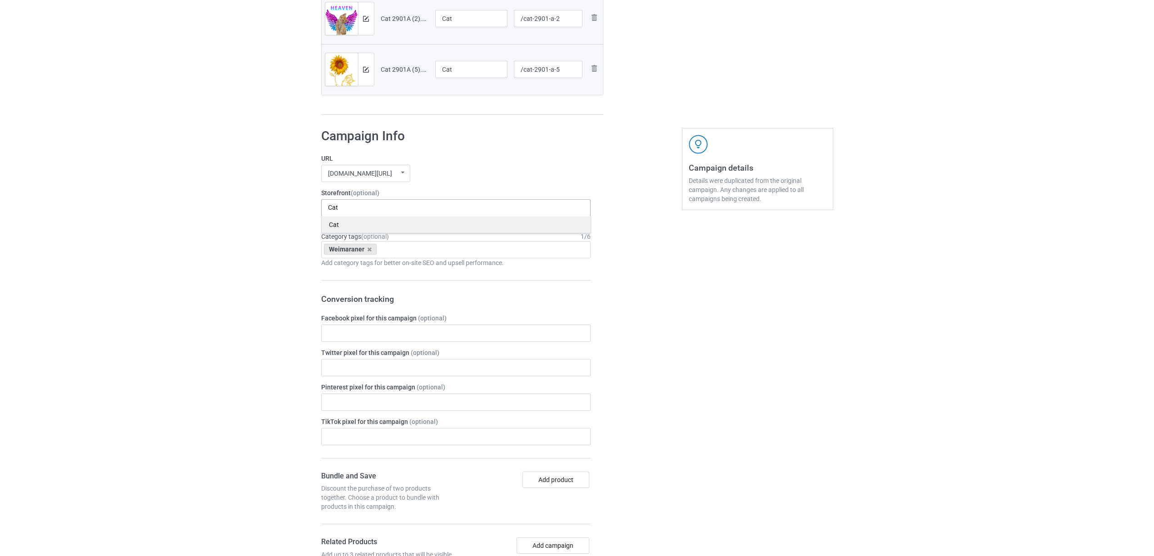
type input "Cat"
click at [337, 226] on div "Cat" at bounding box center [456, 224] width 269 height 17
click at [369, 249] on icon at bounding box center [369, 250] width 5 height 6
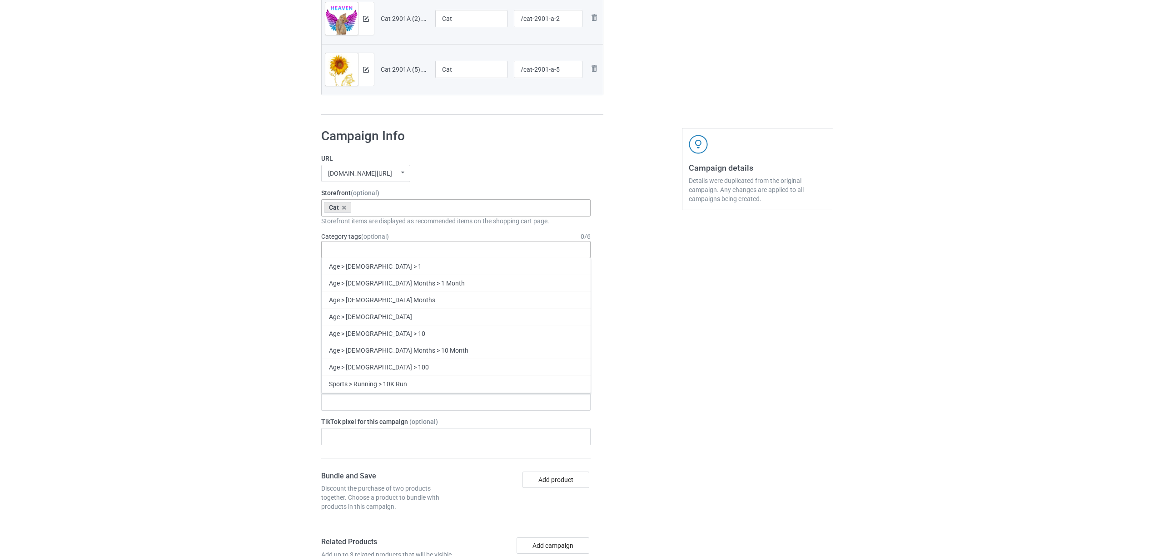
paste input "Cat"
type input "Cat"
click at [396, 386] on div "Cat" at bounding box center [456, 384] width 269 height 17
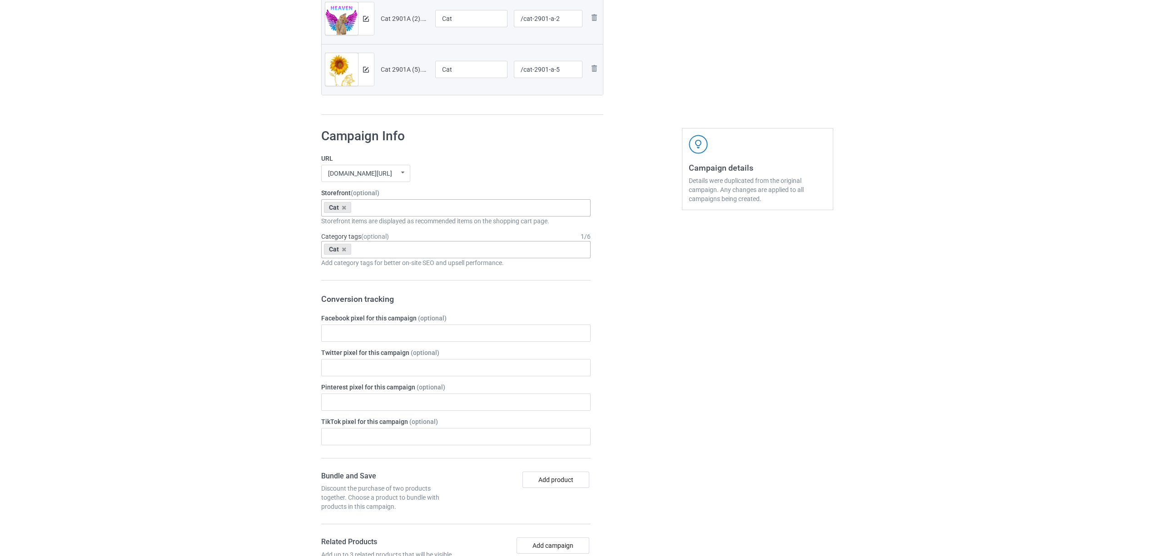
click at [193, 323] on div "Bulk duplicate campaign Campaign to duplicate Weimaraner Original Artwork 2140x…" at bounding box center [577, 223] width 1154 height 1487
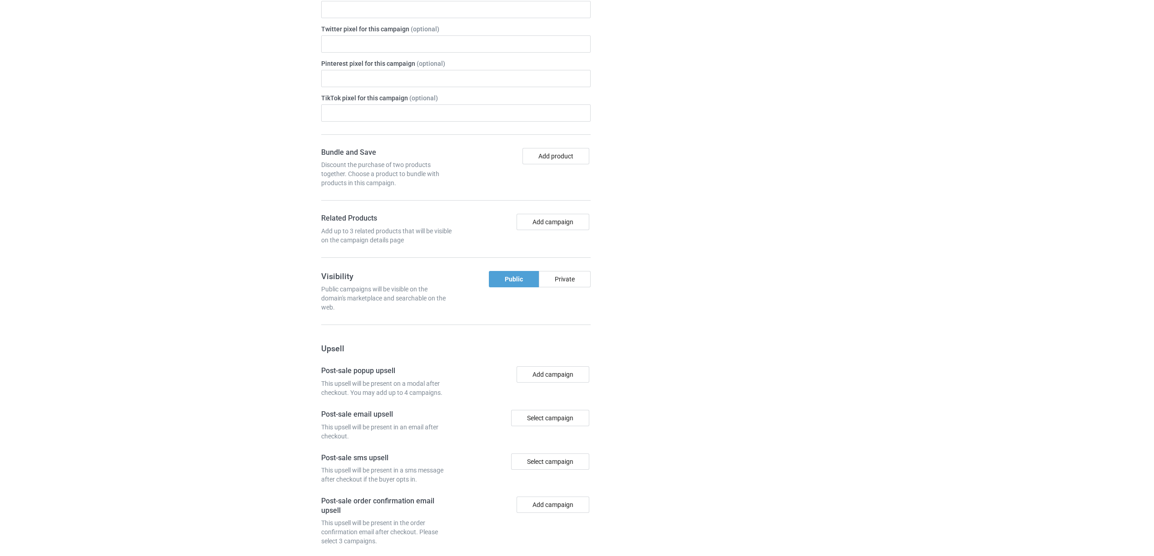
scroll to position [961, 0]
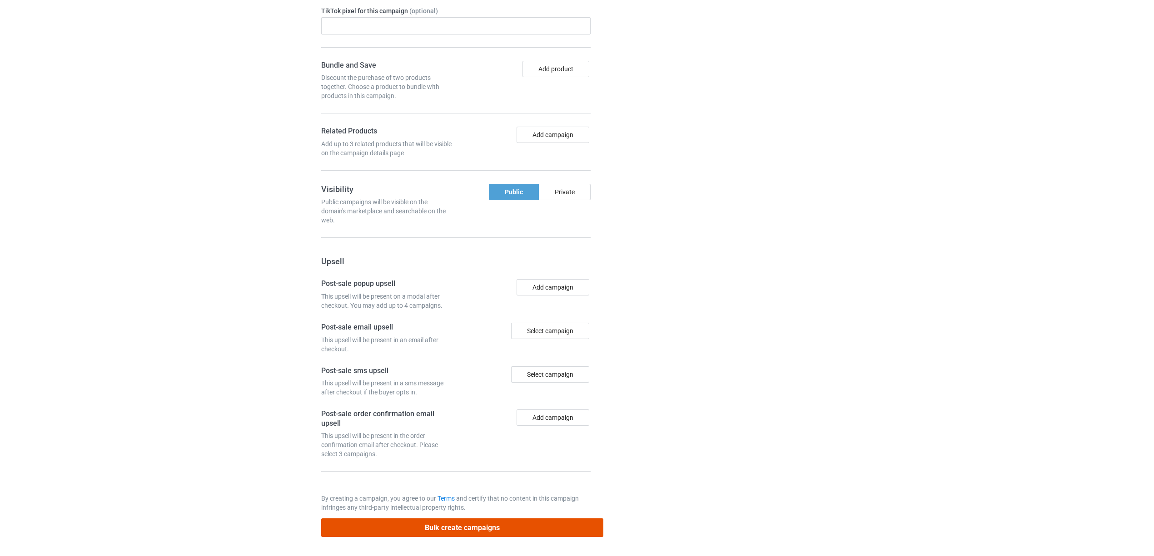
click at [496, 528] on button "Bulk create campaigns" at bounding box center [462, 528] width 282 height 19
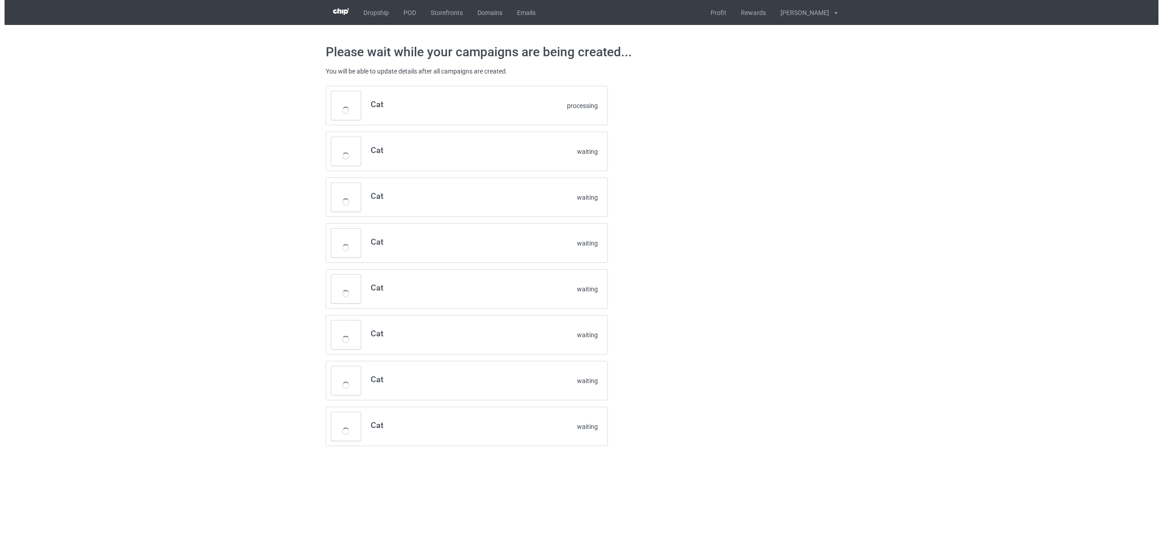
scroll to position [0, 0]
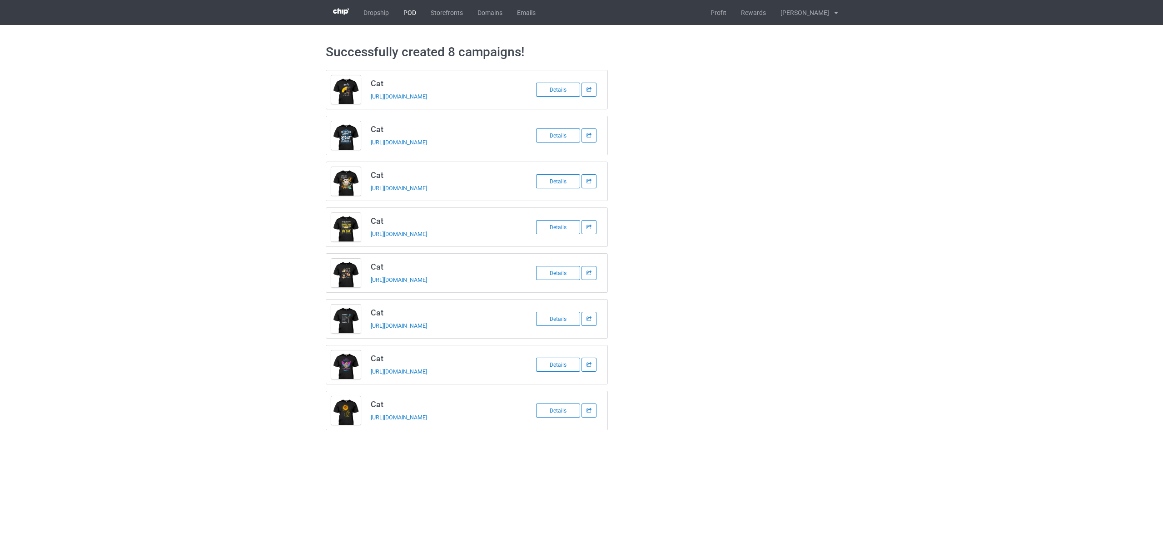
click at [411, 8] on link "POD" at bounding box center [409, 12] width 27 height 25
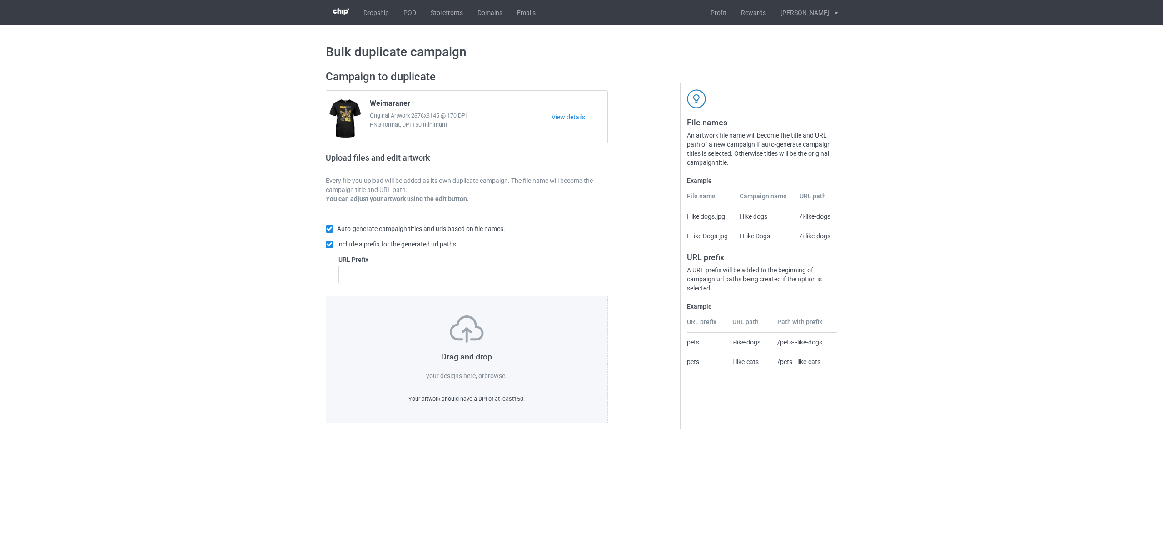
click at [496, 379] on label "browse" at bounding box center [494, 375] width 21 height 7
click at [0, 0] on input "browse" at bounding box center [0, 0] width 0 height 0
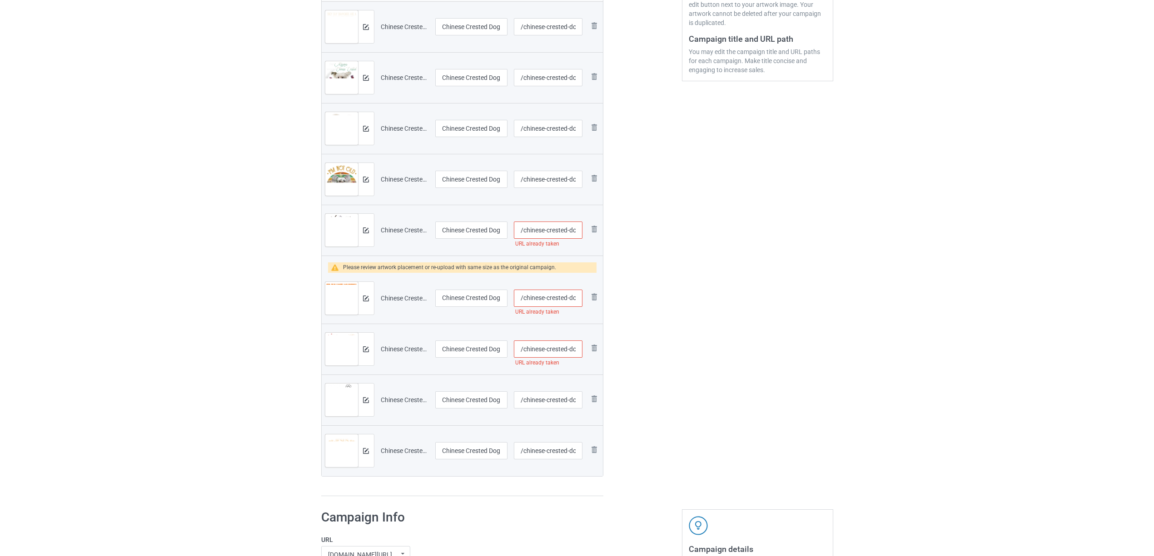
scroll to position [242, 0]
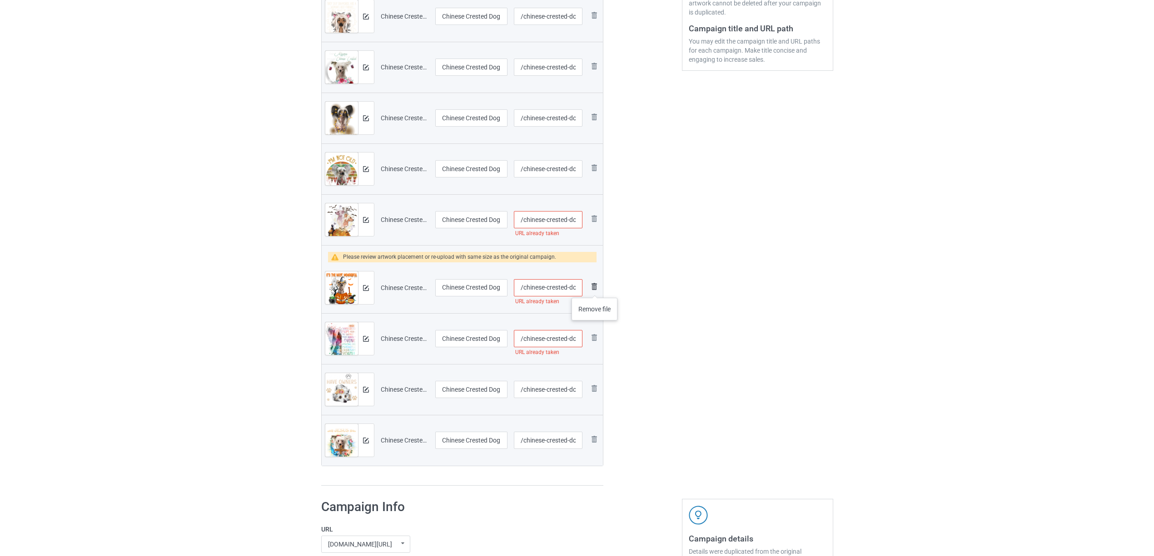
click at [595, 289] on img at bounding box center [594, 286] width 11 height 11
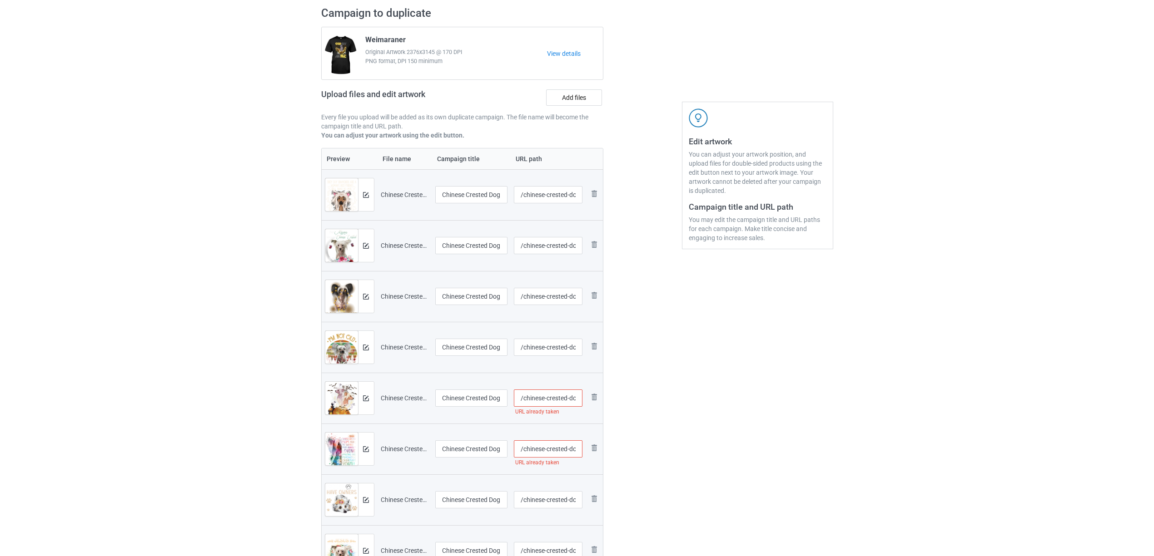
scroll to position [60, 0]
click at [489, 196] on input "Chinese Crested Dog 0409 (2)" at bounding box center [471, 197] width 73 height 17
drag, startPoint x: 442, startPoint y: 198, endPoint x: 475, endPoint y: 198, distance: 32.7
click at [475, 198] on input "Chinese Crested Dog 0409 (2)" at bounding box center [471, 197] width 73 height 17
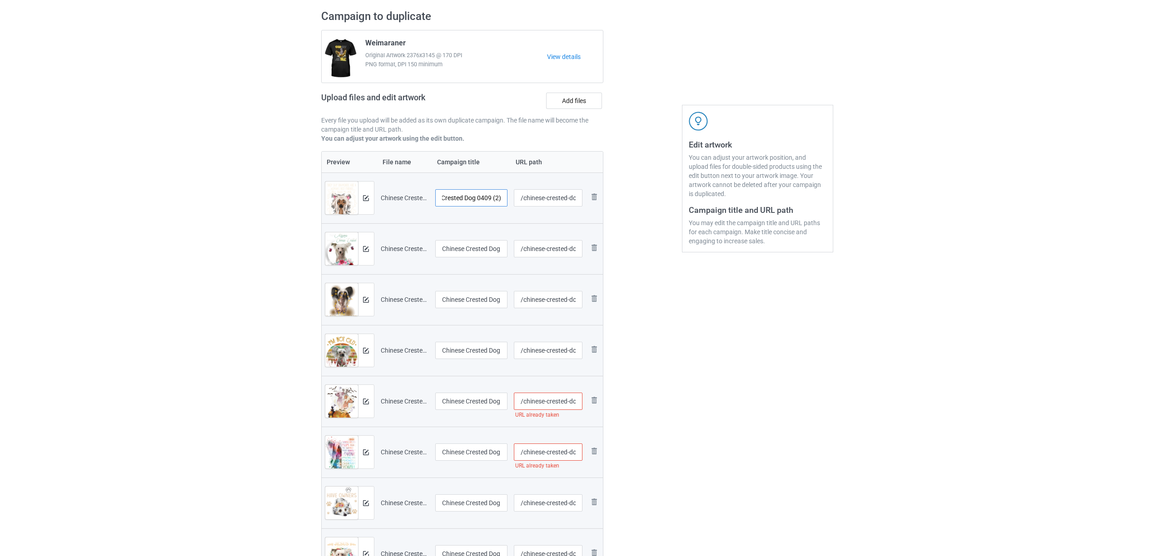
click at [491, 198] on input "Chinese Crested Dog 0409 (2)" at bounding box center [471, 197] width 73 height 17
paste input "text"
type input "Chinese Crested Dog"
click at [480, 255] on input "Chinese Crested Dog 0409 (3)" at bounding box center [471, 248] width 73 height 17
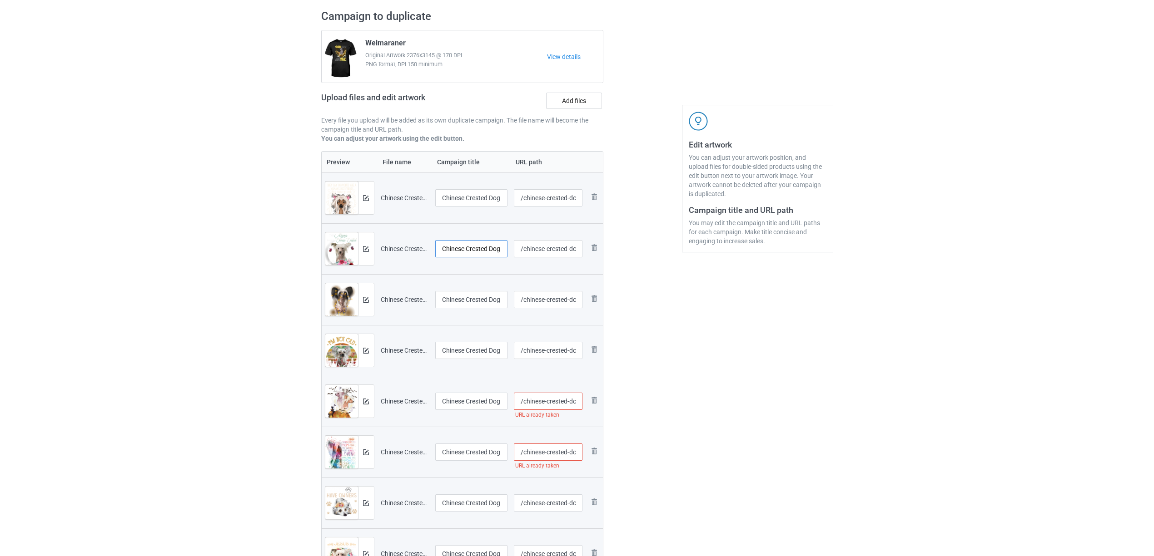
scroll to position [0, 0]
paste input "text"
type input "Chinese Crested Dog"
click at [470, 297] on input "Chinese Crested Dog 0409 (4)" at bounding box center [471, 299] width 73 height 17
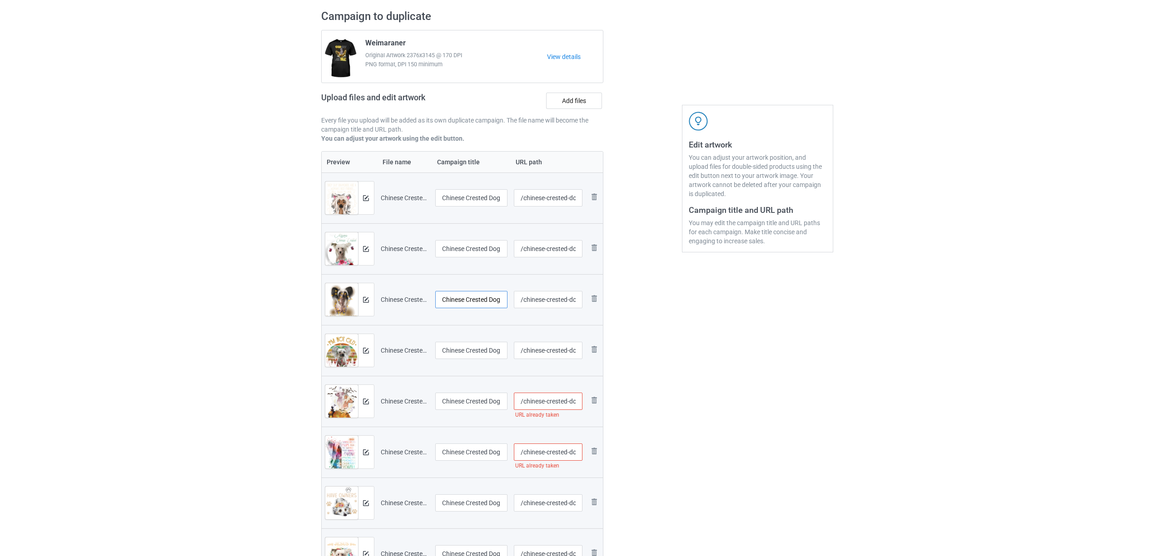
scroll to position [0, 0]
paste input "text"
type input "Chinese Crested Dog"
click at [471, 353] on input "Chinese Crested Dog 0409 (5)" at bounding box center [471, 350] width 73 height 17
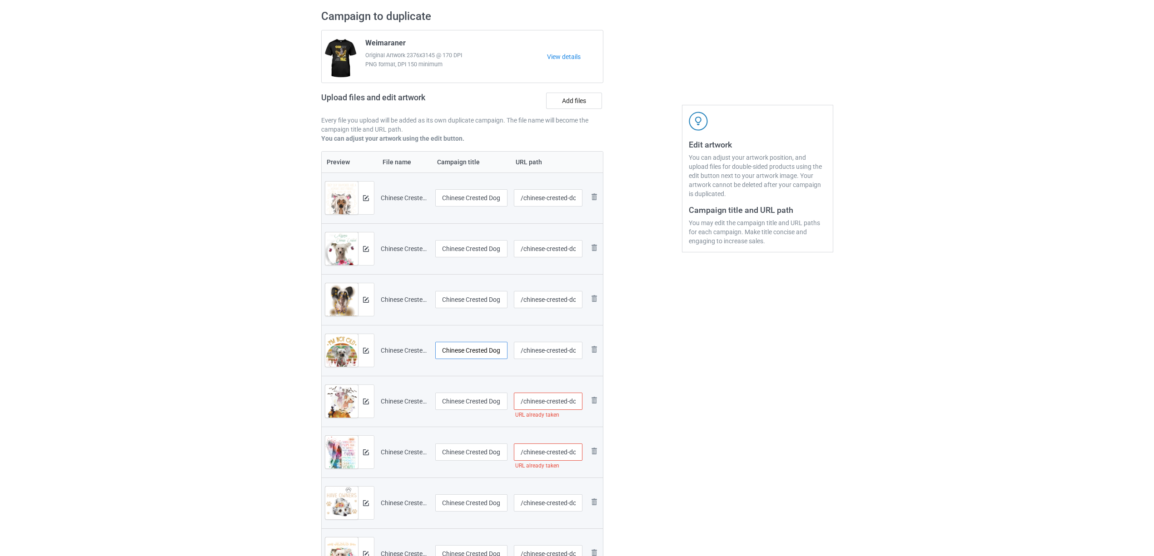
scroll to position [0, 0]
paste input "text"
type input "Chinese Crested Dog"
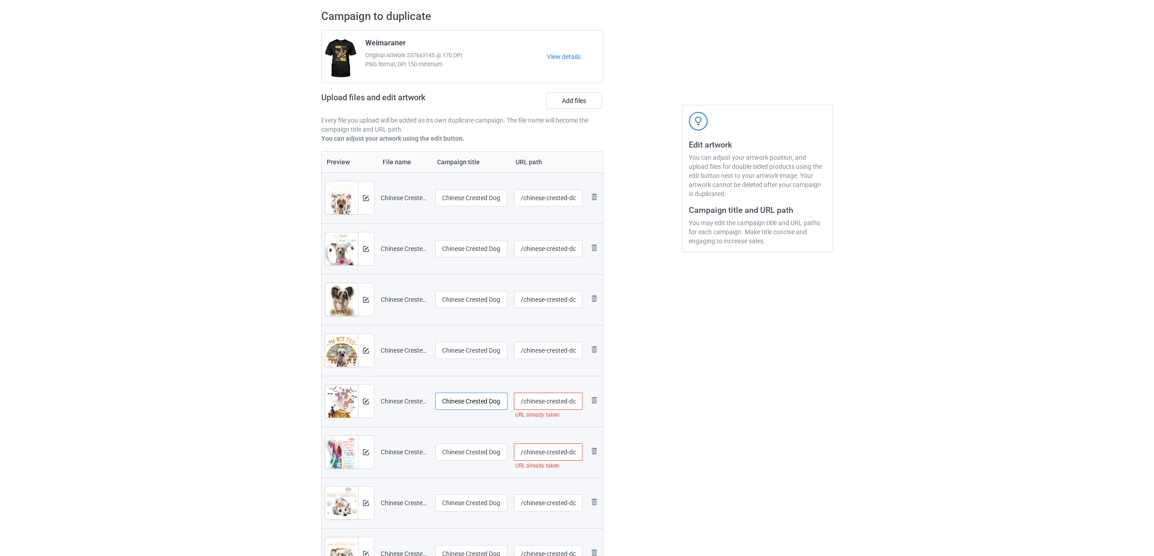
click at [469, 399] on input "Chinese Crested Dog 2409 (1)" at bounding box center [471, 401] width 73 height 17
paste input "text"
type input "Chinese Crested Dog"
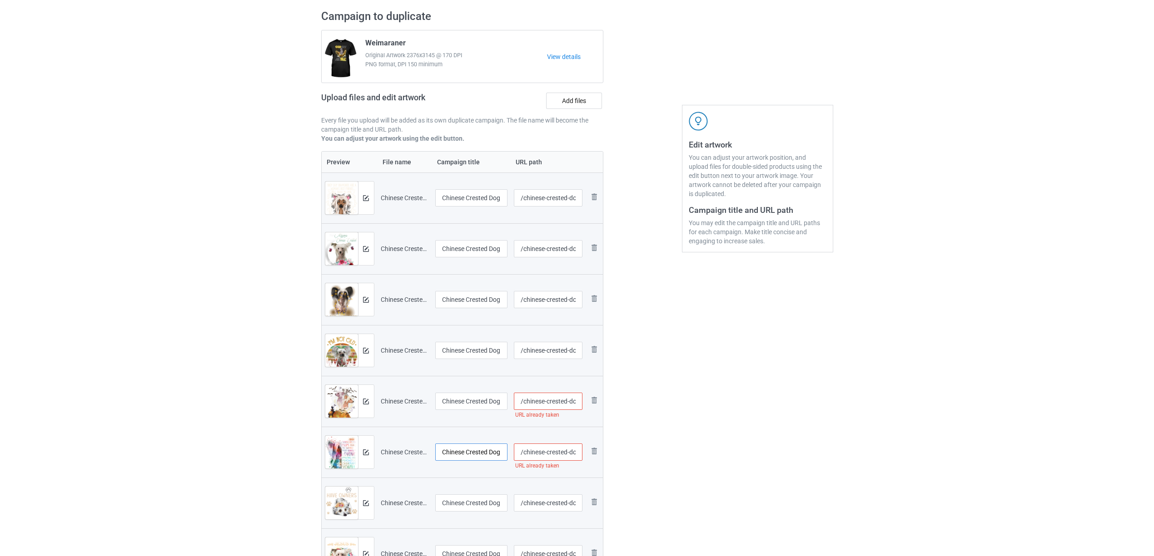
click at [464, 453] on input "Chinese Crested Dog A1308 (3)" at bounding box center [471, 452] width 73 height 17
paste input "text"
type input "Chinese Crested Dog"
click at [460, 500] on input "Chinese Crested Dog A1308 (4)" at bounding box center [471, 503] width 73 height 17
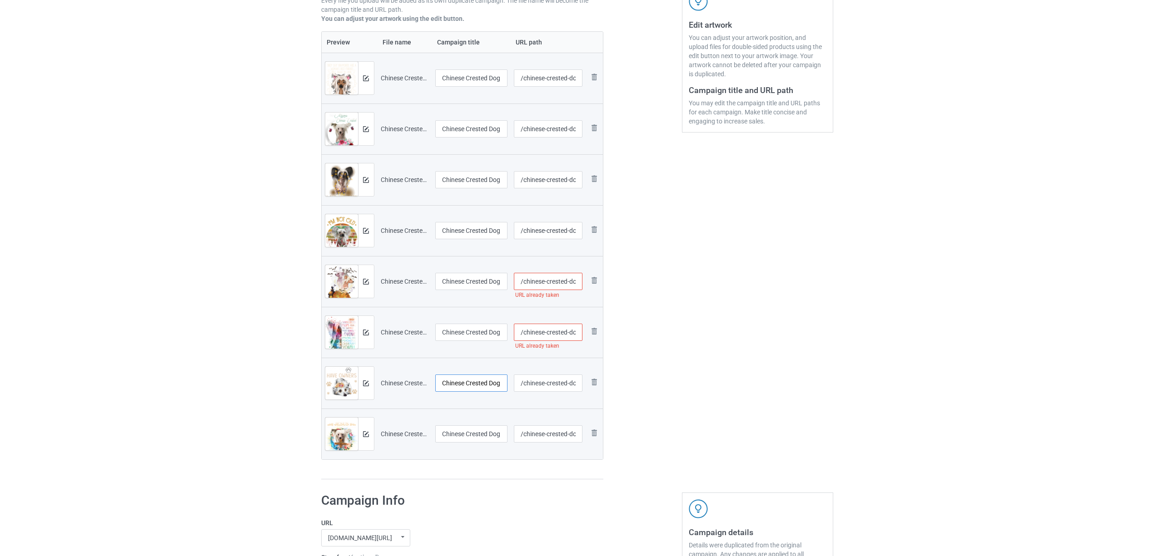
scroll to position [182, 0]
paste input "text"
type input "Chinese Crested Dog"
click at [465, 439] on input "Chinese Crested Dog N(53)" at bounding box center [471, 432] width 73 height 17
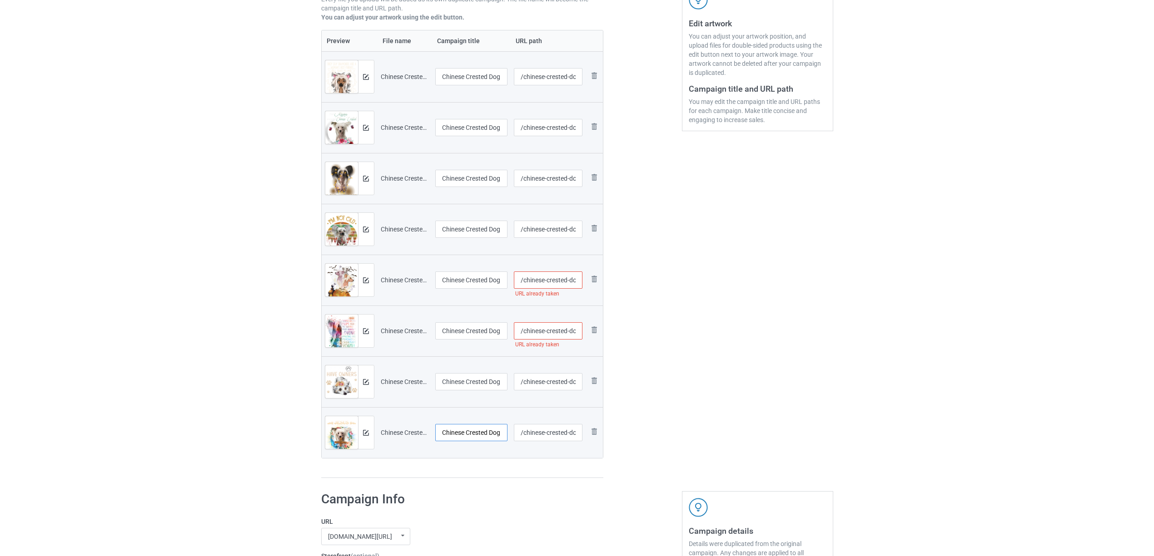
scroll to position [0, 0]
paste input "text"
type input "Chinese Crested Dog"
click at [471, 469] on div "Preview File name Campaign title URL path Preview and edit artwork Chinese Cres…" at bounding box center [462, 254] width 282 height 449
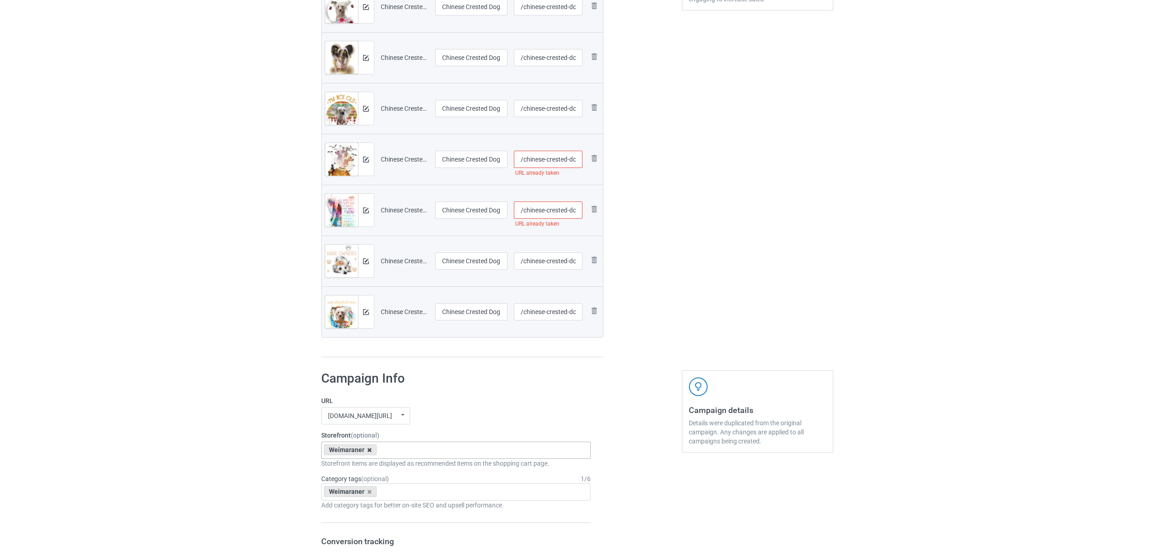
click at [369, 449] on icon at bounding box center [369, 450] width 5 height 6
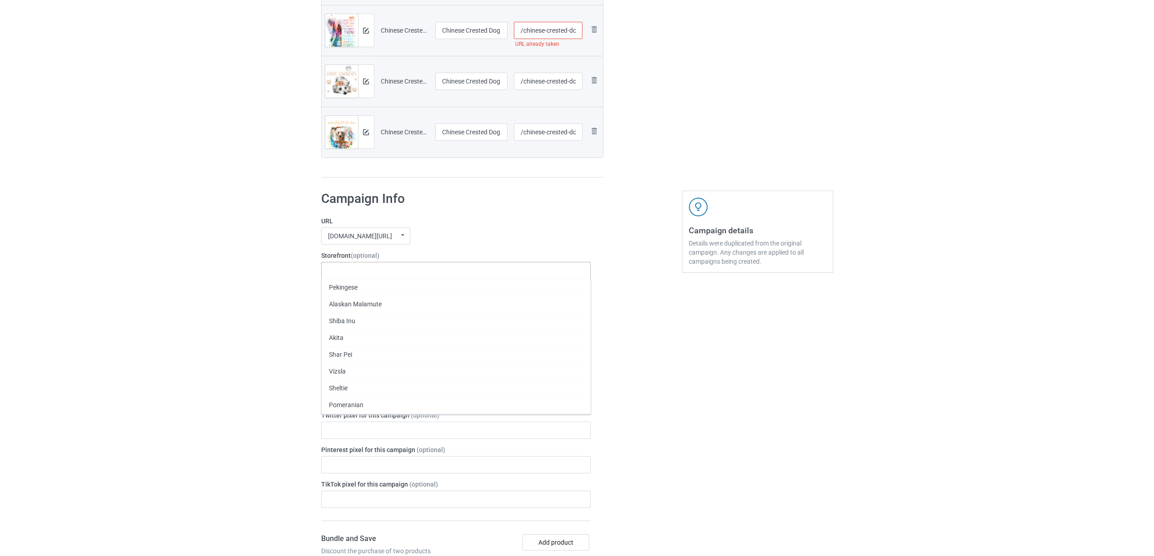
scroll to position [484, 0]
paste input "Chinese Crested Dog"
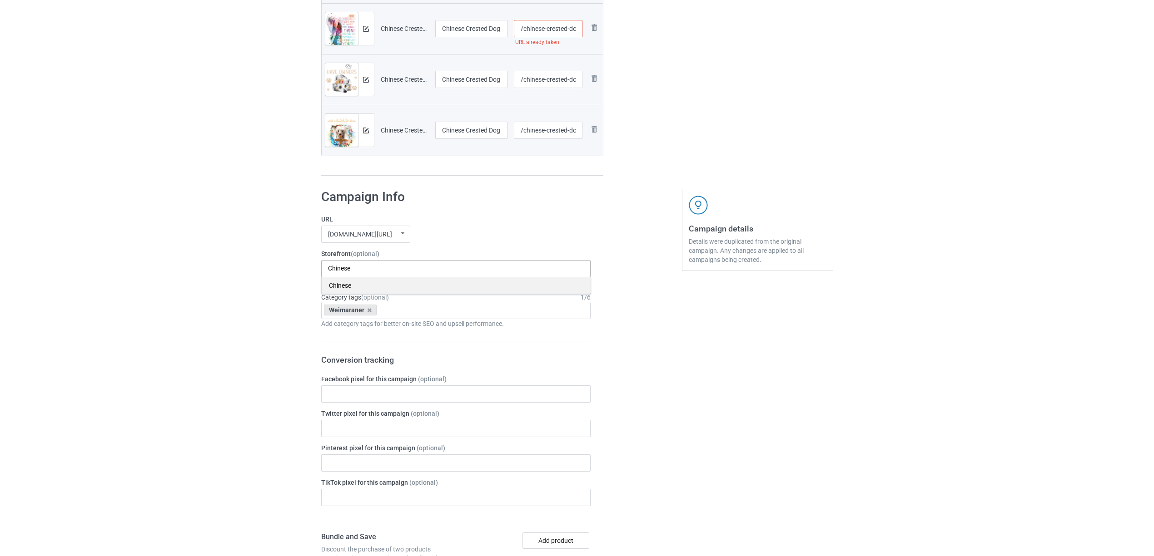
type input "Chinese"
click at [342, 286] on div "Chinese" at bounding box center [456, 285] width 269 height 17
click at [369, 311] on icon at bounding box center [369, 310] width 5 height 6
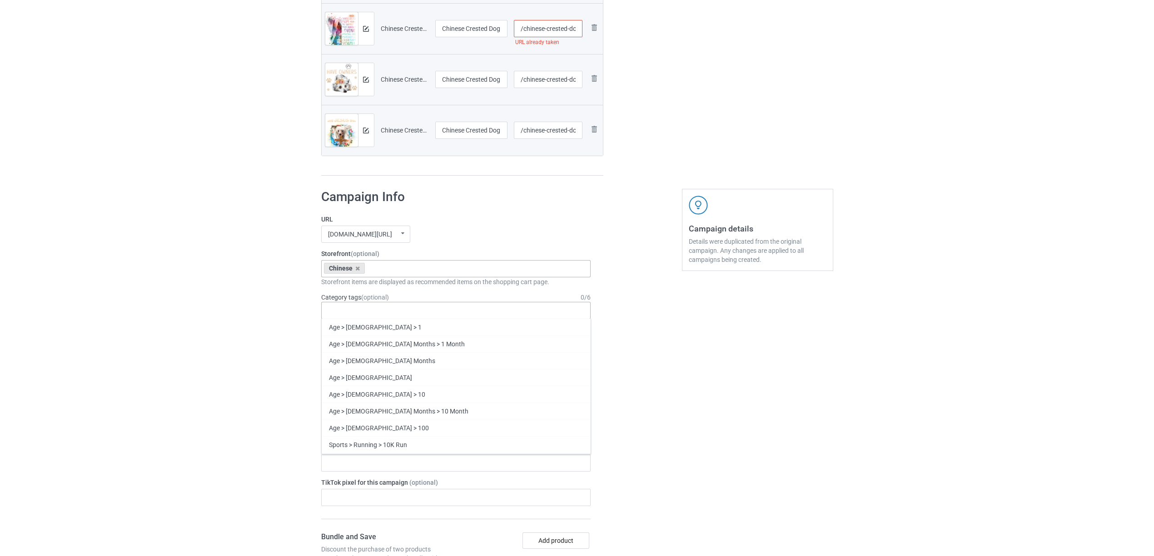
paste input "Chinese Crested Dog"
type input "Chinese"
click at [344, 447] on div "Chinese" at bounding box center [456, 445] width 269 height 17
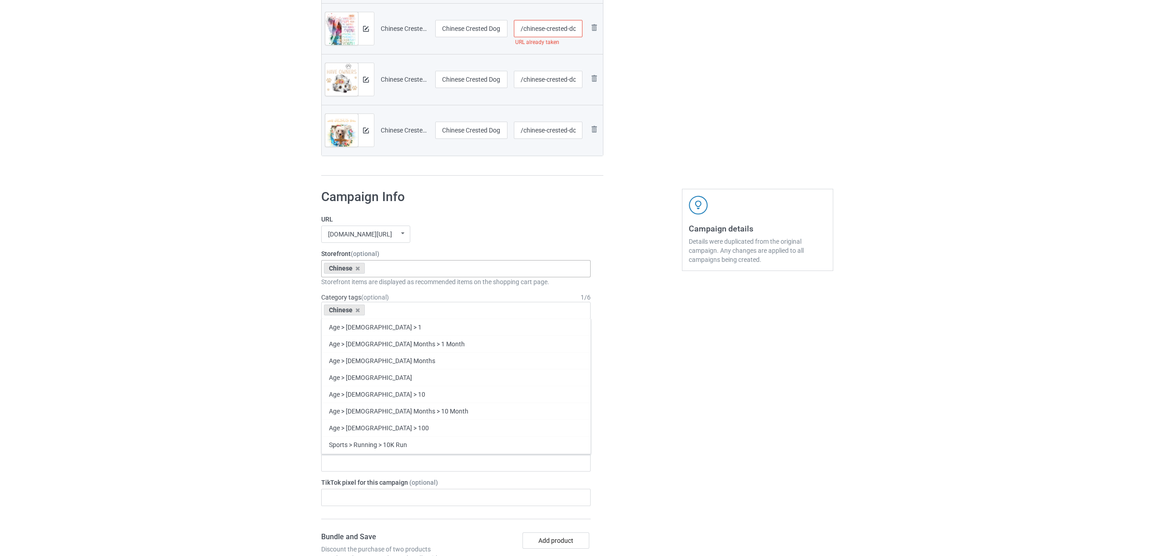
click at [213, 396] on div "Bulk duplicate campaign Campaign to duplicate Weimaraner Original Artwork 2376x…" at bounding box center [577, 284] width 1154 height 1487
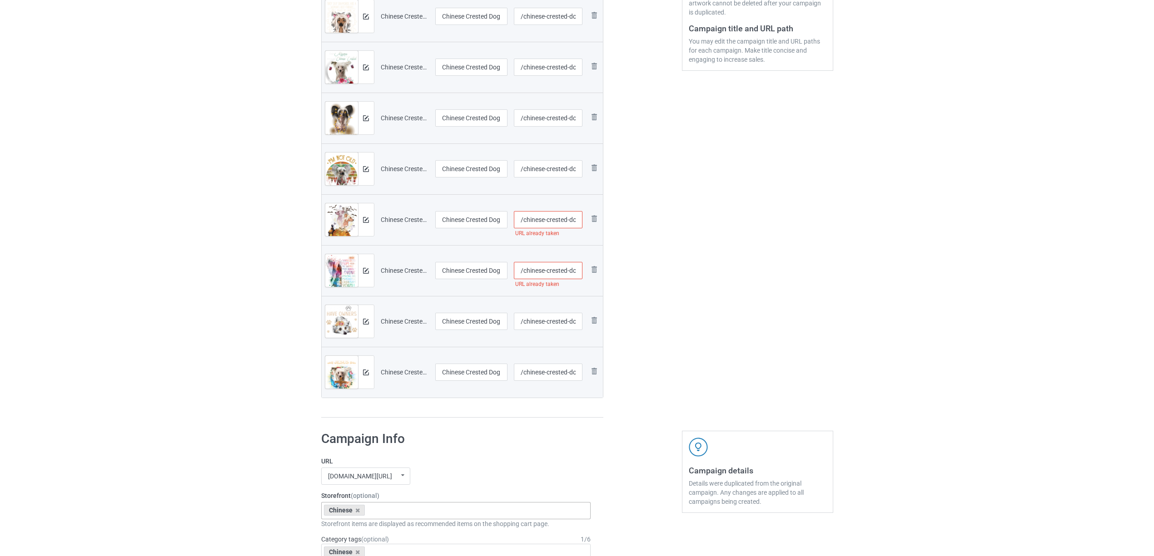
click at [569, 271] on input "/chinese-crested-dog-a-1308-3" at bounding box center [548, 270] width 69 height 17
type input "/chinese-crested-dog-a-11308-3"
click at [746, 291] on div "Edit artwork You can adjust your artwork position, and upload files for double-…" at bounding box center [757, 123] width 164 height 603
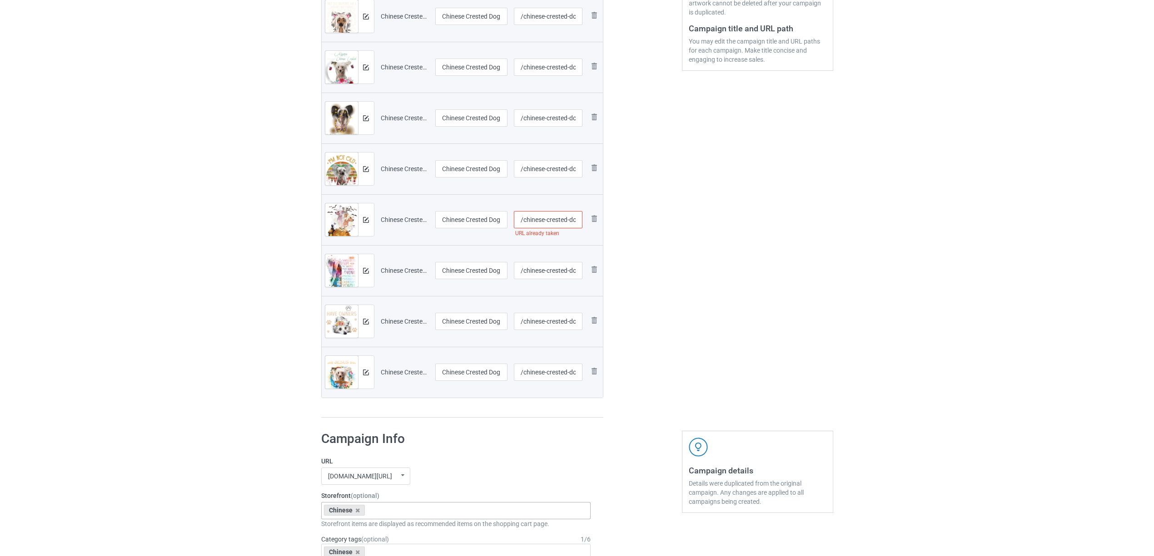
scroll to position [0, 26]
drag, startPoint x: 545, startPoint y: 218, endPoint x: 740, endPoint y: 240, distance: 196.1
click at [740, 240] on div "Campaign to duplicate Weimaraner Original Artwork 2376x3145 @ 170 DPI PNG forma…" at bounding box center [577, 123] width 525 height 603
click at [565, 220] on input "/chinese-crested-dog-2409-1" at bounding box center [548, 219] width 69 height 17
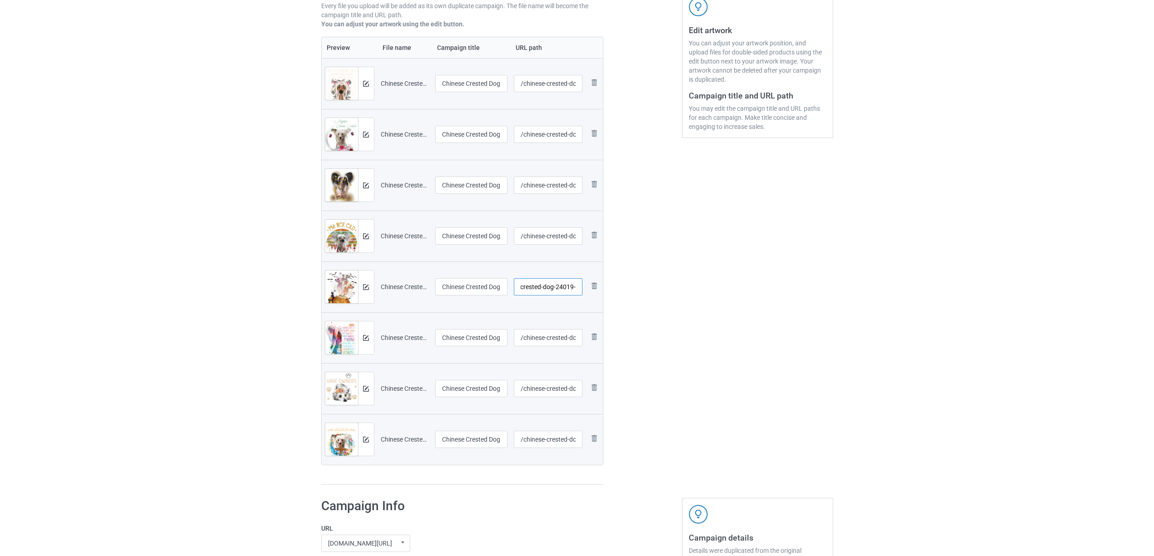
scroll to position [0, 0]
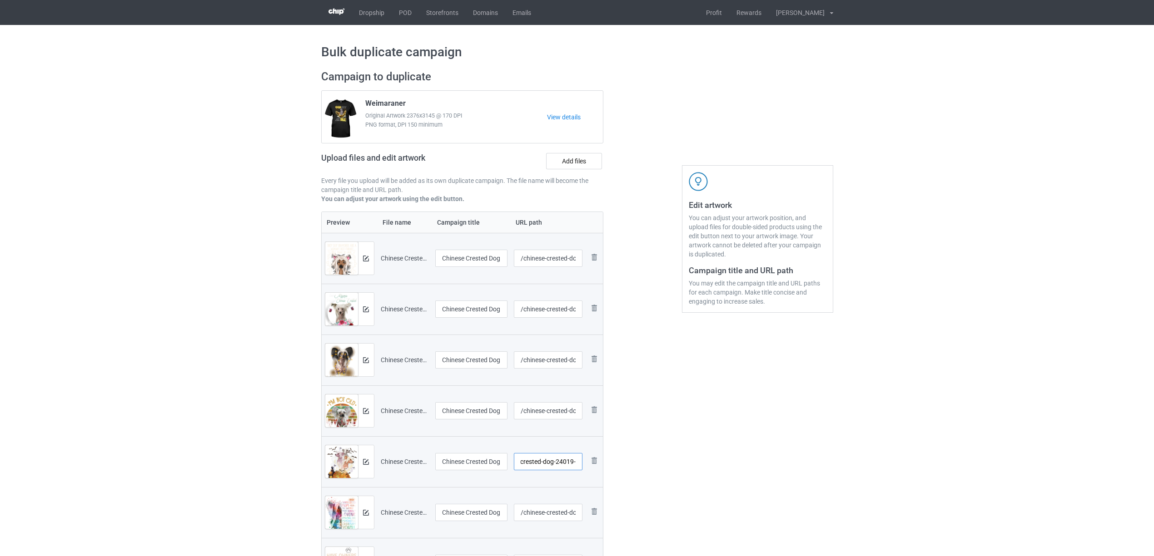
type input "/chinese-crested-dog-24019-1"
click at [723, 427] on div "Edit artwork You can adjust your artwork position, and upload files for double-…" at bounding box center [757, 365] width 164 height 603
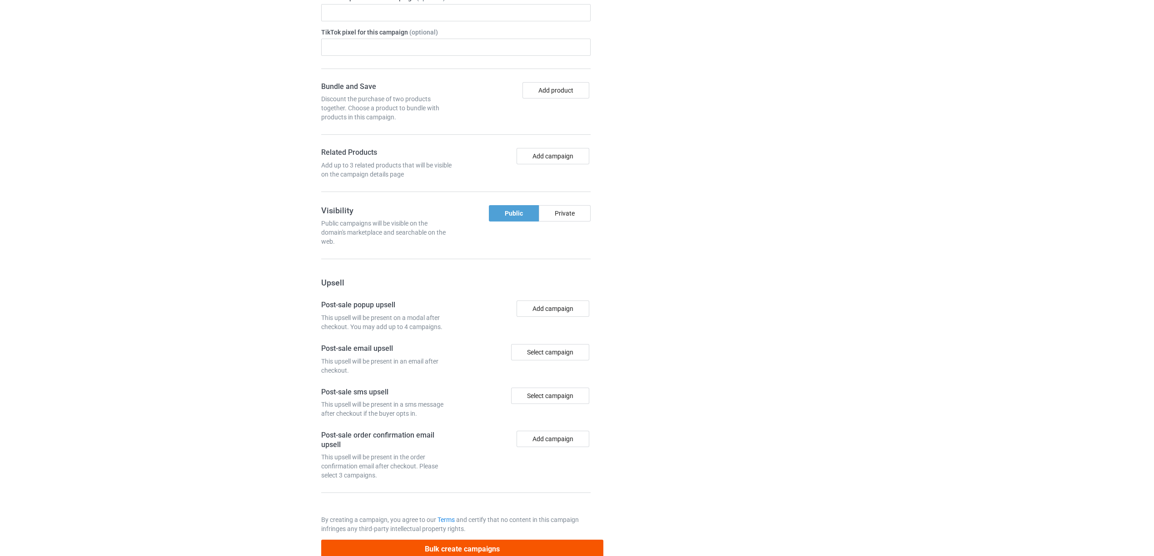
scroll to position [961, 0]
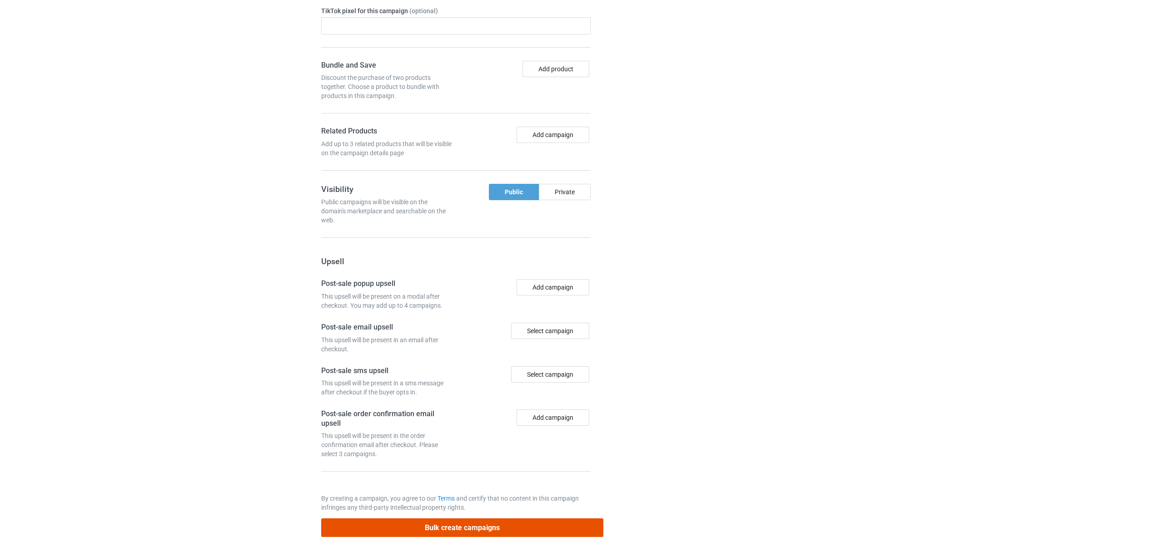
click at [431, 528] on button "Bulk create campaigns" at bounding box center [462, 528] width 282 height 19
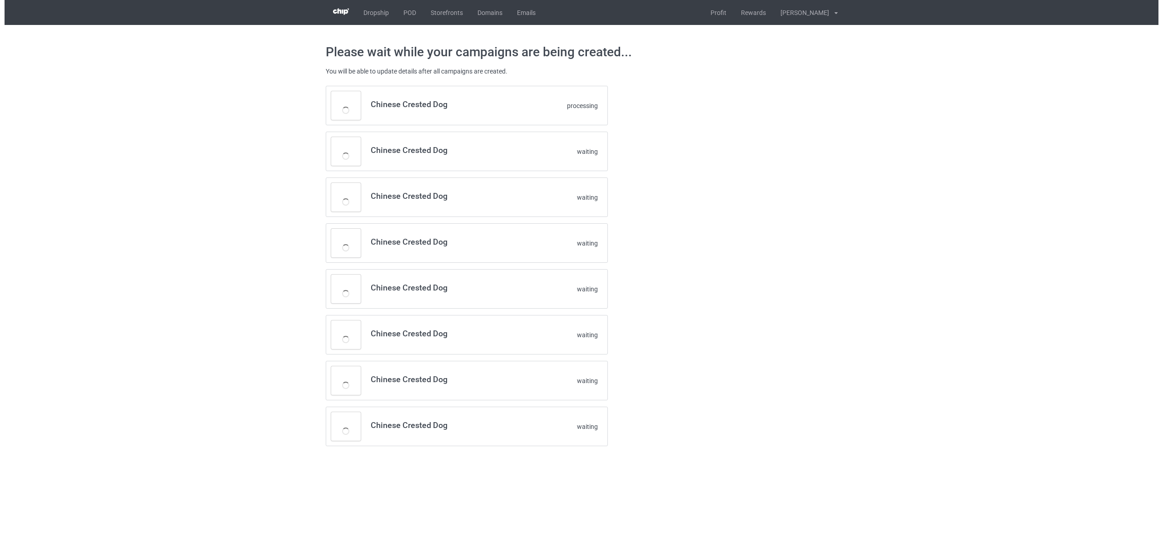
scroll to position [0, 0]
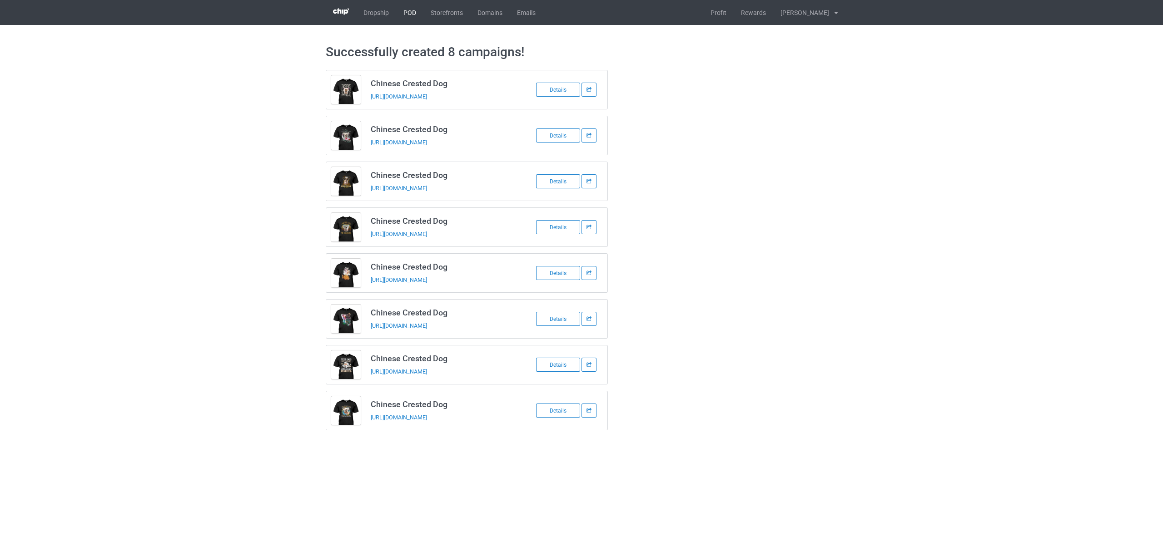
click at [409, 12] on link "POD" at bounding box center [409, 12] width 27 height 25
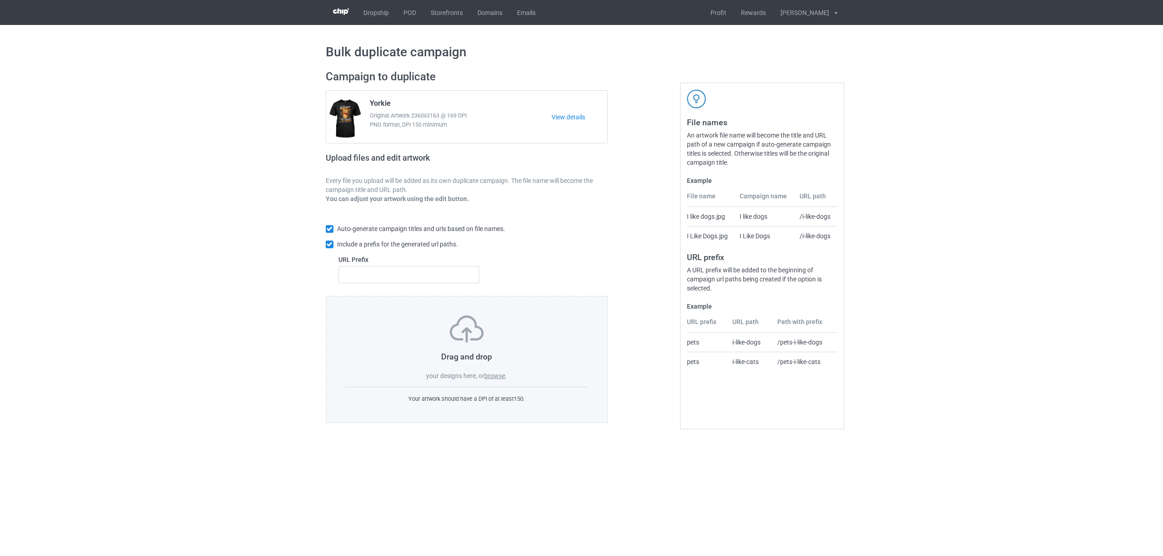
click at [490, 376] on label "browse" at bounding box center [494, 375] width 21 height 7
click at [0, 0] on input "browse" at bounding box center [0, 0] width 0 height 0
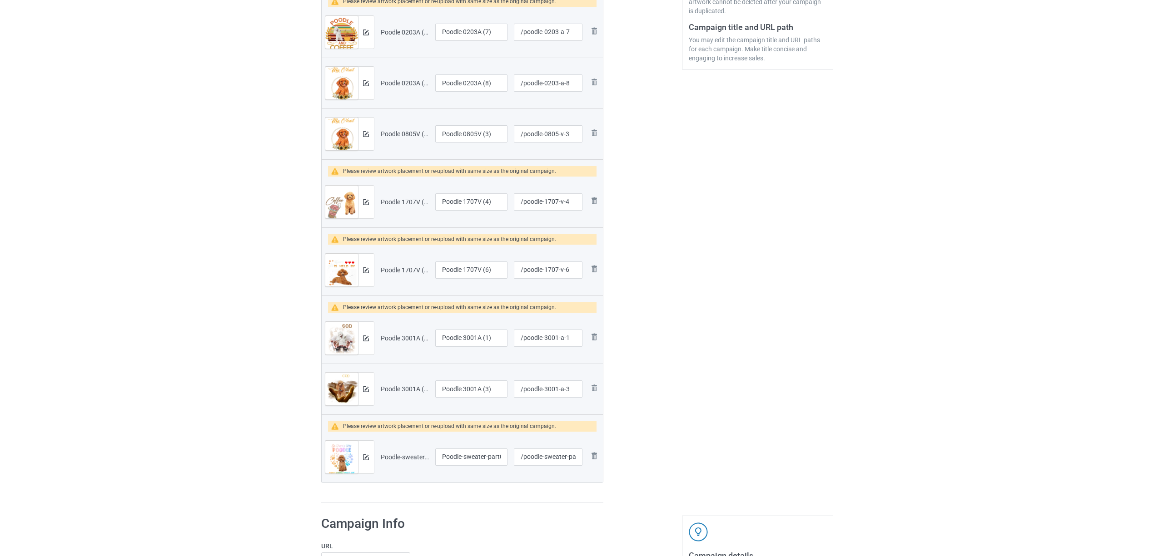
scroll to position [242, 0]
click at [589, 201] on img at bounding box center [594, 202] width 11 height 11
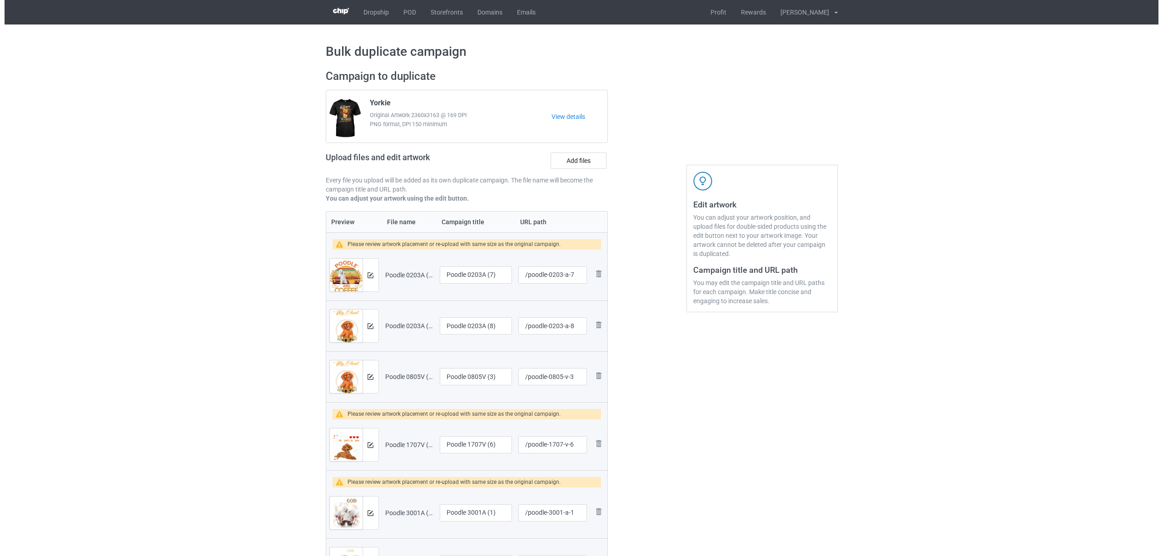
scroll to position [0, 0]
click at [367, 277] on img at bounding box center [366, 276] width 6 height 6
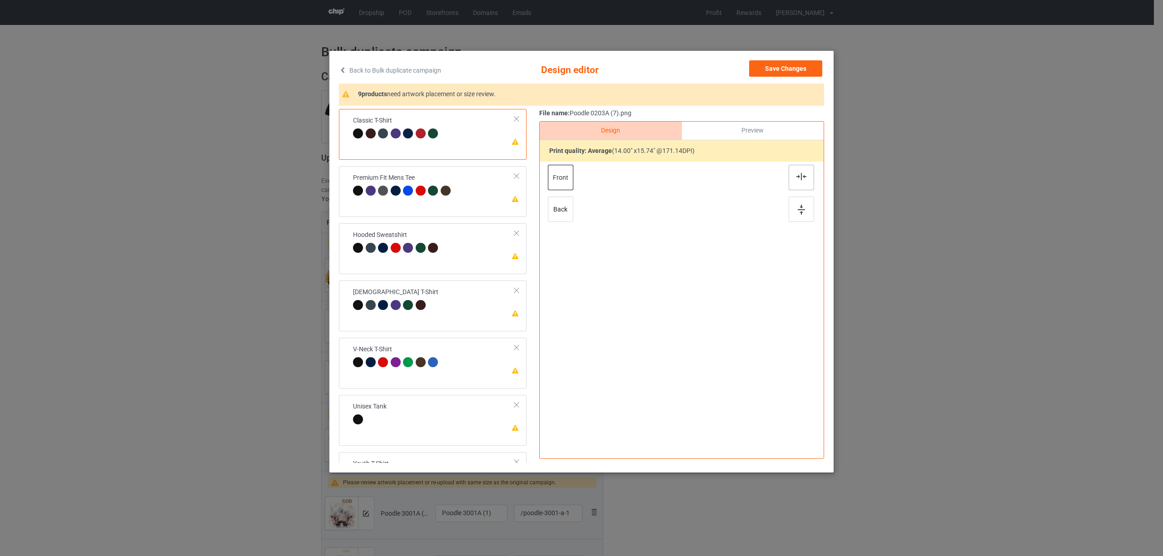
click at [801, 172] on div at bounding box center [800, 177] width 25 height 25
click at [485, 197] on td "Please review artwork placement Premium Fit Mens Tee" at bounding box center [434, 185] width 172 height 31
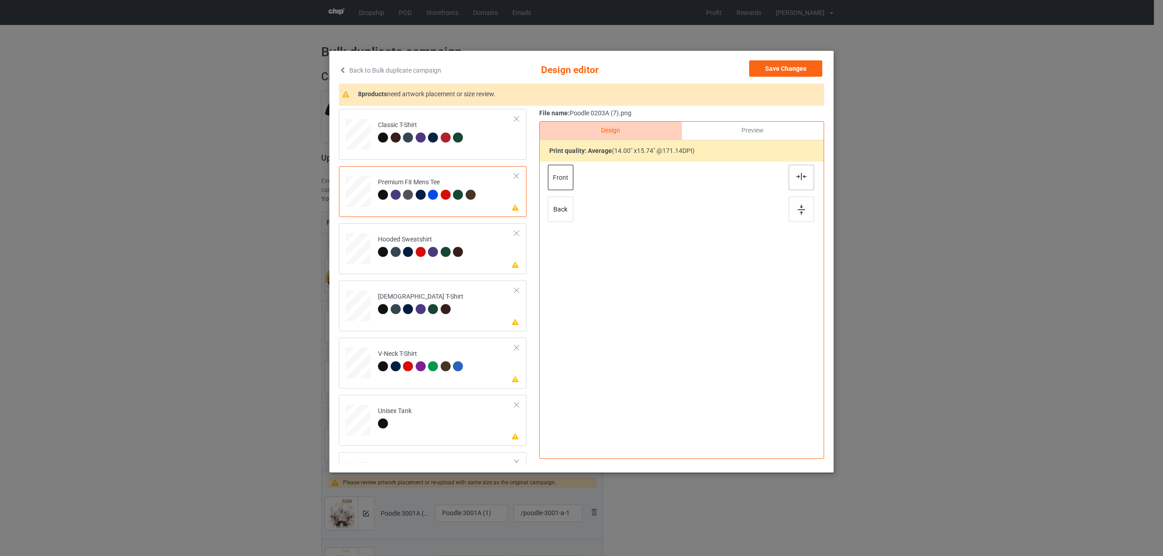
click at [799, 176] on img at bounding box center [801, 176] width 10 height 7
click at [458, 249] on div at bounding box center [458, 252] width 10 height 10
click at [802, 178] on img at bounding box center [801, 176] width 10 height 7
click at [426, 302] on div "[DEMOGRAPHIC_DATA] T-Shirt" at bounding box center [420, 302] width 85 height 21
click at [795, 176] on div at bounding box center [800, 177] width 25 height 25
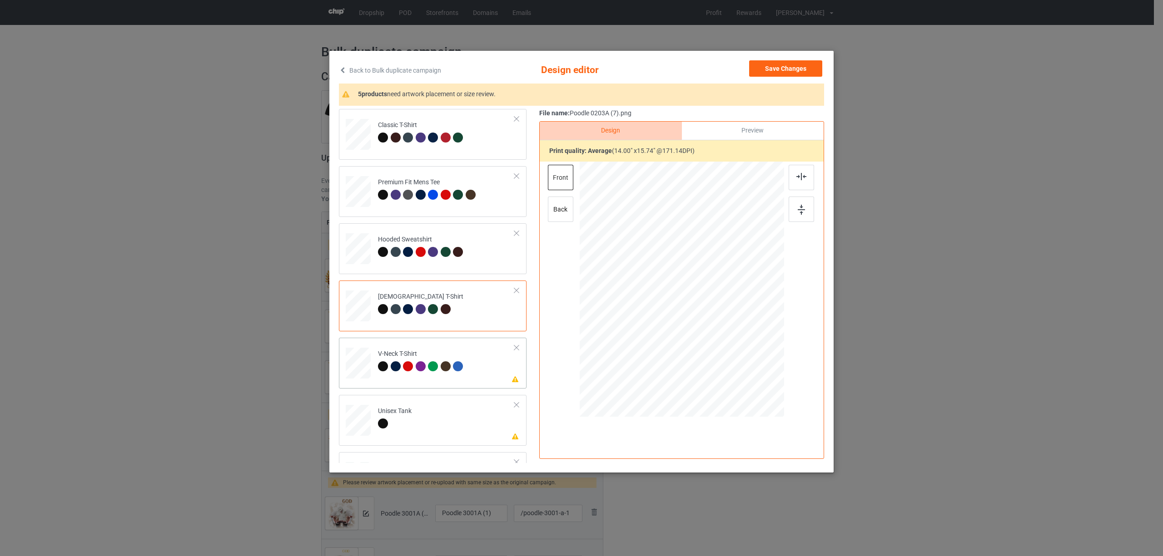
click at [373, 359] on td "Please review artwork placement V-Neck T-Shirt" at bounding box center [446, 362] width 147 height 40
click at [795, 171] on div at bounding box center [800, 177] width 25 height 25
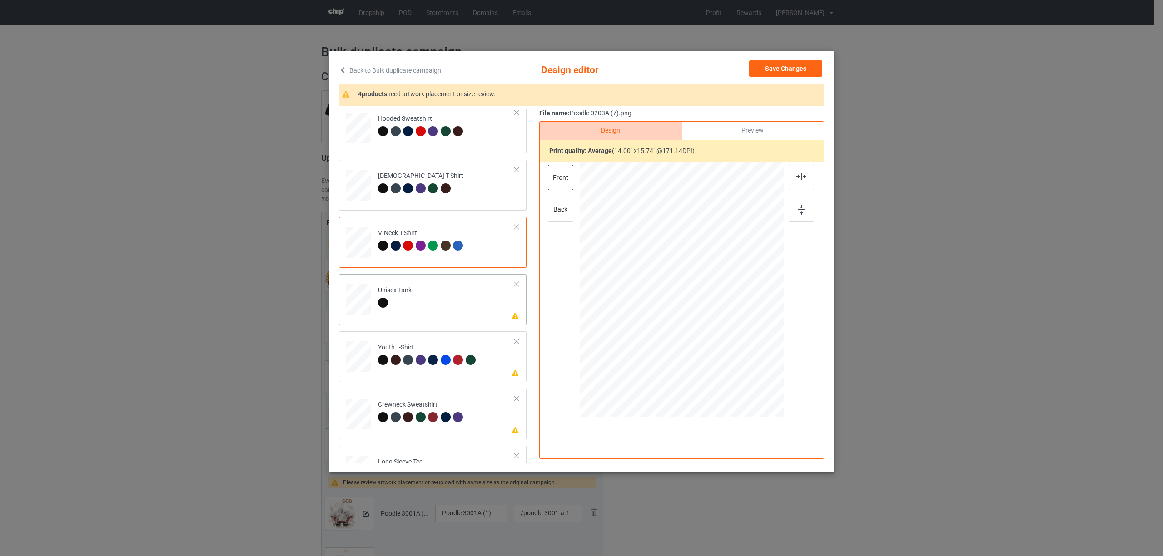
click at [391, 313] on td "Please review artwork placement Unisex Tank" at bounding box center [446, 298] width 147 height 40
click at [800, 178] on img at bounding box center [801, 176] width 10 height 7
click at [402, 368] on td "Please review artwork placement Youth T-Shirt" at bounding box center [446, 355] width 147 height 40
click at [803, 171] on div at bounding box center [800, 177] width 25 height 25
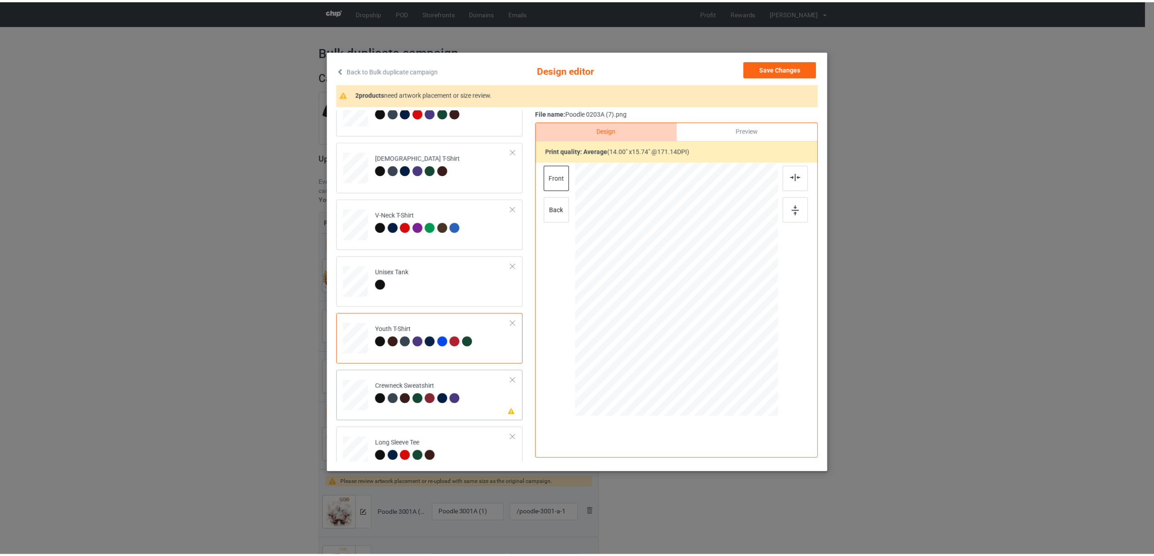
scroll to position [154, 0]
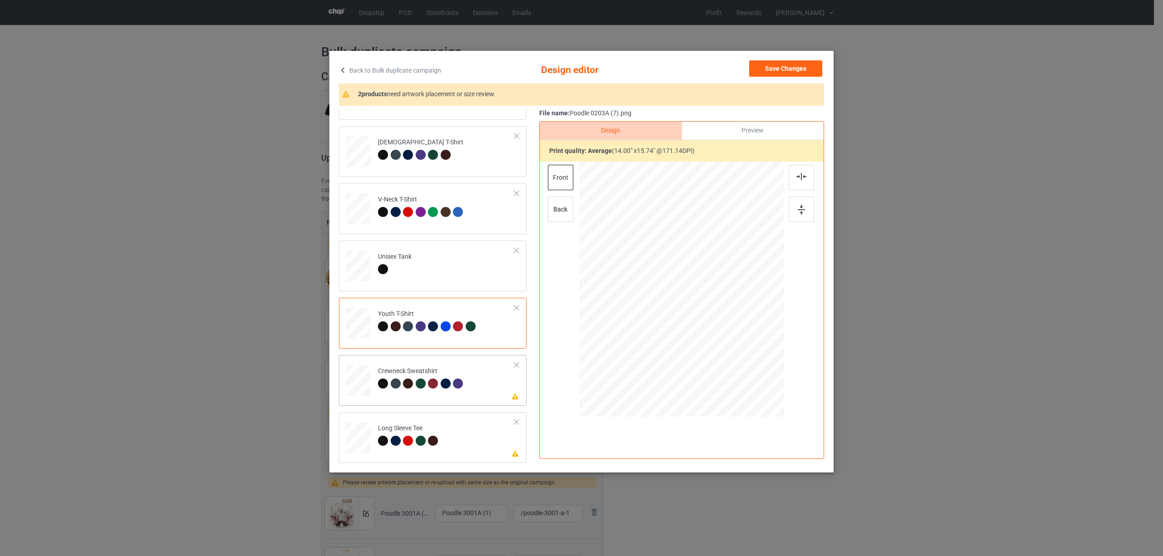
click at [408, 375] on div "Crewneck Sweatshirt" at bounding box center [422, 377] width 88 height 21
click at [800, 175] on img at bounding box center [801, 176] width 10 height 7
click at [407, 427] on div "Long Sleeve Tee" at bounding box center [409, 434] width 63 height 21
click at [795, 181] on div at bounding box center [800, 177] width 25 height 25
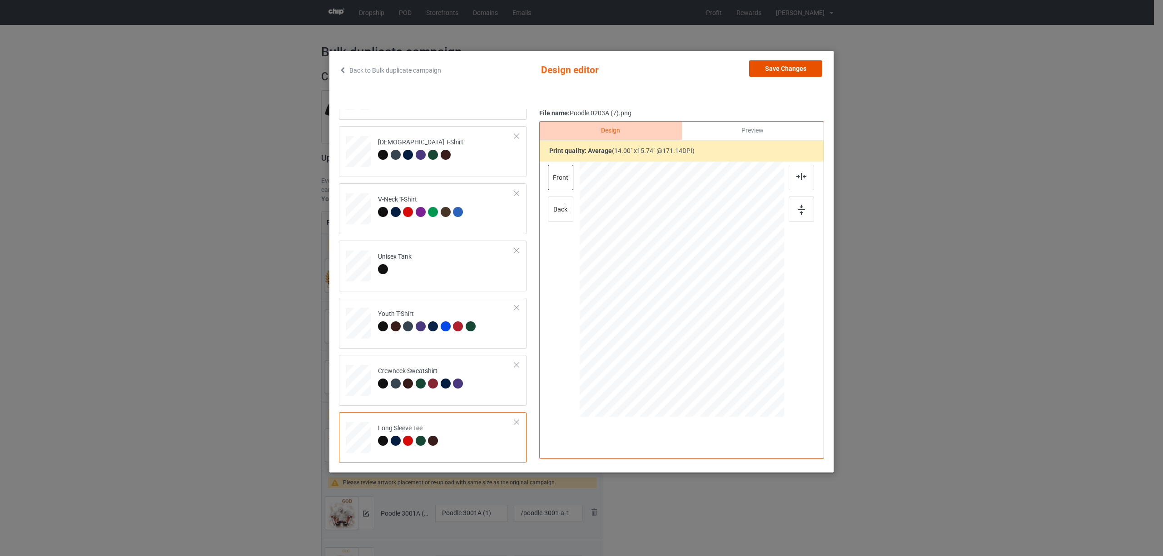
click at [778, 68] on button "Save Changes" at bounding box center [785, 68] width 73 height 16
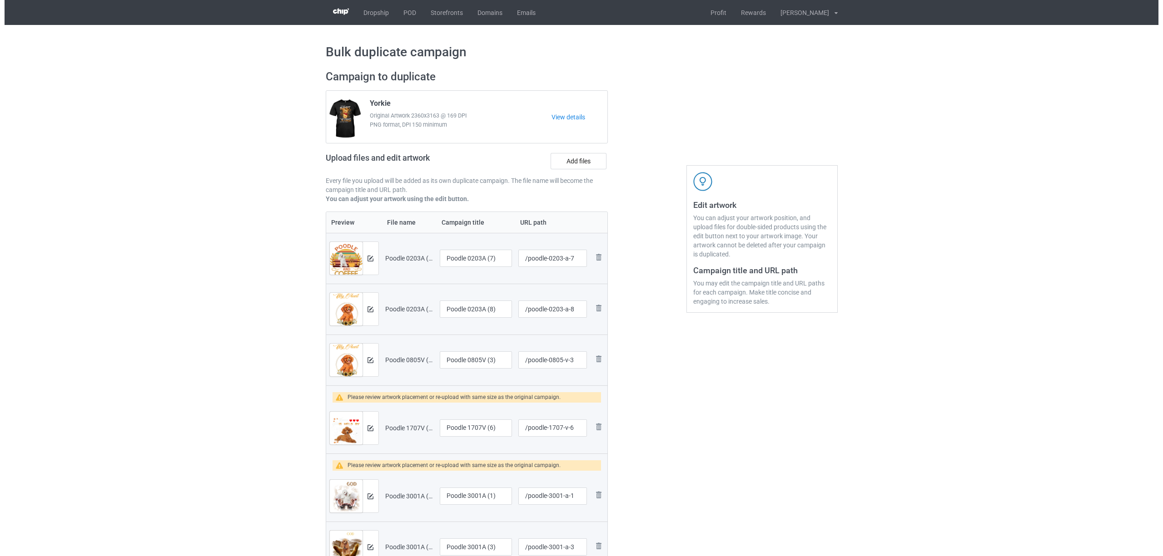
scroll to position [121, 0]
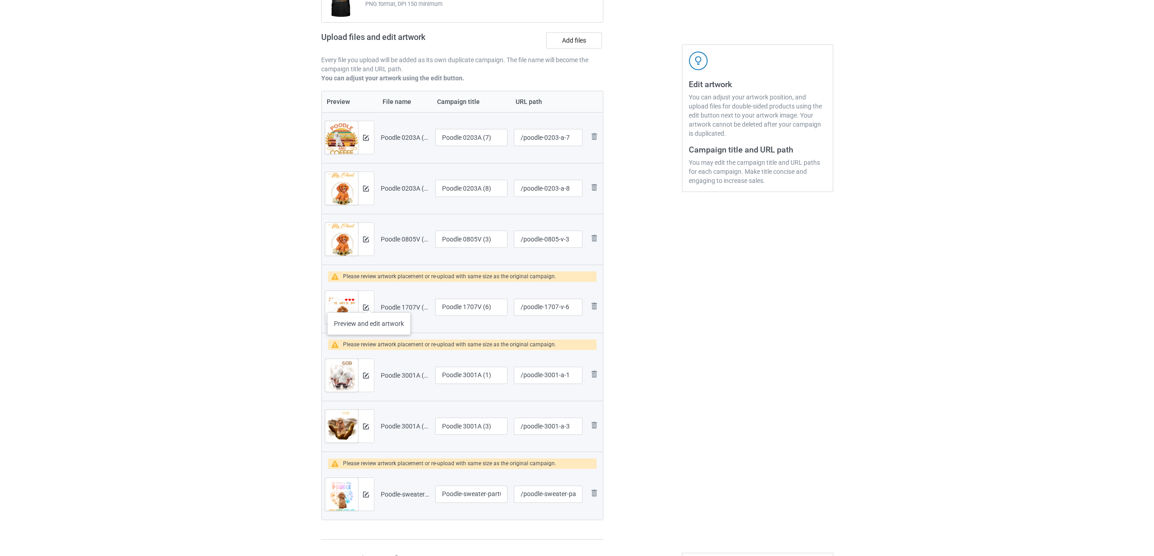
click at [369, 303] on div at bounding box center [366, 307] width 16 height 33
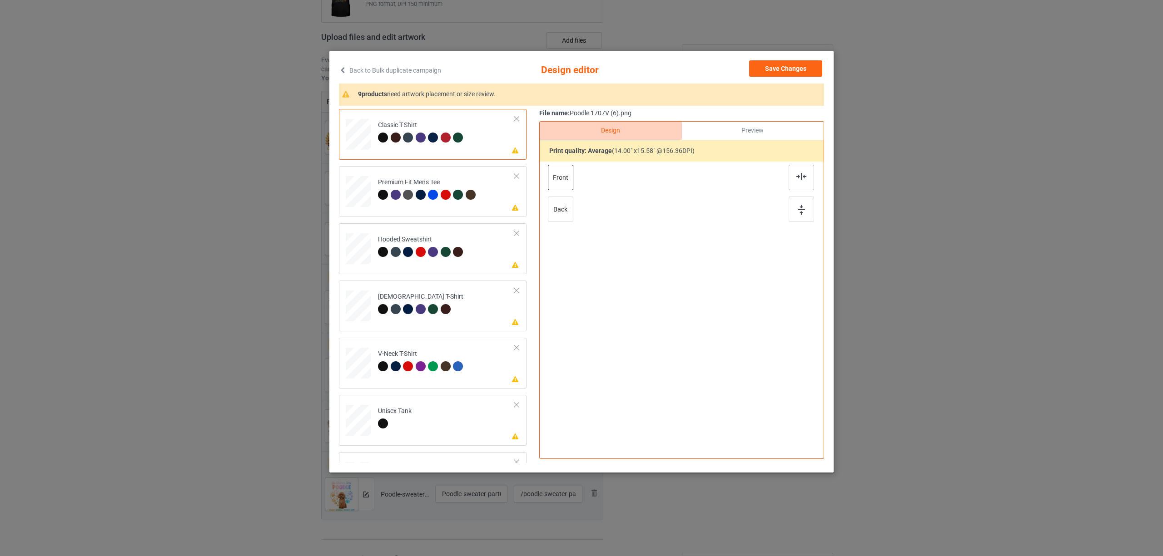
click at [801, 181] on div at bounding box center [800, 177] width 25 height 25
click at [382, 186] on div "Premium Fit Mens Tee" at bounding box center [428, 188] width 100 height 21
click at [796, 173] on div at bounding box center [800, 177] width 25 height 25
click at [797, 180] on img at bounding box center [801, 176] width 10 height 7
click at [422, 327] on div "Please review artwork placement [DEMOGRAPHIC_DATA] T-Shirt" at bounding box center [433, 306] width 188 height 51
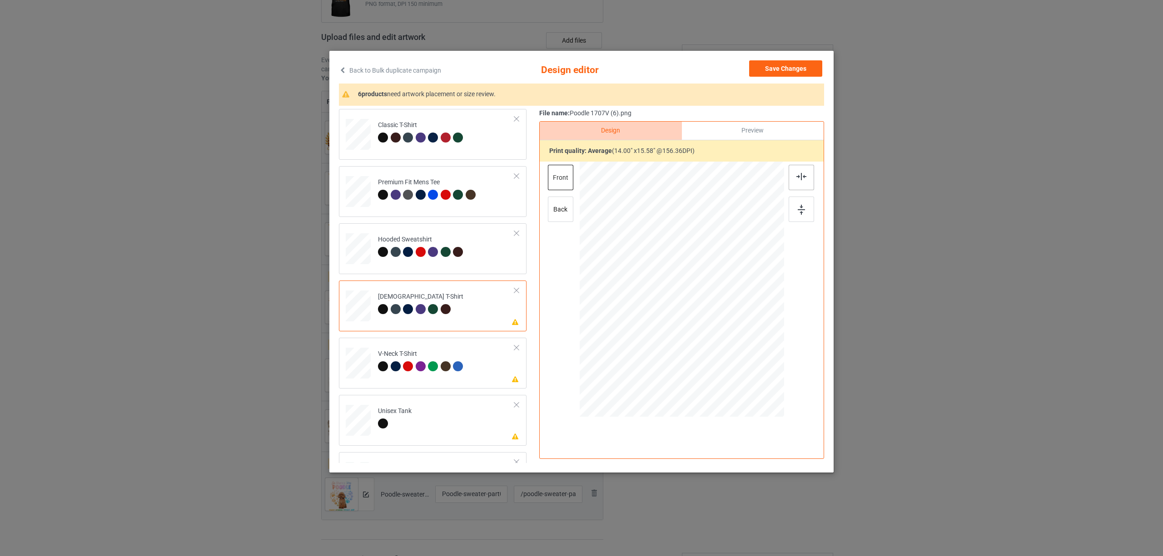
click at [802, 180] on div at bounding box center [800, 177] width 25 height 25
click at [449, 356] on div "V-Neck T-Shirt" at bounding box center [422, 360] width 88 height 21
click at [794, 177] on div at bounding box center [800, 177] width 25 height 25
click at [408, 413] on div "Unisex Tank" at bounding box center [395, 417] width 34 height 21
click at [798, 171] on div at bounding box center [800, 177] width 25 height 25
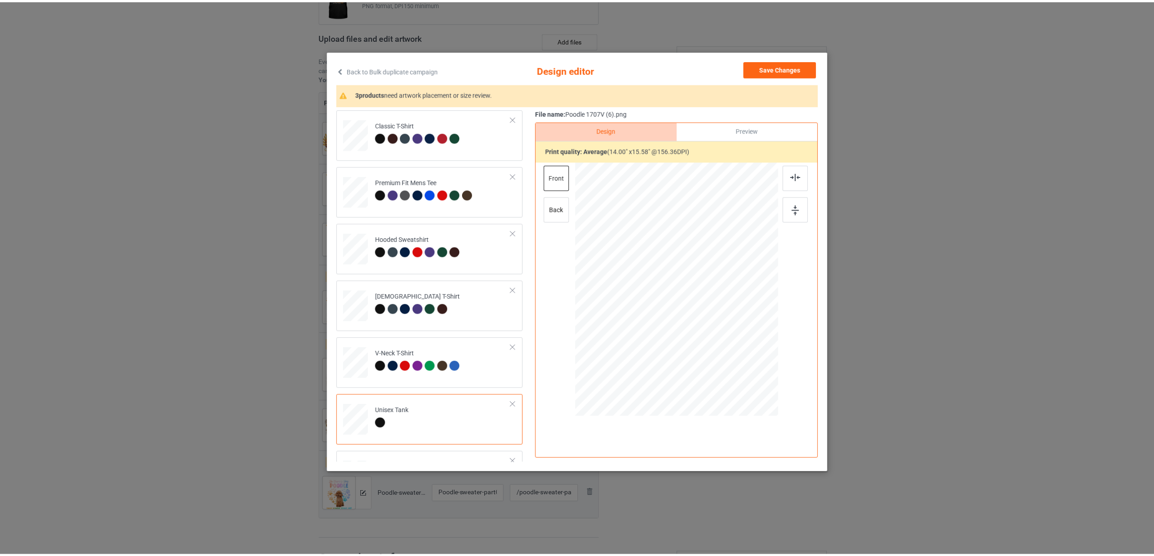
scroll to position [154, 0]
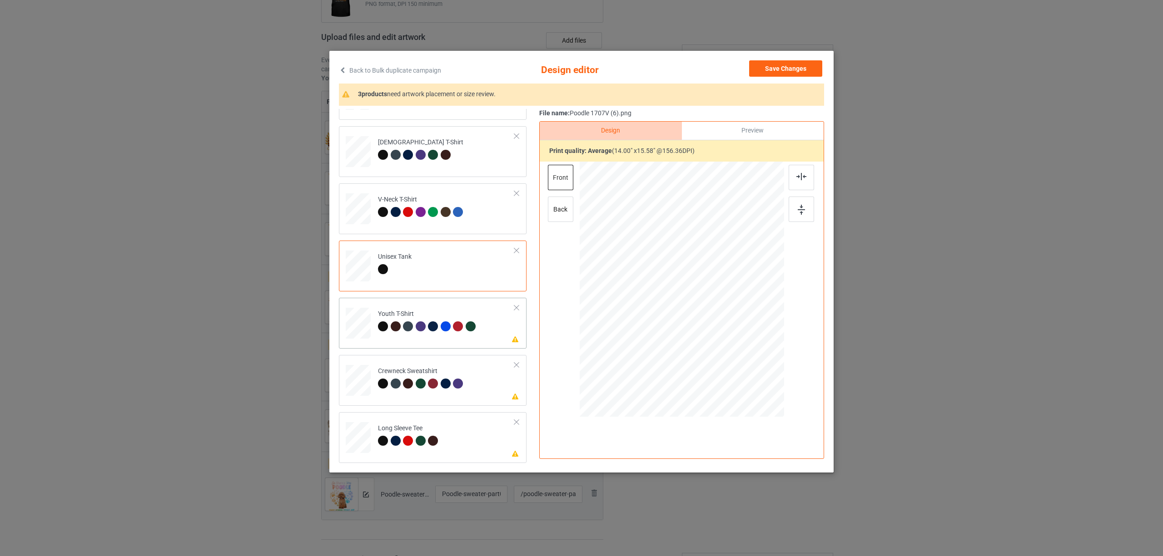
click at [387, 322] on div at bounding box center [384, 328] width 13 height 13
click at [801, 177] on img at bounding box center [801, 176] width 10 height 7
click at [464, 386] on div at bounding box center [459, 385] width 13 height 13
click at [791, 173] on div at bounding box center [800, 177] width 25 height 25
click at [464, 429] on td "Please review artwork placement Long Sleeve Tee" at bounding box center [446, 436] width 147 height 40
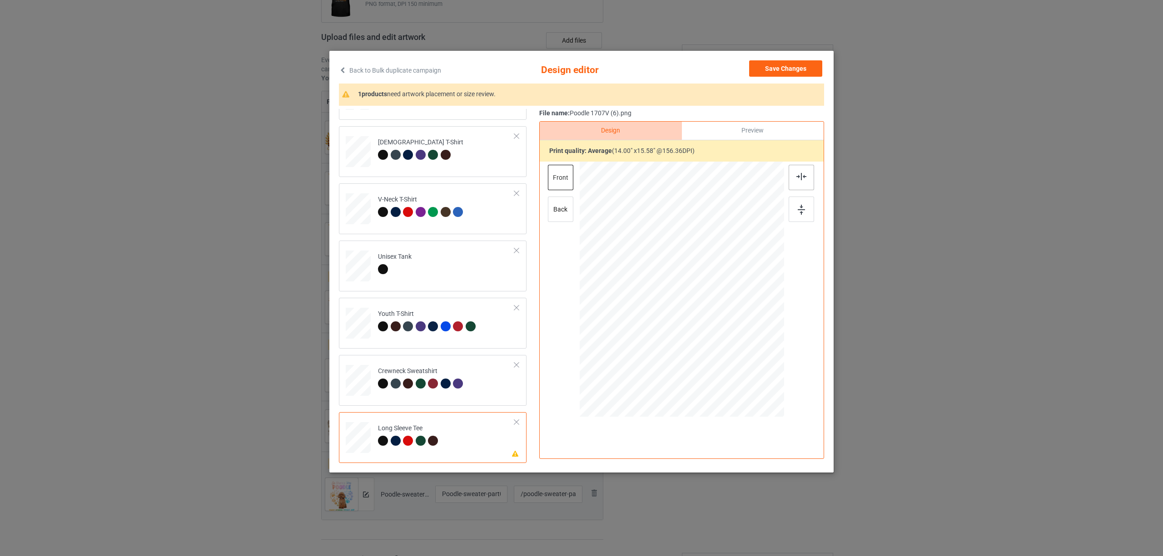
click at [796, 182] on div at bounding box center [800, 177] width 25 height 25
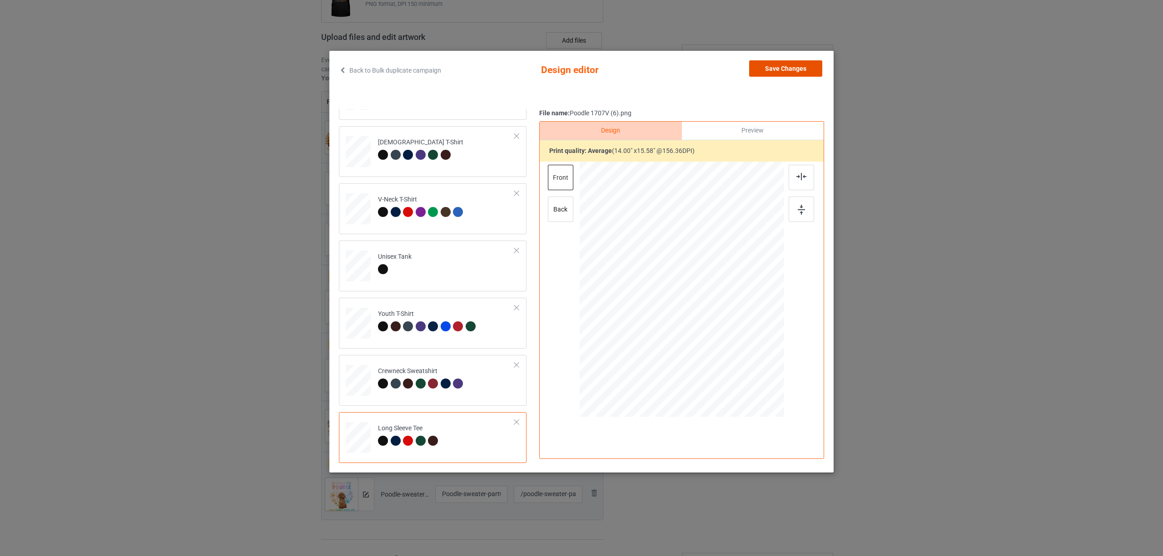
click at [800, 68] on button "Save Changes" at bounding box center [785, 68] width 73 height 16
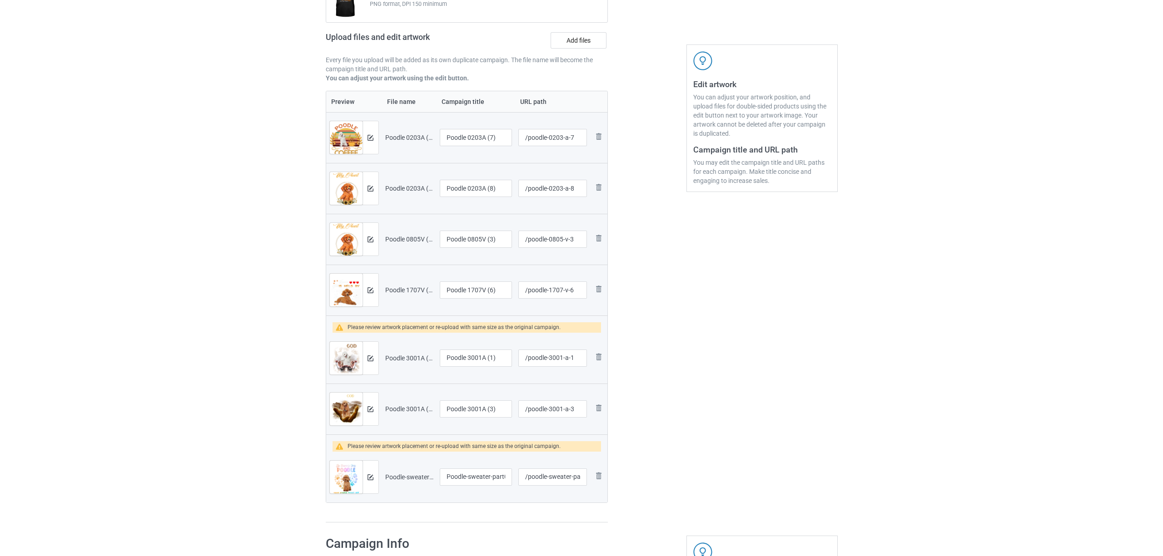
scroll to position [302, 0]
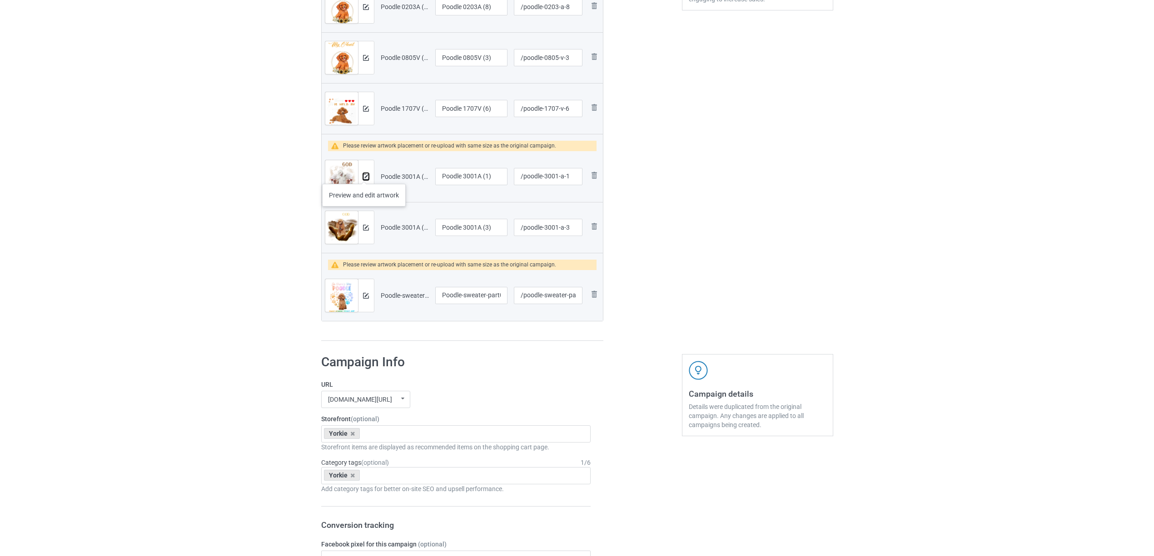
click at [364, 175] on img at bounding box center [366, 177] width 6 height 6
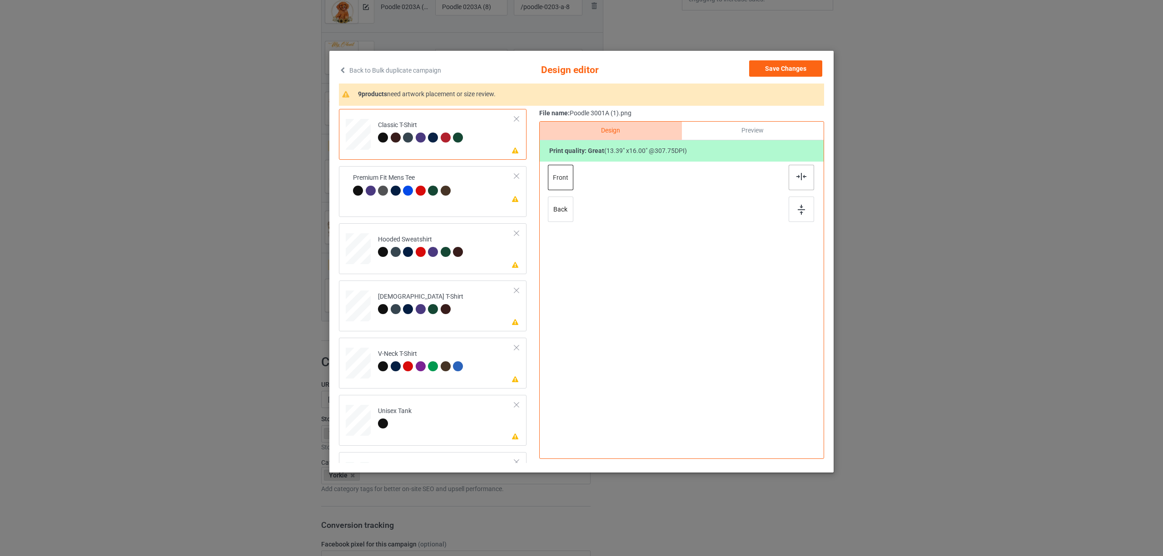
click at [803, 182] on div at bounding box center [800, 177] width 25 height 25
click at [392, 183] on div "Premium Fit Mens Tee" at bounding box center [428, 188] width 100 height 21
click at [797, 179] on img at bounding box center [801, 176] width 10 height 7
click at [423, 238] on div "Hooded Sweatshirt" at bounding box center [422, 245] width 88 height 21
click at [796, 175] on img at bounding box center [801, 176] width 10 height 7
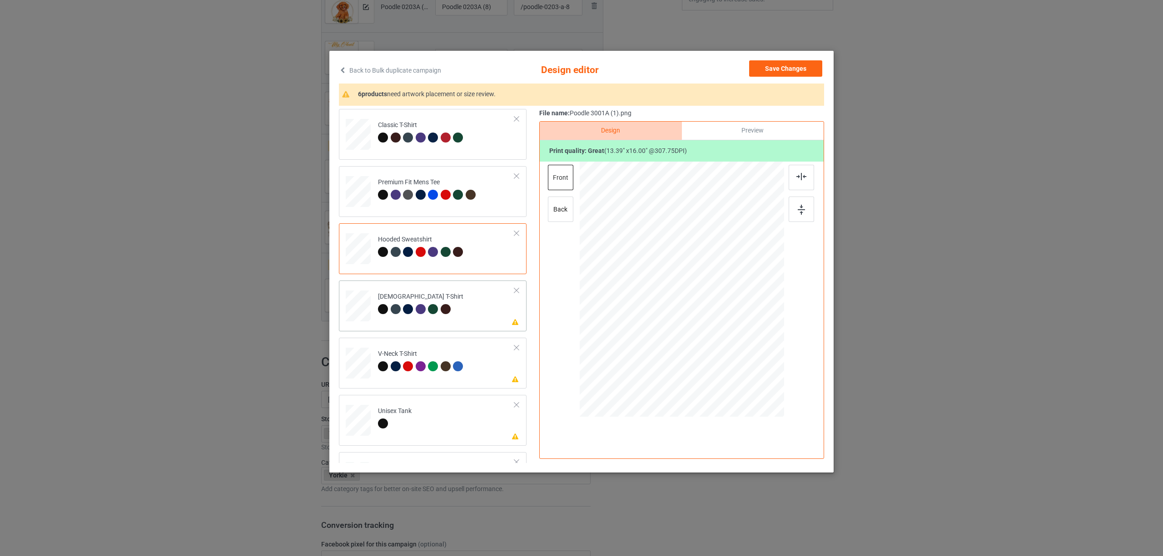
click at [429, 306] on div at bounding box center [433, 309] width 10 height 10
click at [789, 175] on div at bounding box center [800, 177] width 25 height 25
click at [484, 362] on td "Please review artwork placement V-Neck T-Shirt" at bounding box center [446, 362] width 147 height 40
click at [798, 178] on img at bounding box center [801, 176] width 10 height 7
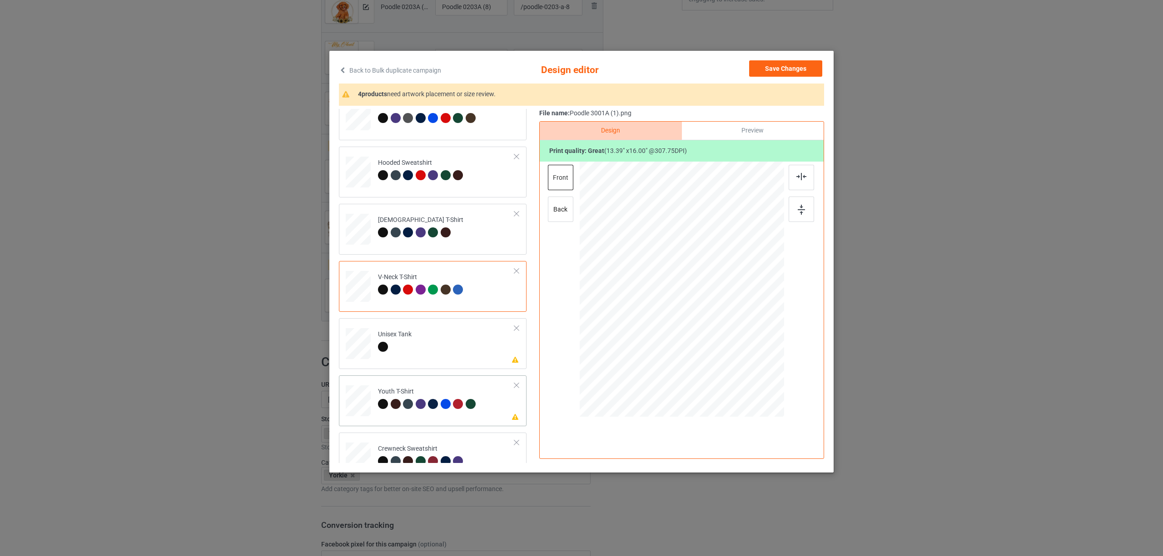
scroll to position [154, 0]
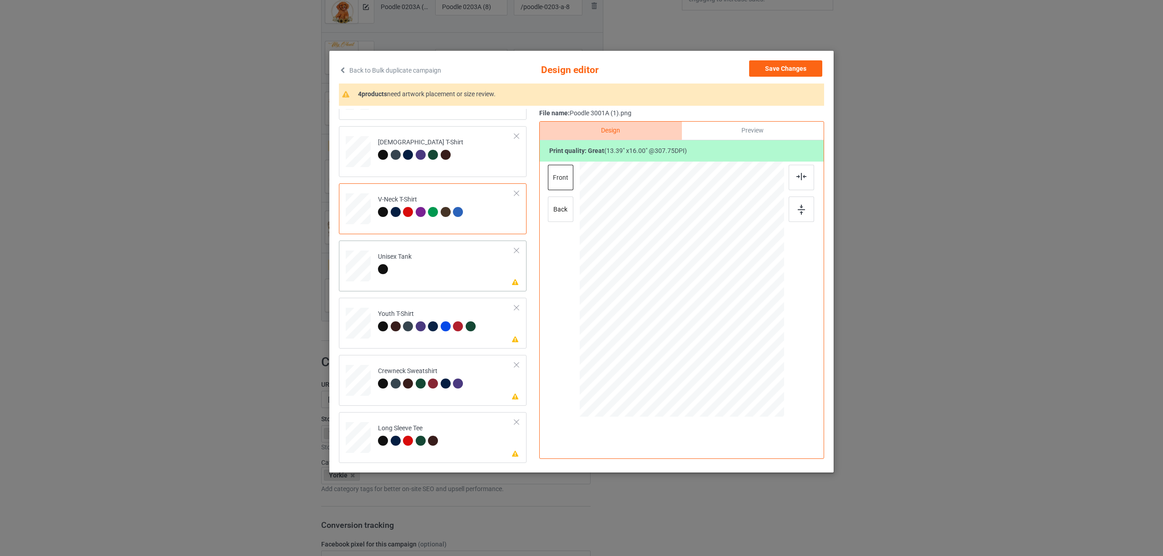
click at [401, 272] on div at bounding box center [395, 270] width 34 height 13
click at [807, 180] on div at bounding box center [800, 177] width 25 height 25
click at [453, 322] on div at bounding box center [459, 328] width 13 height 13
click at [802, 180] on img at bounding box center [801, 176] width 10 height 7
click at [380, 389] on div at bounding box center [384, 385] width 13 height 13
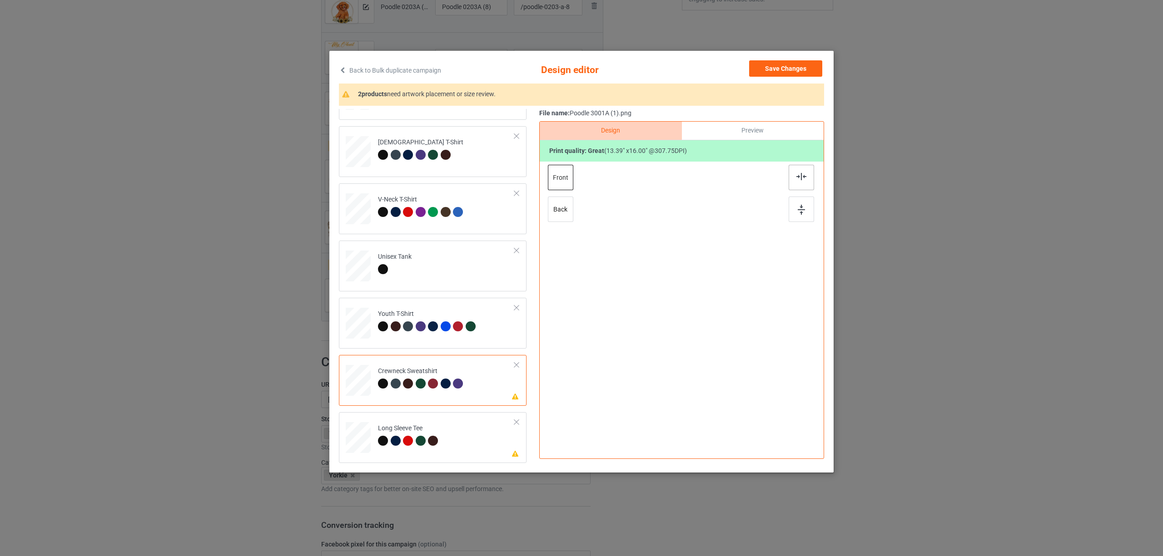
click at [798, 177] on img at bounding box center [801, 176] width 10 height 7
click at [358, 438] on div at bounding box center [359, 435] width 10 height 10
click at [801, 175] on img at bounding box center [801, 176] width 10 height 7
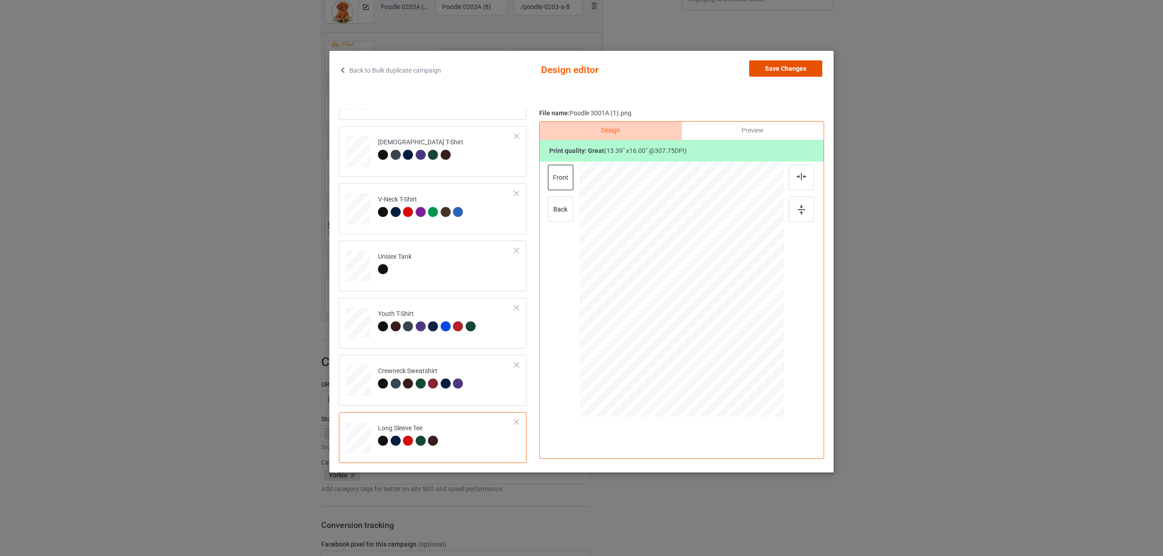
click at [762, 71] on button "Save Changes" at bounding box center [785, 68] width 73 height 16
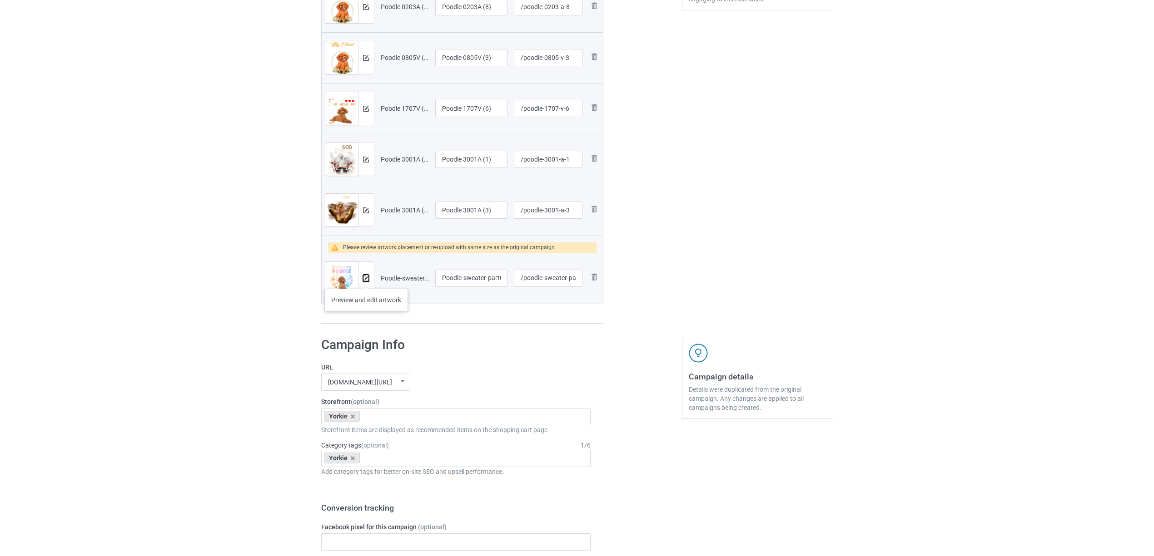
click at [366, 280] on img at bounding box center [366, 279] width 6 height 6
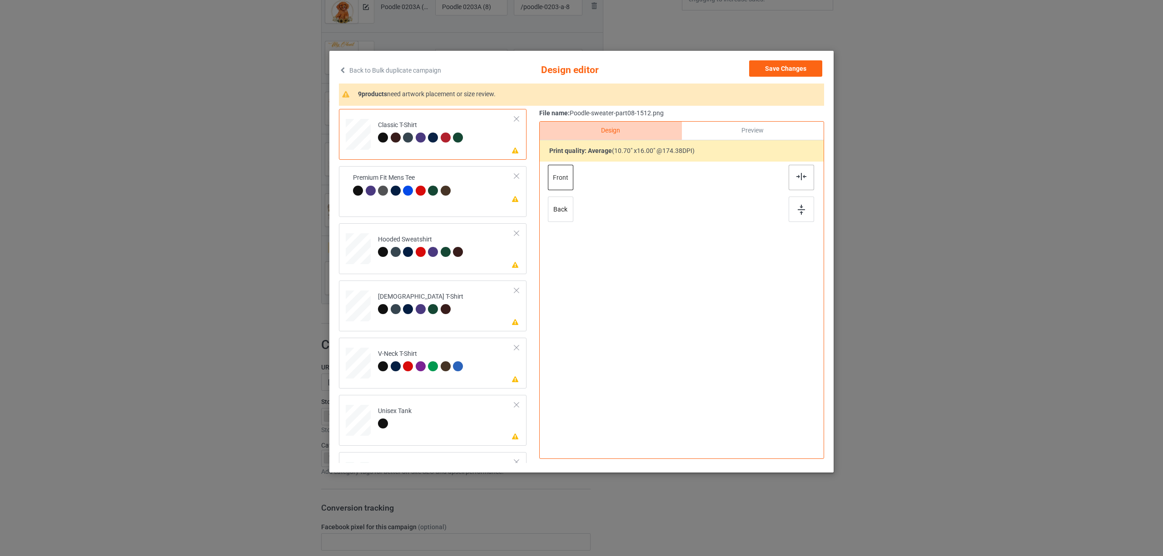
click at [805, 177] on img at bounding box center [801, 176] width 10 height 7
click at [411, 188] on div "Premium Fit Mens Tee" at bounding box center [428, 188] width 100 height 21
click at [789, 177] on div at bounding box center [800, 177] width 25 height 25
click at [403, 249] on div at bounding box center [409, 253] width 13 height 13
click at [807, 180] on div at bounding box center [800, 177] width 25 height 25
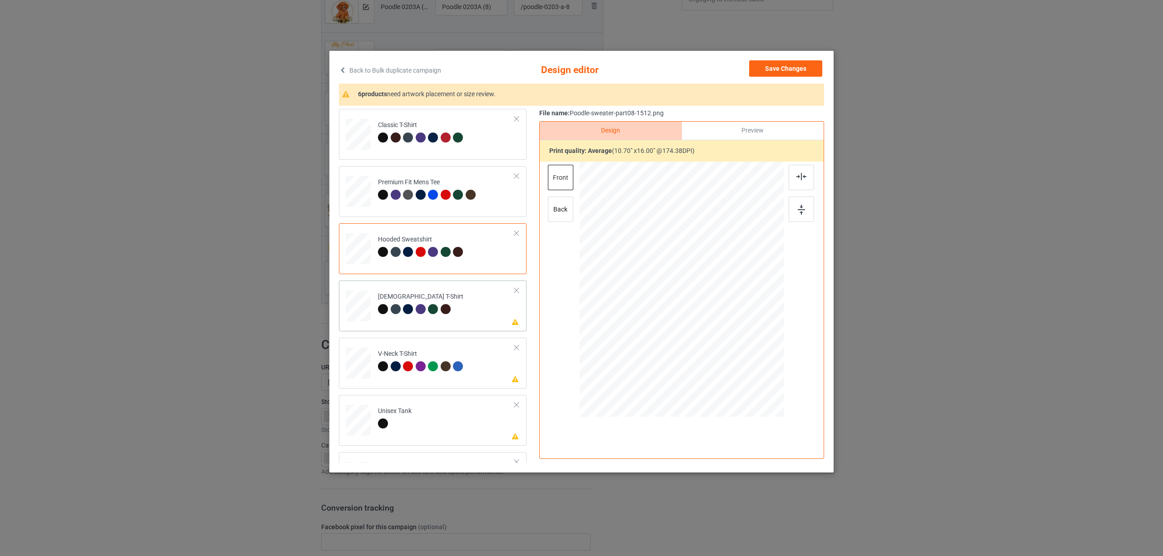
click at [409, 301] on div "[DEMOGRAPHIC_DATA] T-Shirt" at bounding box center [420, 302] width 85 height 21
click at [806, 171] on div at bounding box center [800, 177] width 25 height 25
click at [438, 375] on td "Please review artwork placement V-Neck T-Shirt" at bounding box center [446, 362] width 147 height 40
click at [798, 177] on img at bounding box center [801, 176] width 10 height 7
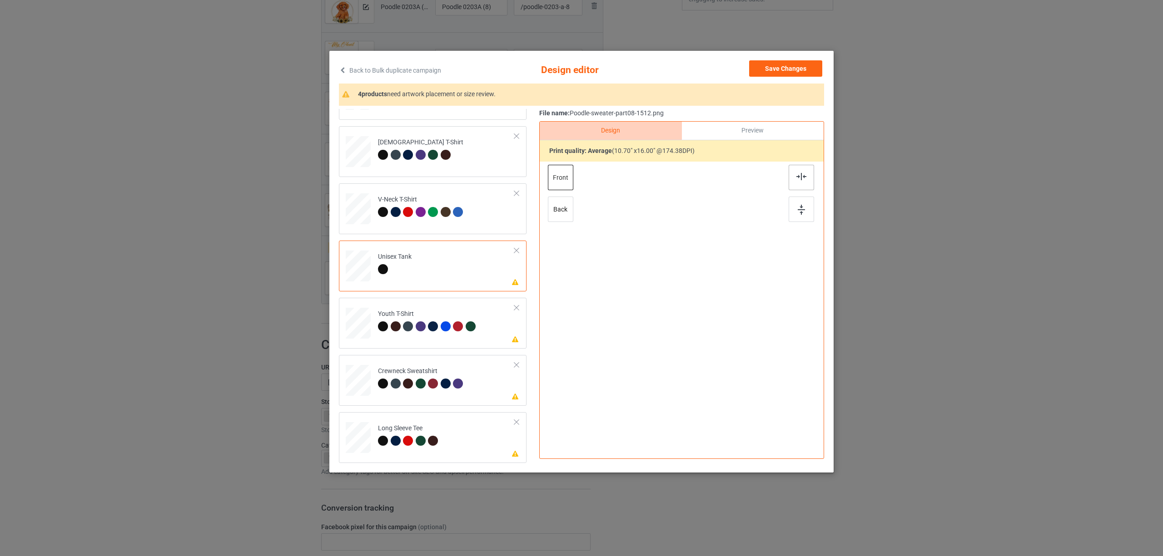
click at [802, 177] on img at bounding box center [801, 176] width 10 height 7
click at [371, 315] on td at bounding box center [359, 322] width 27 height 40
click at [802, 178] on img at bounding box center [801, 176] width 10 height 7
click at [404, 371] on div "Crewneck Sweatshirt" at bounding box center [422, 377] width 88 height 21
click at [794, 175] on div at bounding box center [800, 177] width 25 height 25
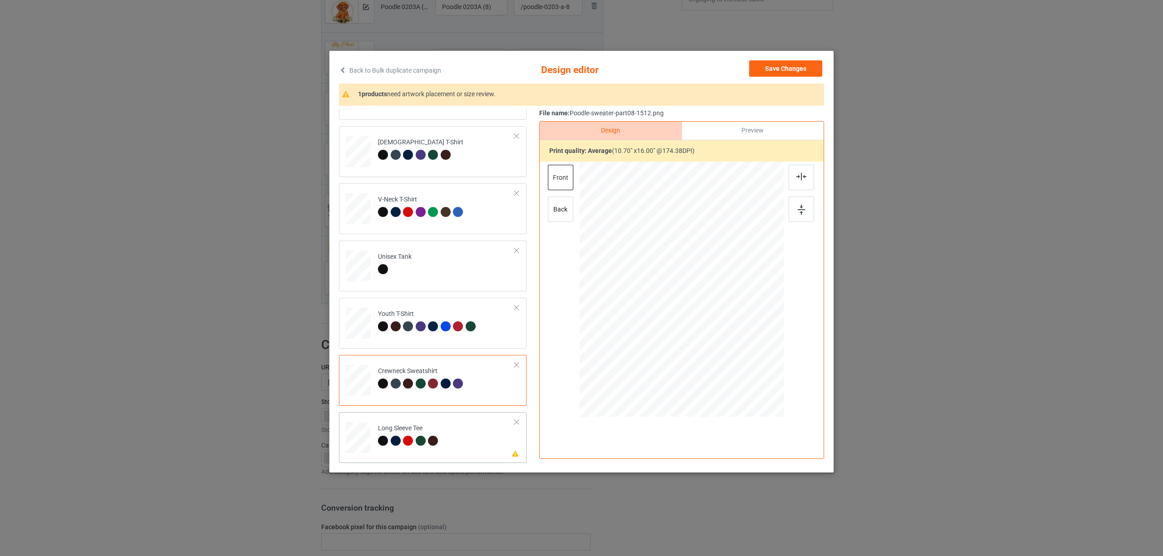
click at [391, 431] on div "Long Sleeve Tee" at bounding box center [409, 434] width 63 height 21
click at [794, 169] on div at bounding box center [800, 177] width 25 height 25
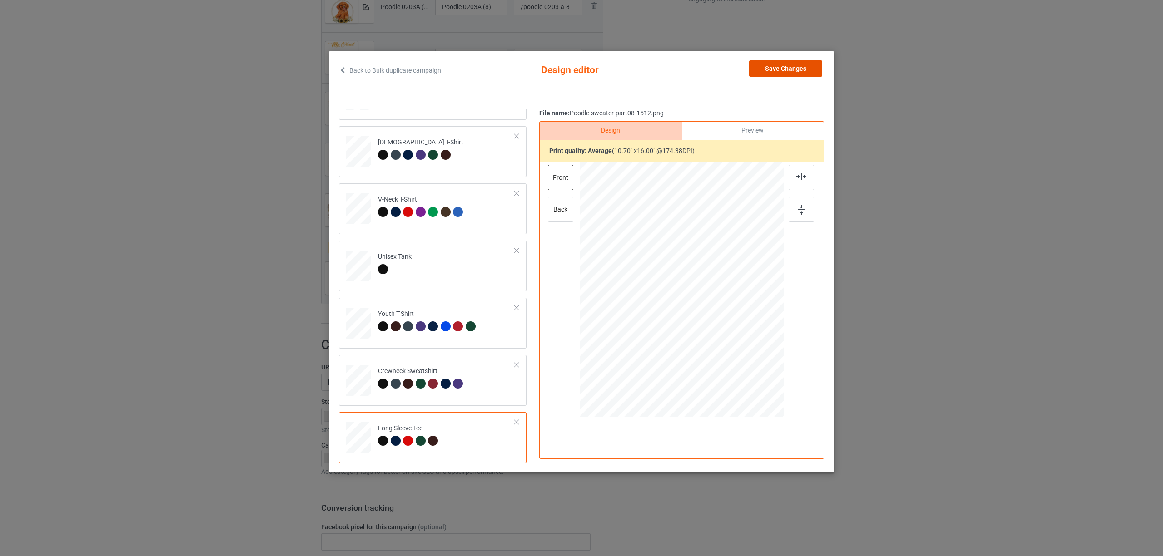
click at [772, 70] on button "Save Changes" at bounding box center [785, 68] width 73 height 16
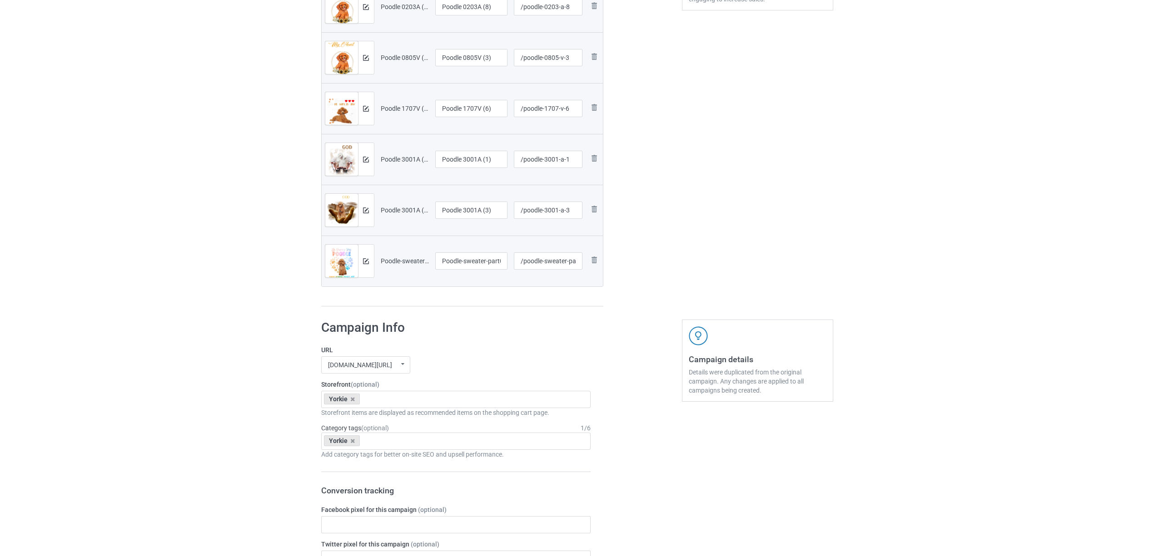
scroll to position [121, 0]
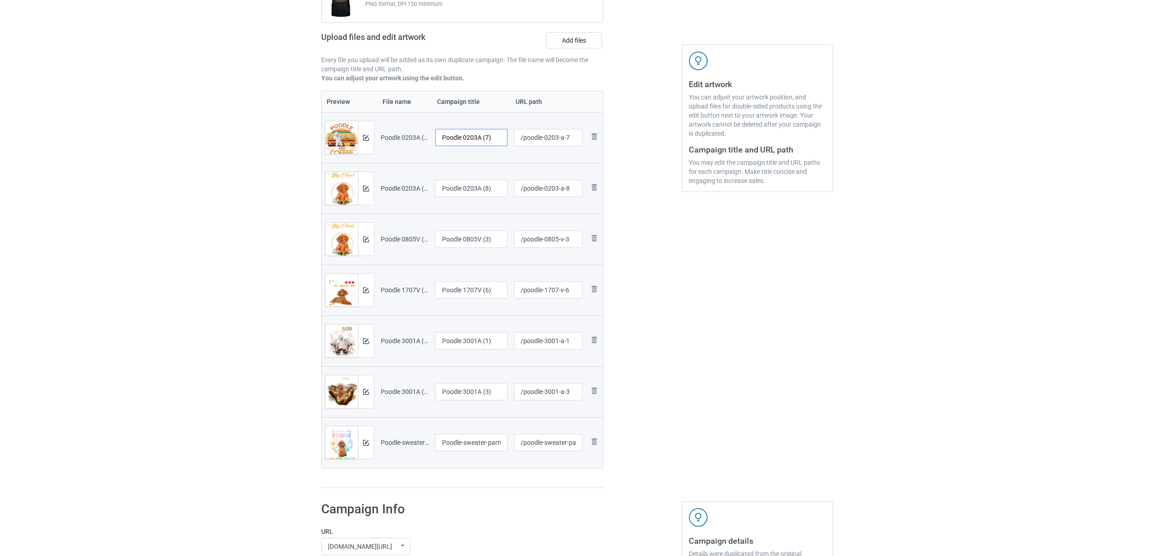
drag, startPoint x: 473, startPoint y: 136, endPoint x: 518, endPoint y: 133, distance: 45.1
click at [518, 133] on tr "Preview and edit artwork Poodle 0203A (7).png Poodle 0203A (7) /poodle-0203-a-7…" at bounding box center [463, 137] width 282 height 51
click at [447, 134] on input "Poodle" at bounding box center [471, 137] width 73 height 17
type input "Poodle"
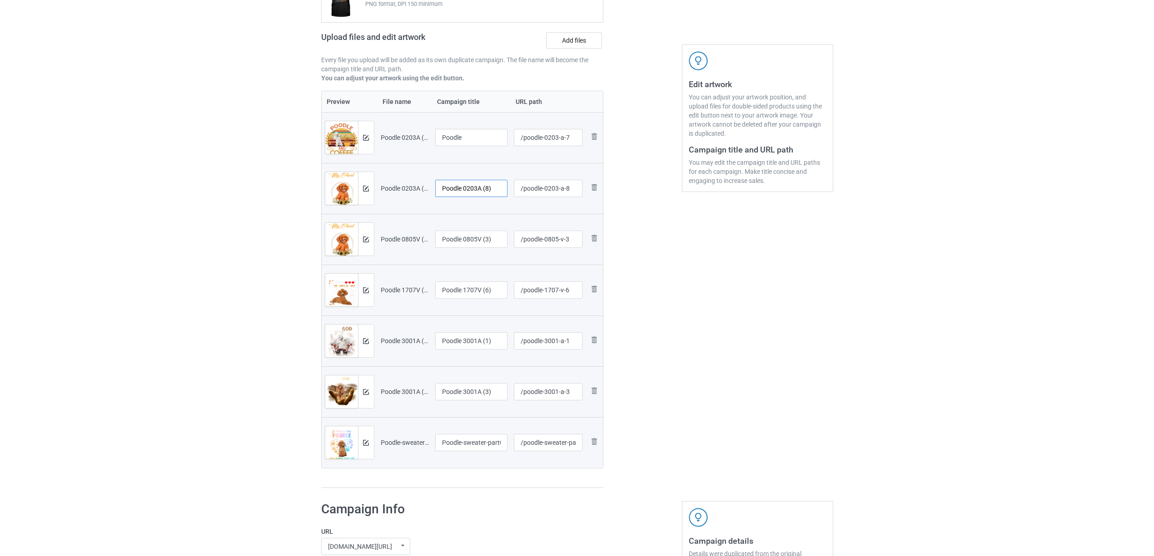
click at [470, 193] on input "Poodle 0203A (8)" at bounding box center [471, 188] width 73 height 17
paste input "text"
type input "Poodle"
click at [595, 242] on img at bounding box center [594, 238] width 11 height 11
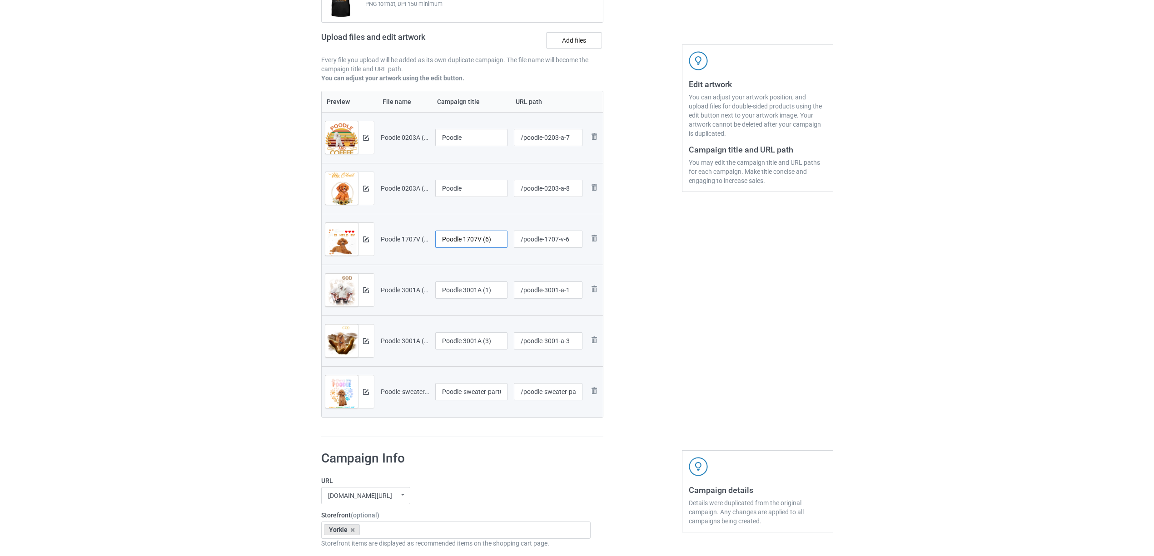
click at [469, 242] on input "Poodle 1707V (6)" at bounding box center [471, 239] width 73 height 17
paste input "text"
type input "Poodle"
click at [460, 291] on input "Poodle 3001A (1)" at bounding box center [471, 290] width 73 height 17
paste input "text"
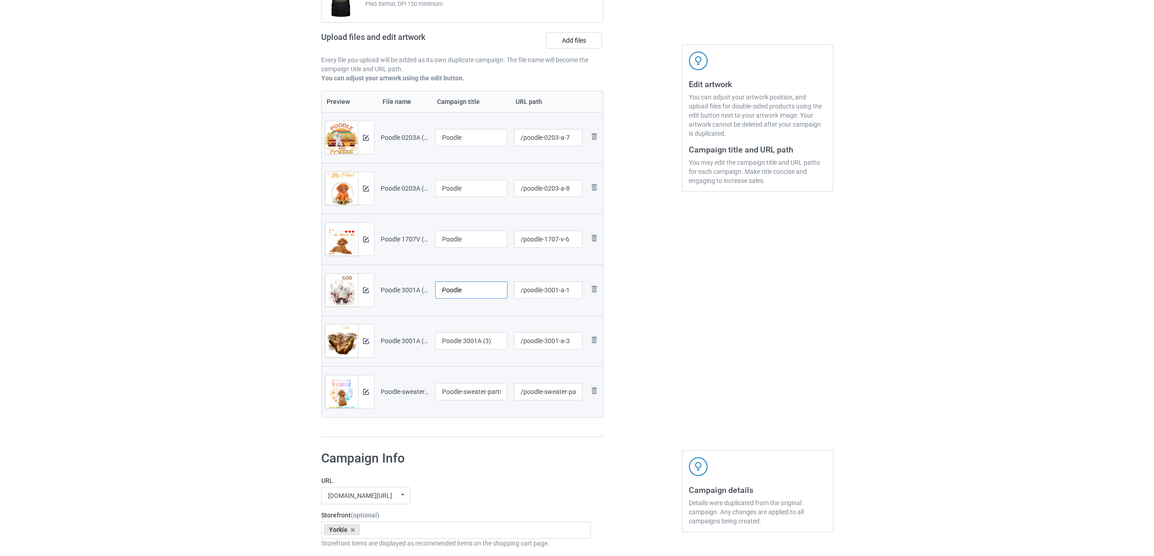
type input "Poodle"
click at [462, 343] on input "Poodle 3001A (3)" at bounding box center [471, 340] width 73 height 17
paste input "text"
type input "Poodle"
click at [456, 389] on input "Poodle-sweater-part08-1512" at bounding box center [471, 391] width 73 height 17
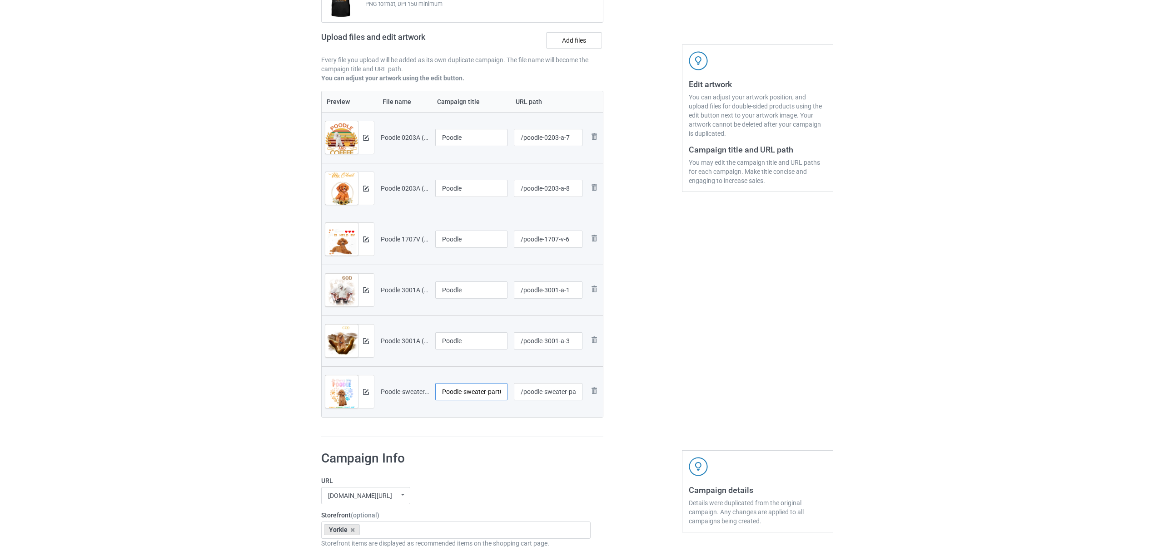
paste input "text"
type input "Poodle"
click at [469, 435] on div "Preview File name Campaign title URL path Preview and edit artwork Poodle 0203A…" at bounding box center [462, 264] width 282 height 347
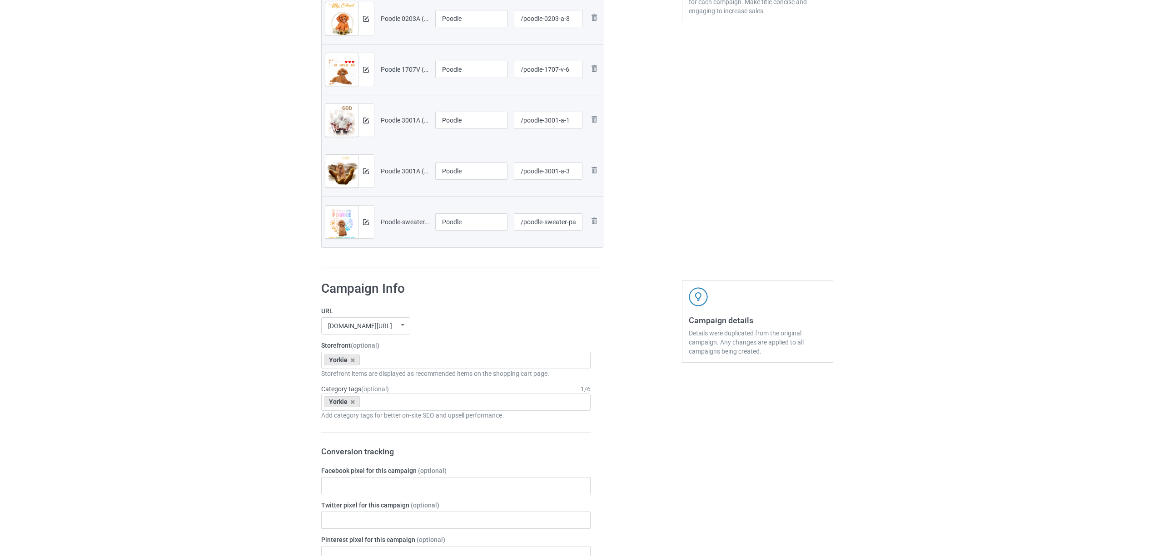
scroll to position [302, 0]
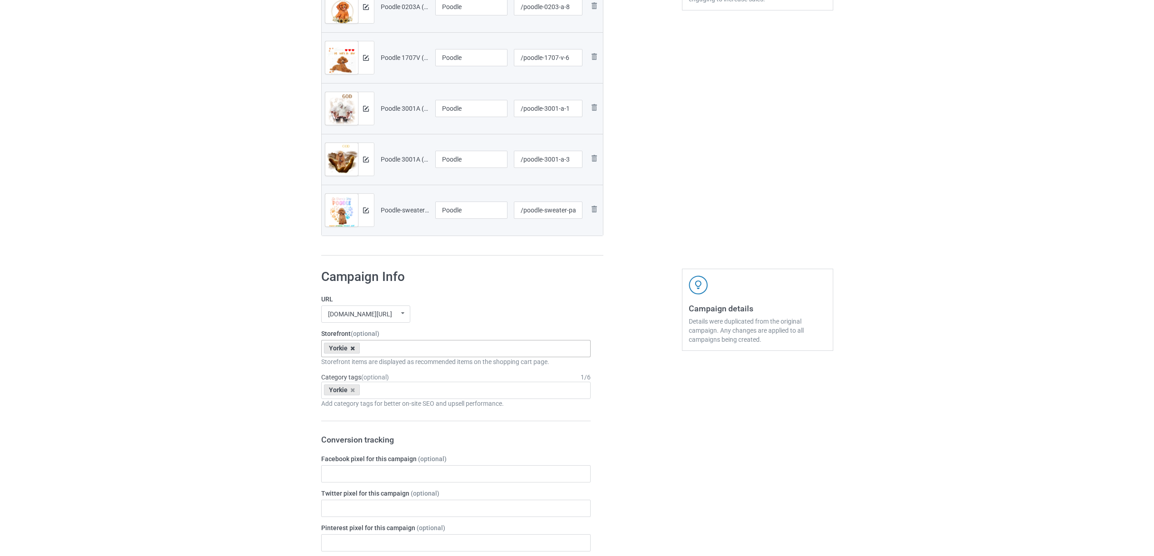
click at [352, 347] on icon at bounding box center [352, 349] width 5 height 6
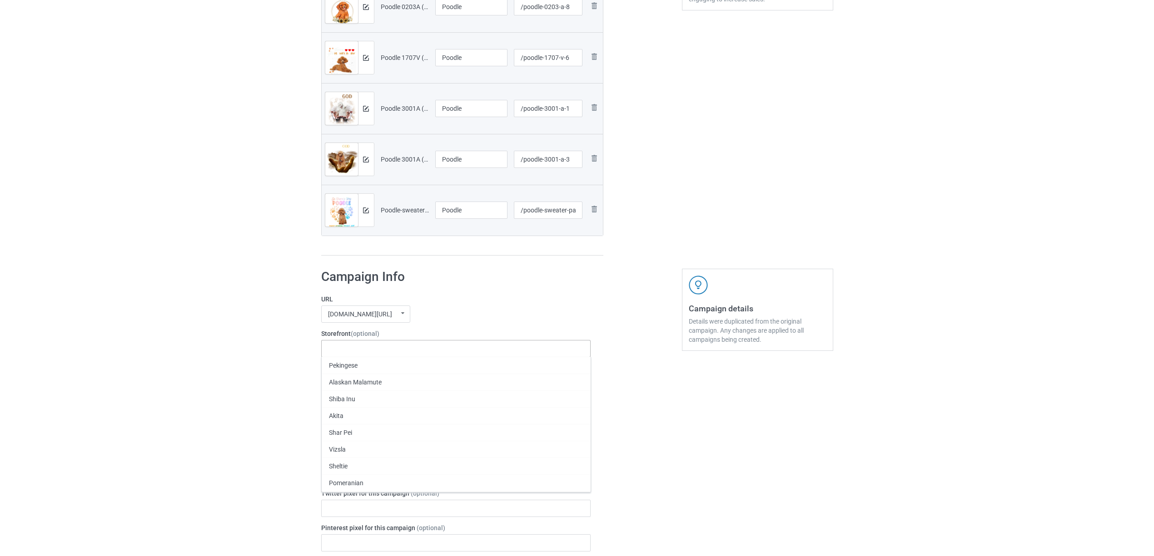
paste input "Poodle"
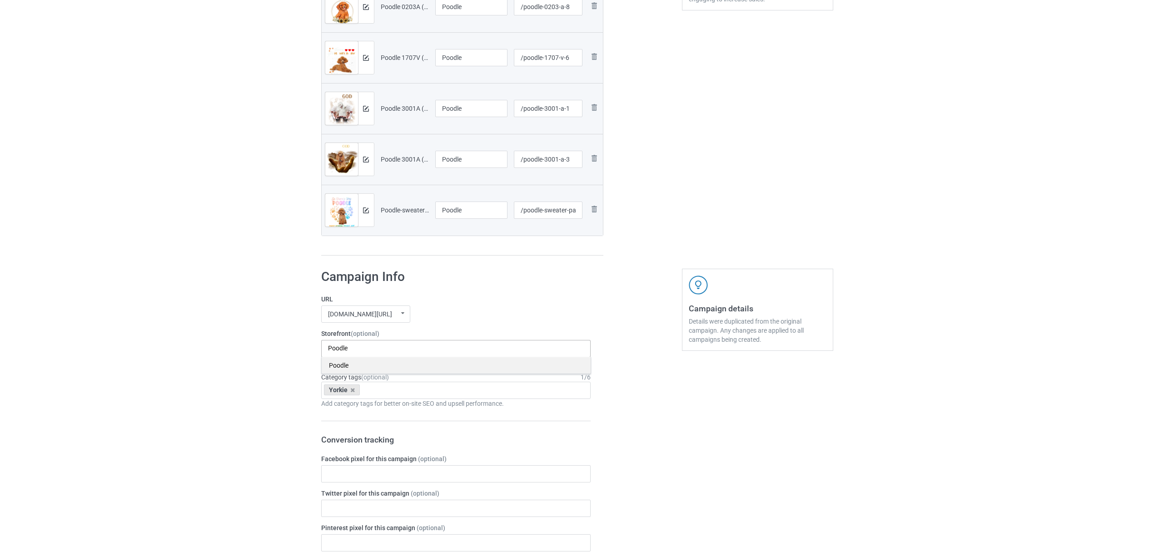
type input "Poodle"
click at [346, 367] on div "Poodle" at bounding box center [456, 365] width 269 height 17
click at [353, 393] on icon at bounding box center [352, 390] width 5 height 6
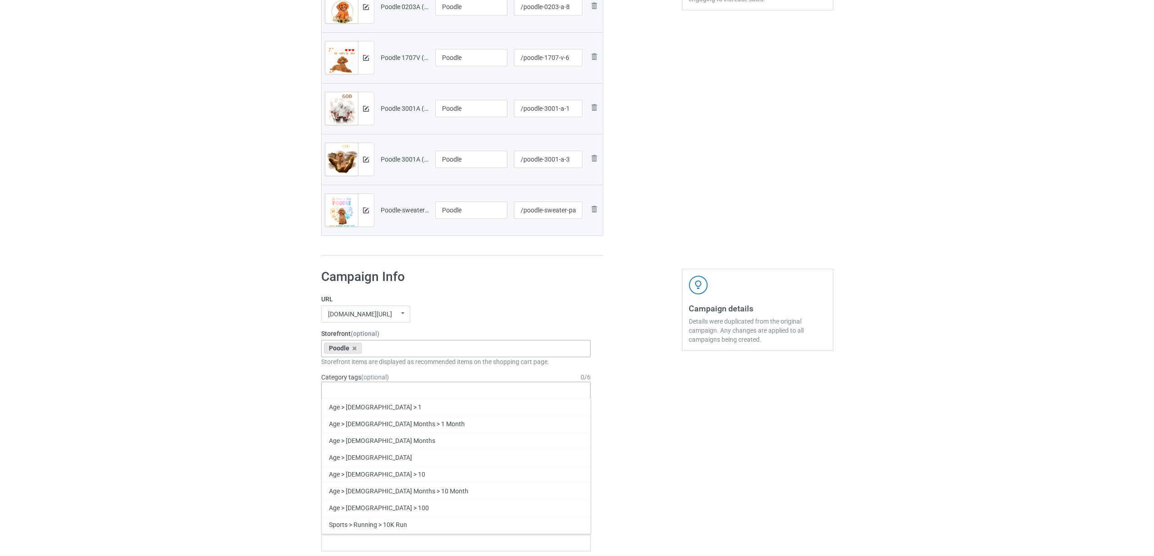
paste input "Poodle"
type input "Poodle"
click at [340, 427] on div "Poodle" at bounding box center [456, 424] width 269 height 17
click at [177, 377] on div "Bulk duplicate campaign Campaign to duplicate Yorkie Original Artwork 2360x3163…" at bounding box center [577, 416] width 1154 height 1386
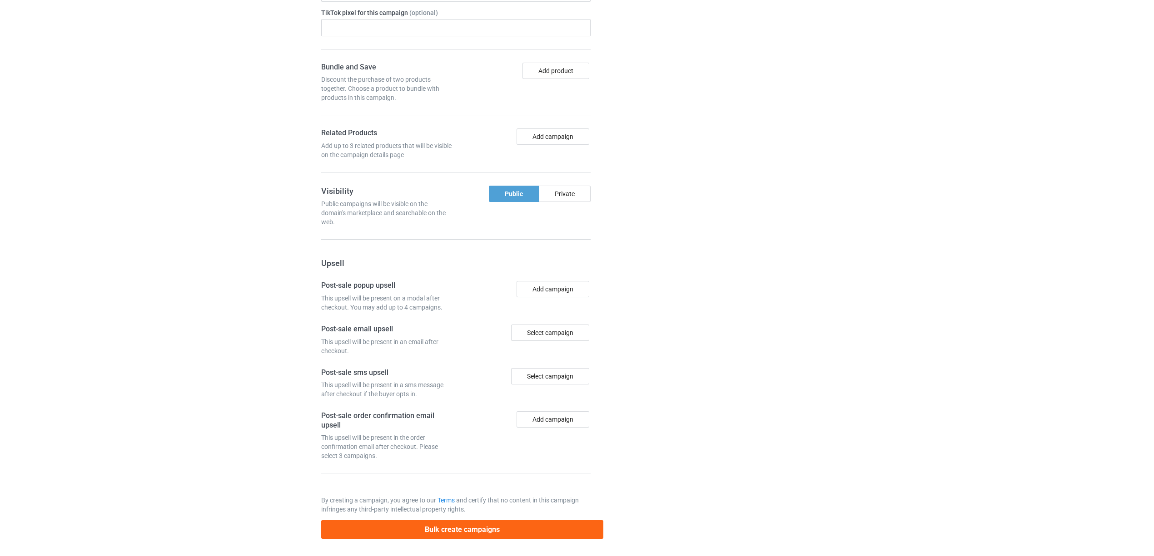
scroll to position [859, 0]
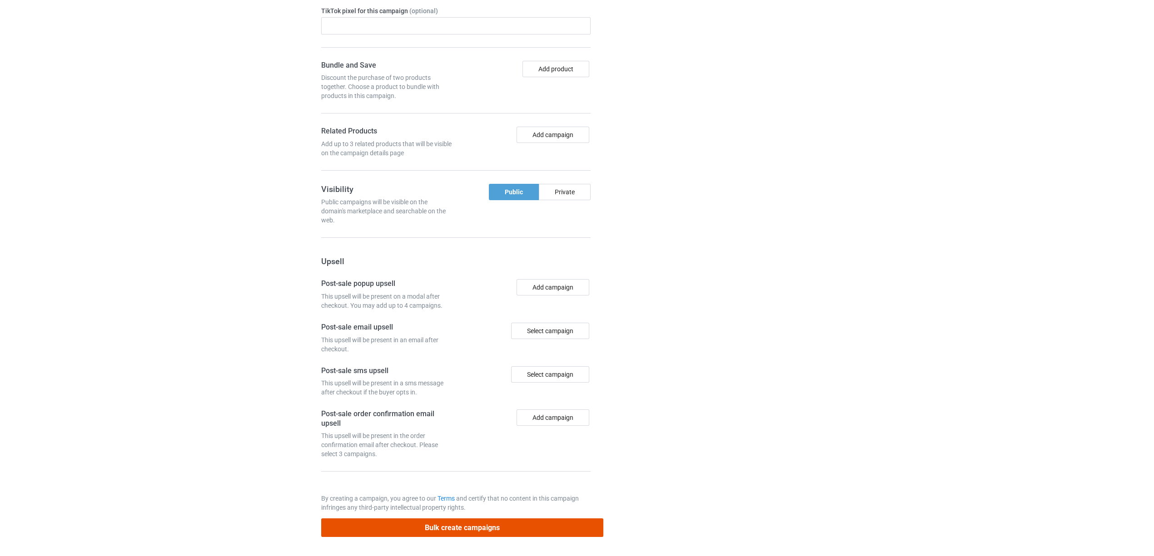
click at [502, 528] on button "Bulk create campaigns" at bounding box center [462, 528] width 282 height 19
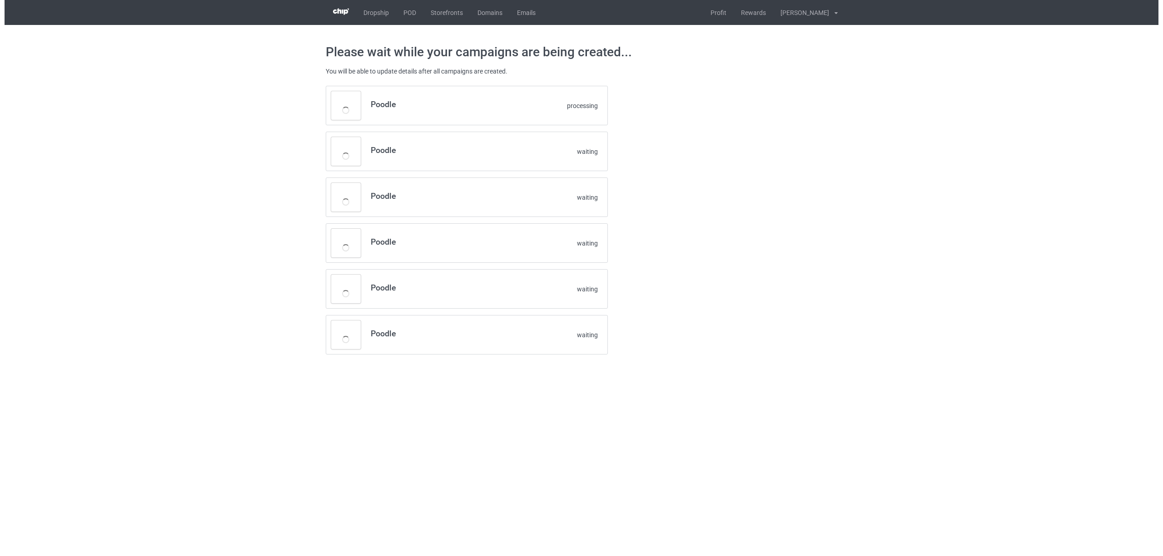
scroll to position [0, 0]
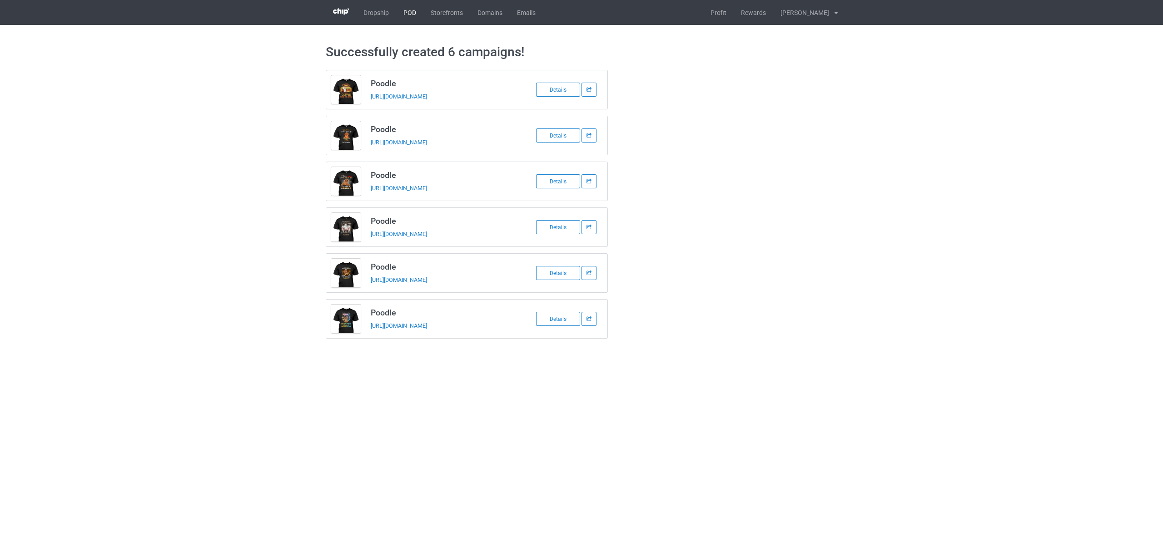
click at [407, 11] on link "POD" at bounding box center [409, 12] width 27 height 25
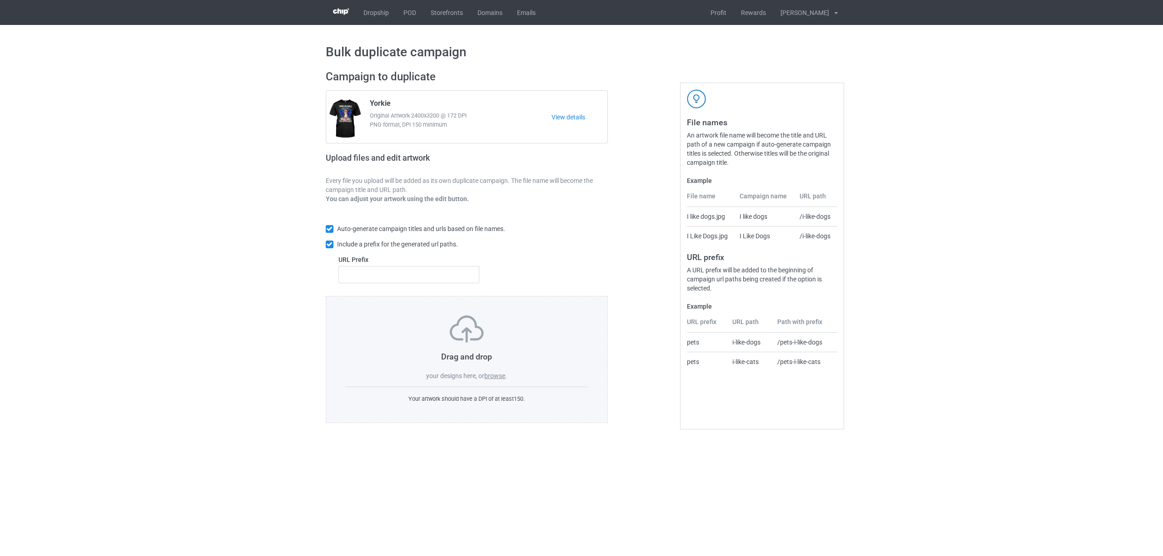
click at [491, 373] on label "browse" at bounding box center [494, 375] width 21 height 7
click at [0, 0] on input "browse" at bounding box center [0, 0] width 0 height 0
